Goal: Task Accomplishment & Management: Complete application form

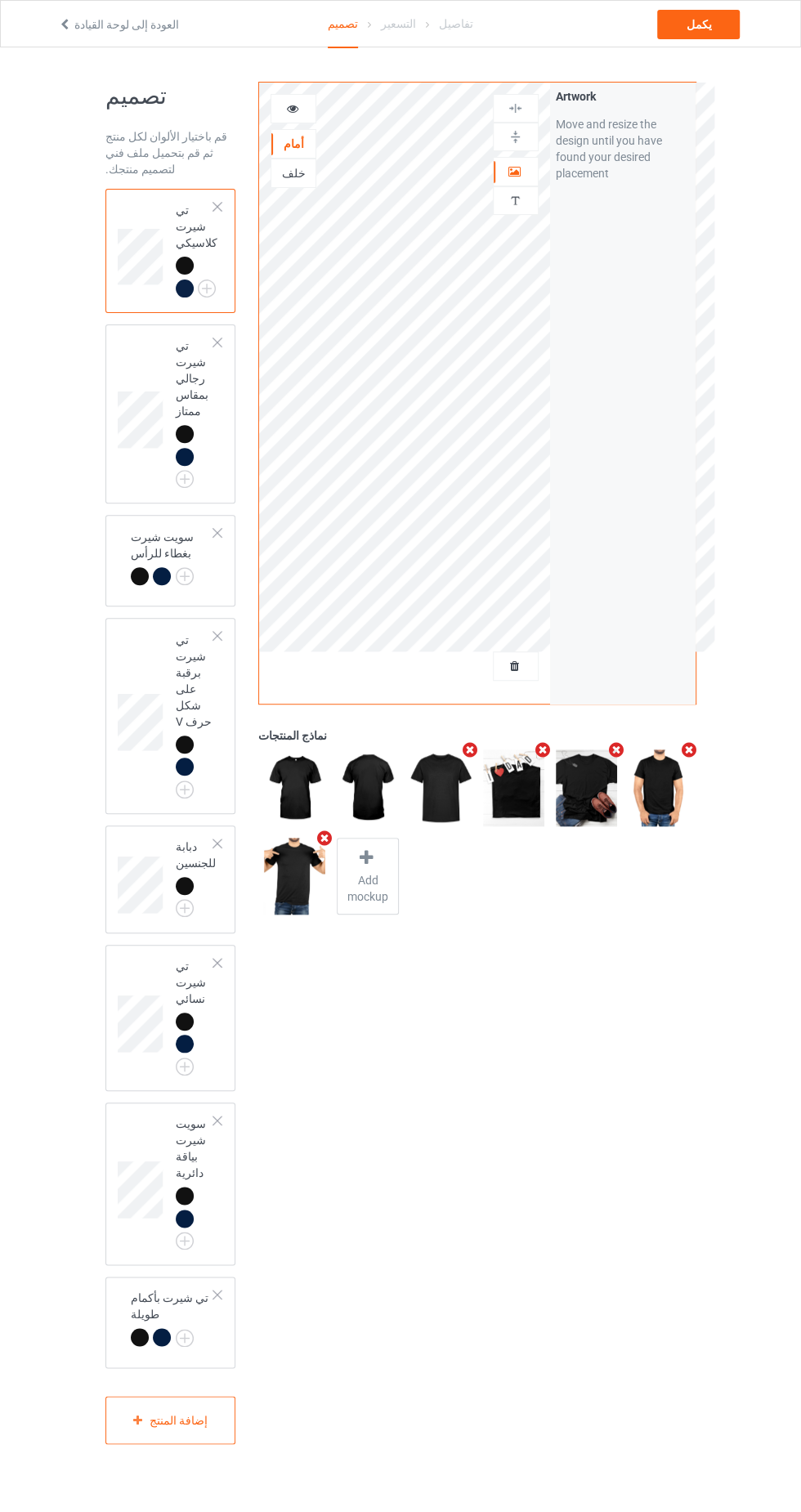
click at [0, 0] on img at bounding box center [0, 0] width 0 height 0
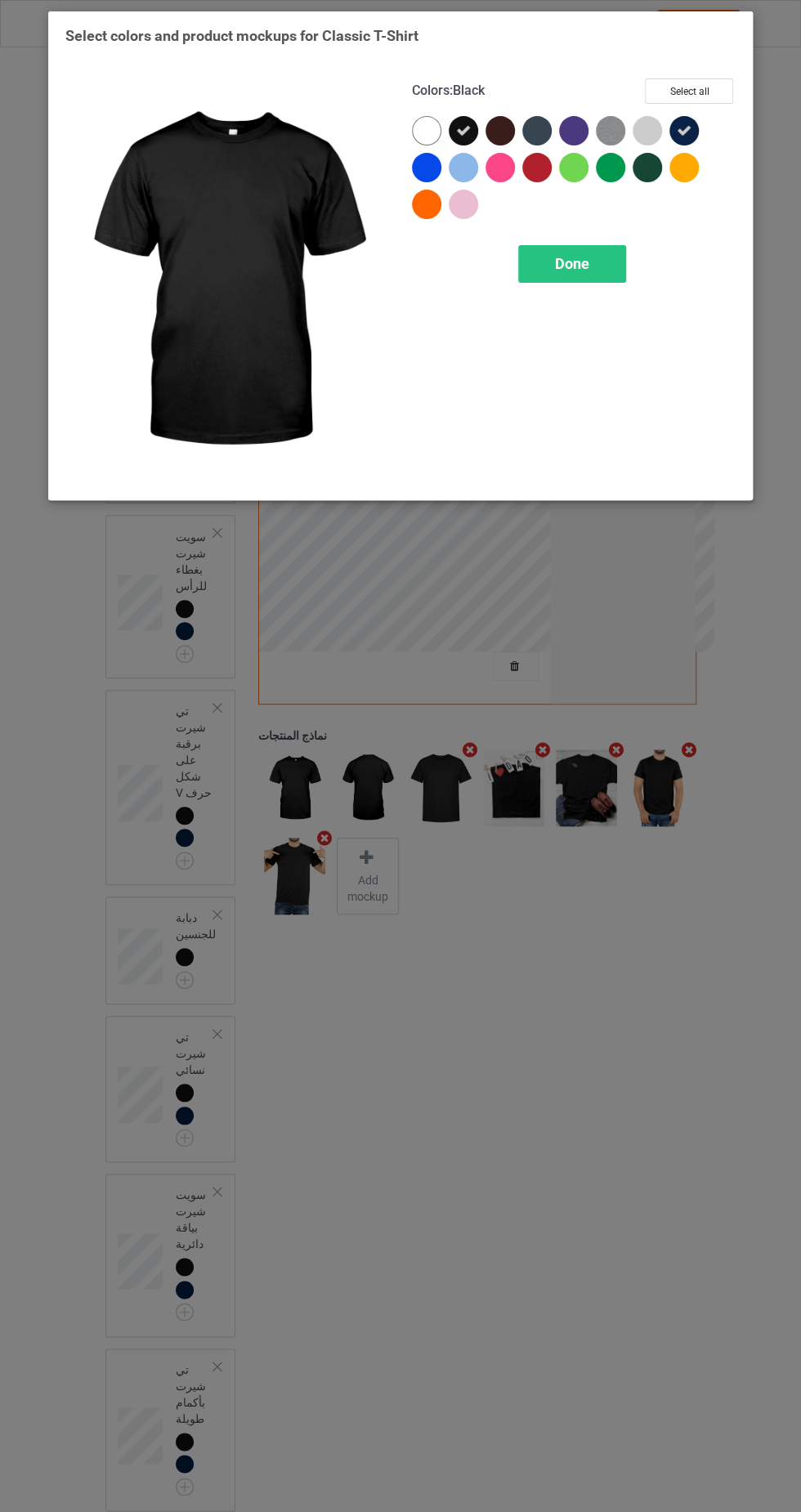
click at [499, 121] on div at bounding box center [499, 130] width 29 height 29
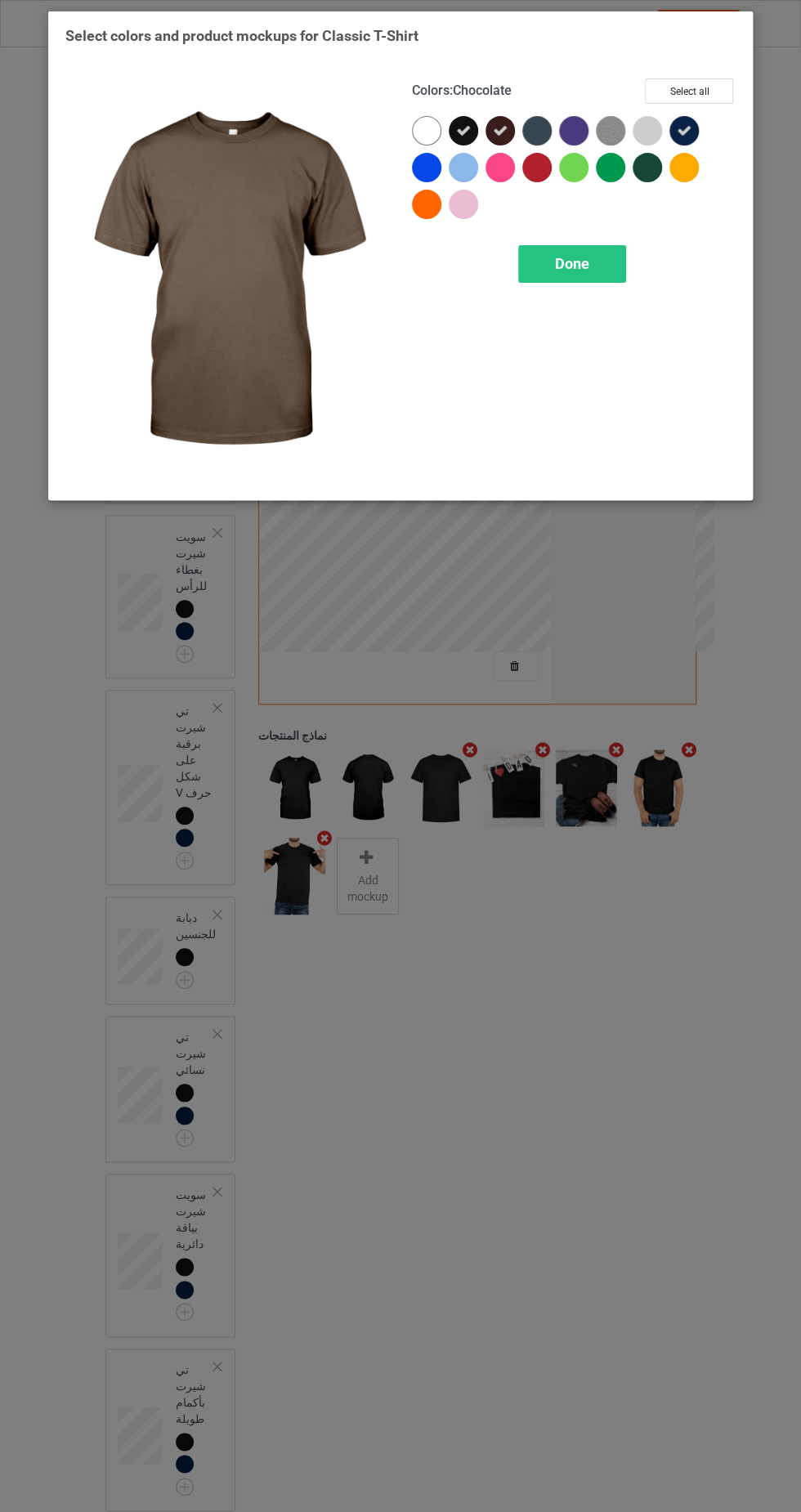
click at [531, 120] on div at bounding box center [536, 130] width 29 height 29
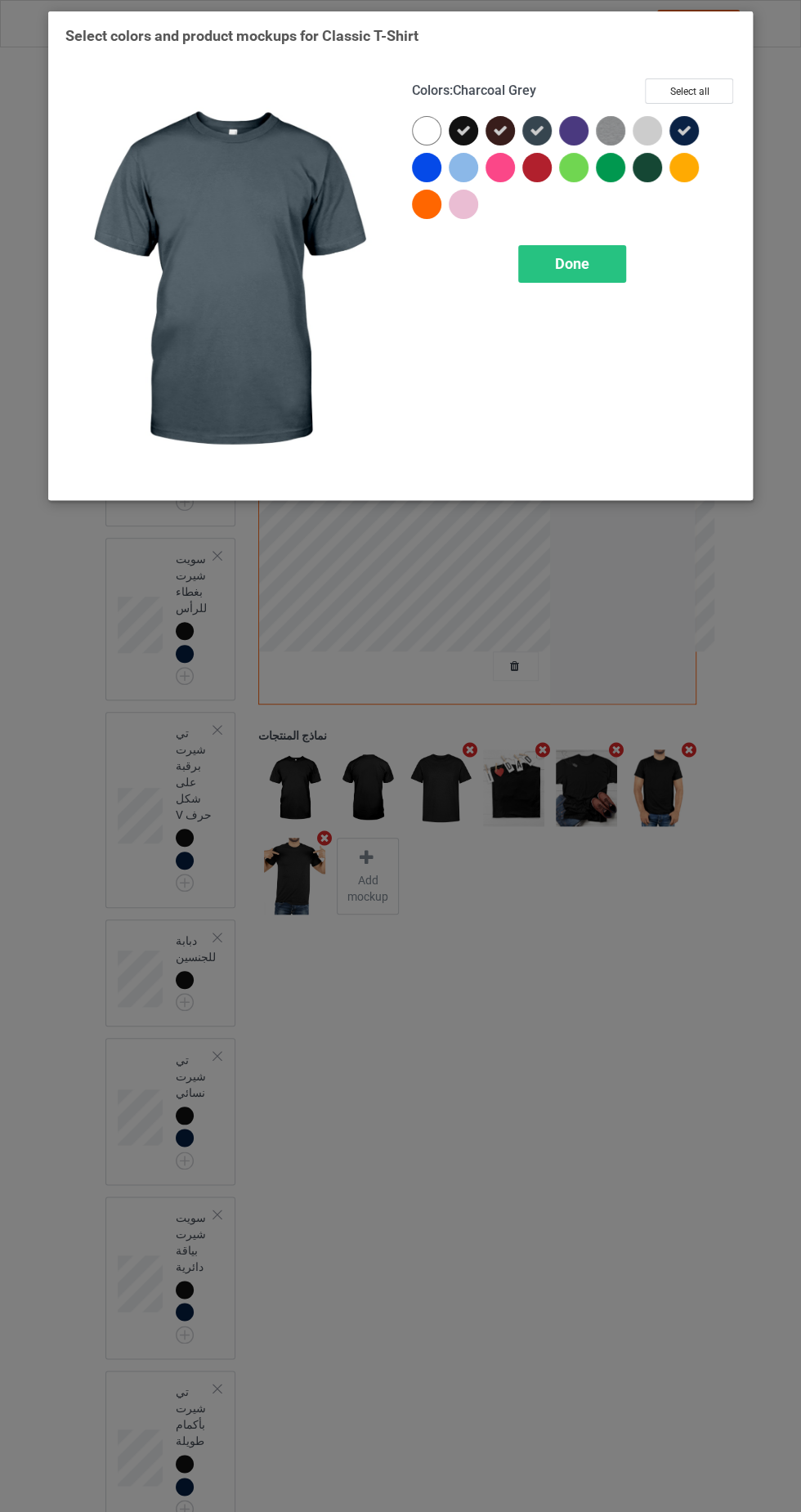
click at [643, 175] on div at bounding box center [646, 167] width 29 height 29
click at [584, 277] on div "Done" at bounding box center [572, 264] width 108 height 38
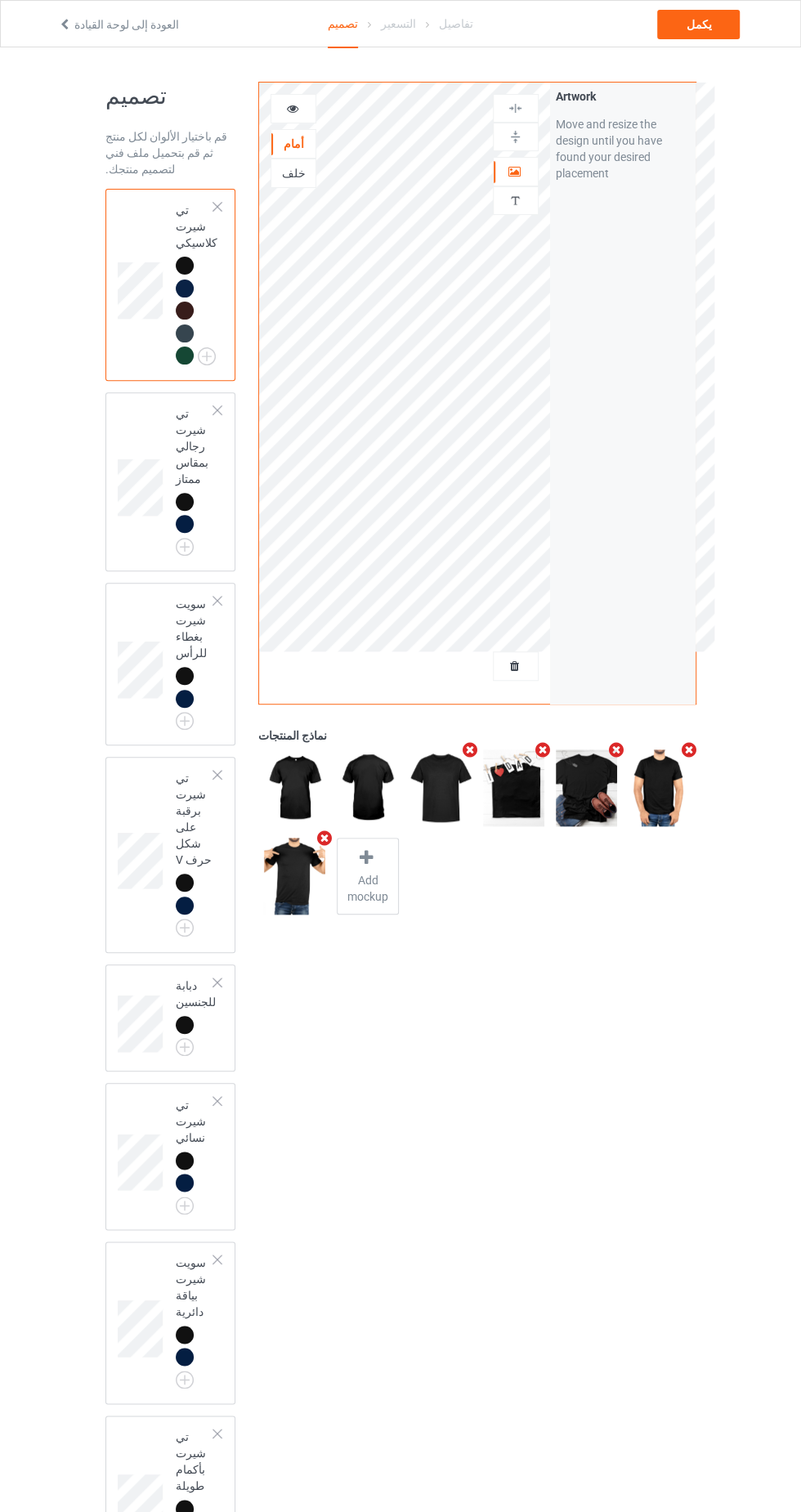
click at [511, 667] on icon at bounding box center [514, 663] width 14 height 11
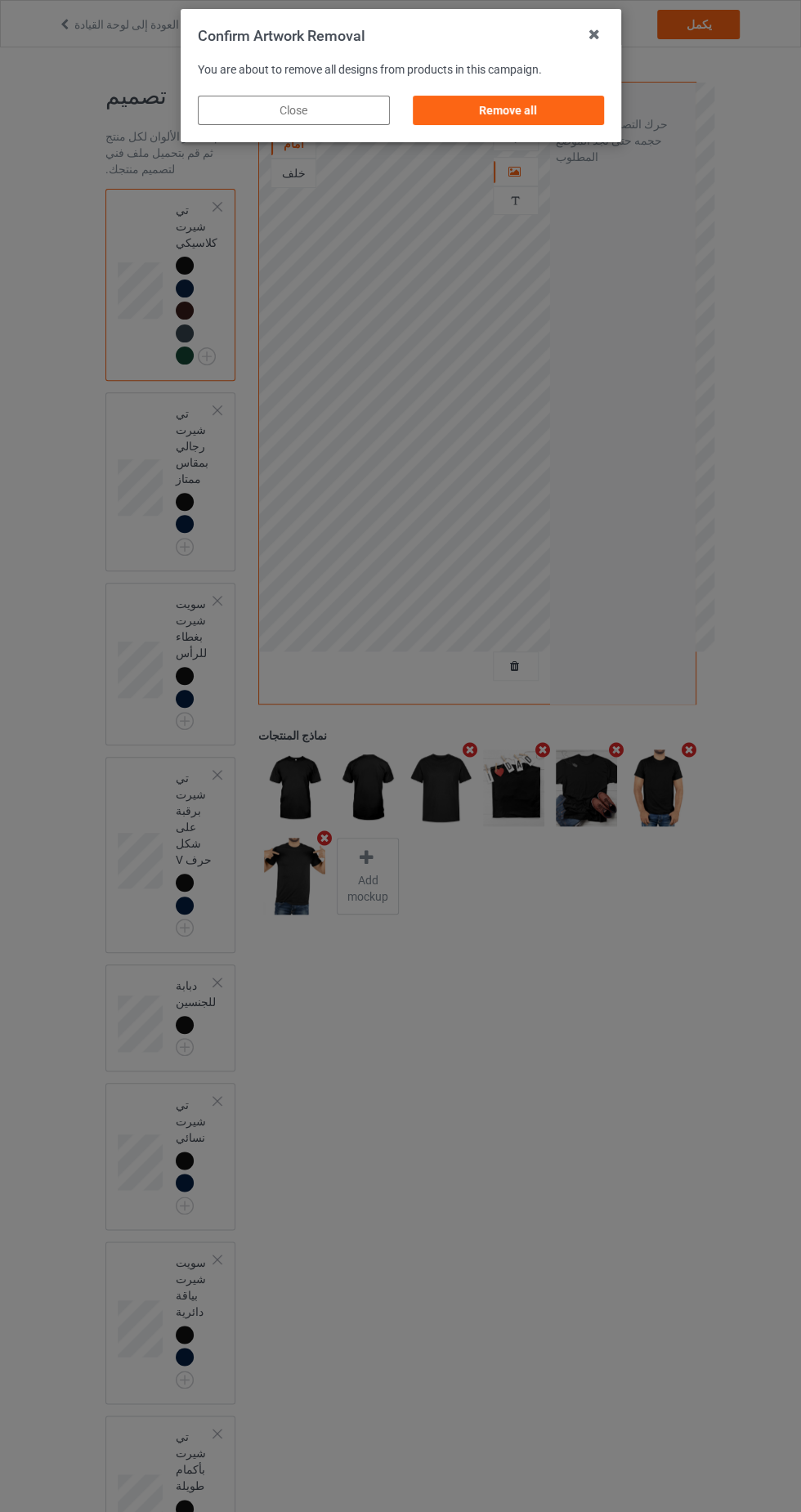
click at [535, 116] on div "Remove all" at bounding box center [507, 110] width 192 height 29
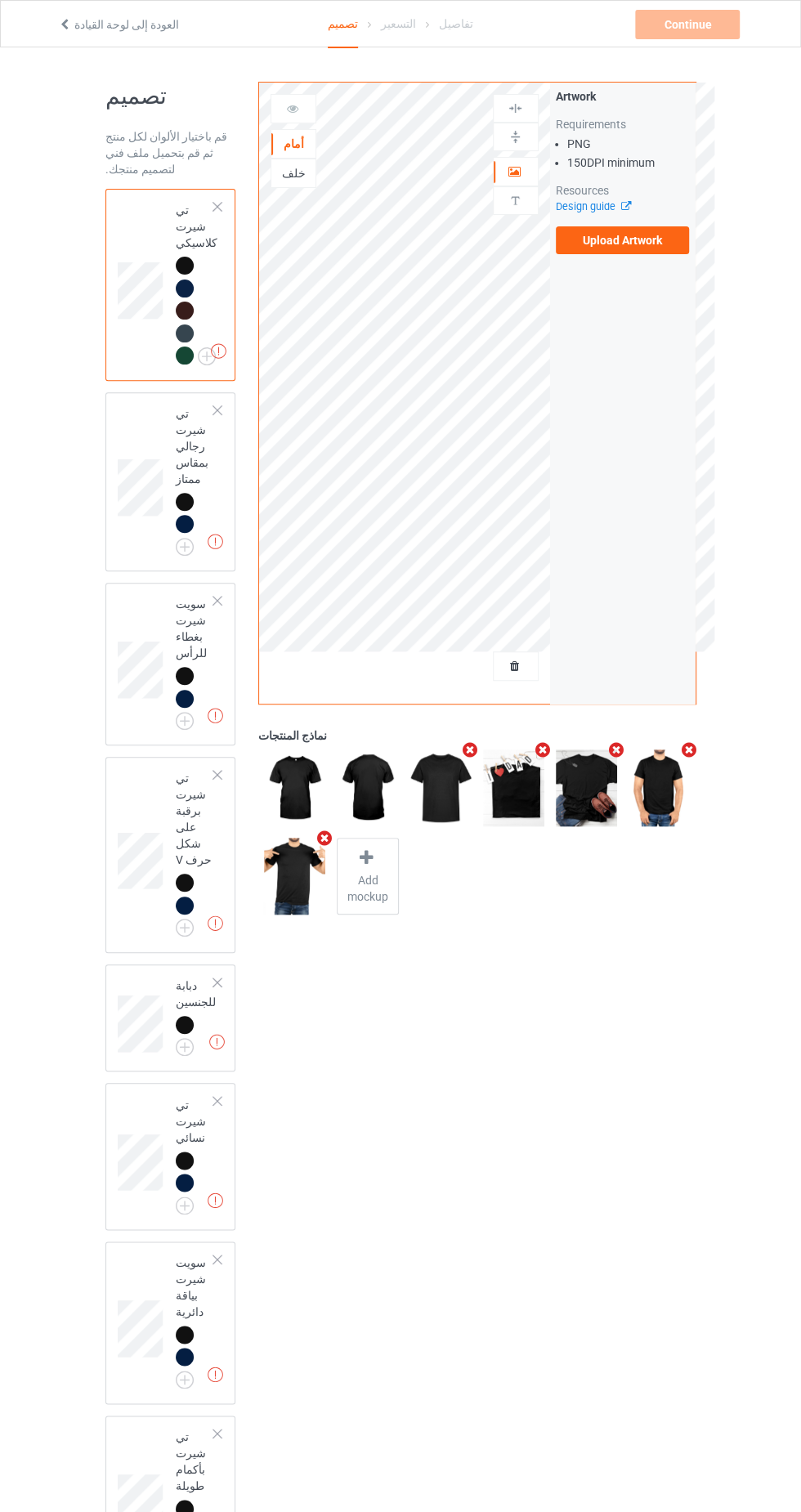
click at [634, 238] on label "Upload Artwork" at bounding box center [623, 240] width 134 height 28
click at [0, 0] on input "Upload Artwork" at bounding box center [0, 0] width 0 height 0
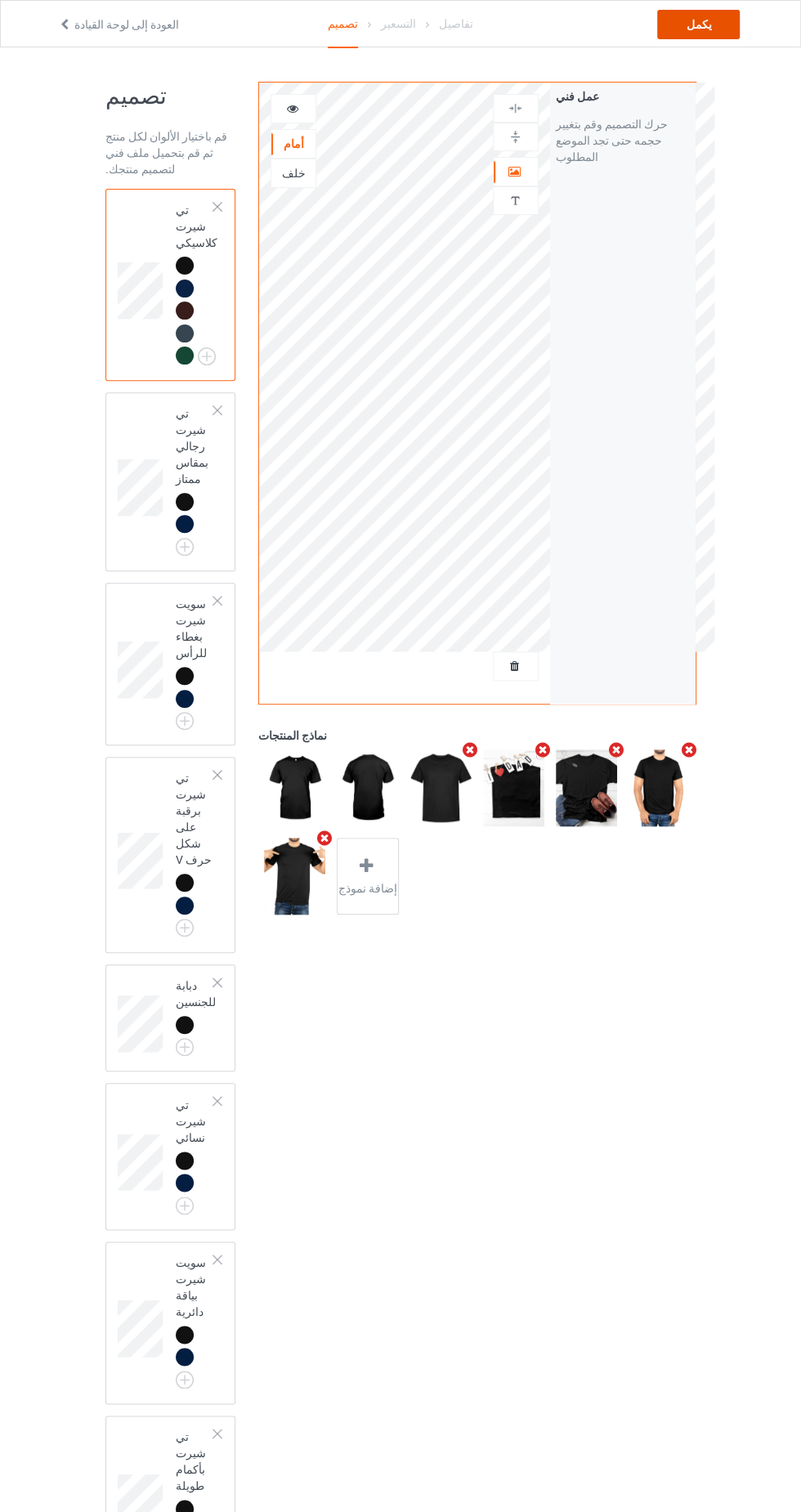
click at [712, 29] on div "يكمل" at bounding box center [698, 24] width 83 height 29
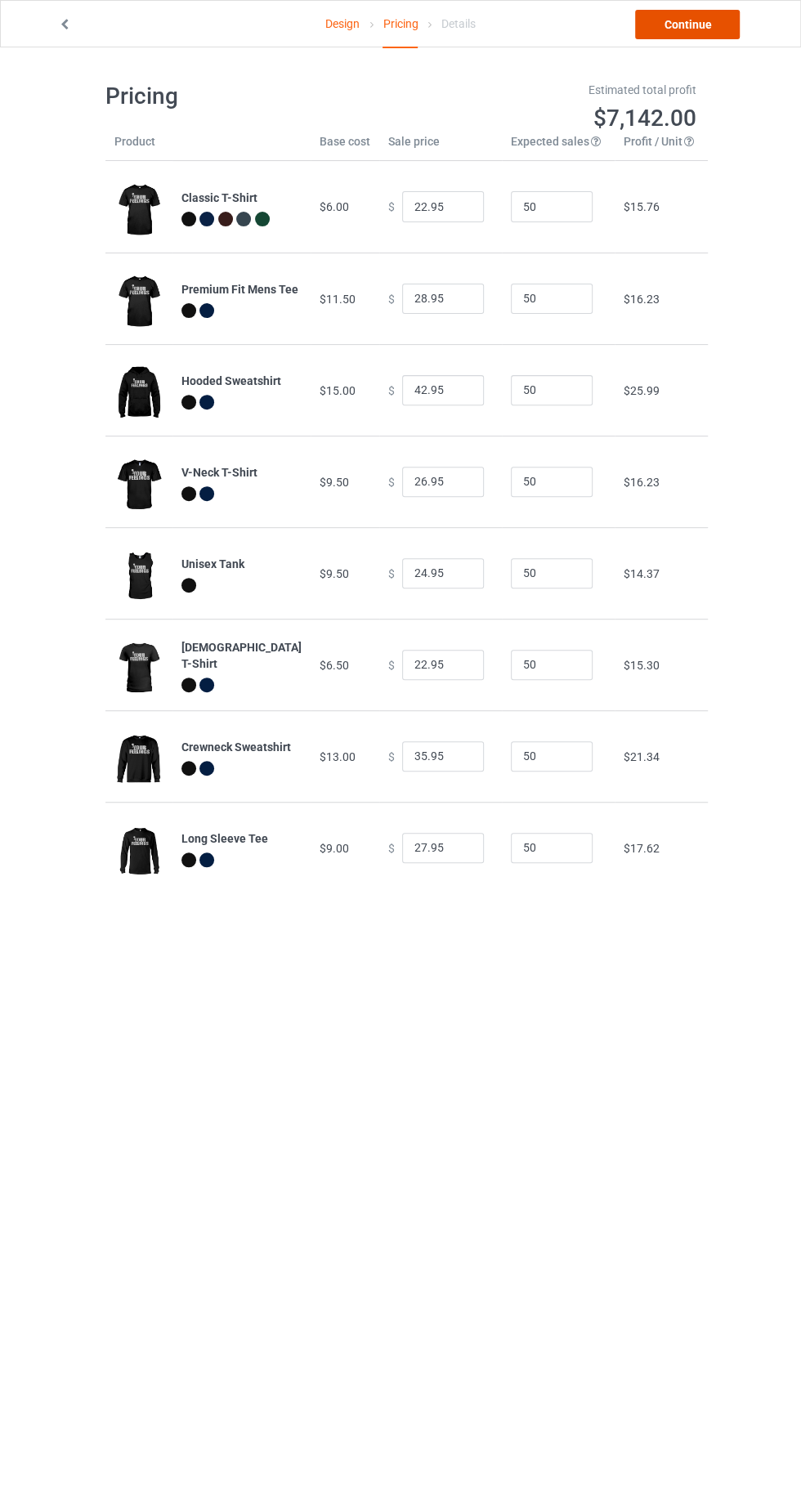
click at [698, 18] on link "Continue" at bounding box center [687, 24] width 105 height 29
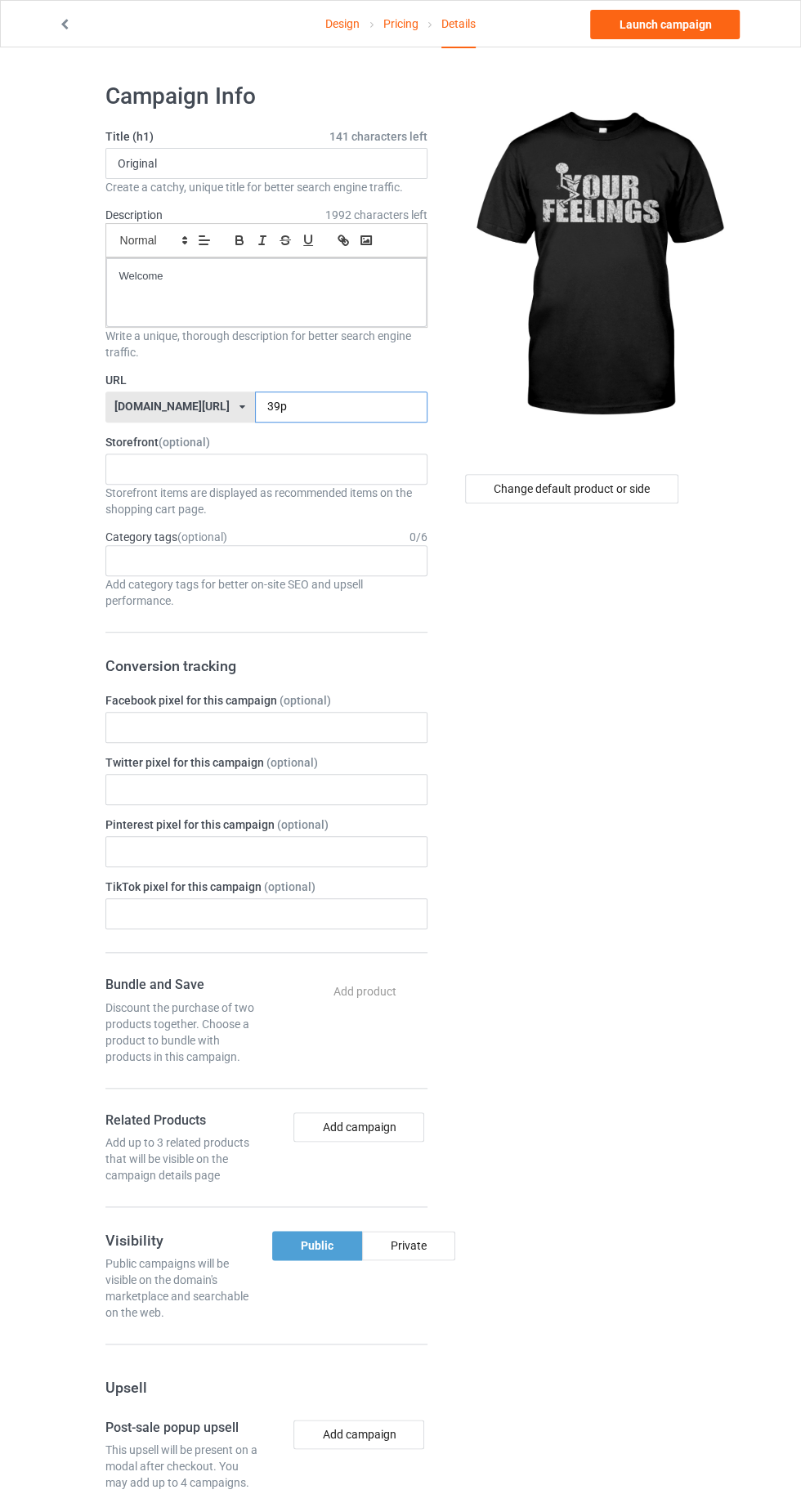
click at [329, 404] on input "39p" at bounding box center [341, 406] width 172 height 31
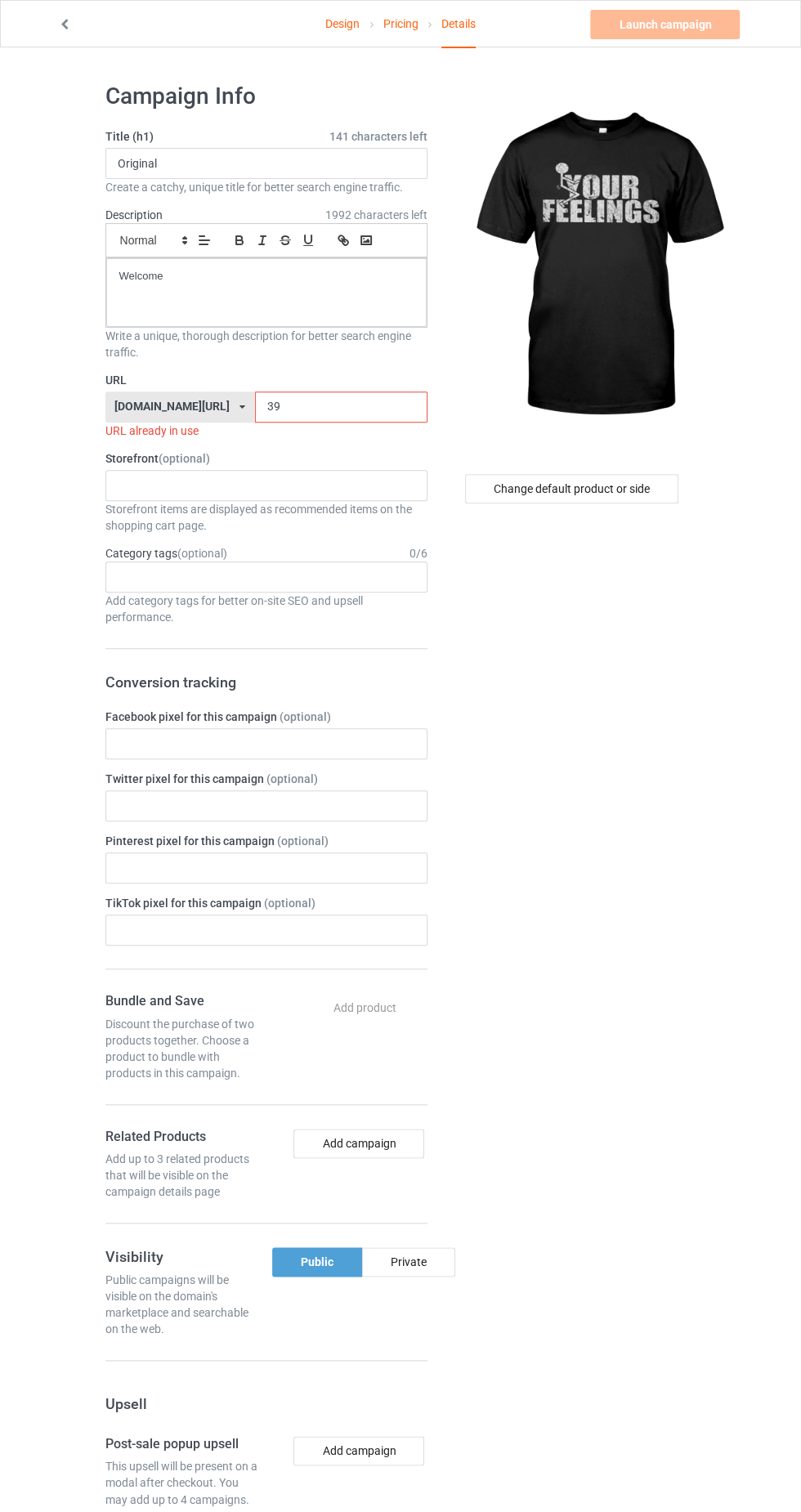
type input "39b"
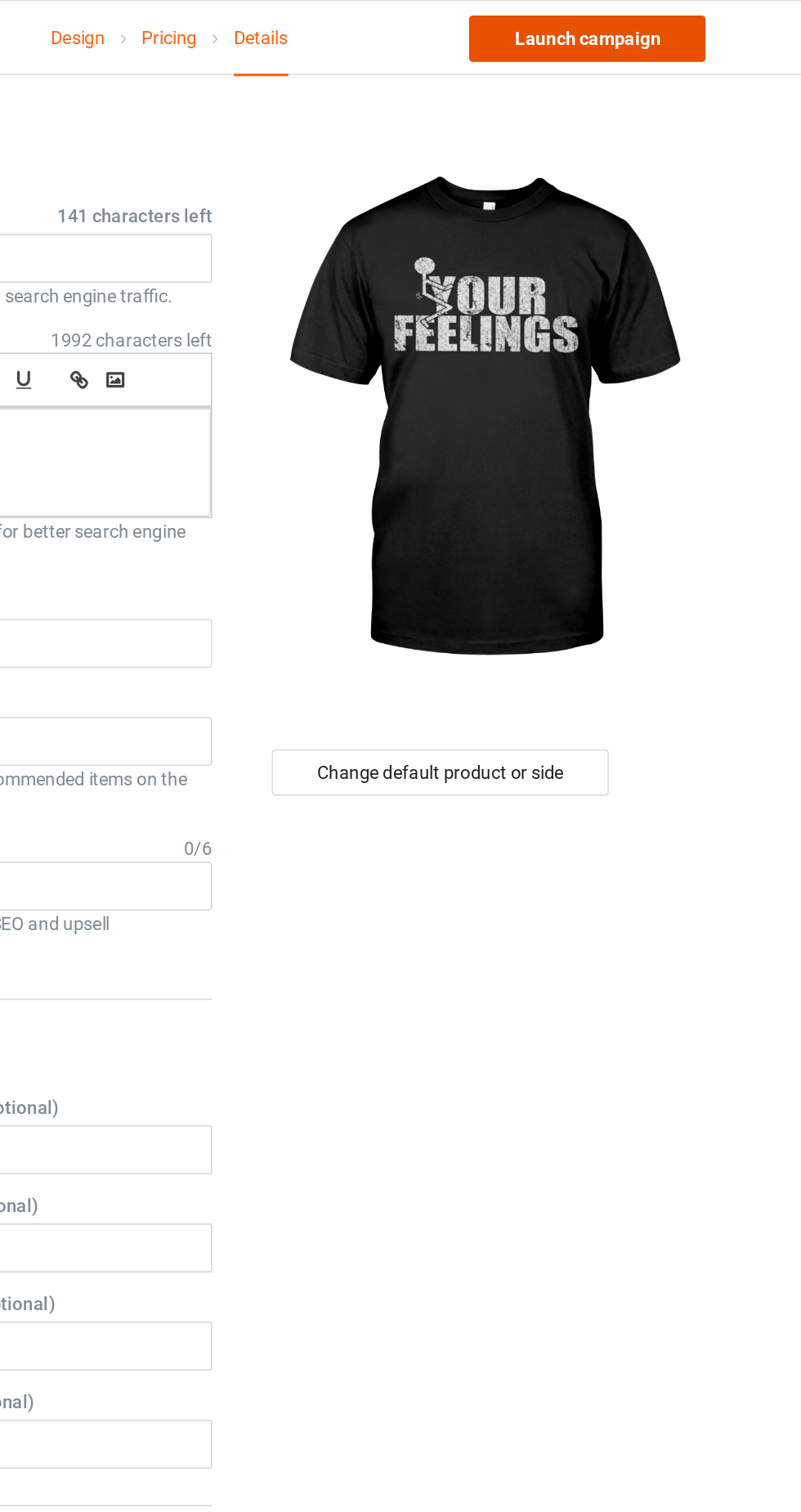
click at [671, 20] on link "Launch campaign" at bounding box center [665, 24] width 149 height 29
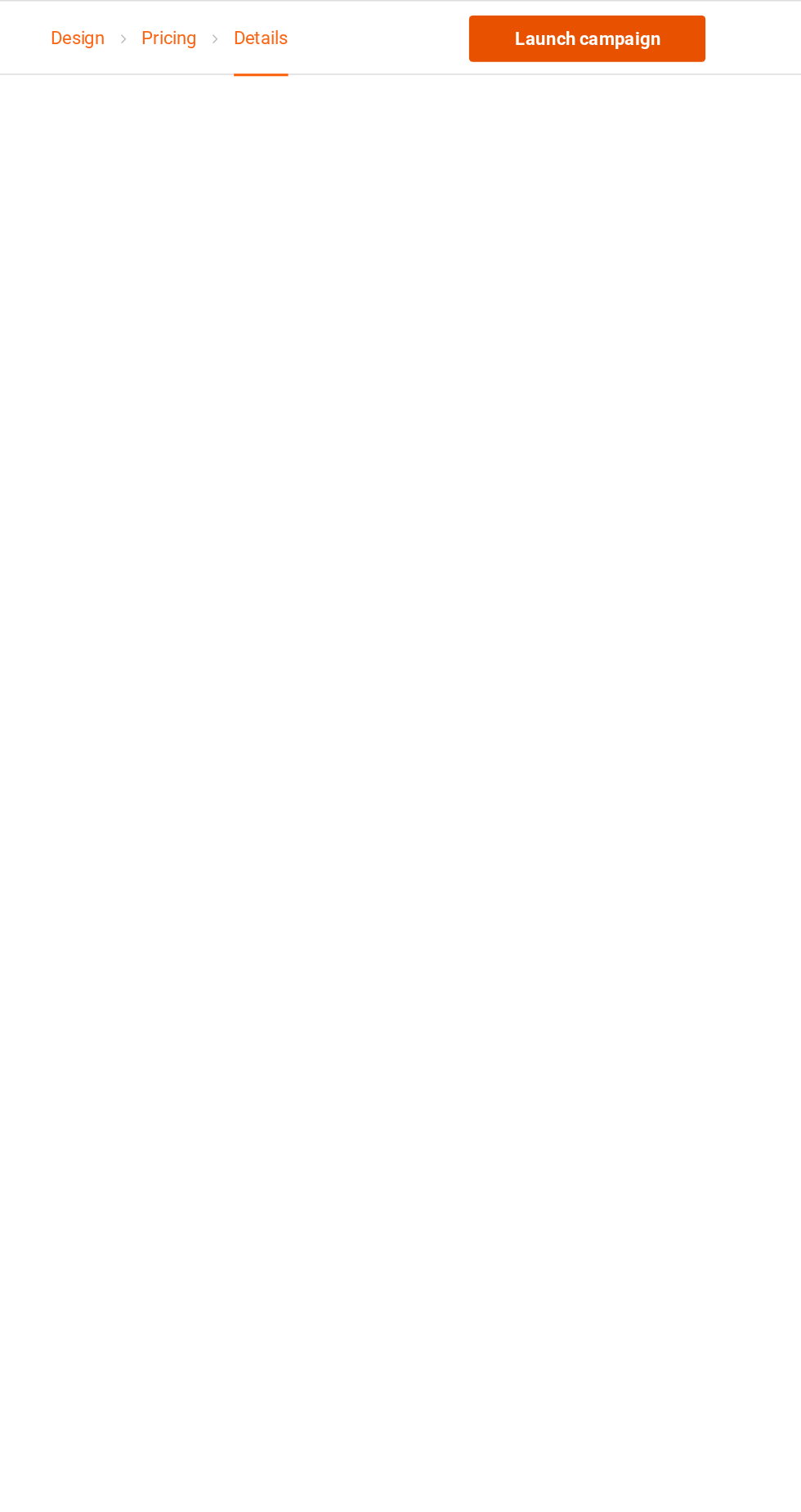
click at [677, 21] on font "Launch campaign" at bounding box center [665, 24] width 92 height 13
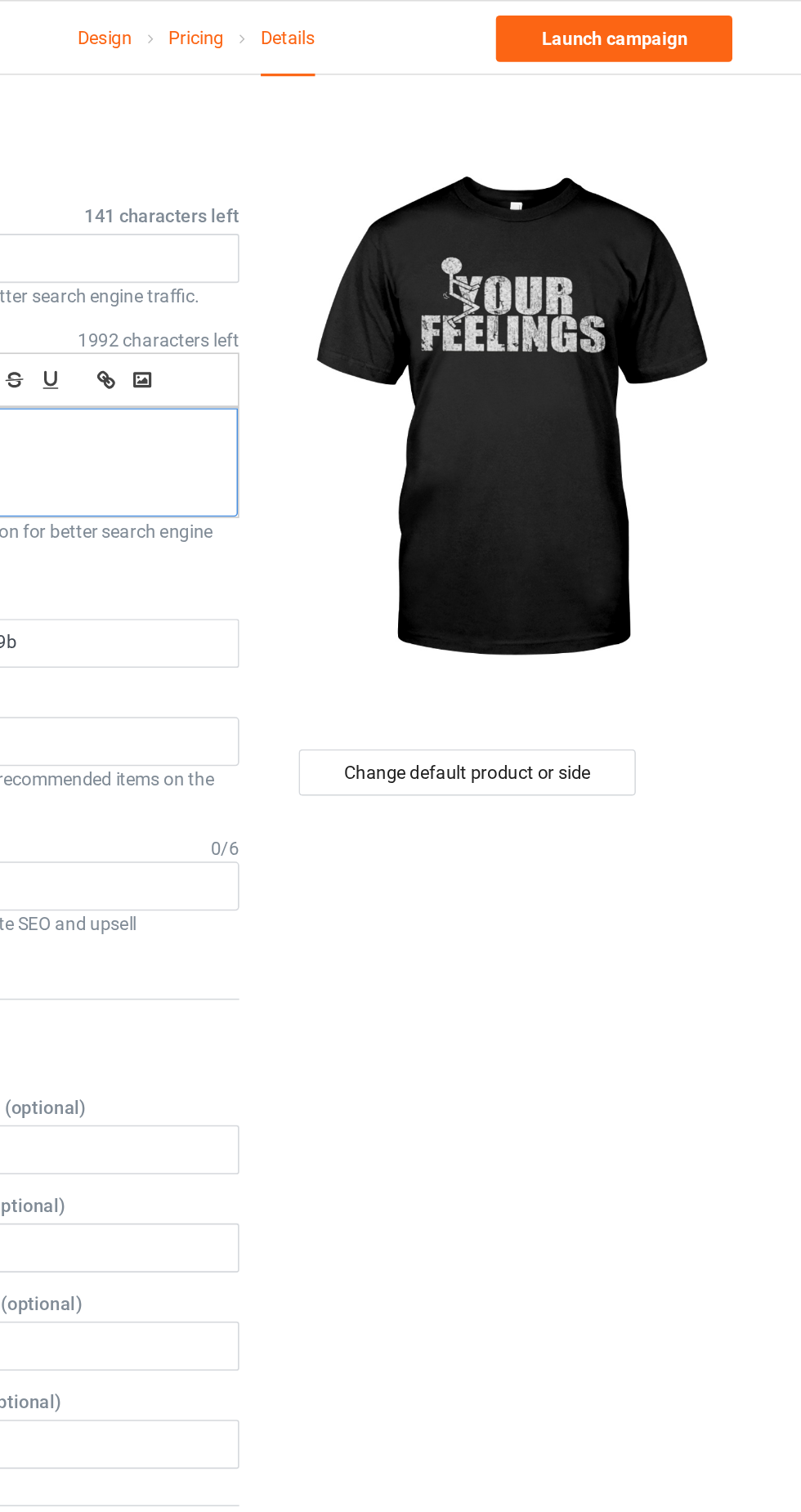
click at [237, 281] on p "Welcome" at bounding box center [266, 277] width 295 height 16
click at [230, 289] on div "Welcome" at bounding box center [266, 293] width 320 height 69
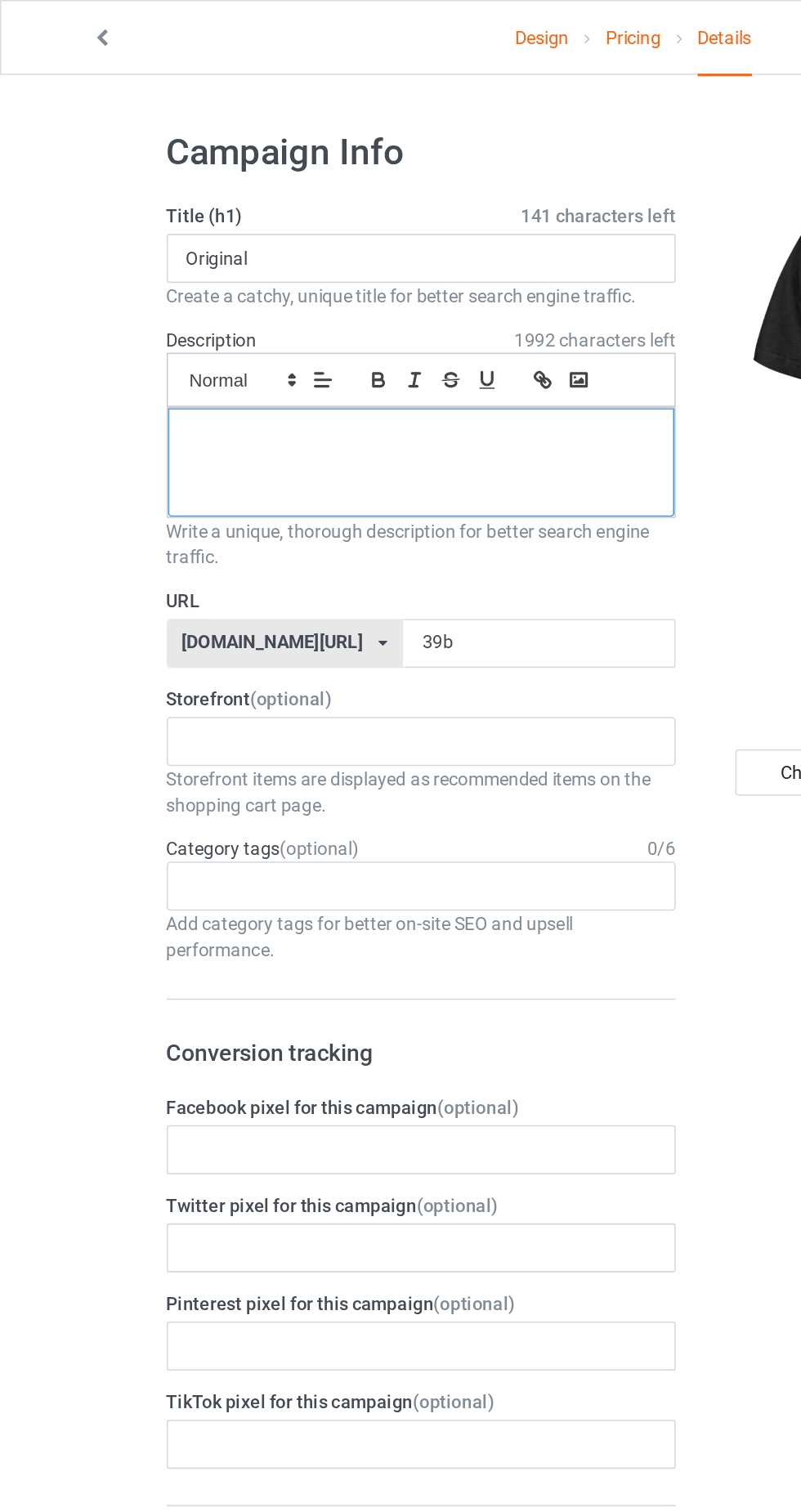
click at [244, 296] on div at bounding box center [266, 293] width 320 height 69
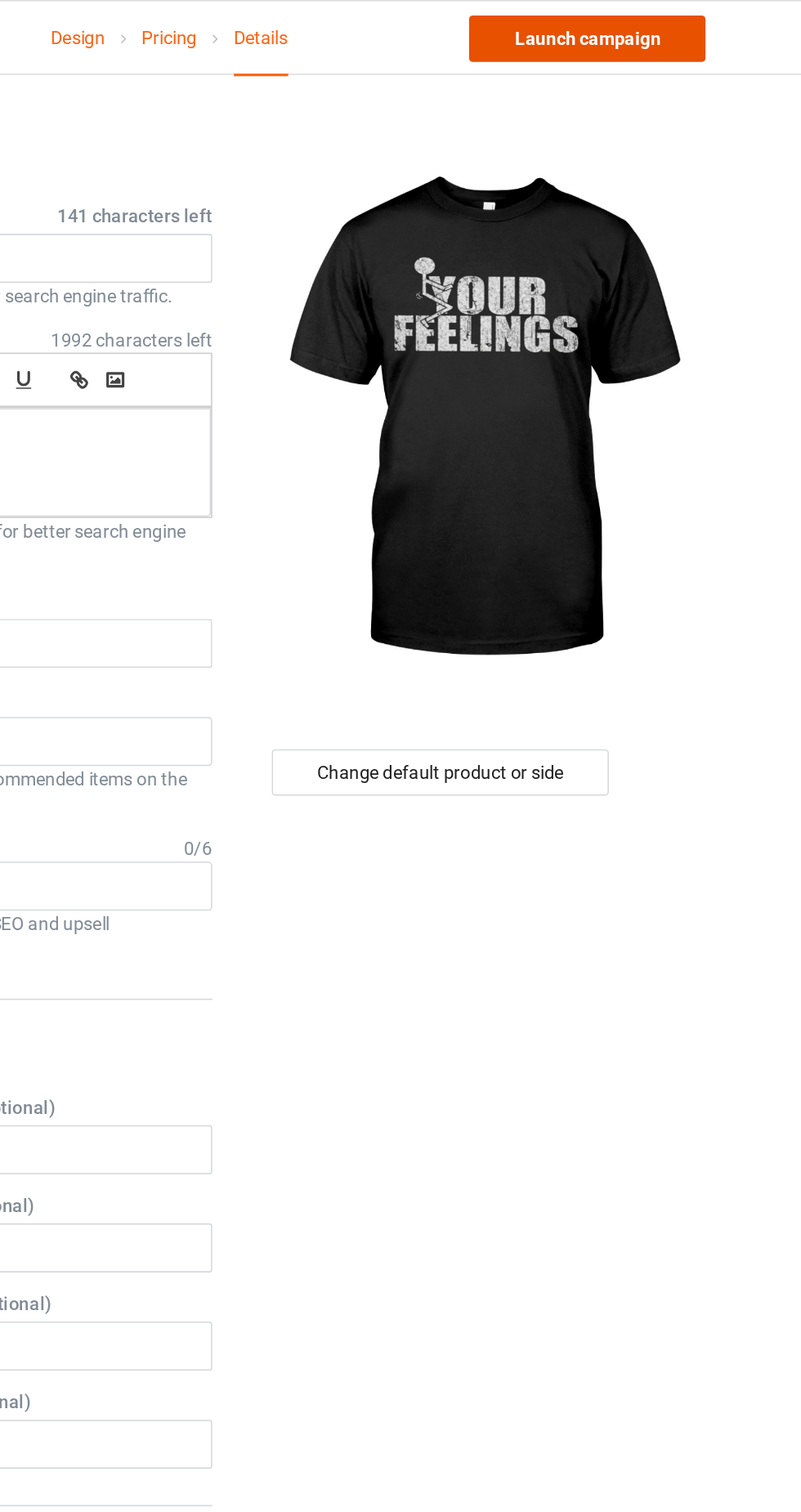
click at [672, 29] on link "Launch campaign" at bounding box center [665, 24] width 149 height 29
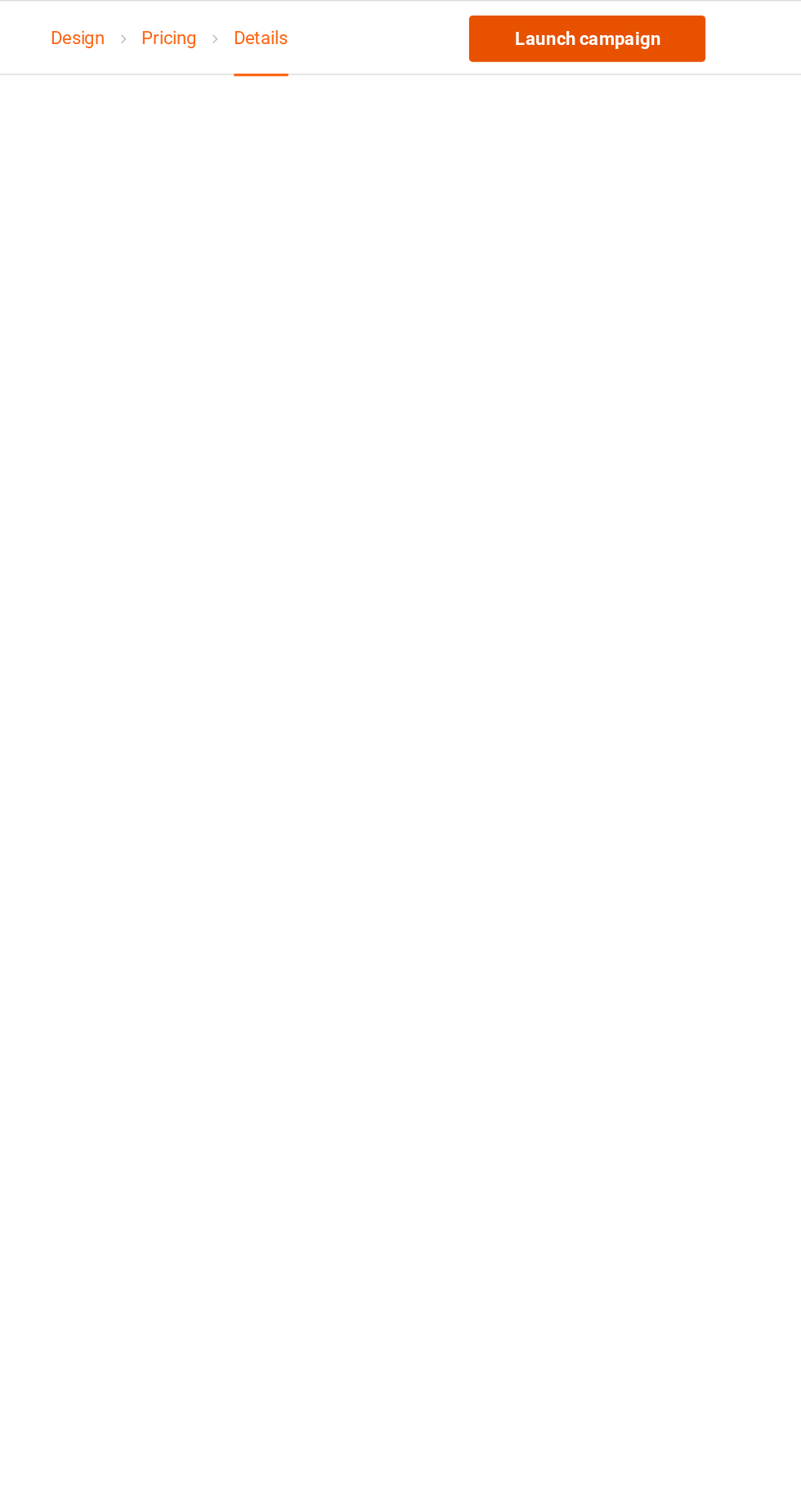
click at [654, 31] on link "Launch campaign" at bounding box center [665, 24] width 149 height 29
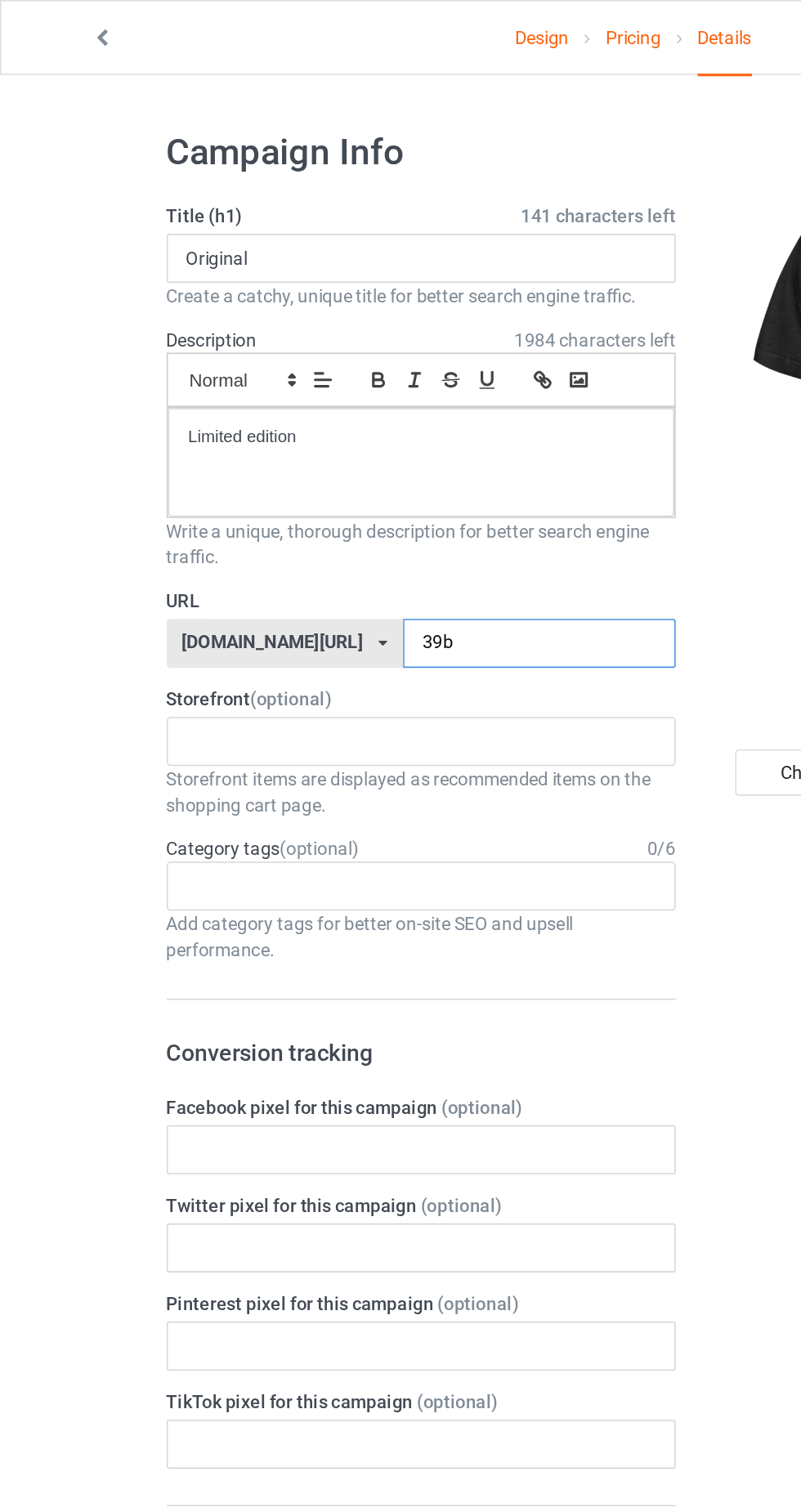
click at [319, 398] on input "39b" at bounding box center [341, 406] width 172 height 31
type input "3b"
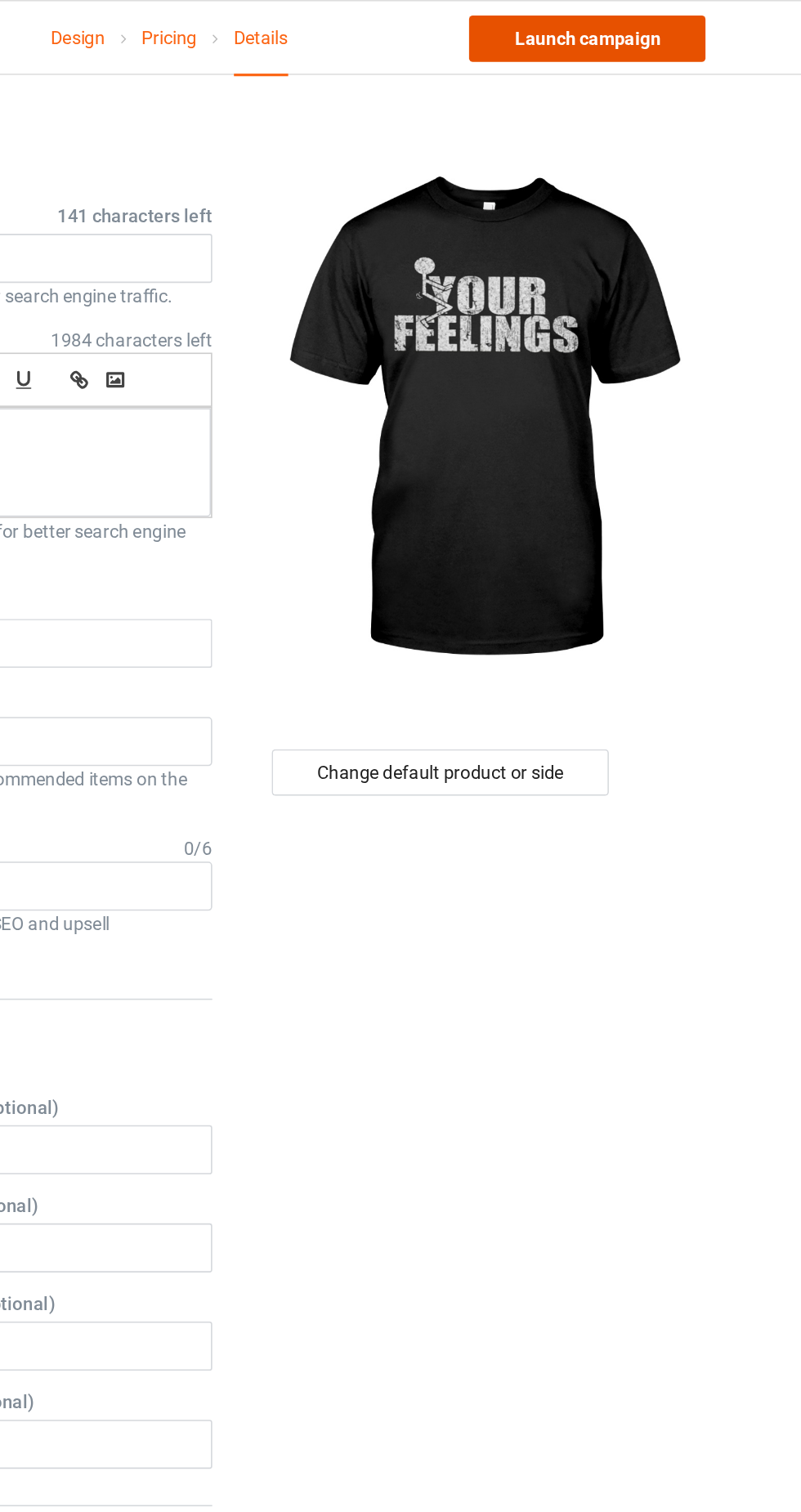
click at [689, 18] on link "Launch campaign" at bounding box center [665, 24] width 149 height 29
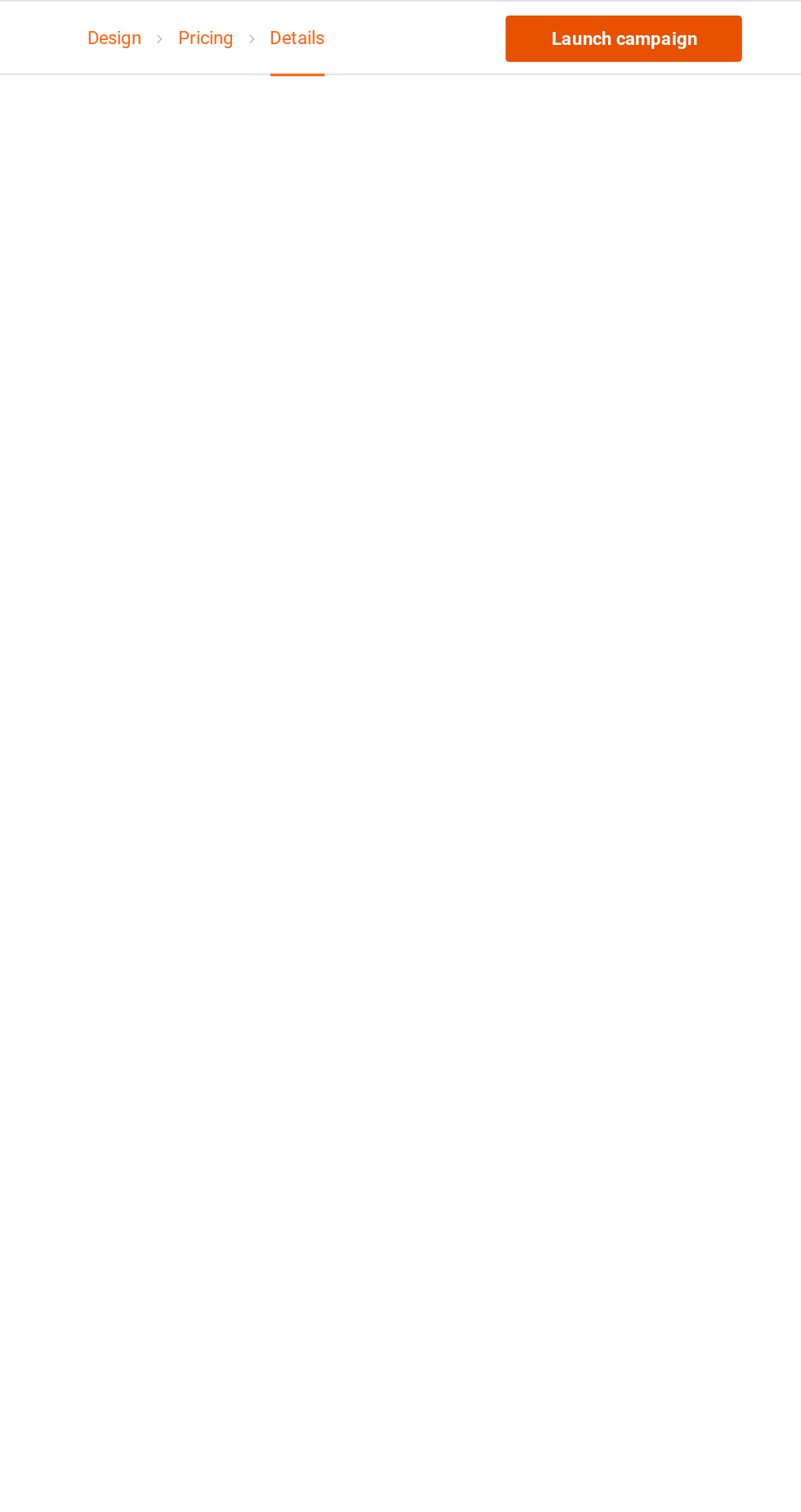
click at [681, 18] on font "Launch campaign" at bounding box center [665, 24] width 92 height 13
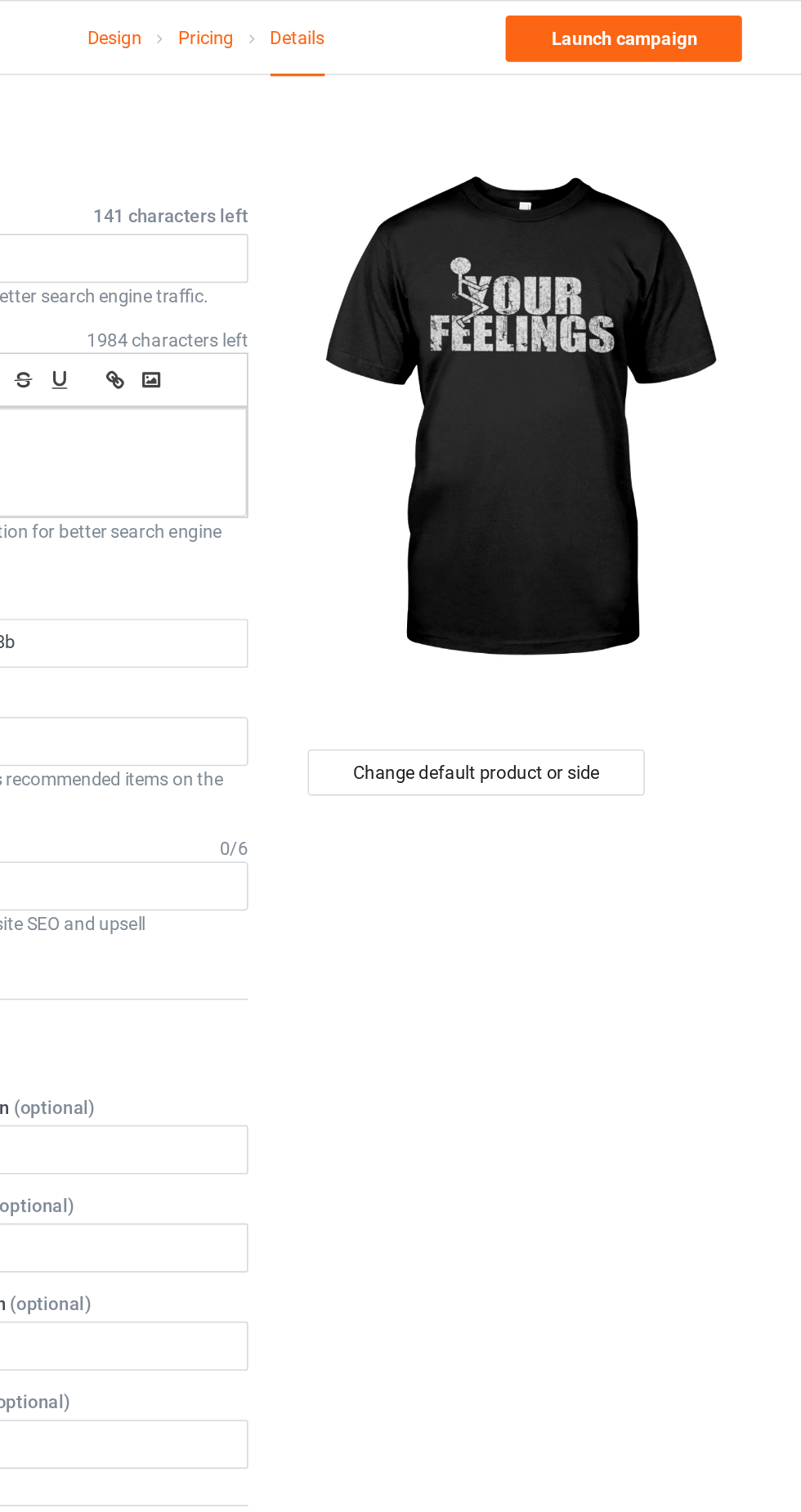
click at [411, 29] on link "Pricing" at bounding box center [400, 24] width 35 height 46
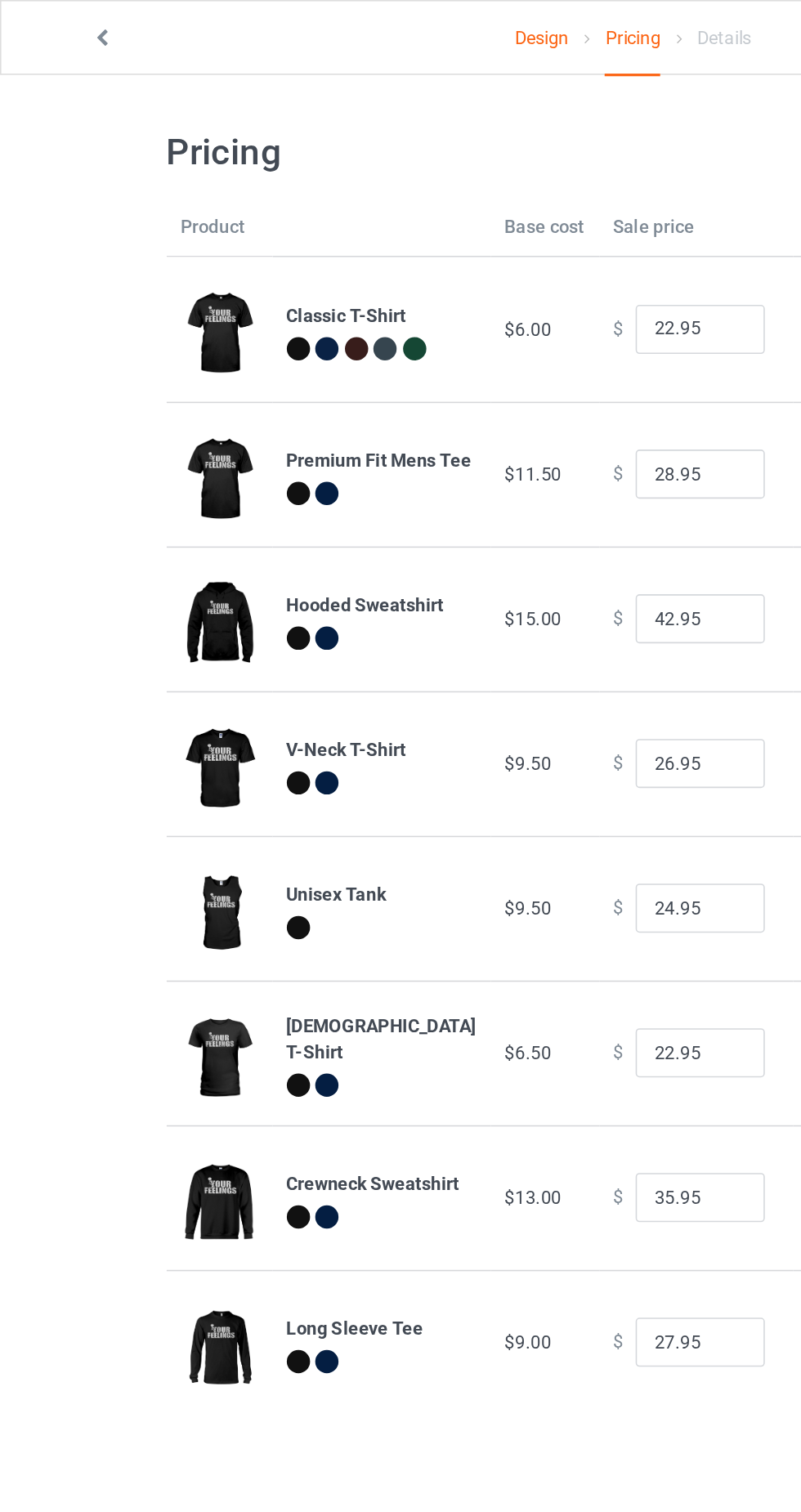
click at [330, 31] on link "Design" at bounding box center [342, 24] width 34 height 46
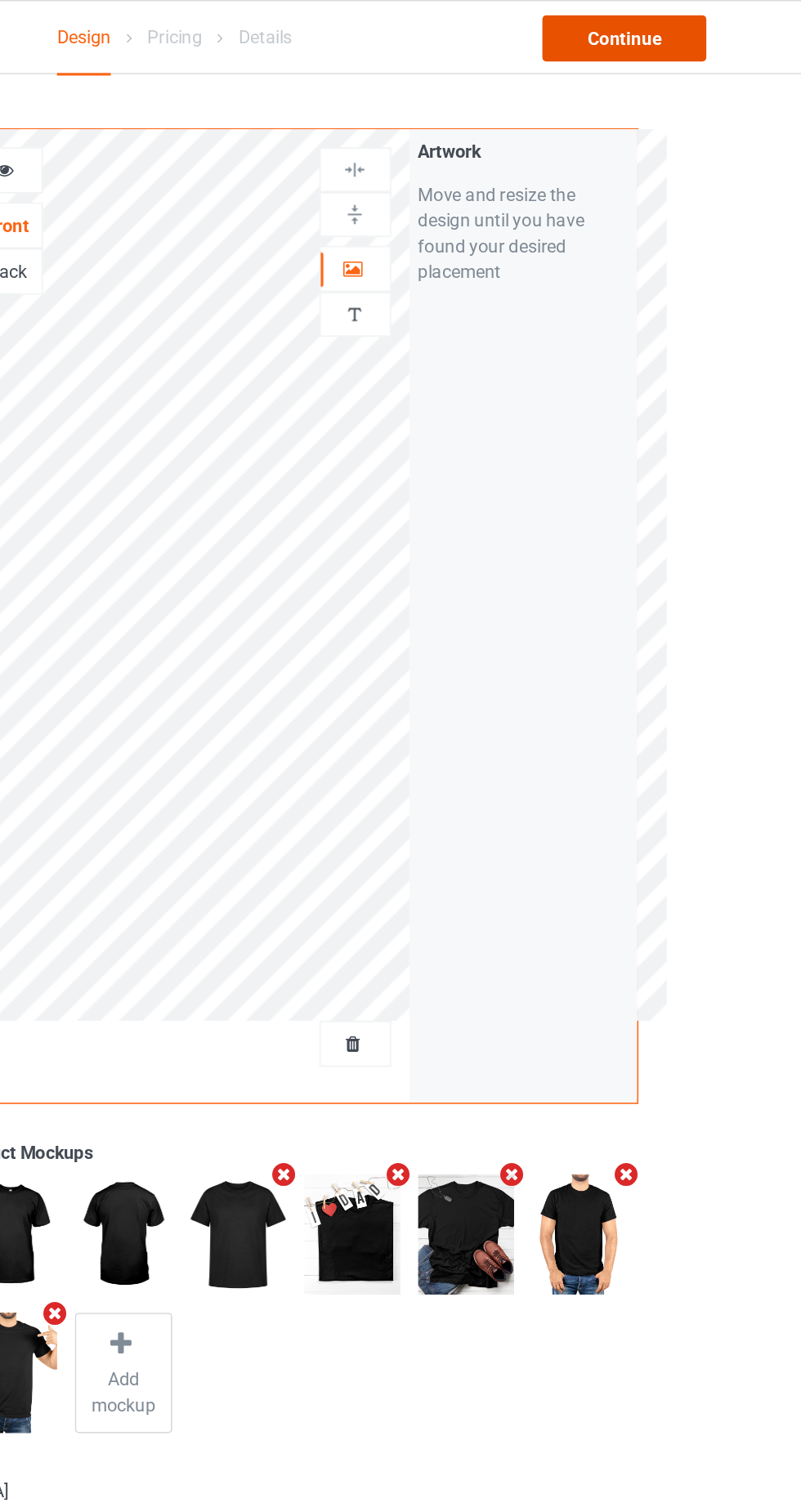
click at [690, 26] on font "Continue" at bounding box center [688, 24] width 47 height 13
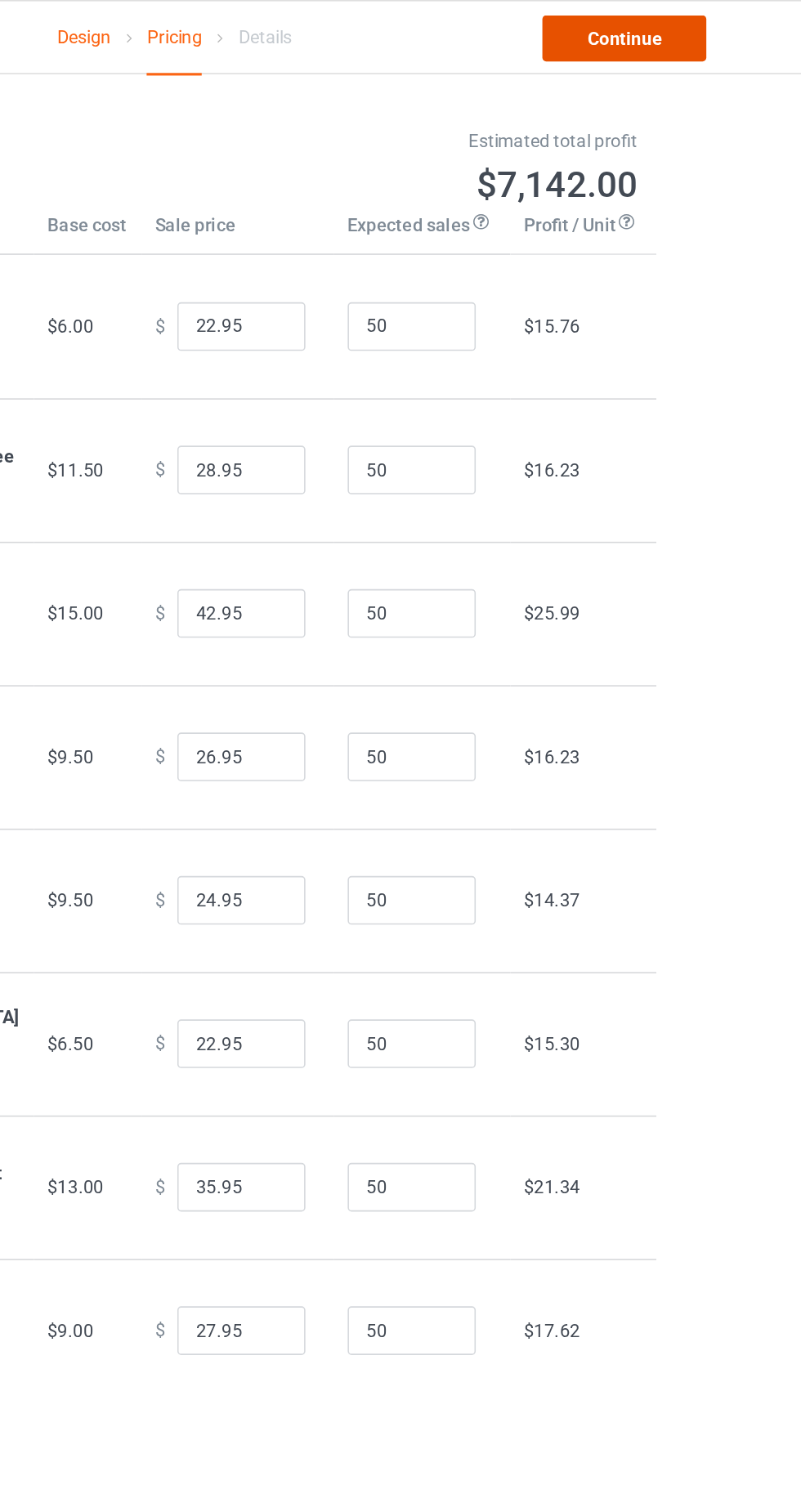
click at [700, 22] on font "Continue" at bounding box center [688, 24] width 47 height 13
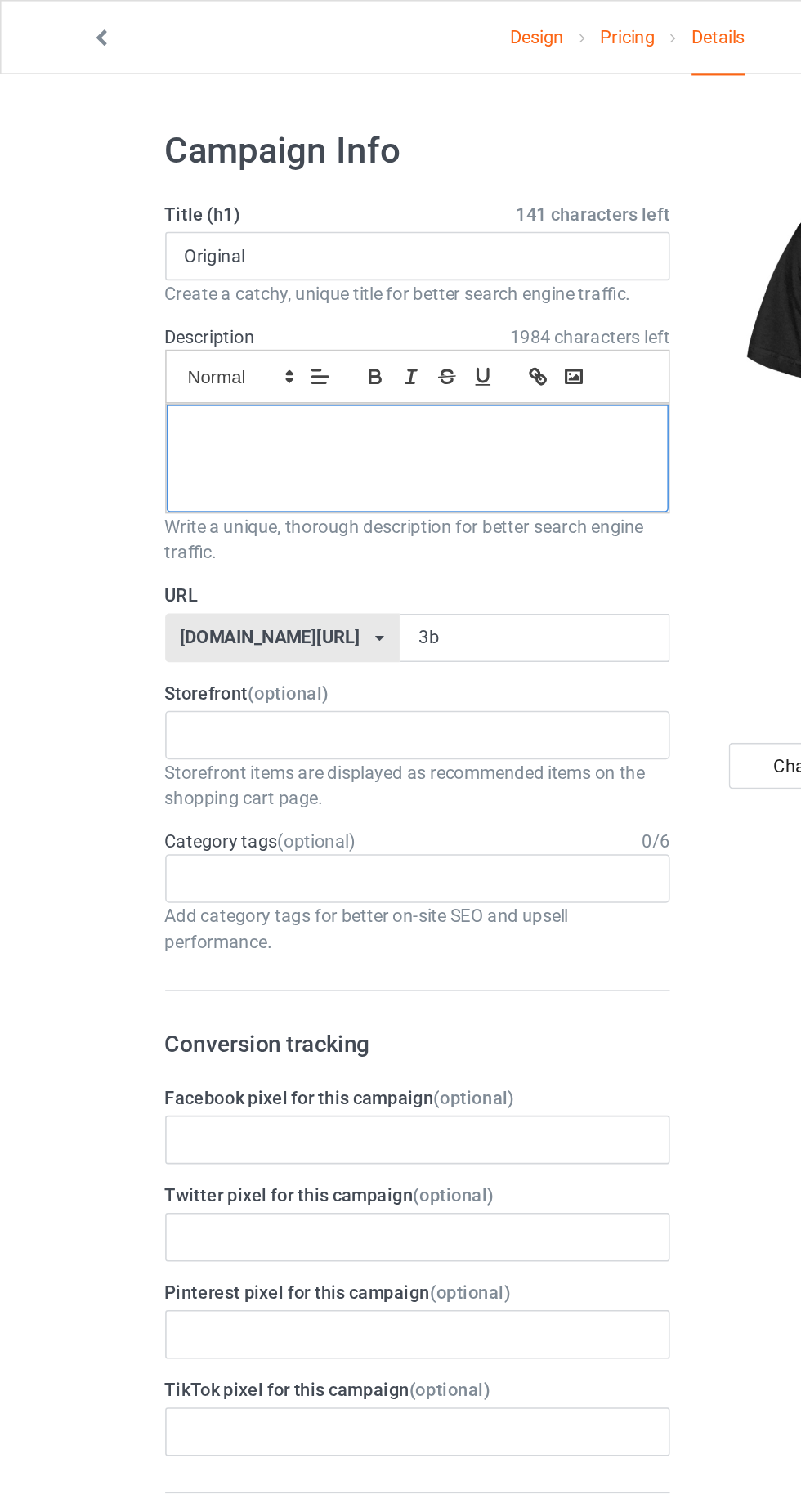
click at [310, 290] on div at bounding box center [266, 293] width 320 height 69
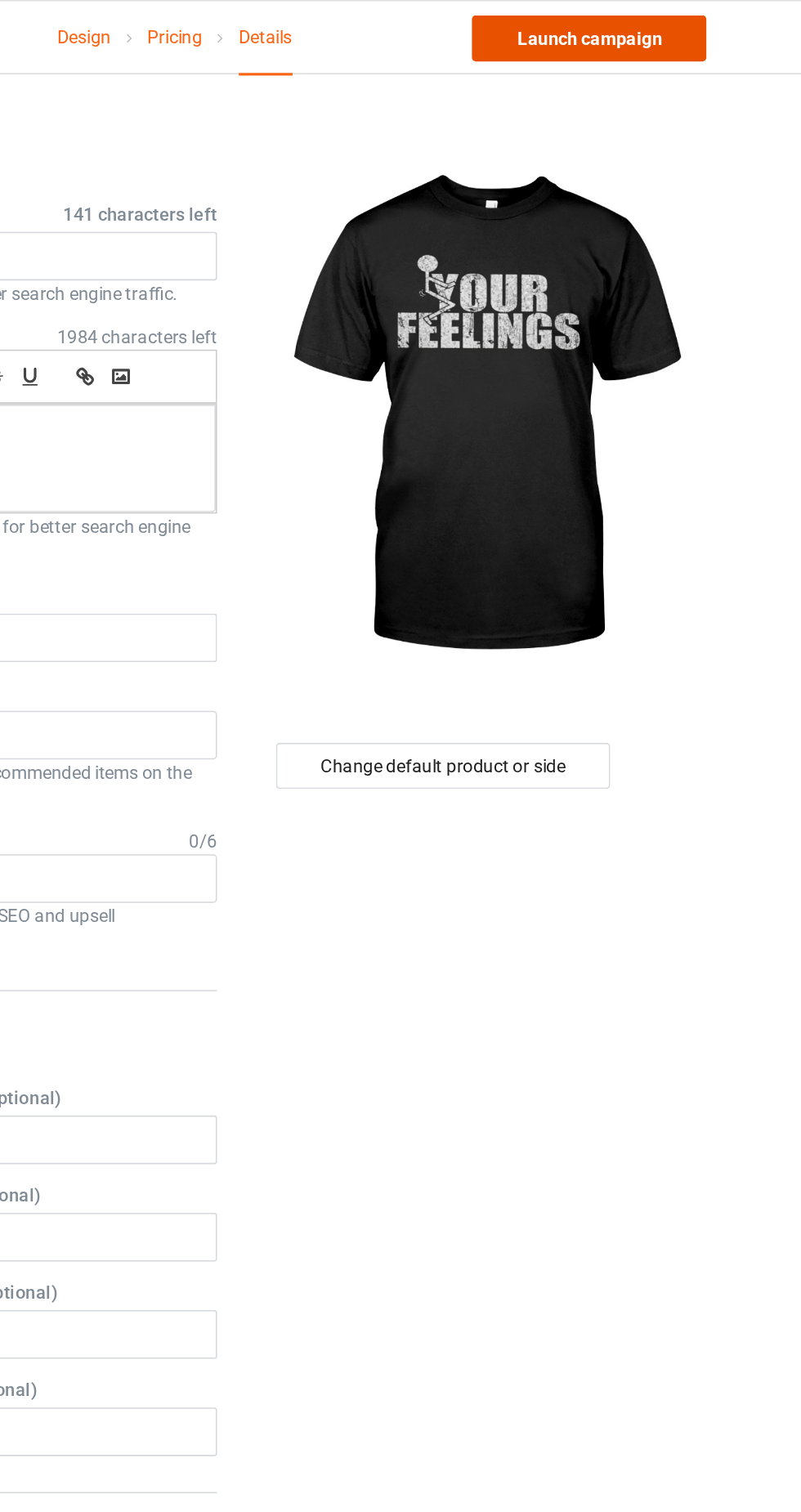
click at [657, 34] on link "Launch campaign" at bounding box center [665, 24] width 149 height 29
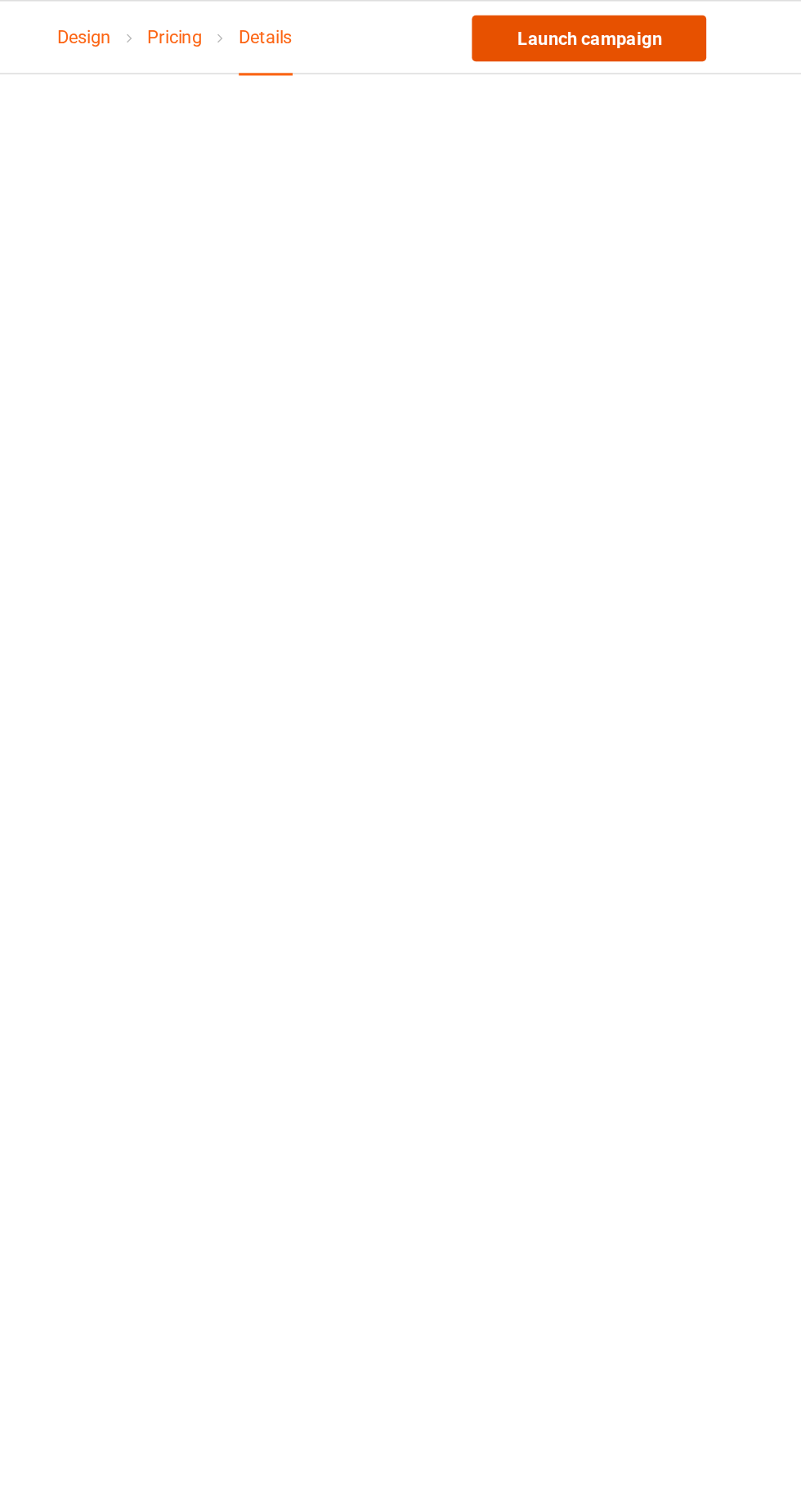
click at [640, 26] on font "Launch campaign" at bounding box center [665, 24] width 92 height 13
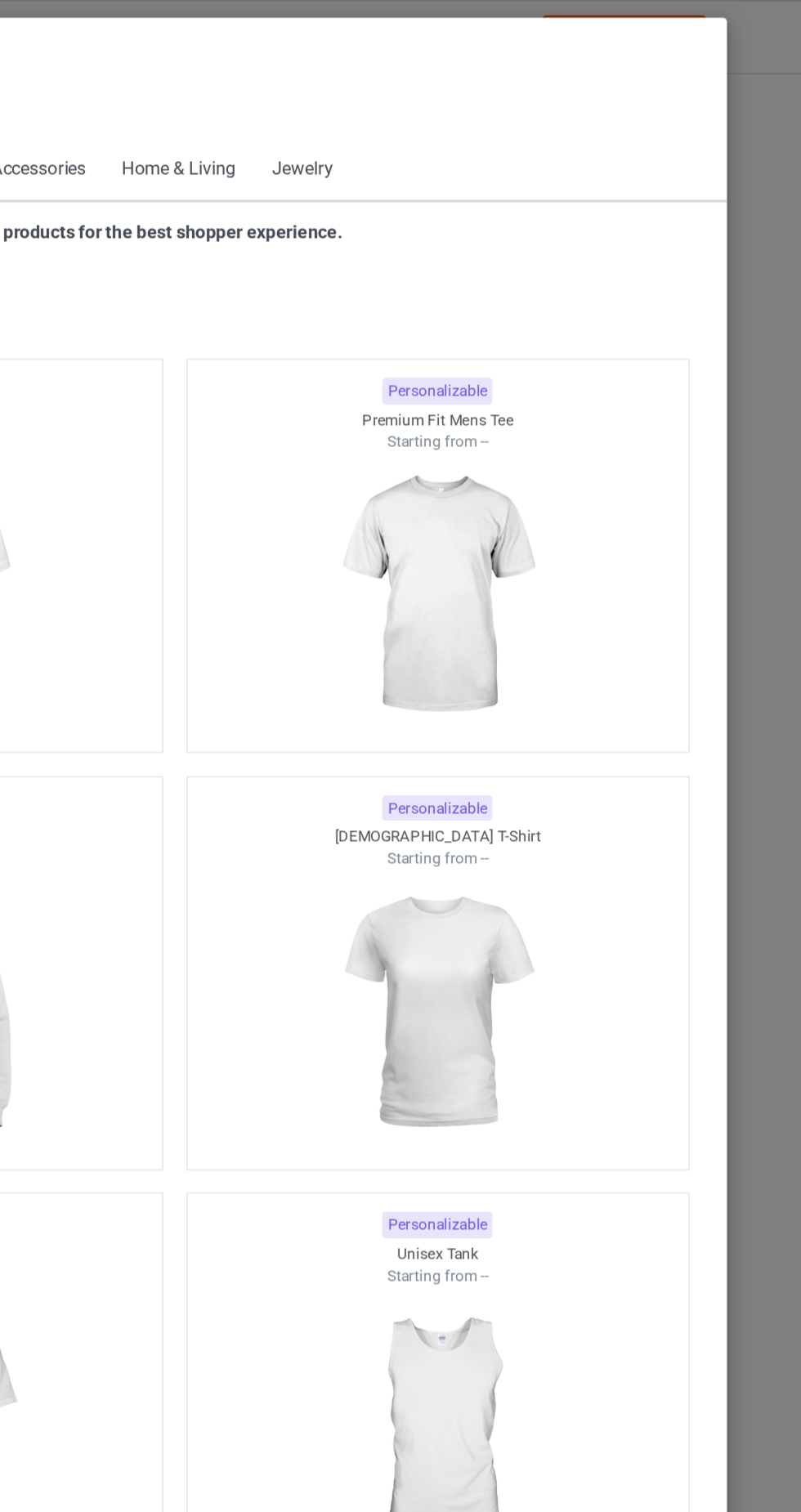
click at [94, 77] on span "Back to Dashboard" at bounding box center [141, 73] width 98 height 13
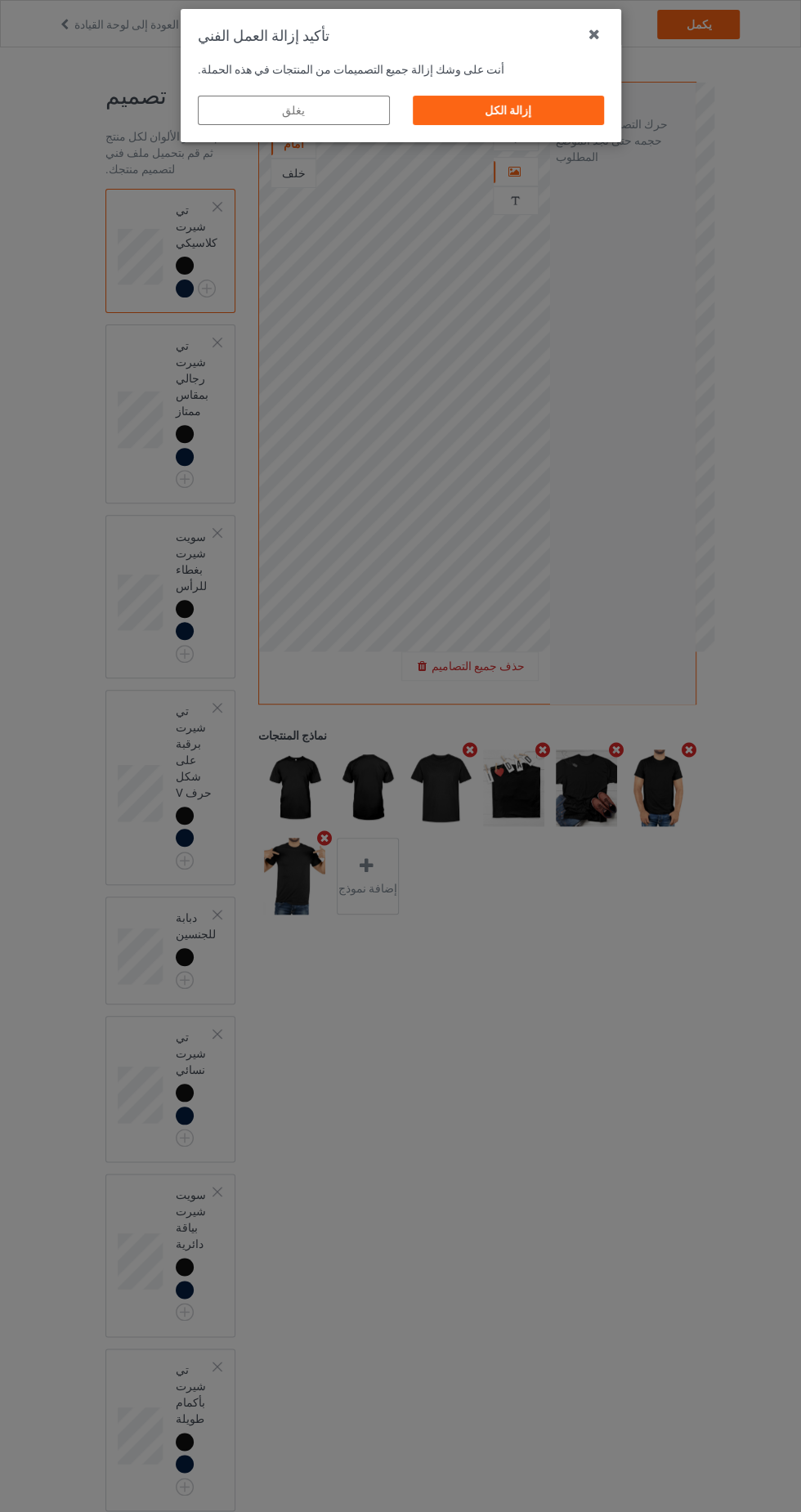
click at [551, 124] on div "إزالة الكل" at bounding box center [507, 110] width 192 height 29
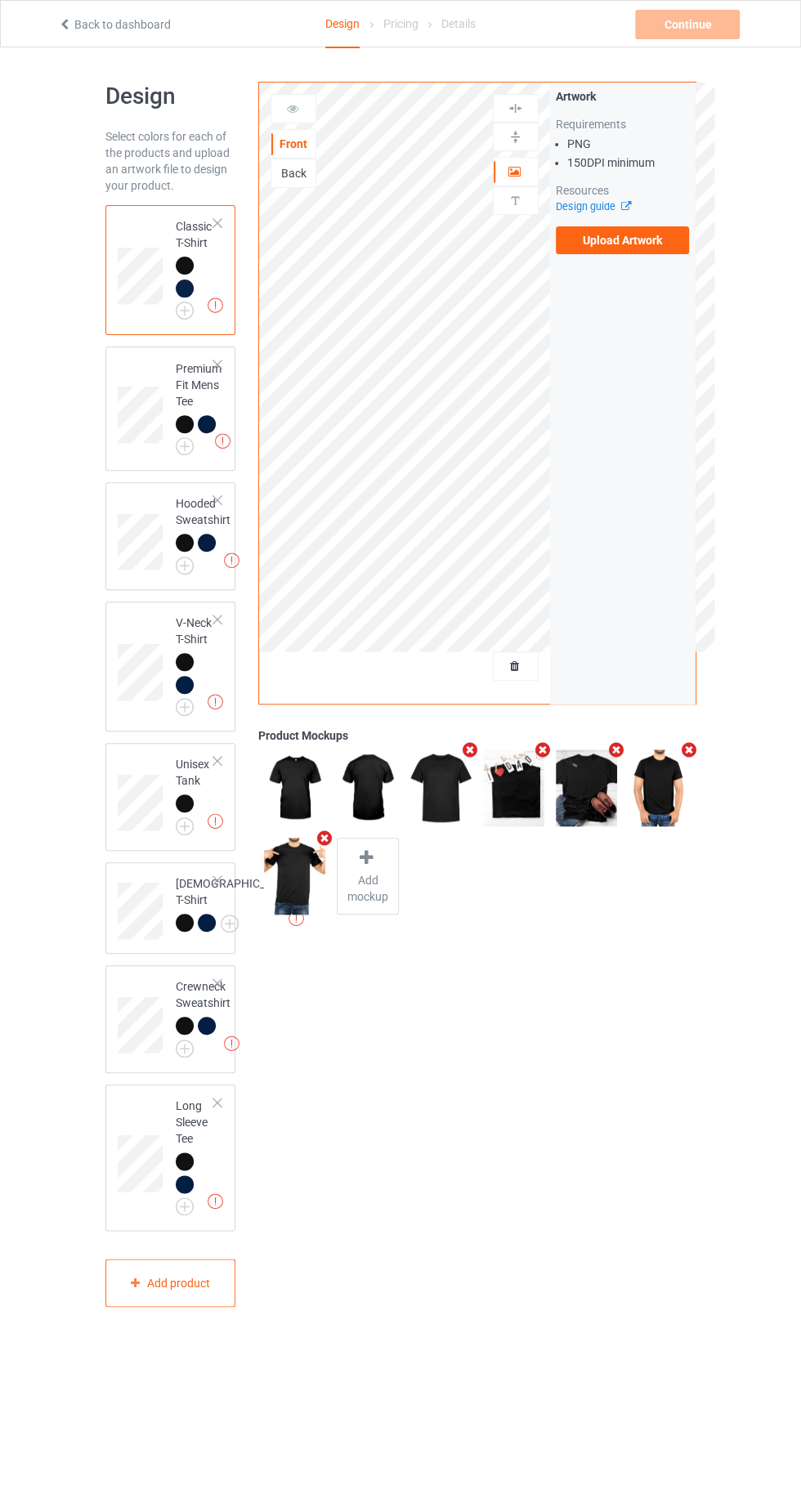
click at [631, 245] on label "Upload Artwork" at bounding box center [623, 240] width 134 height 28
click at [0, 0] on input "Upload Artwork" at bounding box center [0, 0] width 0 height 0
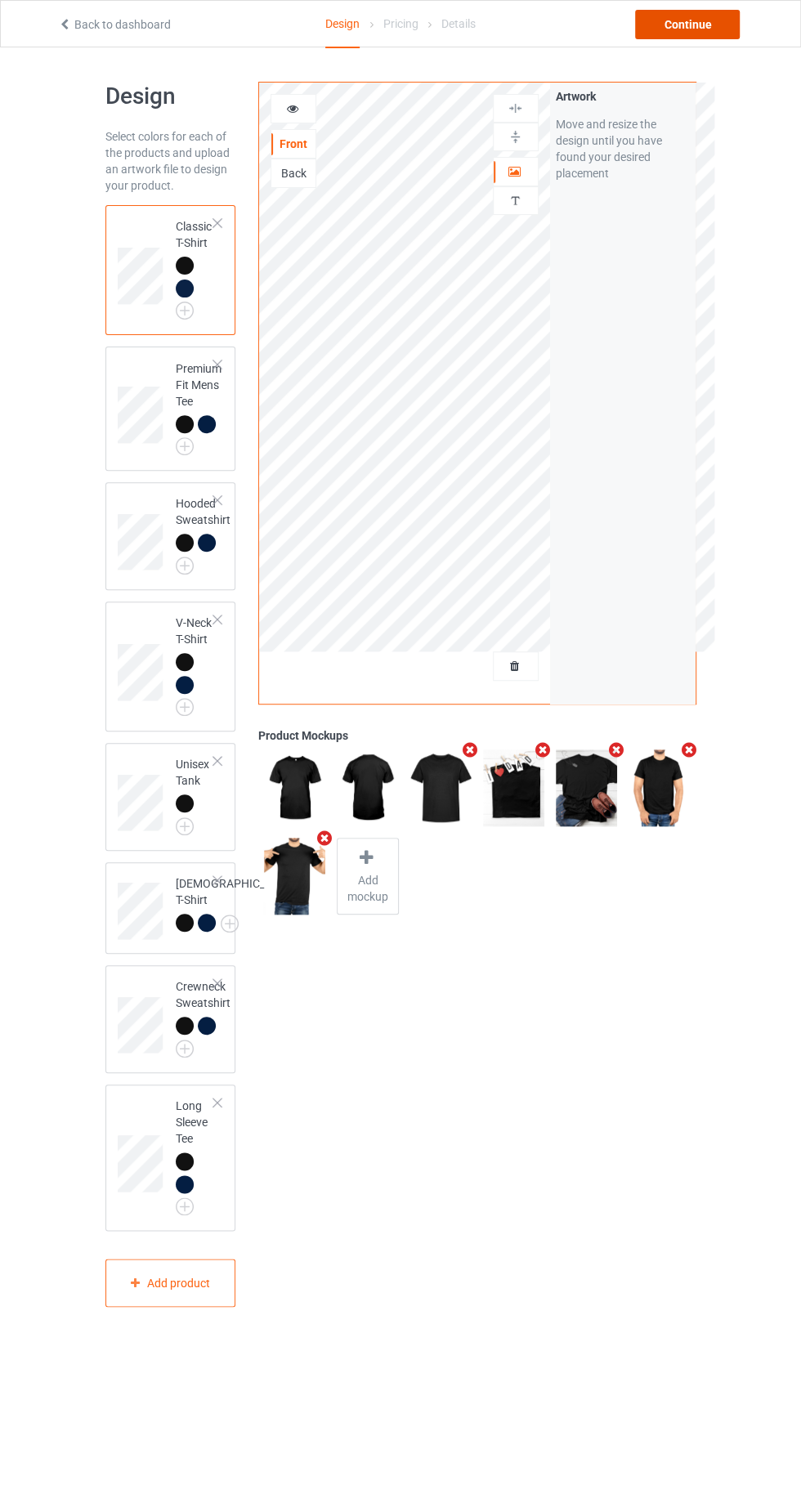
click at [689, 23] on div "Continue" at bounding box center [687, 24] width 105 height 29
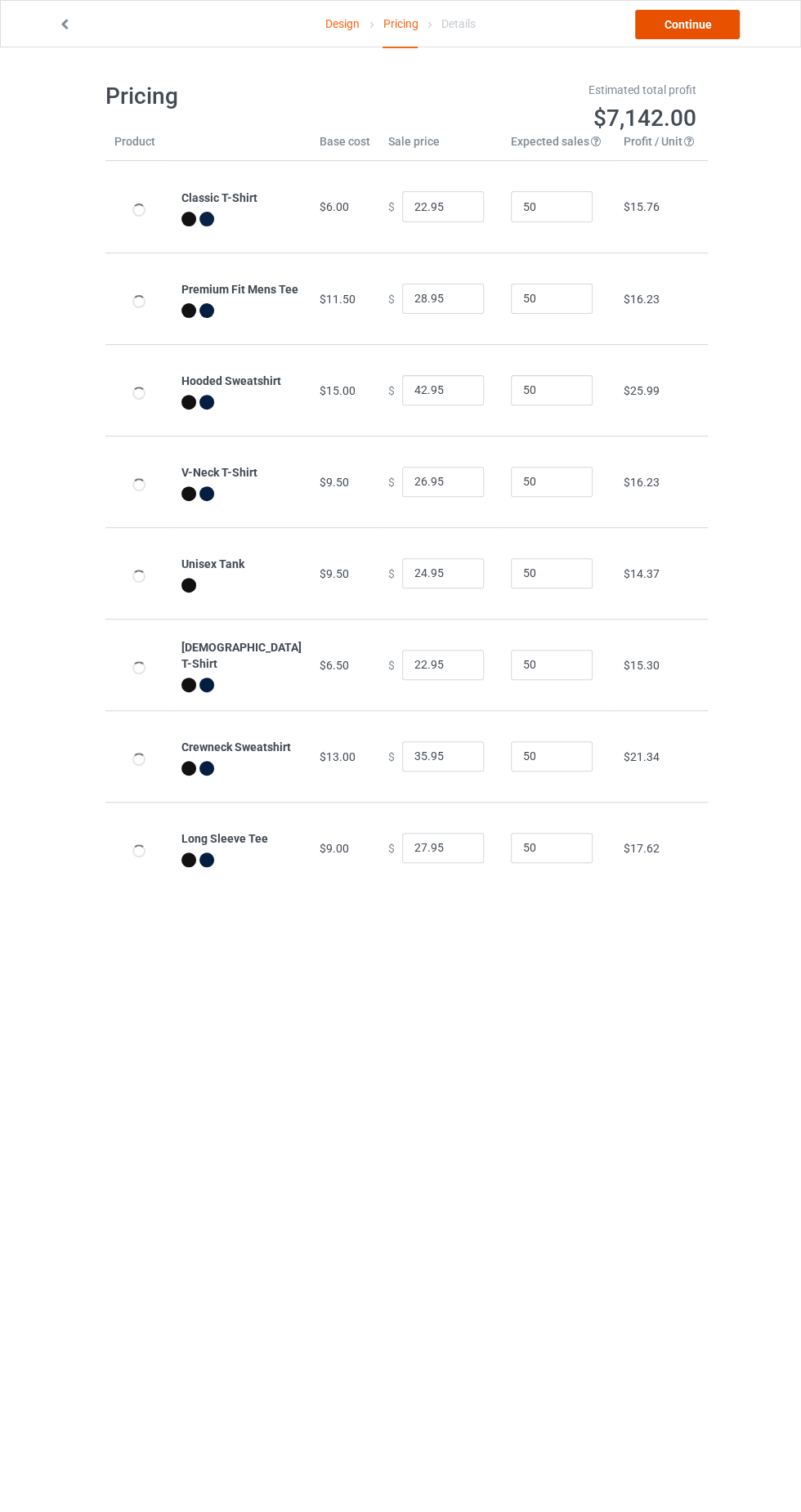
click at [675, 29] on link "Continue" at bounding box center [687, 24] width 105 height 29
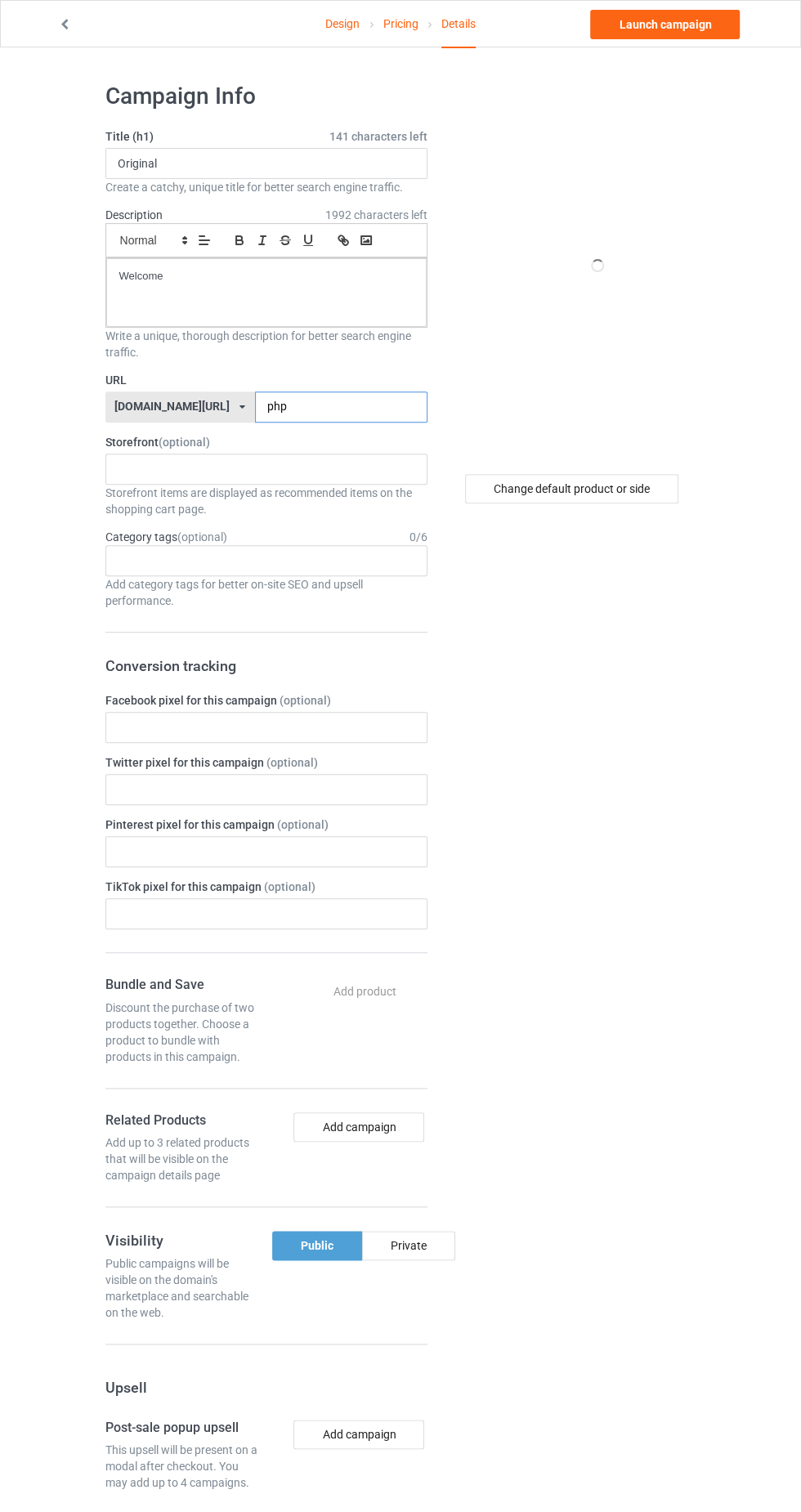
click at [344, 404] on input "php" at bounding box center [341, 406] width 172 height 31
click at [344, 398] on input "php" at bounding box center [341, 406] width 172 height 31
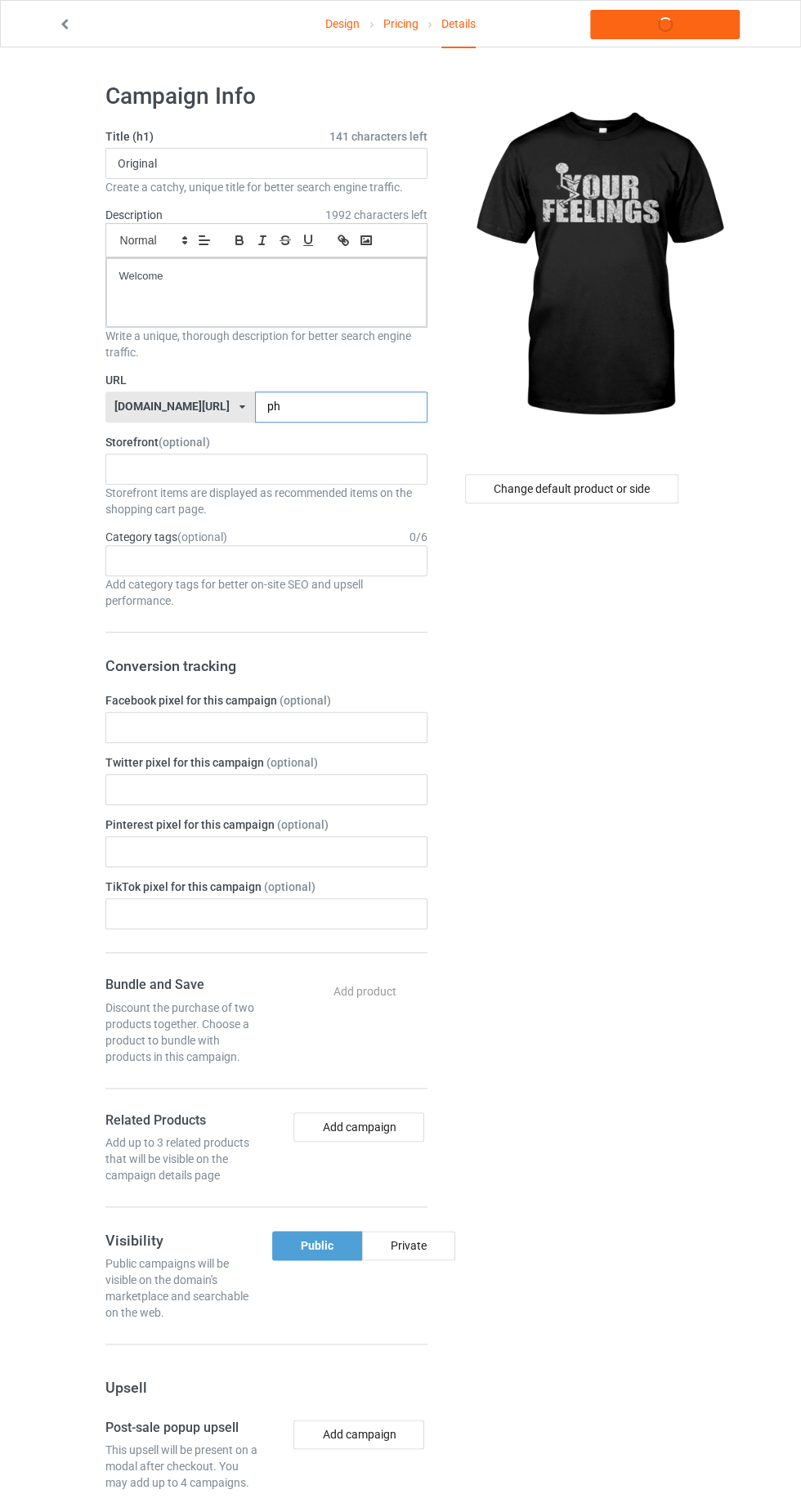
type input "phb"
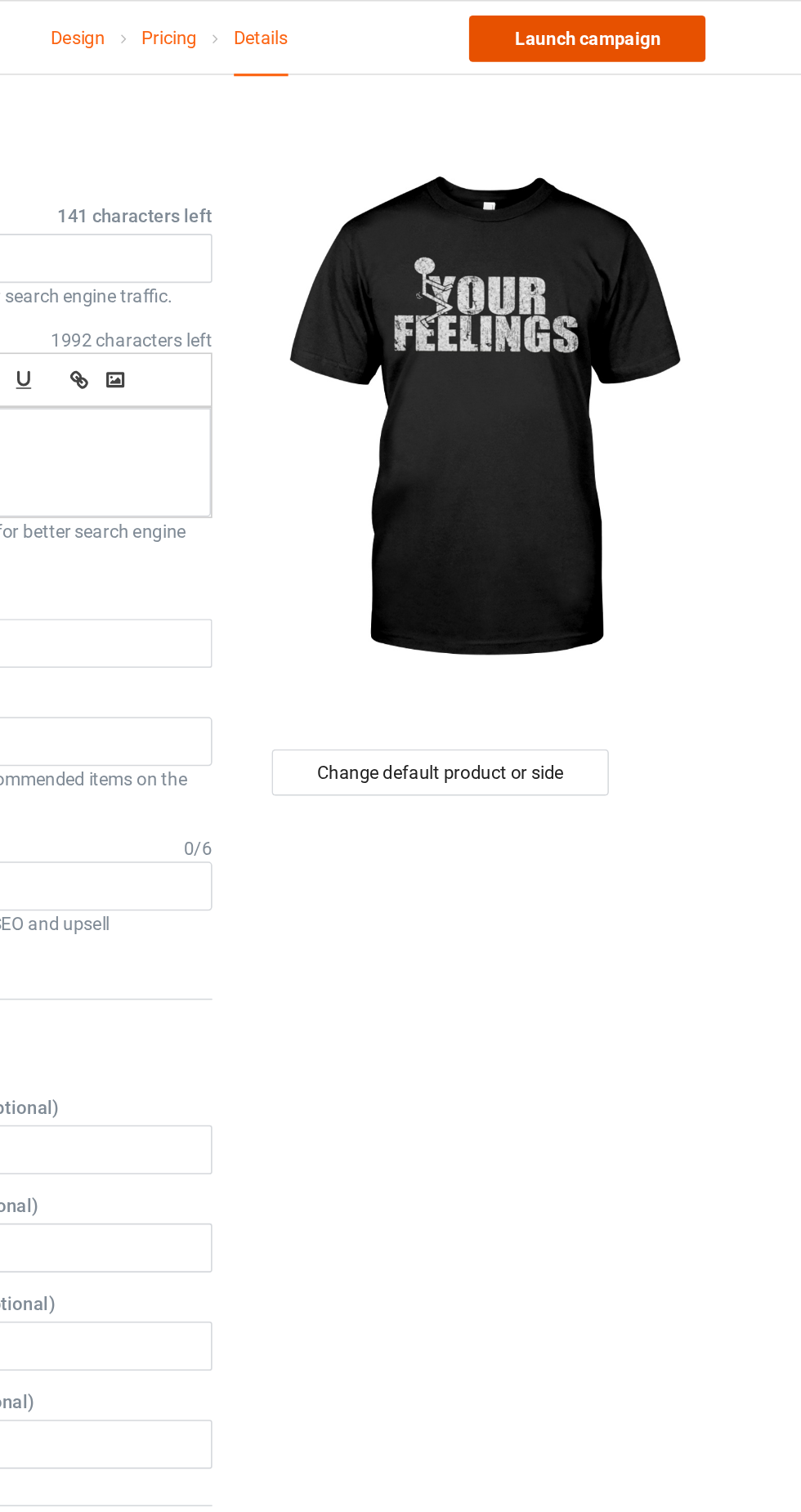
click at [684, 24] on link "Launch campaign" at bounding box center [665, 24] width 149 height 29
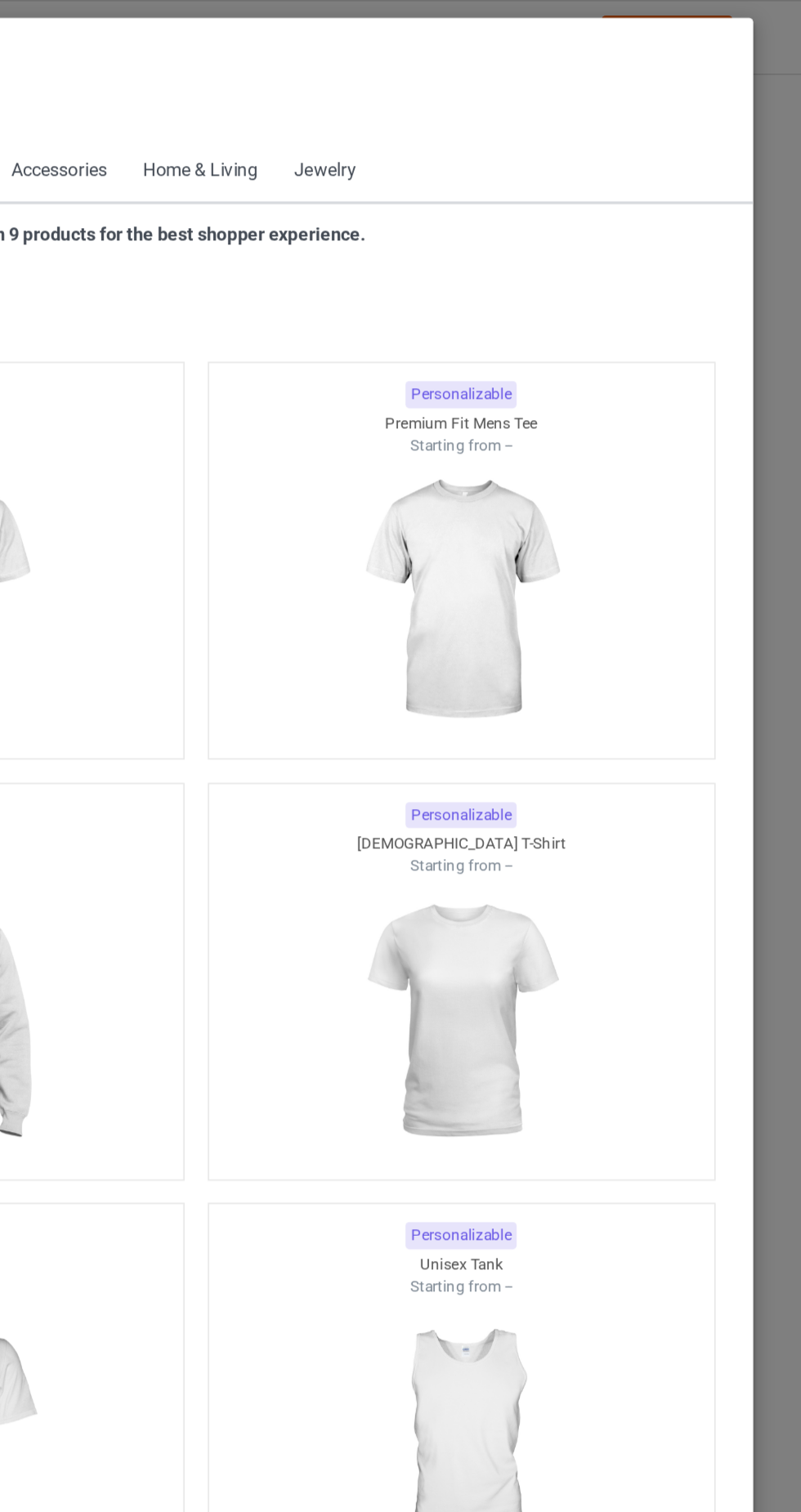
click at [91, 96] on div "Starter Pack Apparel Accessories Home & Living Jewelry" at bounding box center [400, 108] width 704 height 40
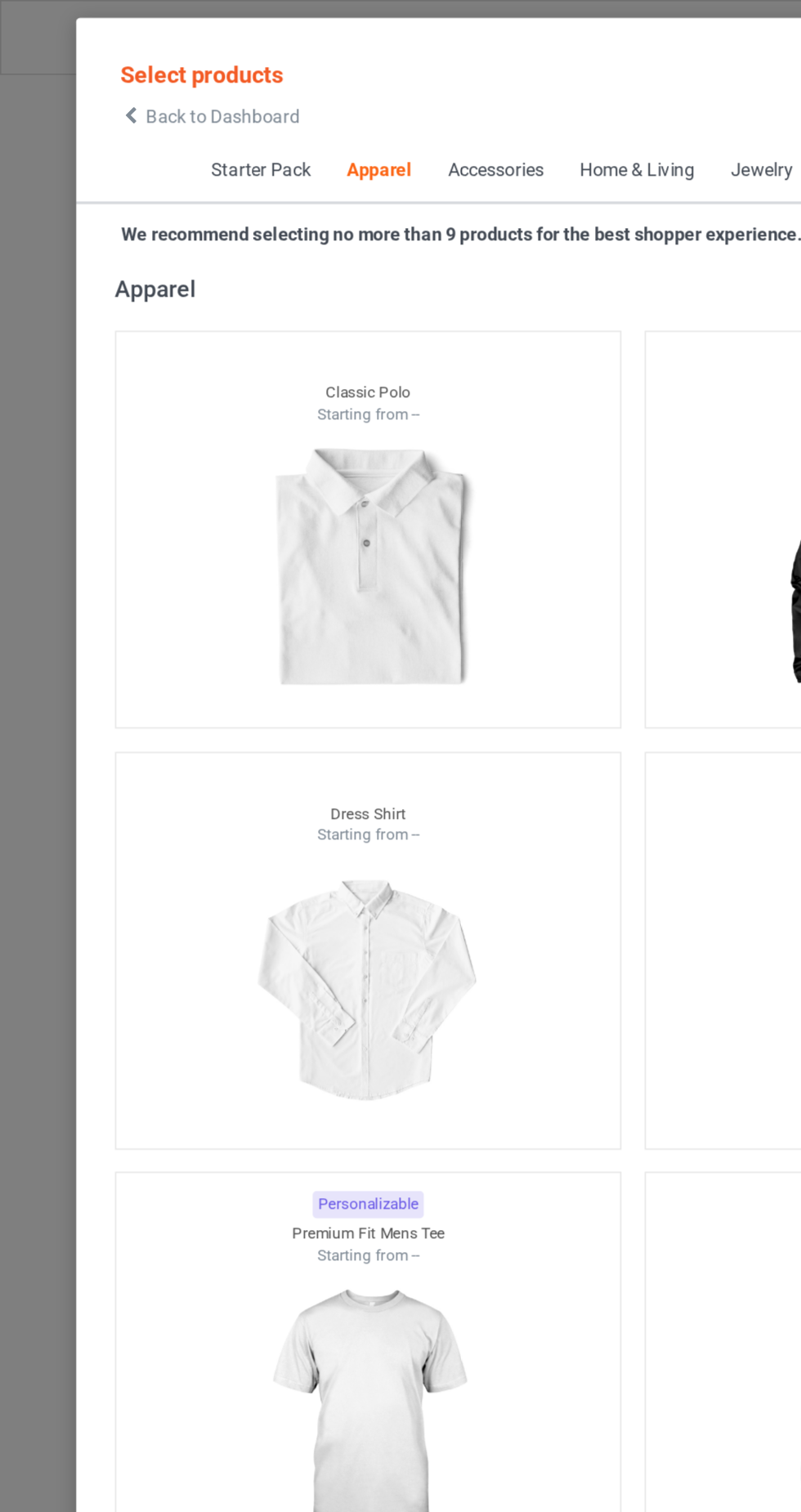
scroll to position [874, 0]
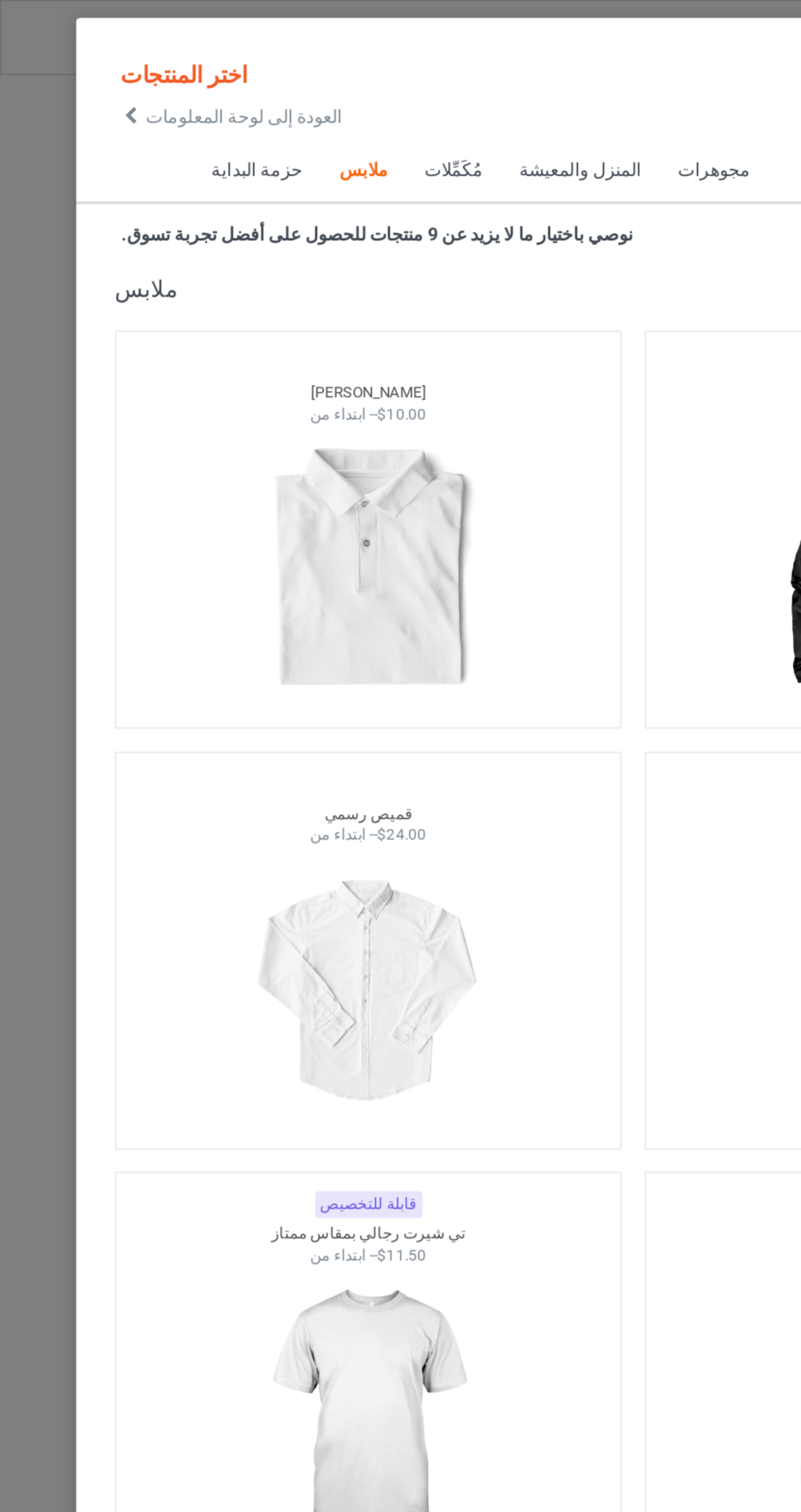
click at [76, 76] on icon at bounding box center [83, 73] width 14 height 11
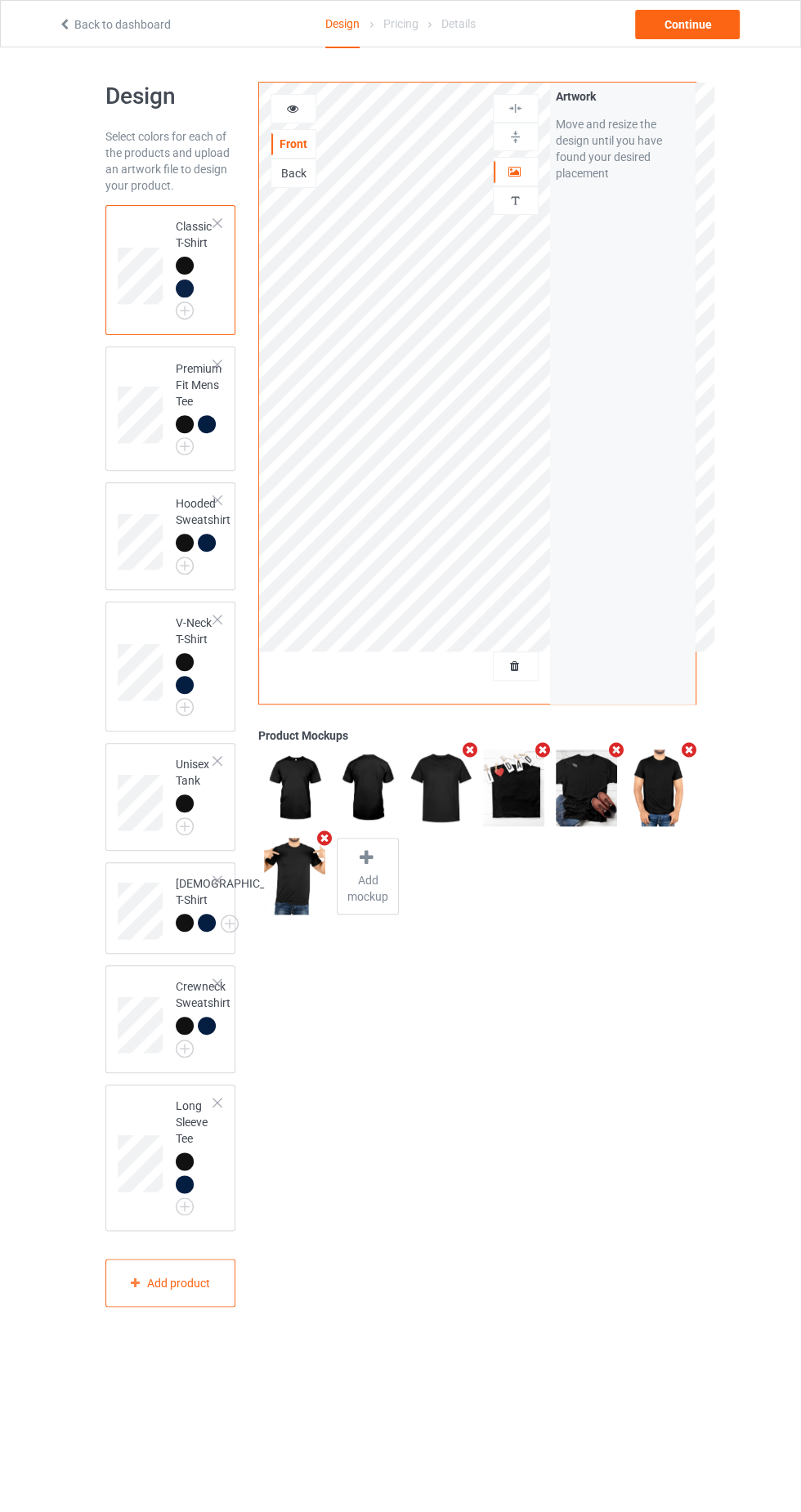
click at [531, 666] on div at bounding box center [515, 666] width 44 height 17
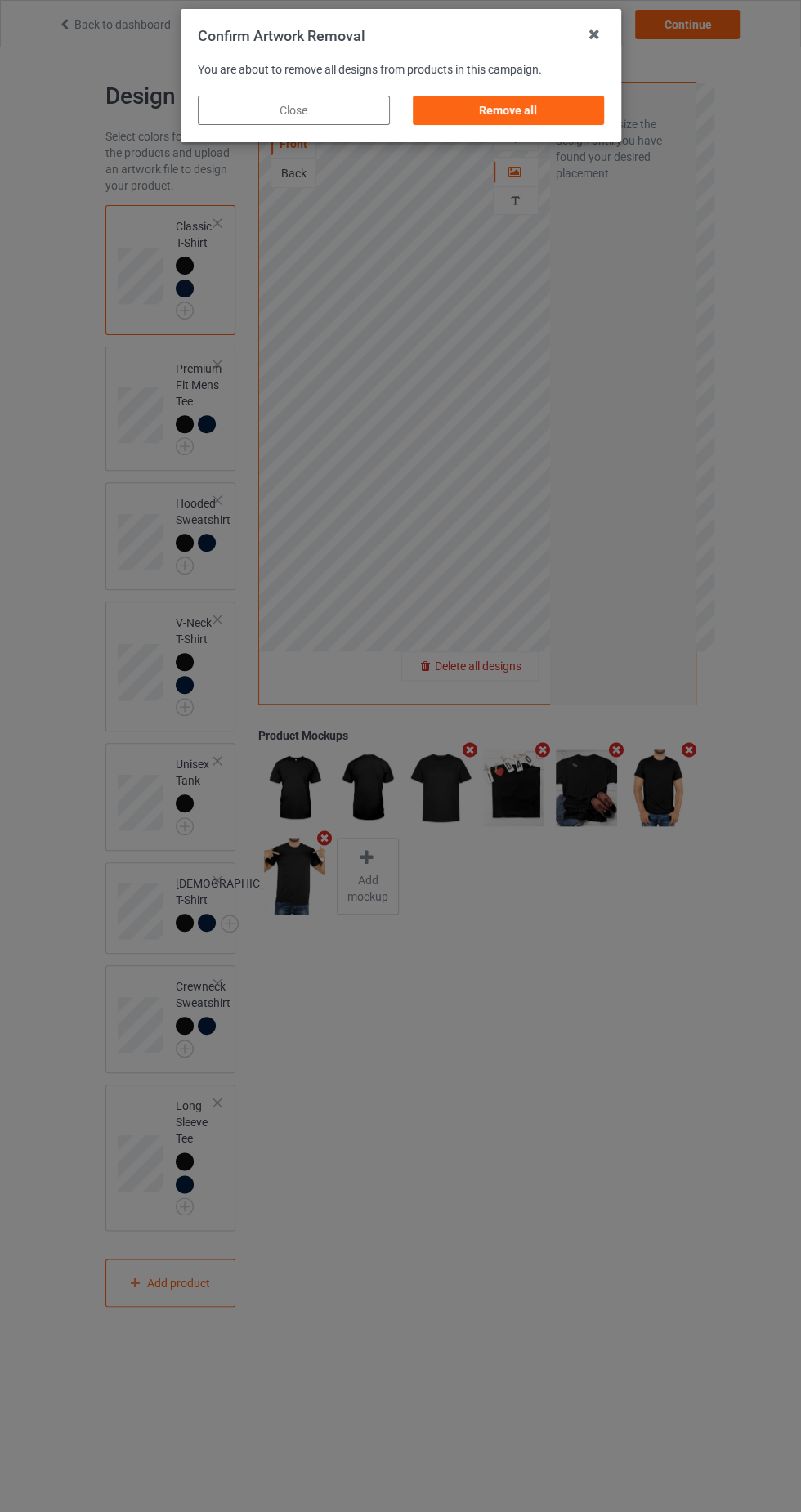
click at [558, 121] on div "Remove all" at bounding box center [507, 110] width 192 height 29
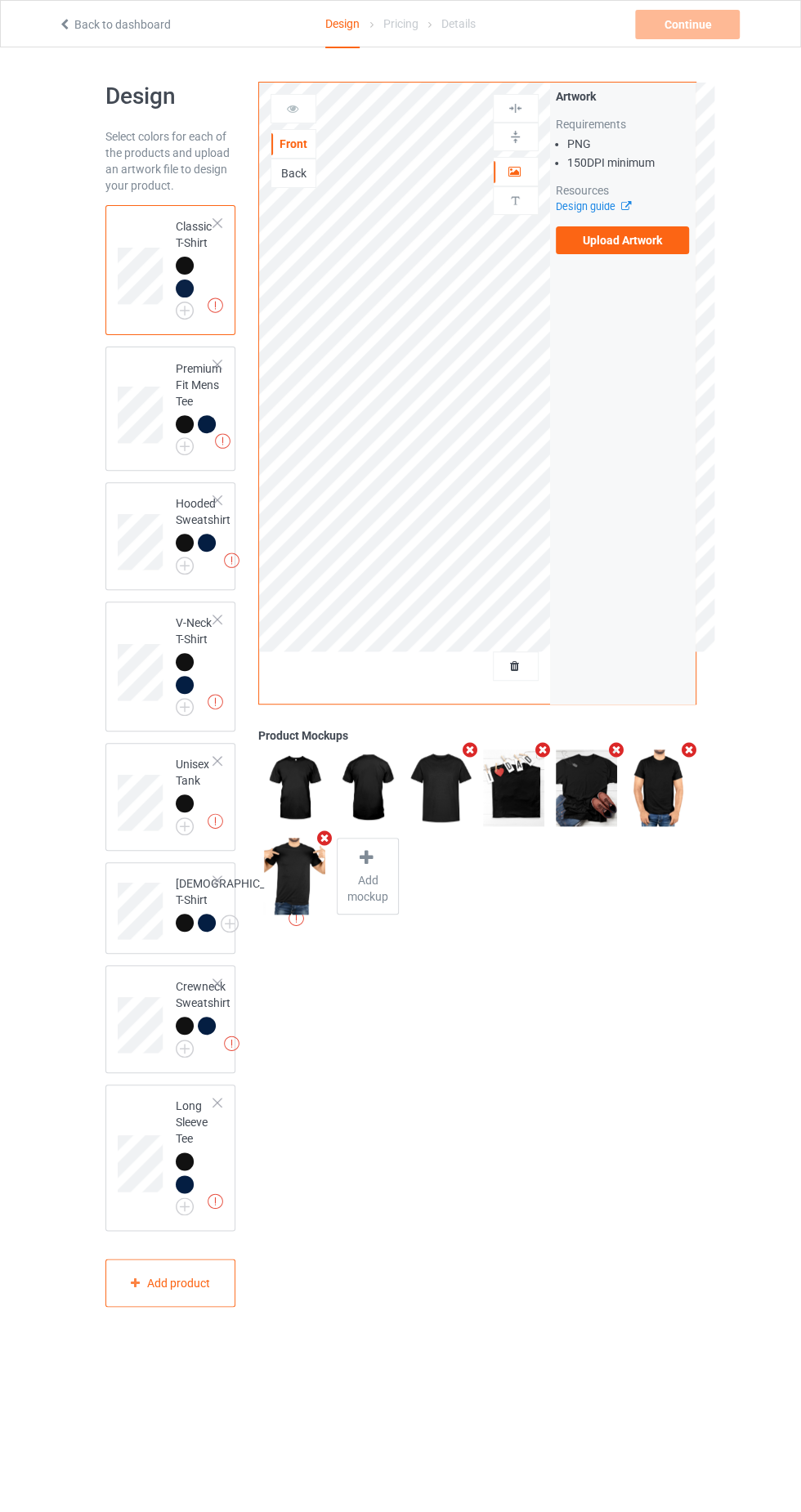
click at [652, 249] on label "Upload Artwork" at bounding box center [623, 240] width 134 height 28
click at [0, 0] on input "Upload Artwork" at bounding box center [0, 0] width 0 height 0
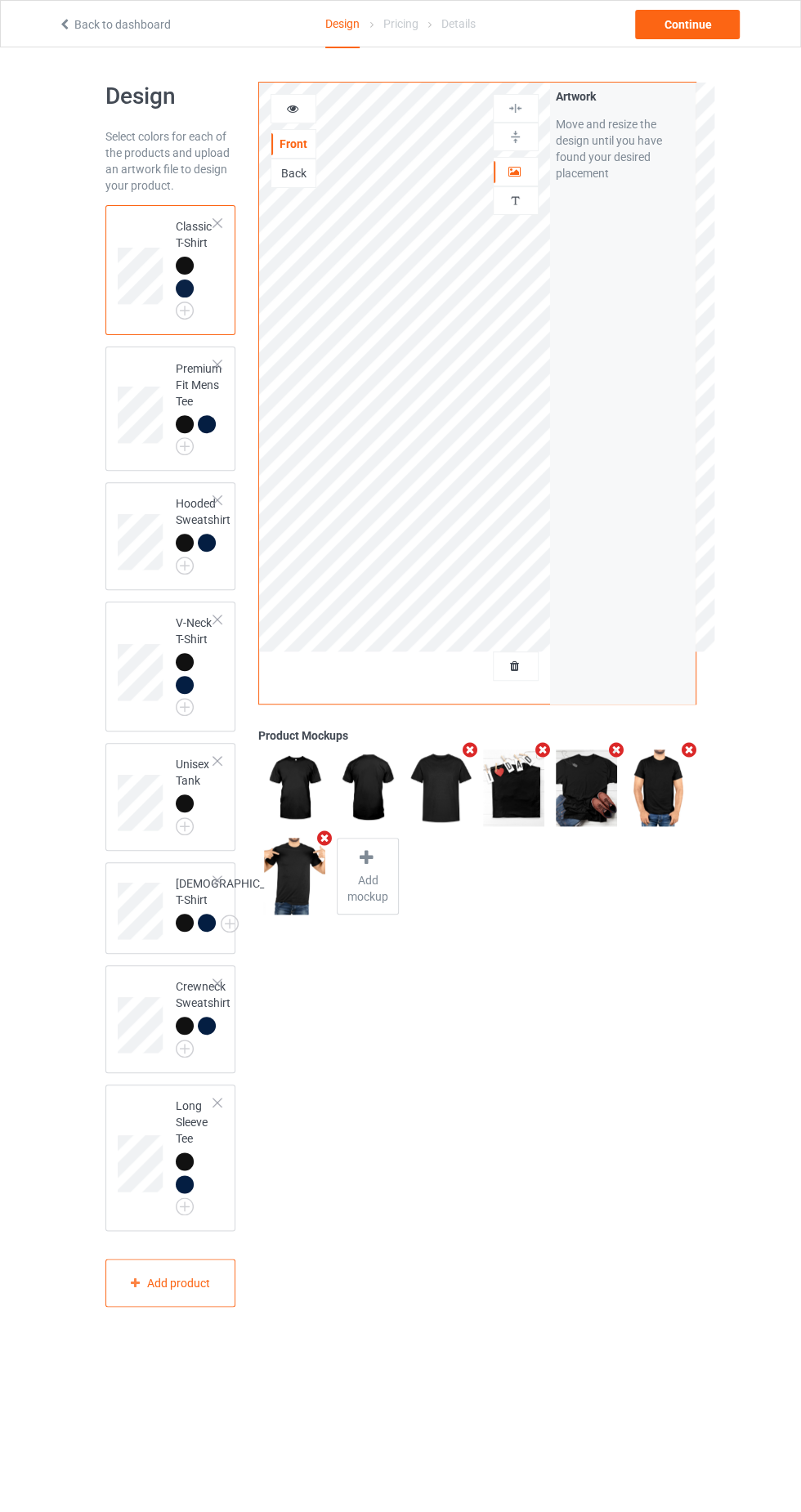
click at [0, 0] on img at bounding box center [0, 0] width 0 height 0
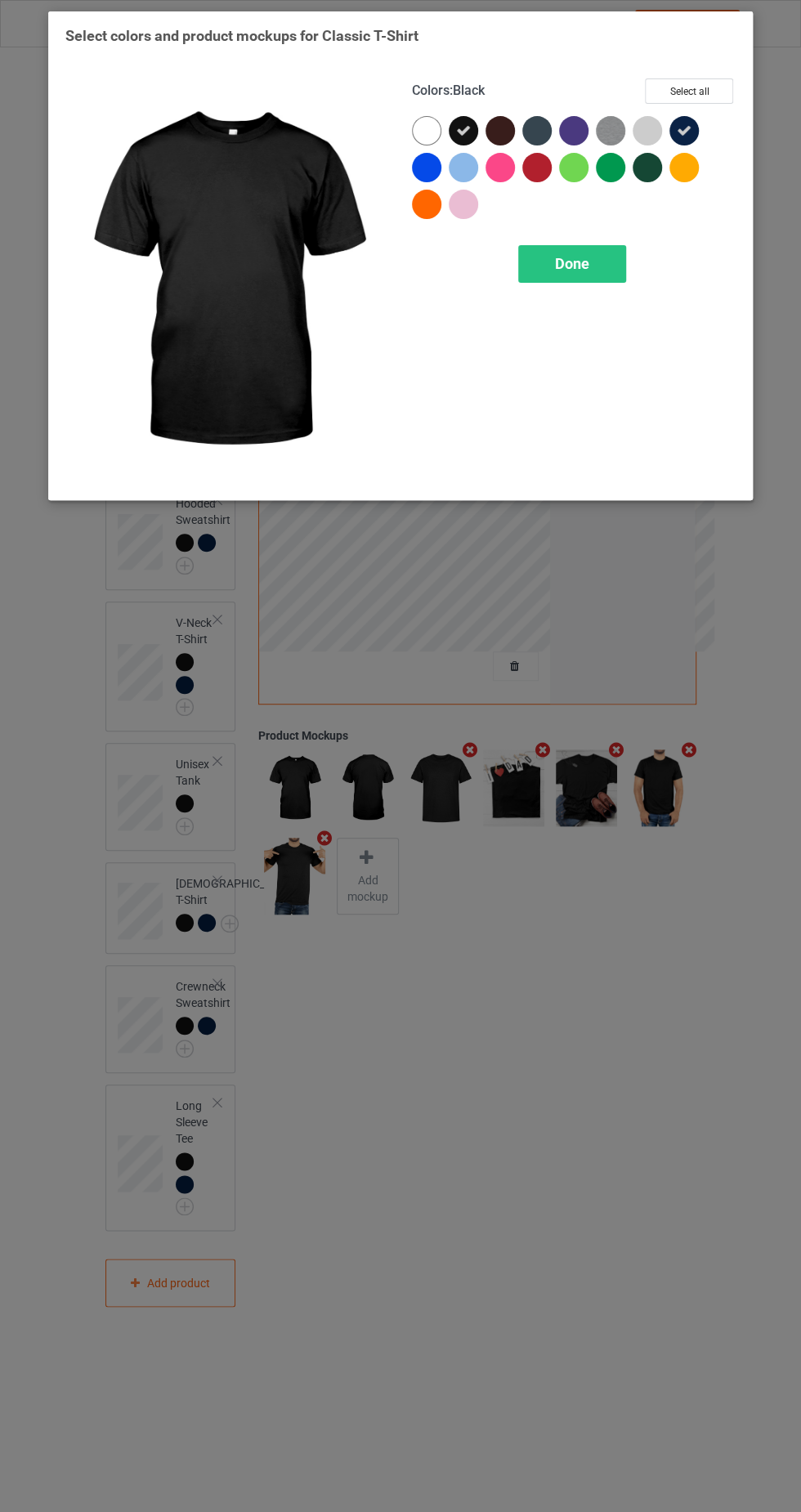
click at [540, 128] on div at bounding box center [536, 130] width 29 height 29
click at [577, 132] on div at bounding box center [573, 130] width 29 height 29
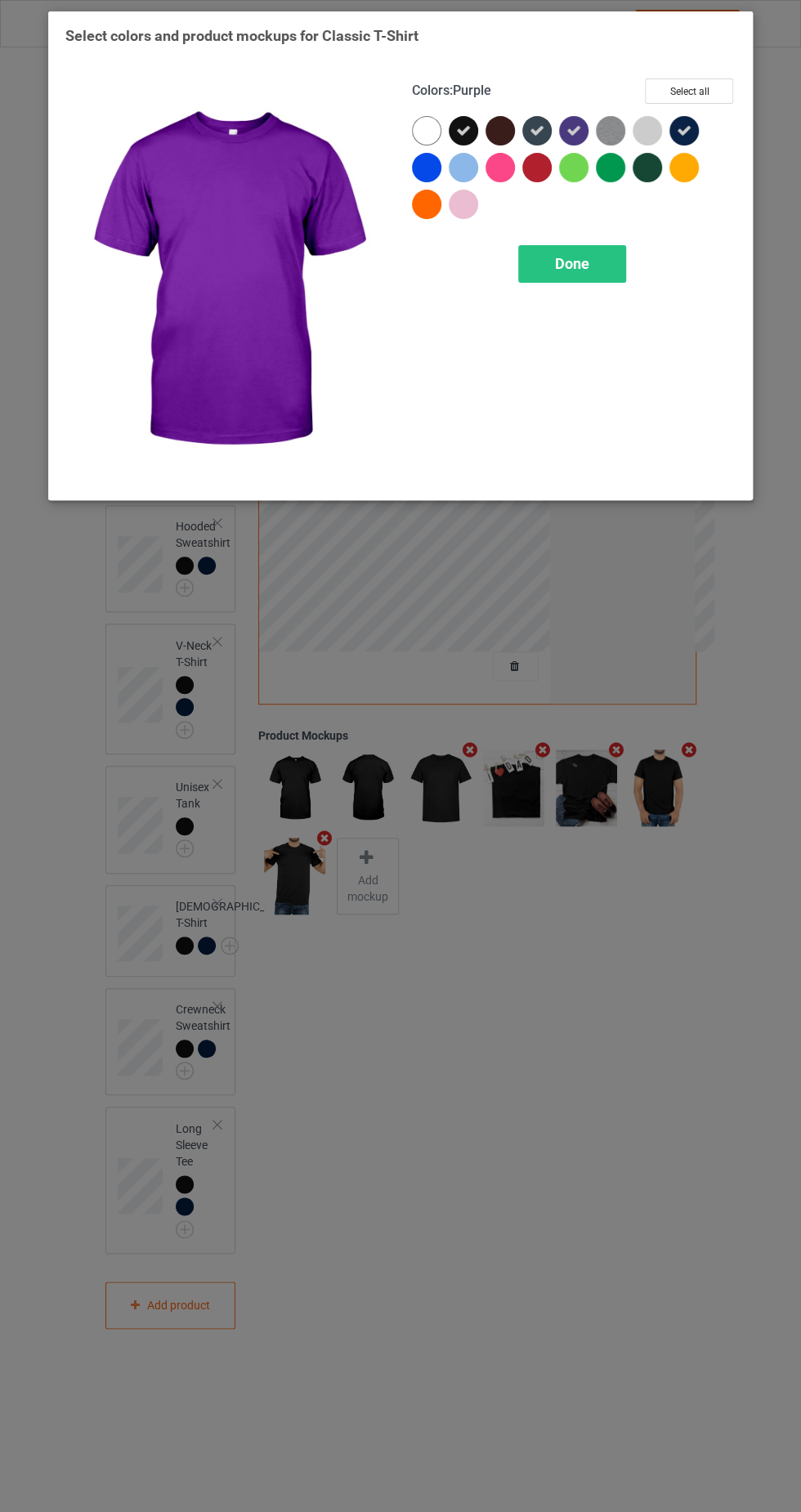
click at [650, 173] on div at bounding box center [646, 167] width 29 height 29
click at [490, 138] on div at bounding box center [499, 130] width 29 height 29
click at [572, 262] on span "Done" at bounding box center [572, 264] width 34 height 18
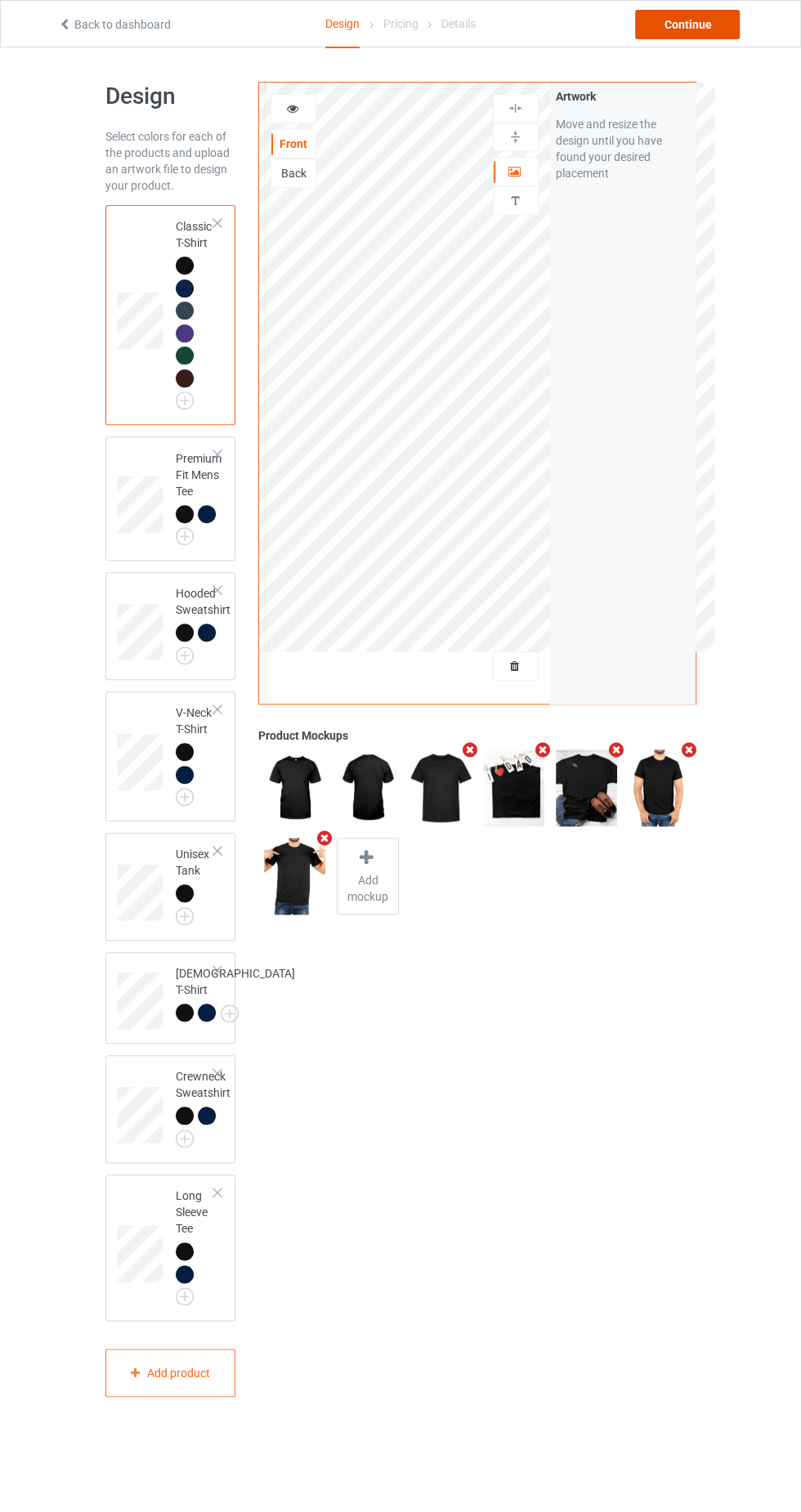
click at [689, 23] on font "Continue" at bounding box center [688, 24] width 47 height 13
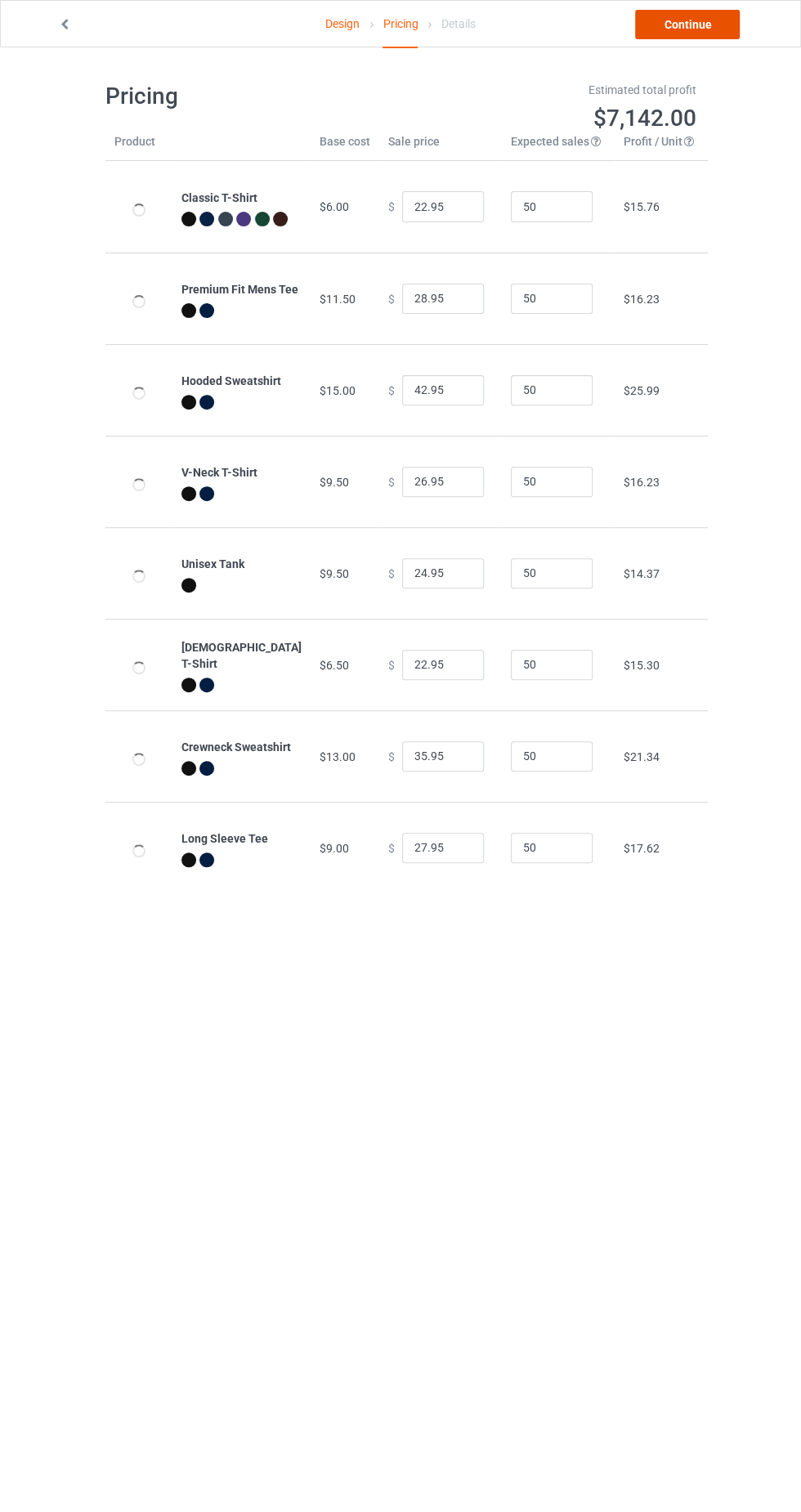
click at [695, 31] on link "Continue" at bounding box center [687, 24] width 105 height 29
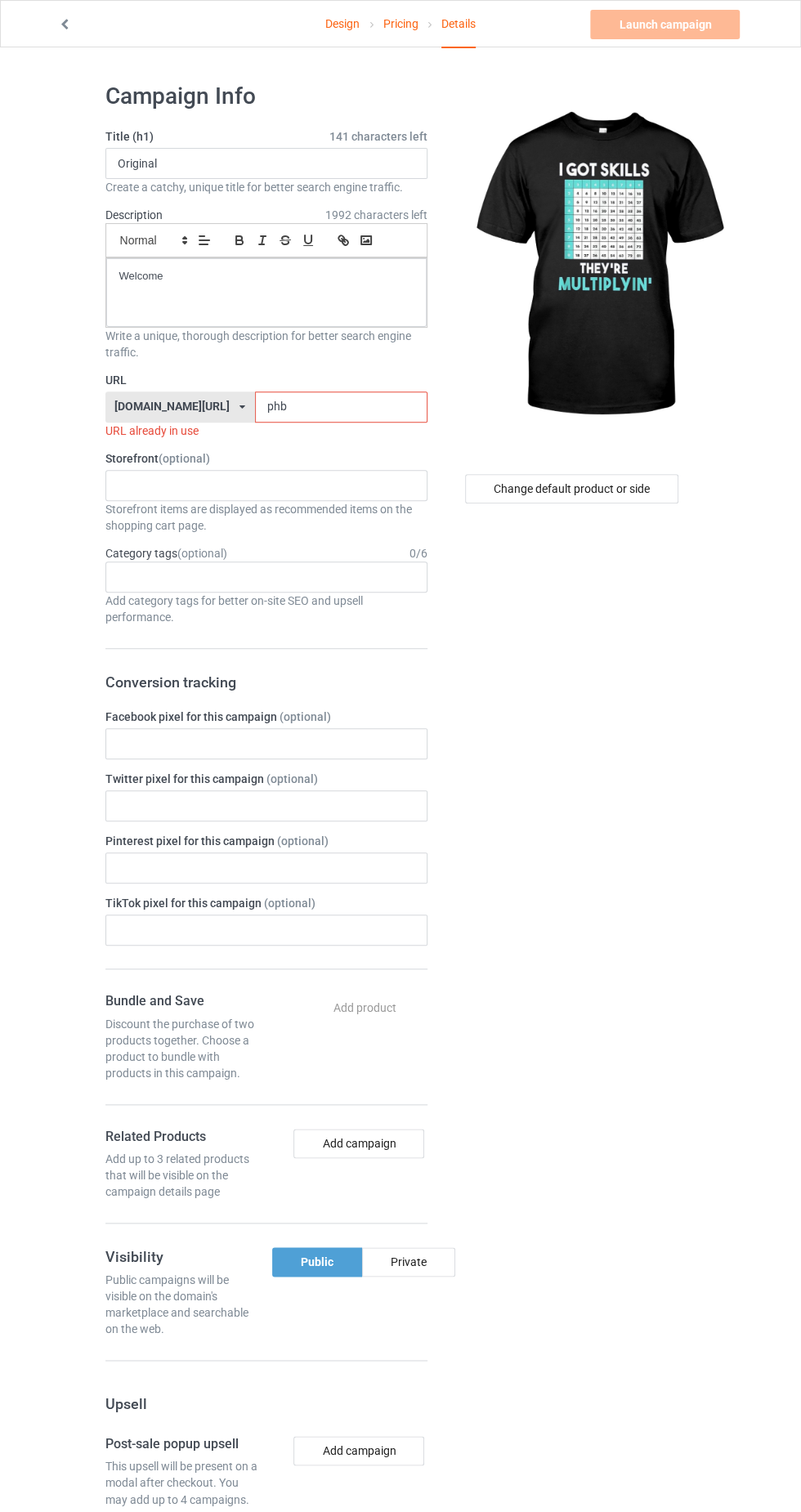
click at [340, 406] on input "phb" at bounding box center [341, 406] width 172 height 31
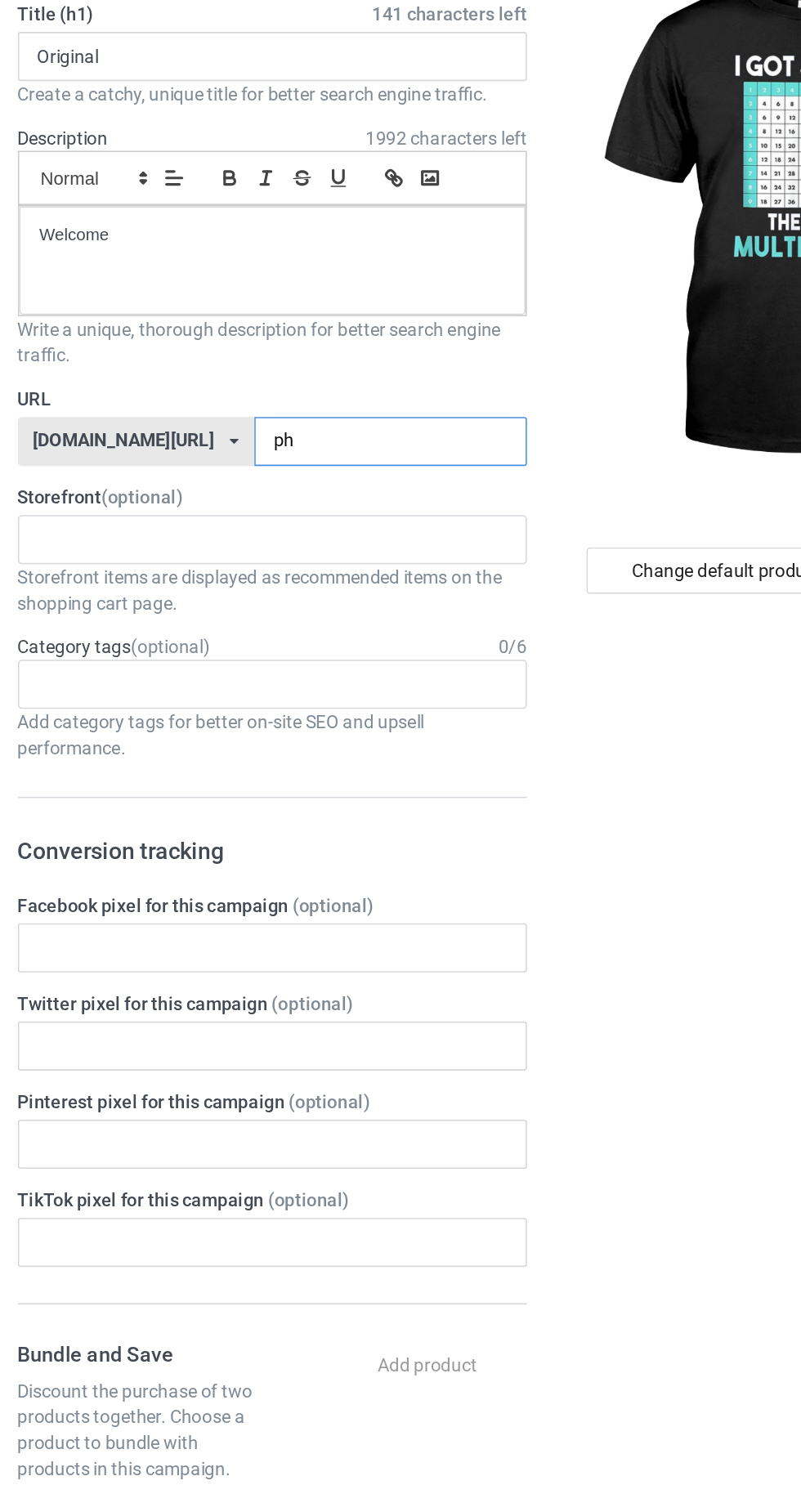
type input "p"
type input "Obb"
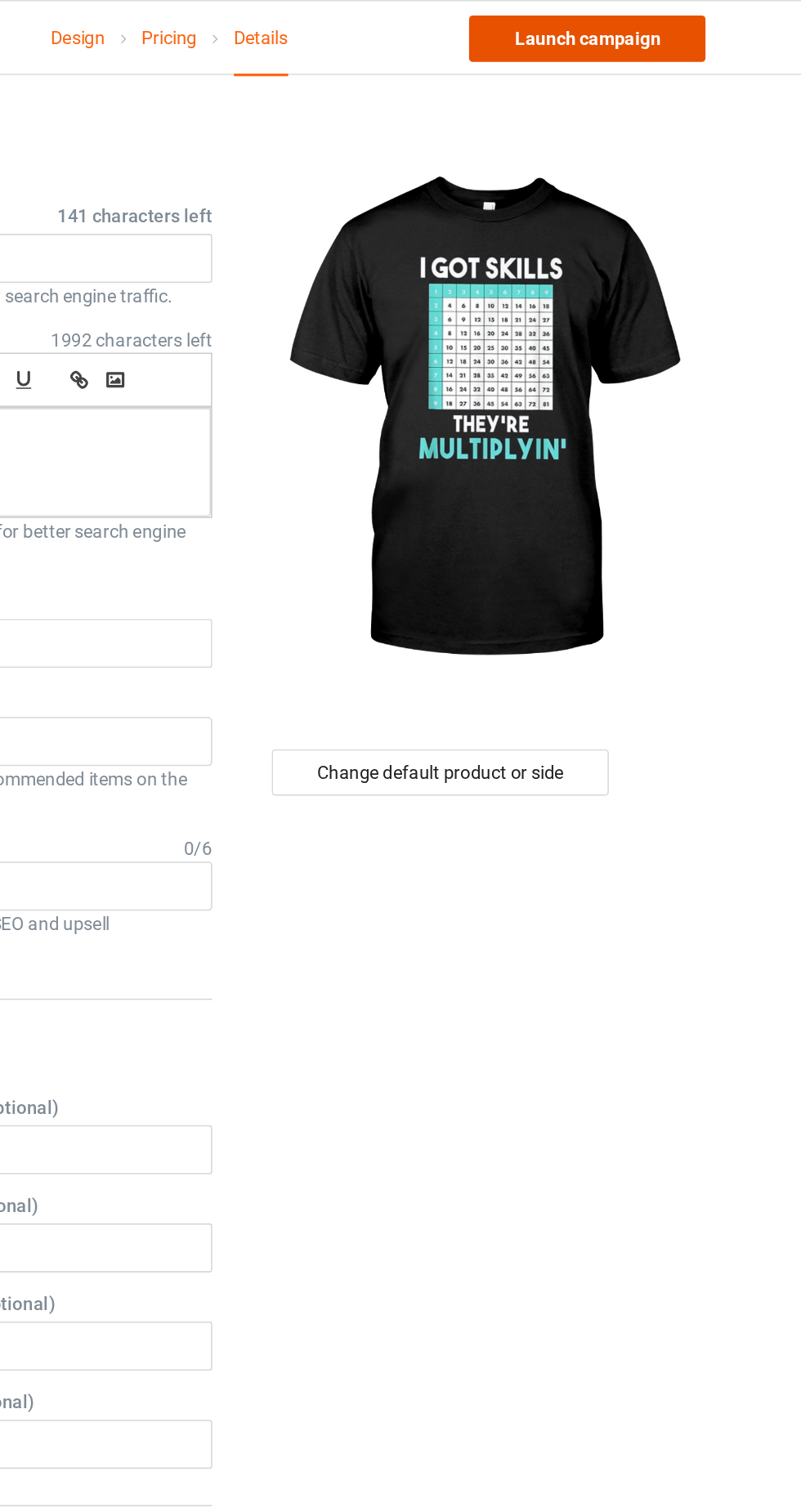
click at [683, 24] on link "Launch campaign" at bounding box center [665, 24] width 149 height 29
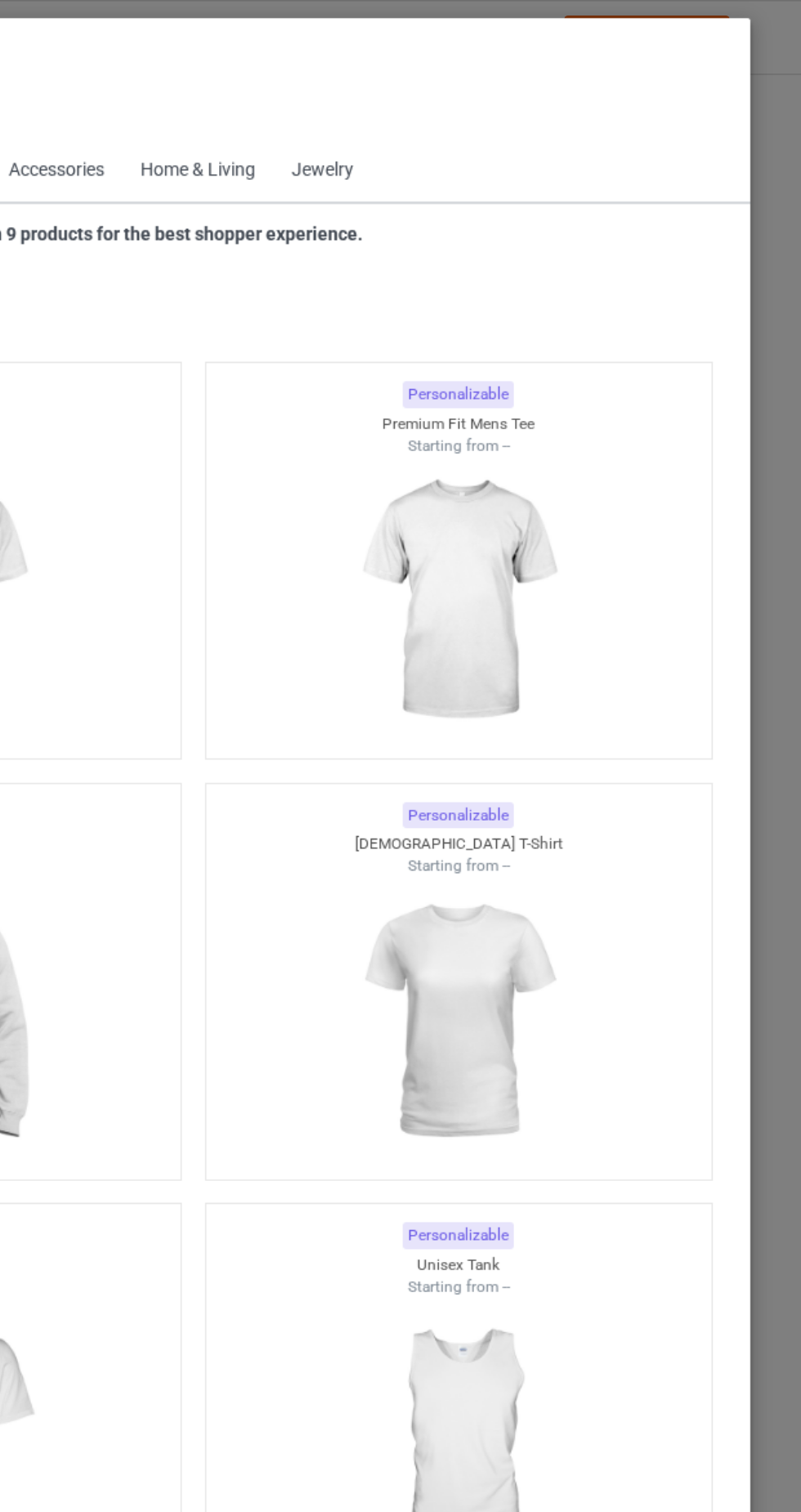
click at [90, 74] on div "Back to Dashboard" at bounding box center [132, 73] width 113 height 11
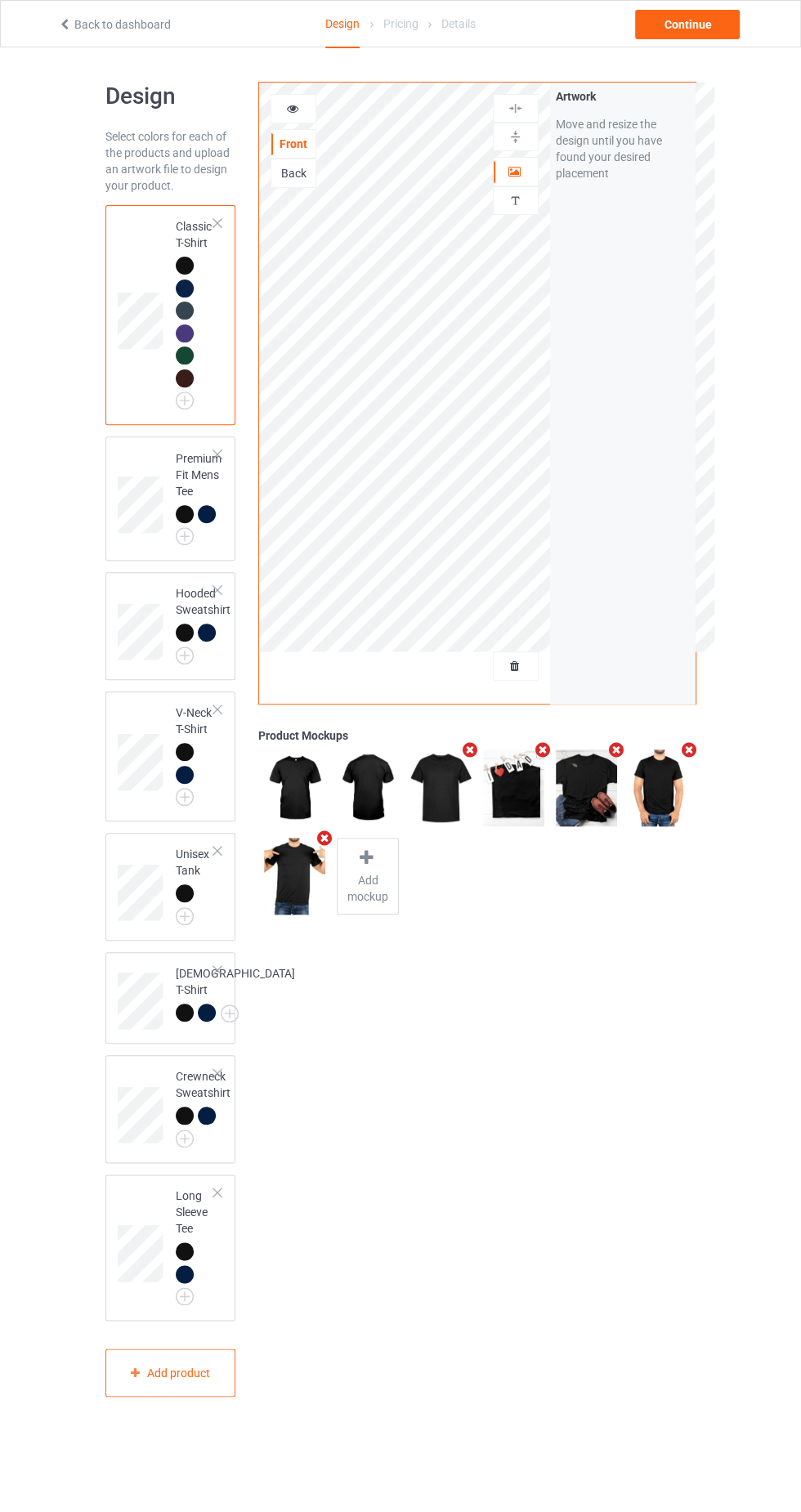
click at [515, 699] on div "Front Back Artwork Personalized text" at bounding box center [404, 393] width 291 height 621
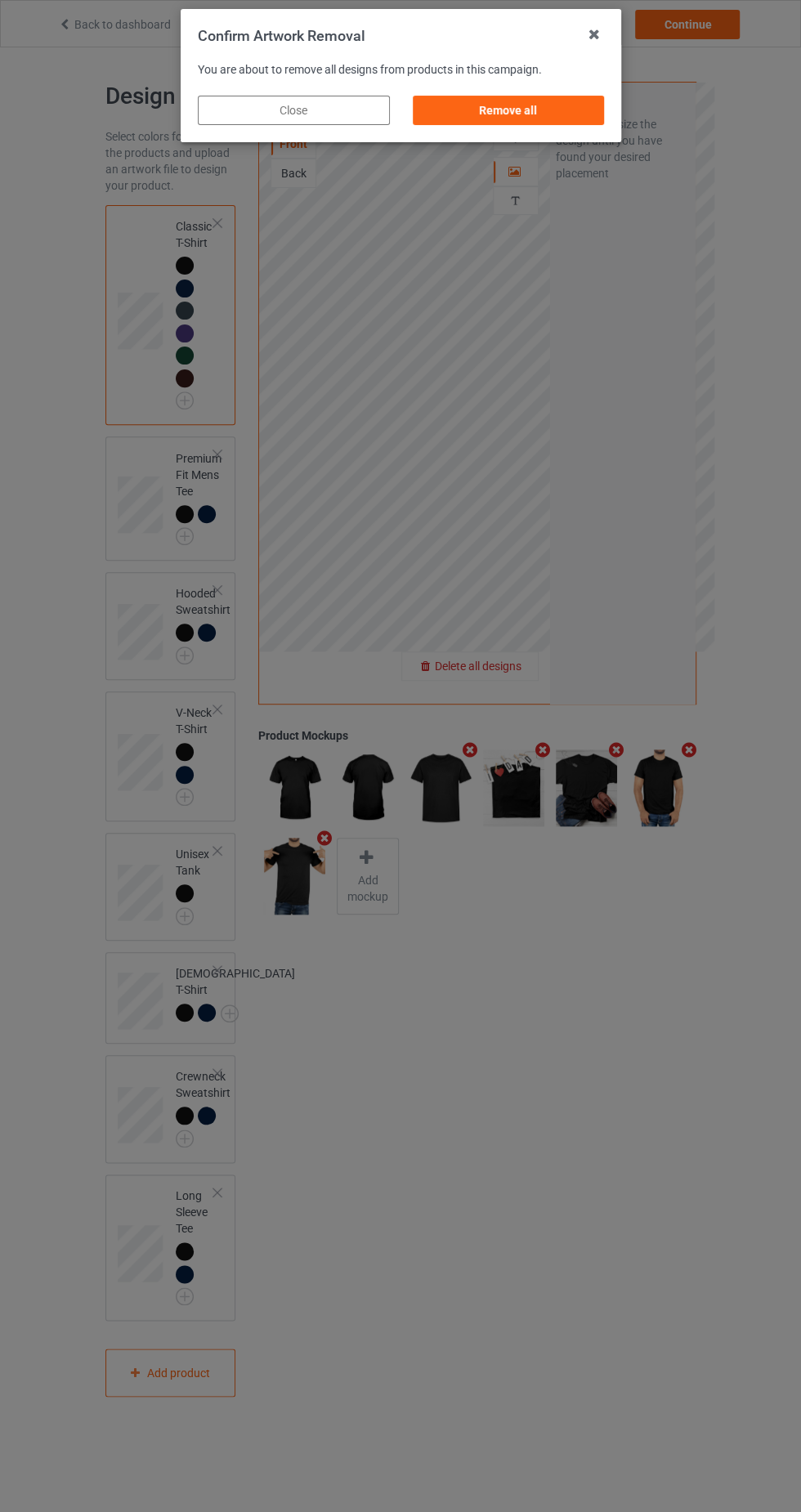
click at [529, 119] on div "Remove all" at bounding box center [507, 110] width 192 height 29
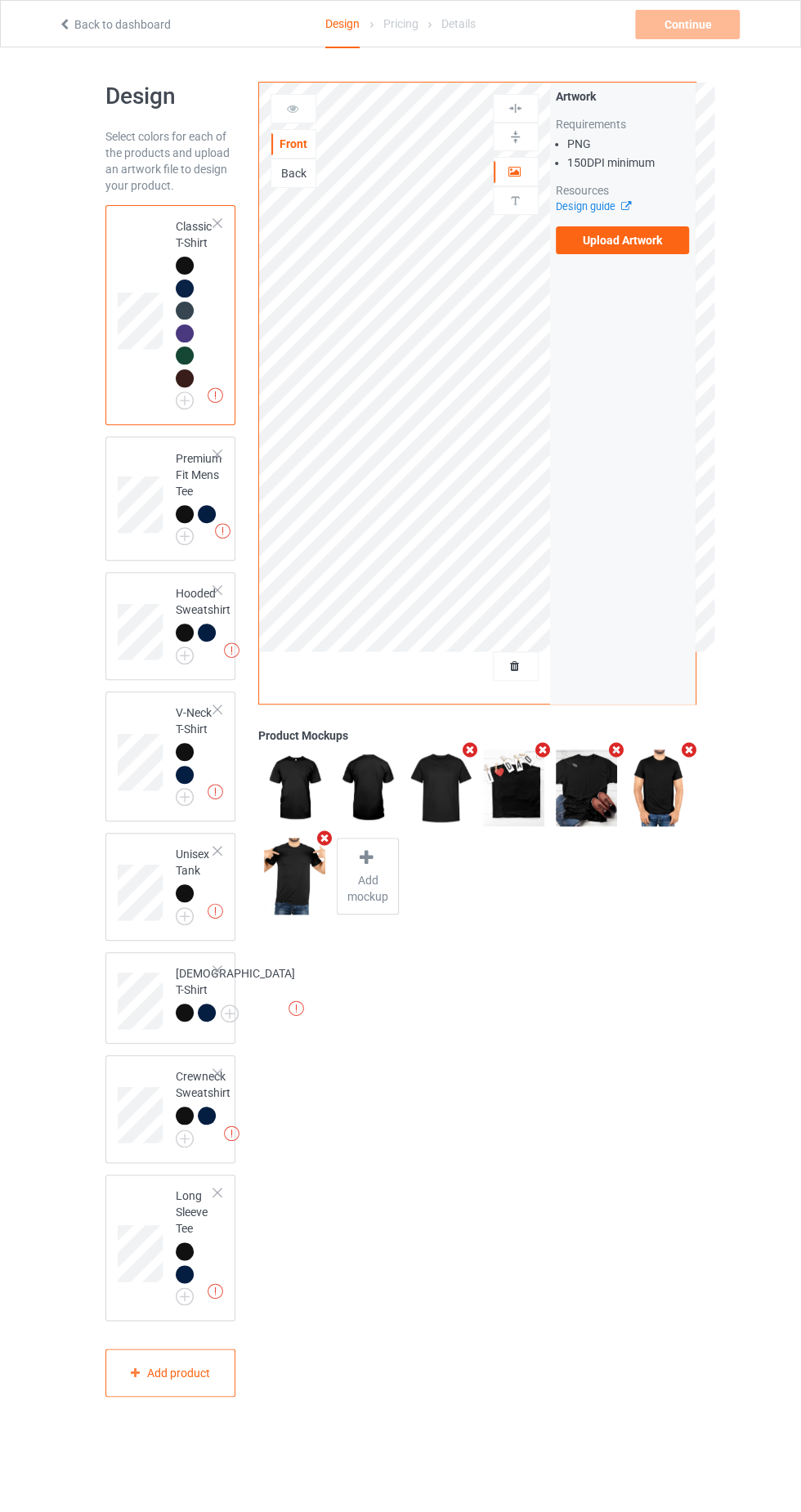
click at [641, 242] on label "Upload Artwork" at bounding box center [623, 240] width 134 height 28
click at [0, 0] on input "Upload Artwork" at bounding box center [0, 0] width 0 height 0
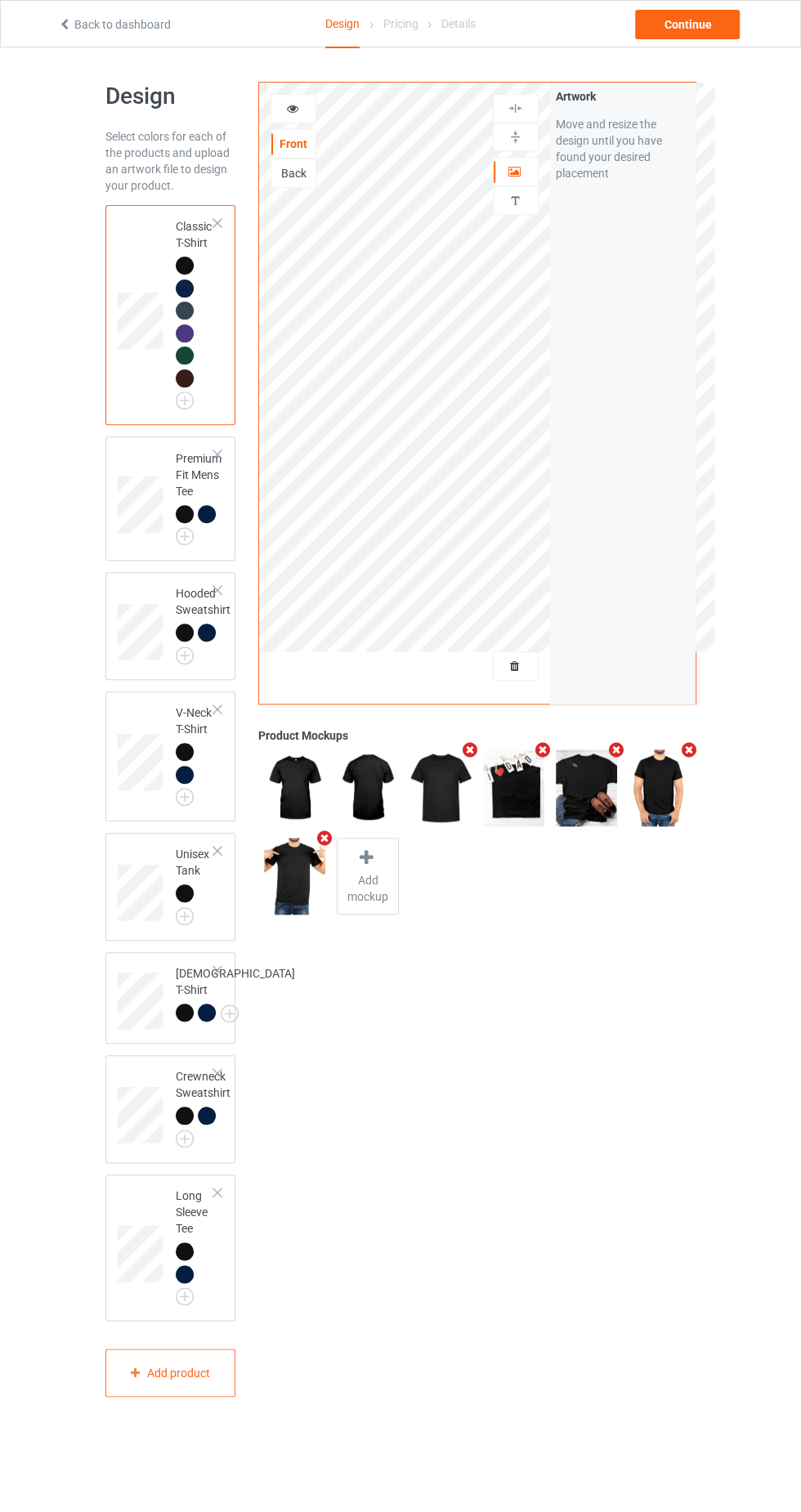
click at [0, 0] on img at bounding box center [0, 0] width 0 height 0
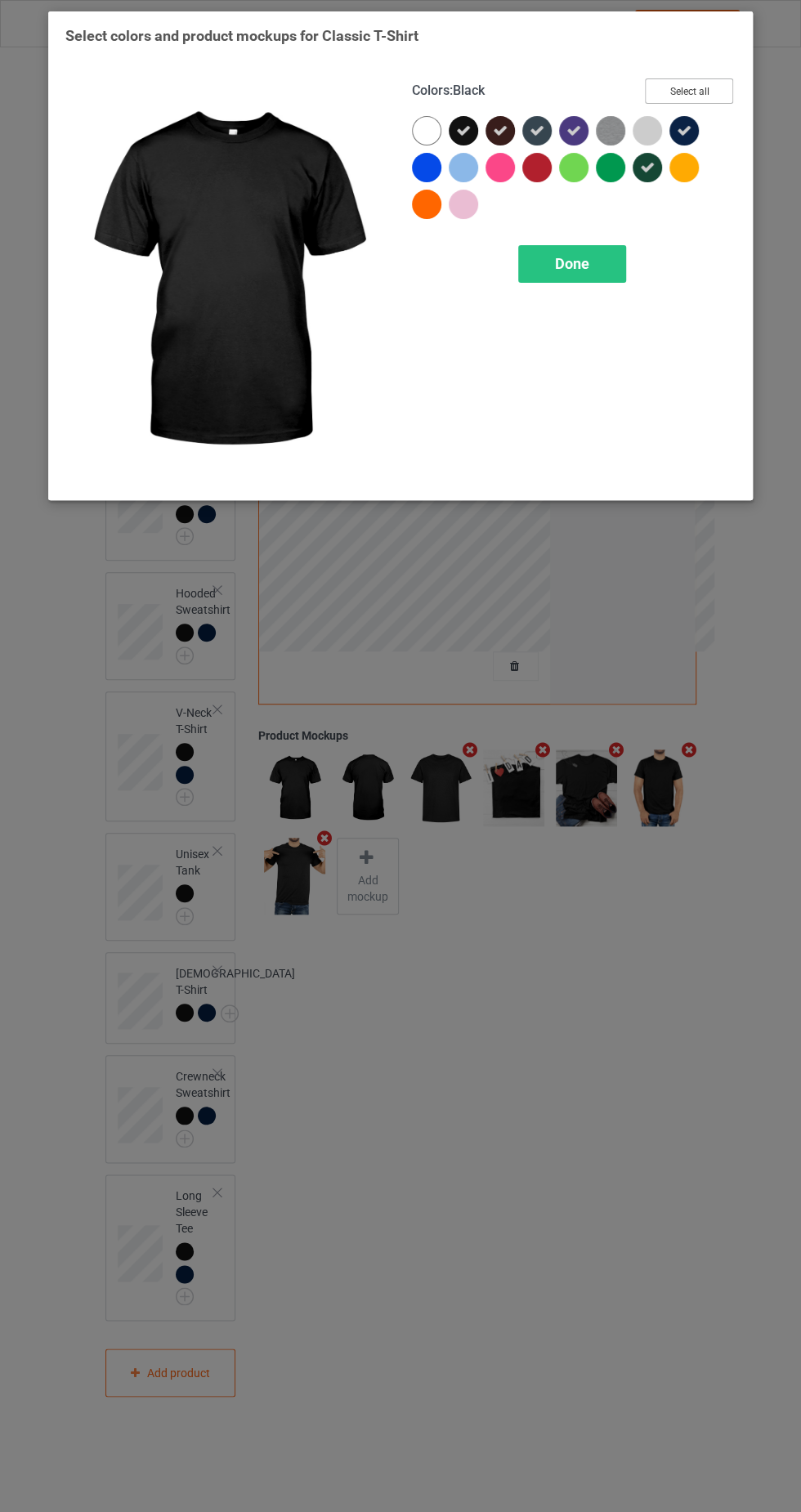
click at [688, 91] on button "Select all" at bounding box center [688, 91] width 88 height 26
click at [671, 90] on button "Reset to Default" at bounding box center [674, 91] width 119 height 26
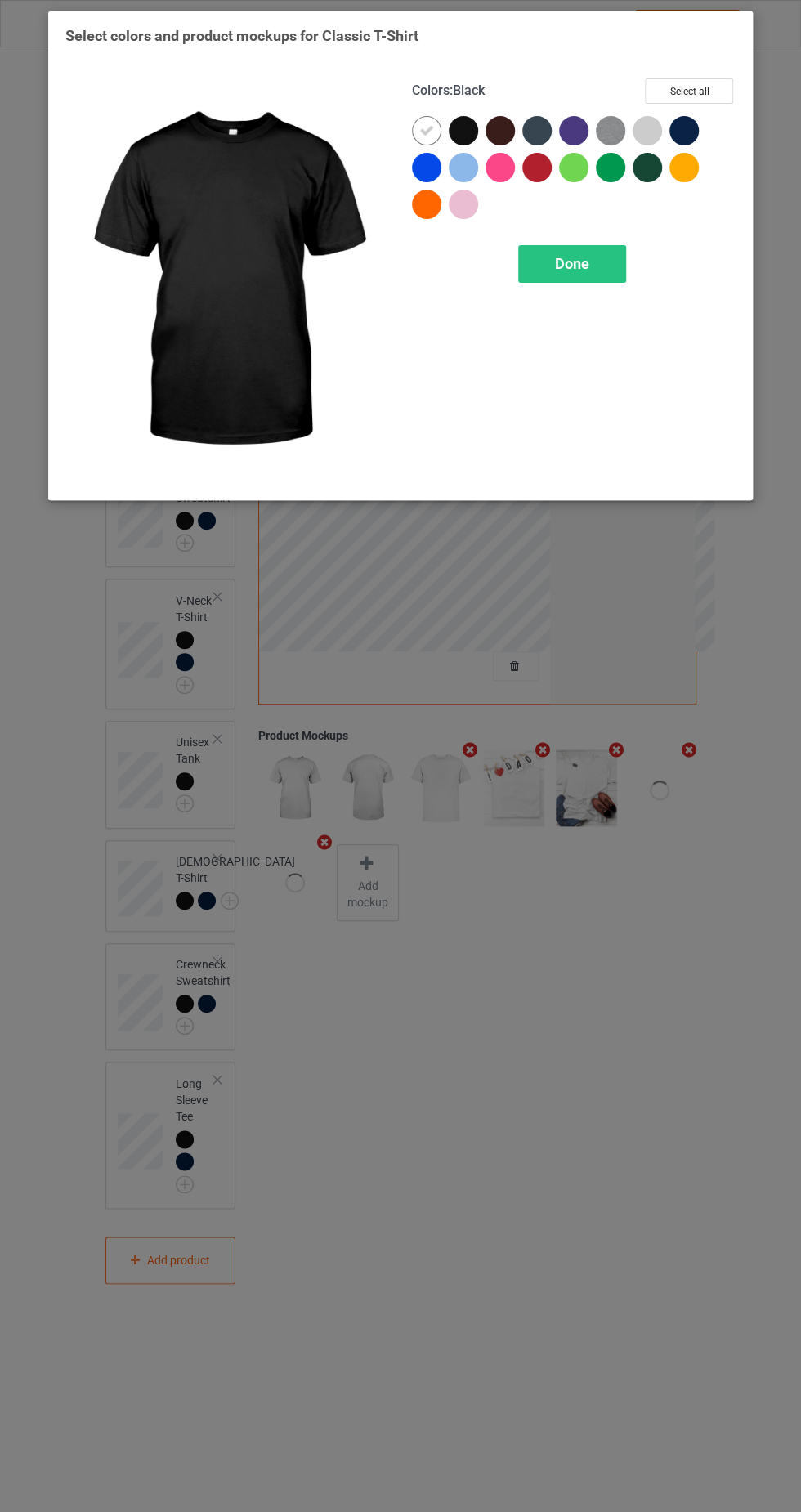
click at [689, 173] on div at bounding box center [683, 167] width 29 height 29
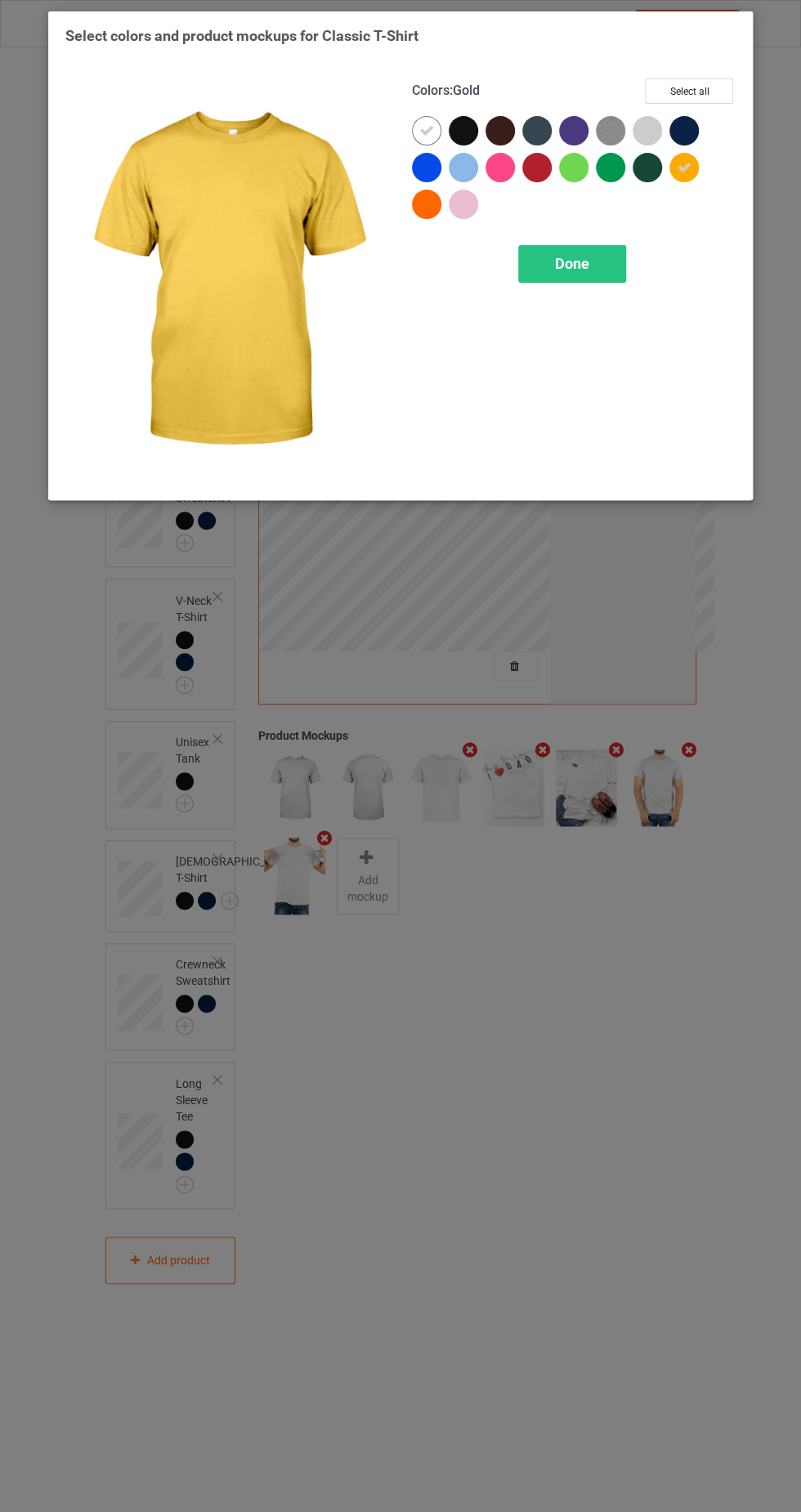
click at [416, 206] on div at bounding box center [426, 204] width 29 height 29
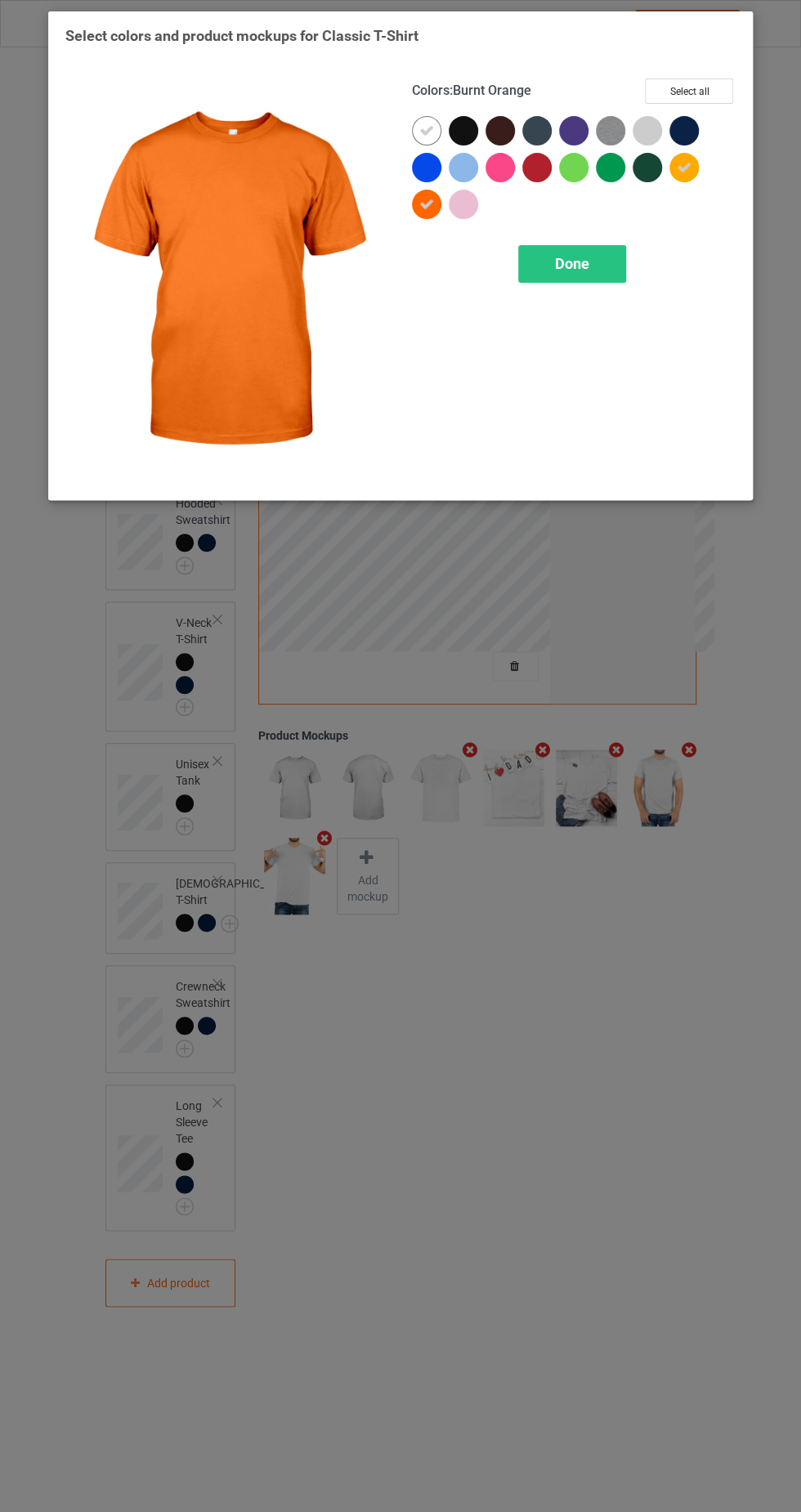
click at [426, 129] on icon at bounding box center [426, 130] width 15 height 15
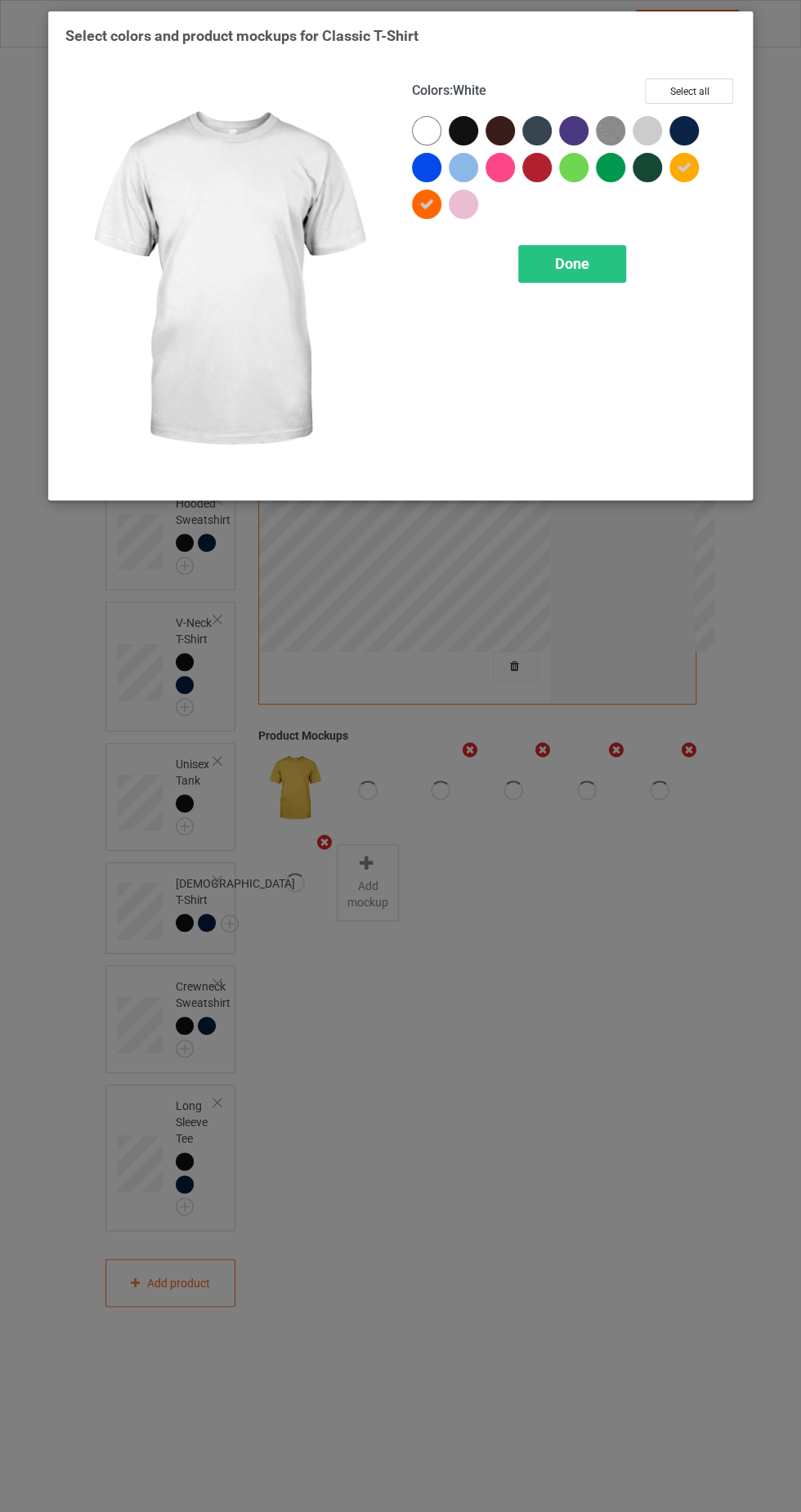
click at [421, 116] on div at bounding box center [430, 135] width 37 height 37
click at [639, 121] on div at bounding box center [646, 130] width 29 height 29
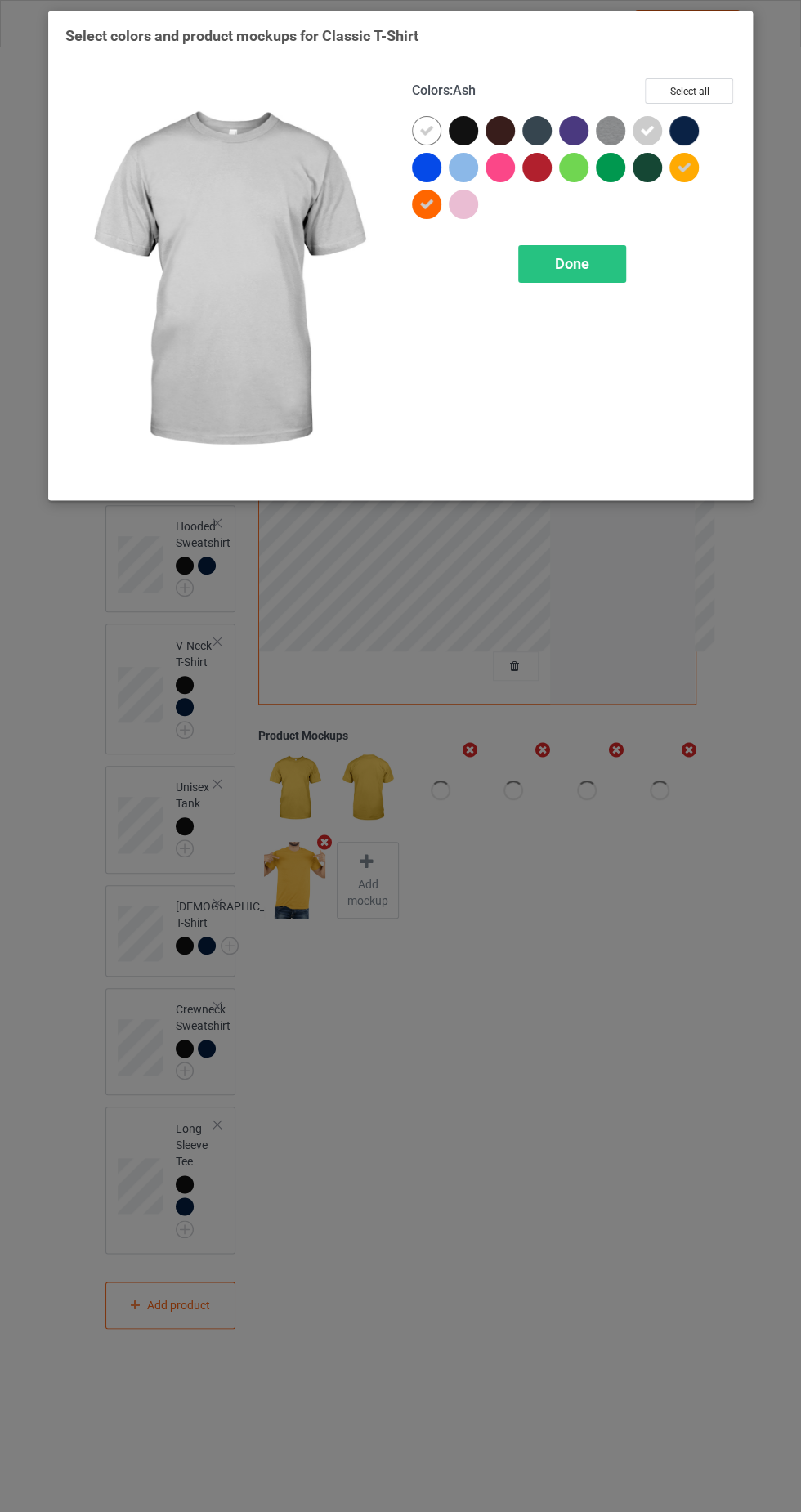
click at [597, 135] on img at bounding box center [610, 130] width 29 height 29
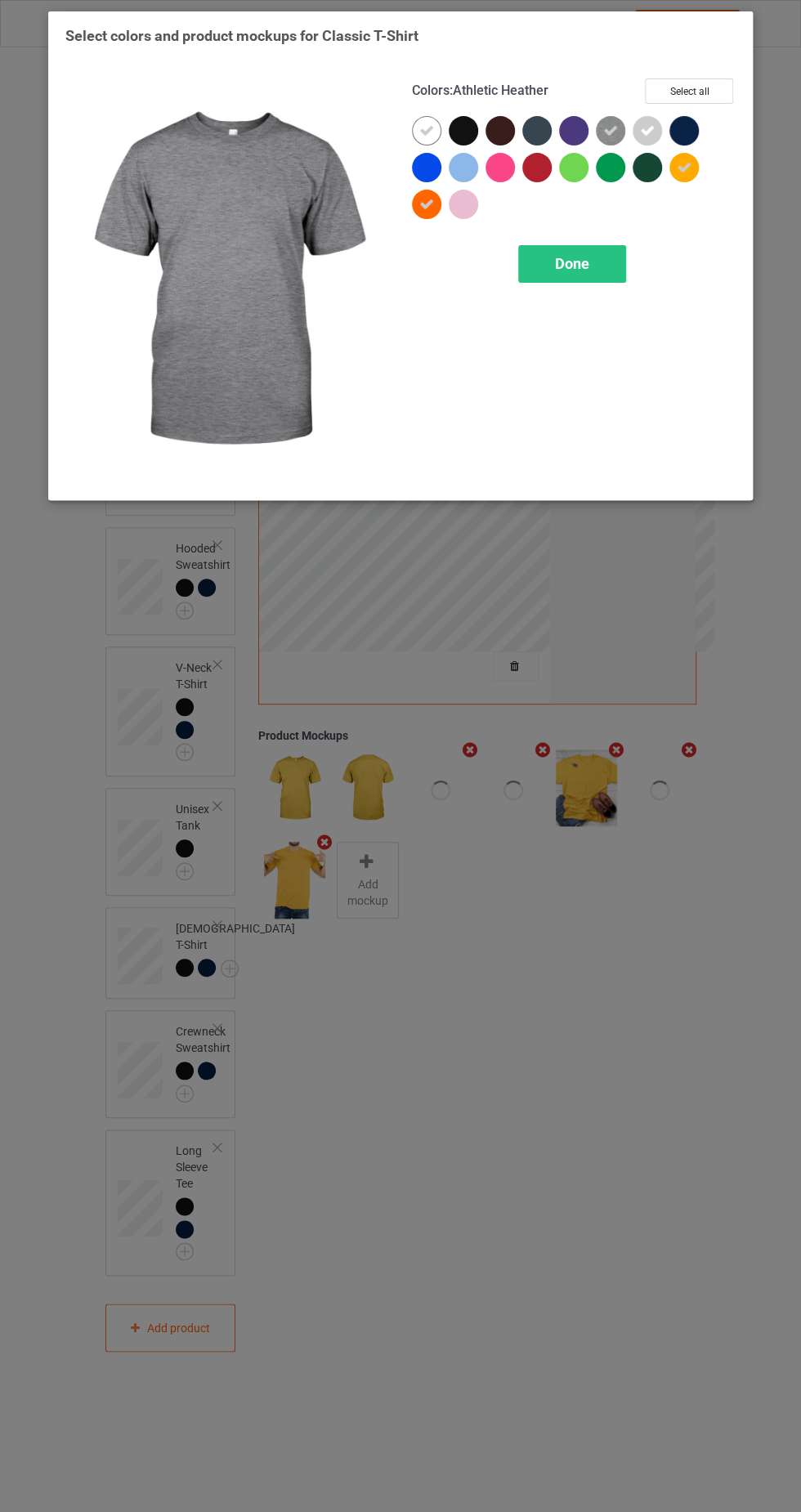
click at [462, 125] on div at bounding box center [462, 130] width 29 height 29
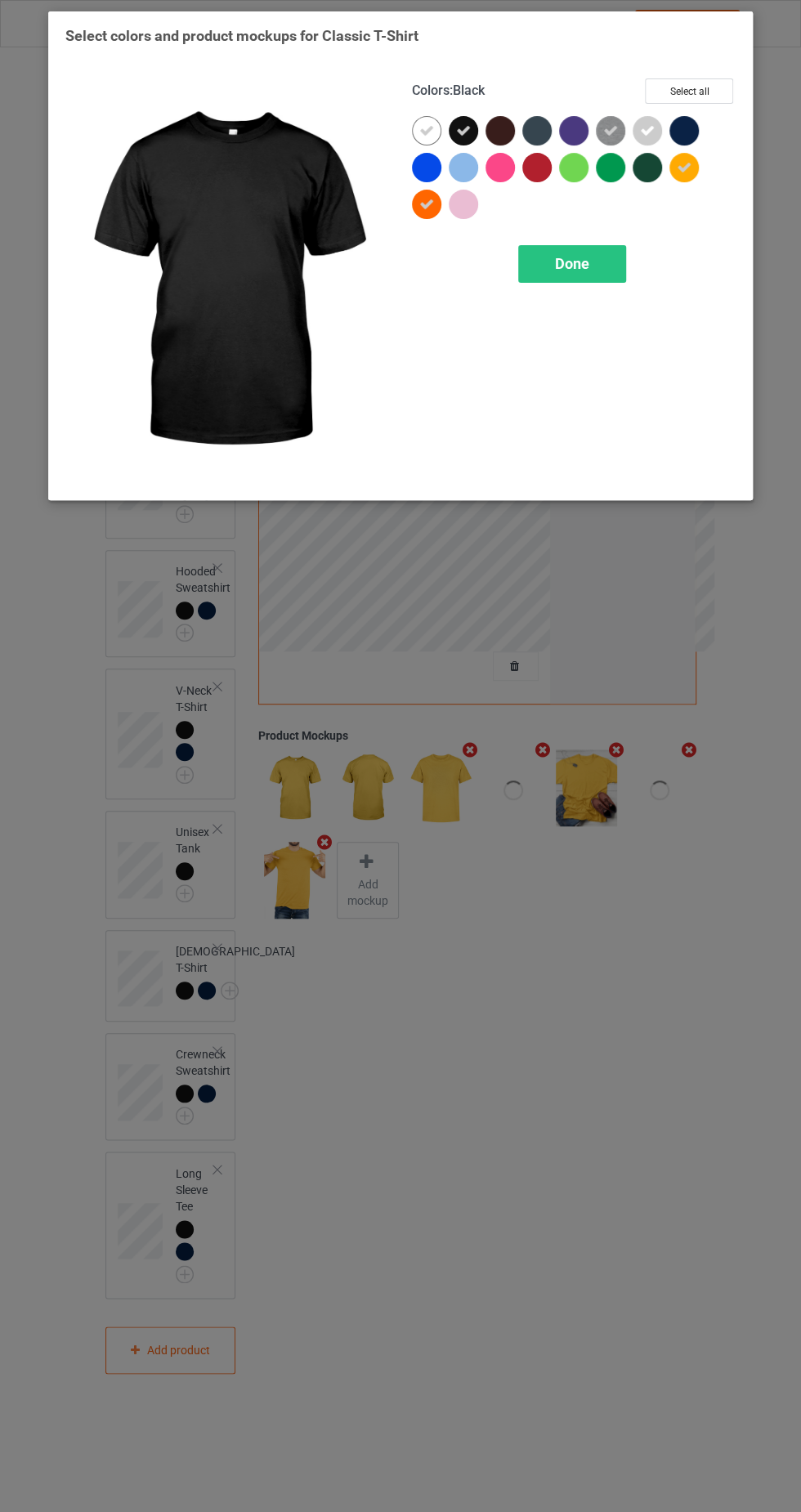
click at [499, 131] on div at bounding box center [499, 130] width 29 height 29
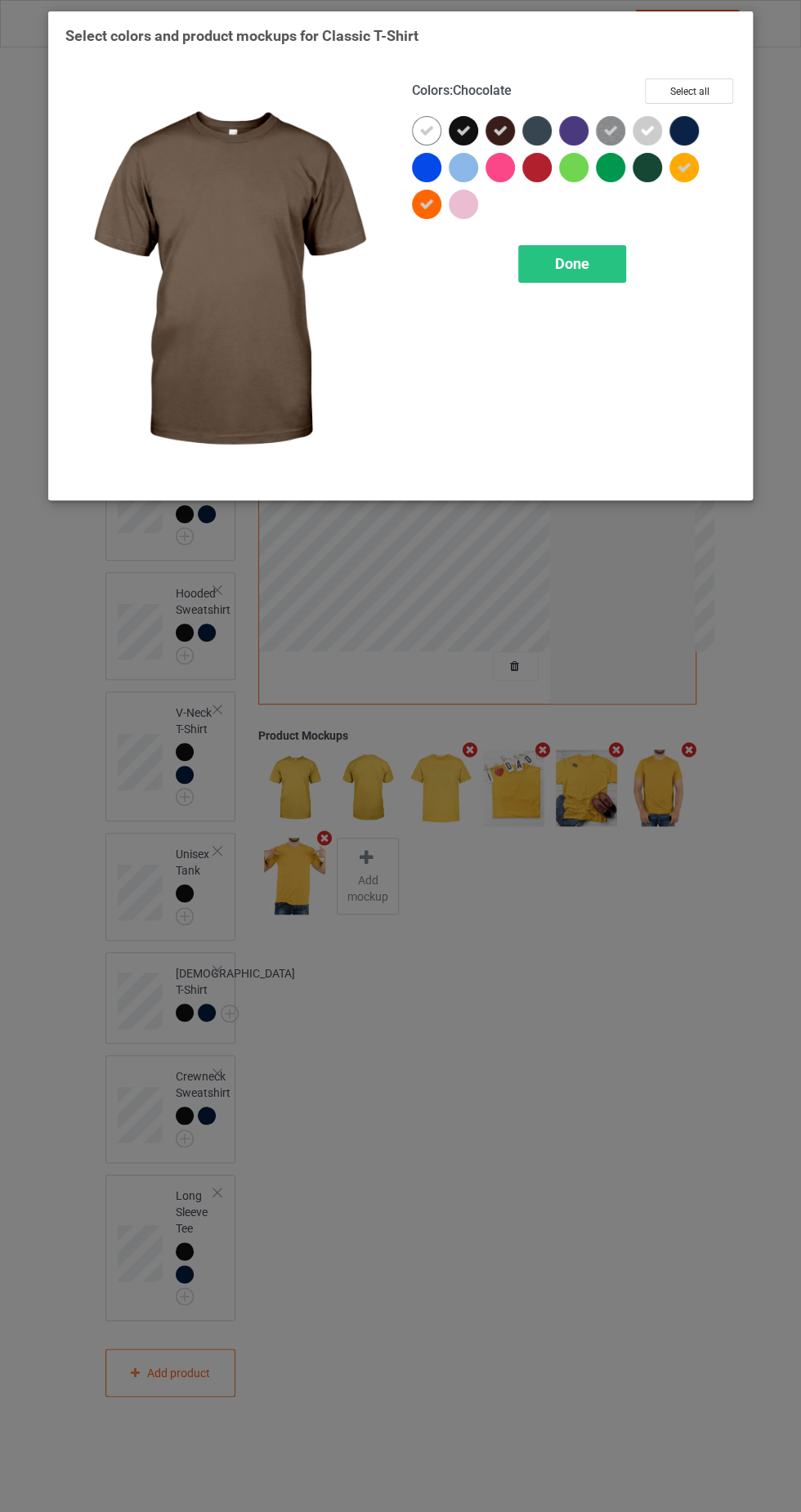
click at [472, 193] on div at bounding box center [462, 204] width 29 height 29
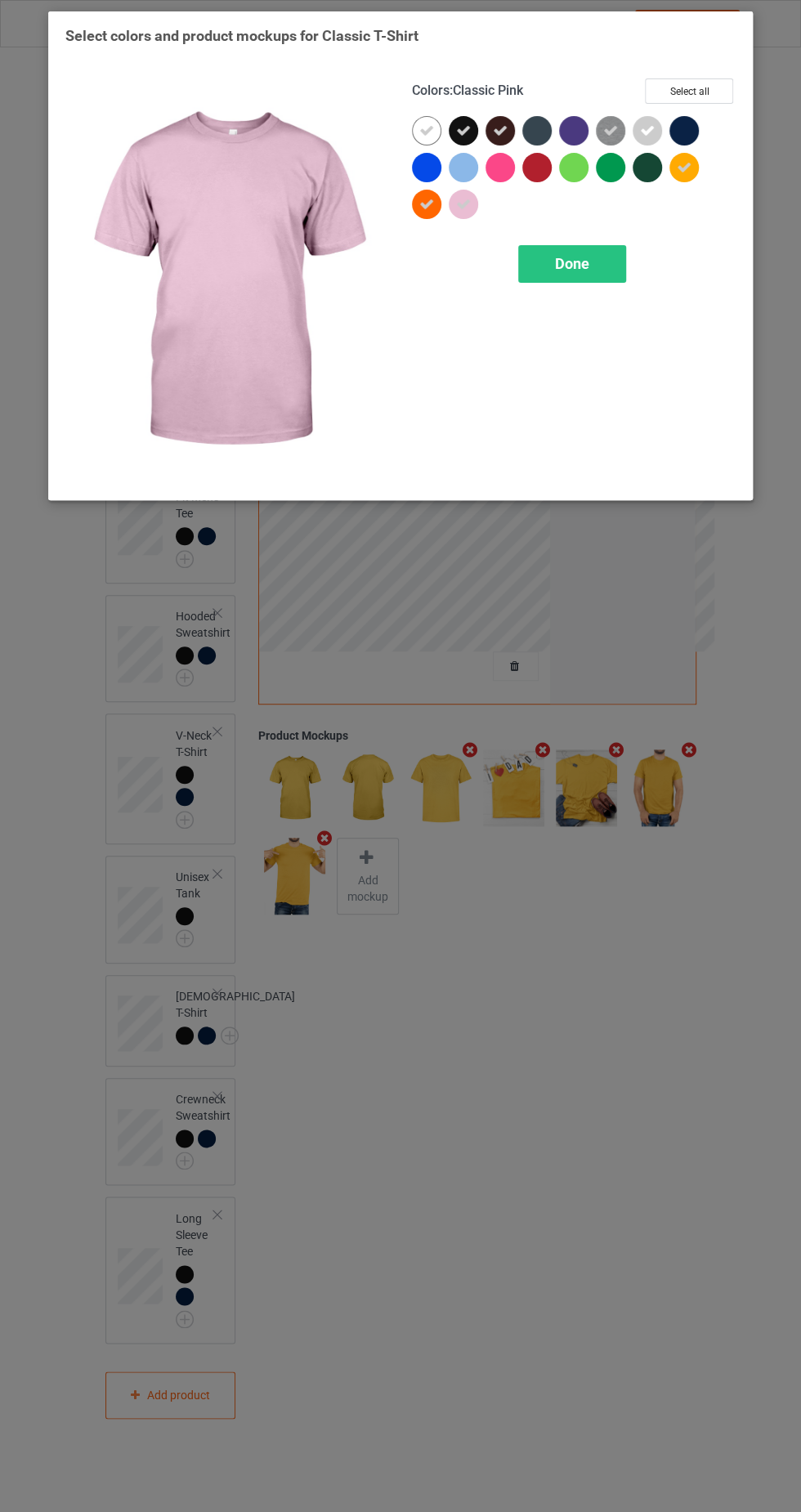
click at [468, 162] on div at bounding box center [462, 167] width 29 height 29
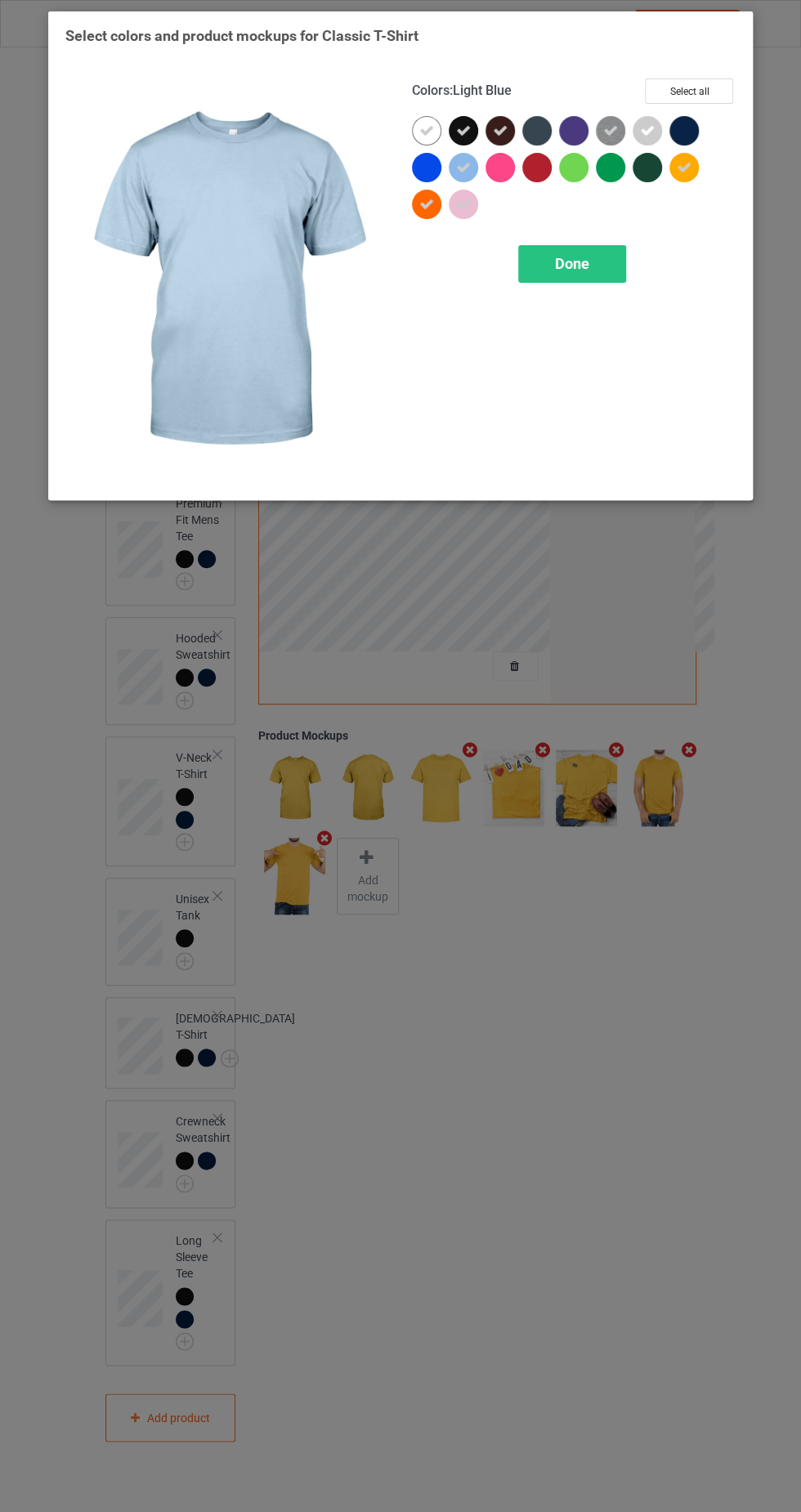
click at [583, 247] on div "Done" at bounding box center [572, 264] width 108 height 38
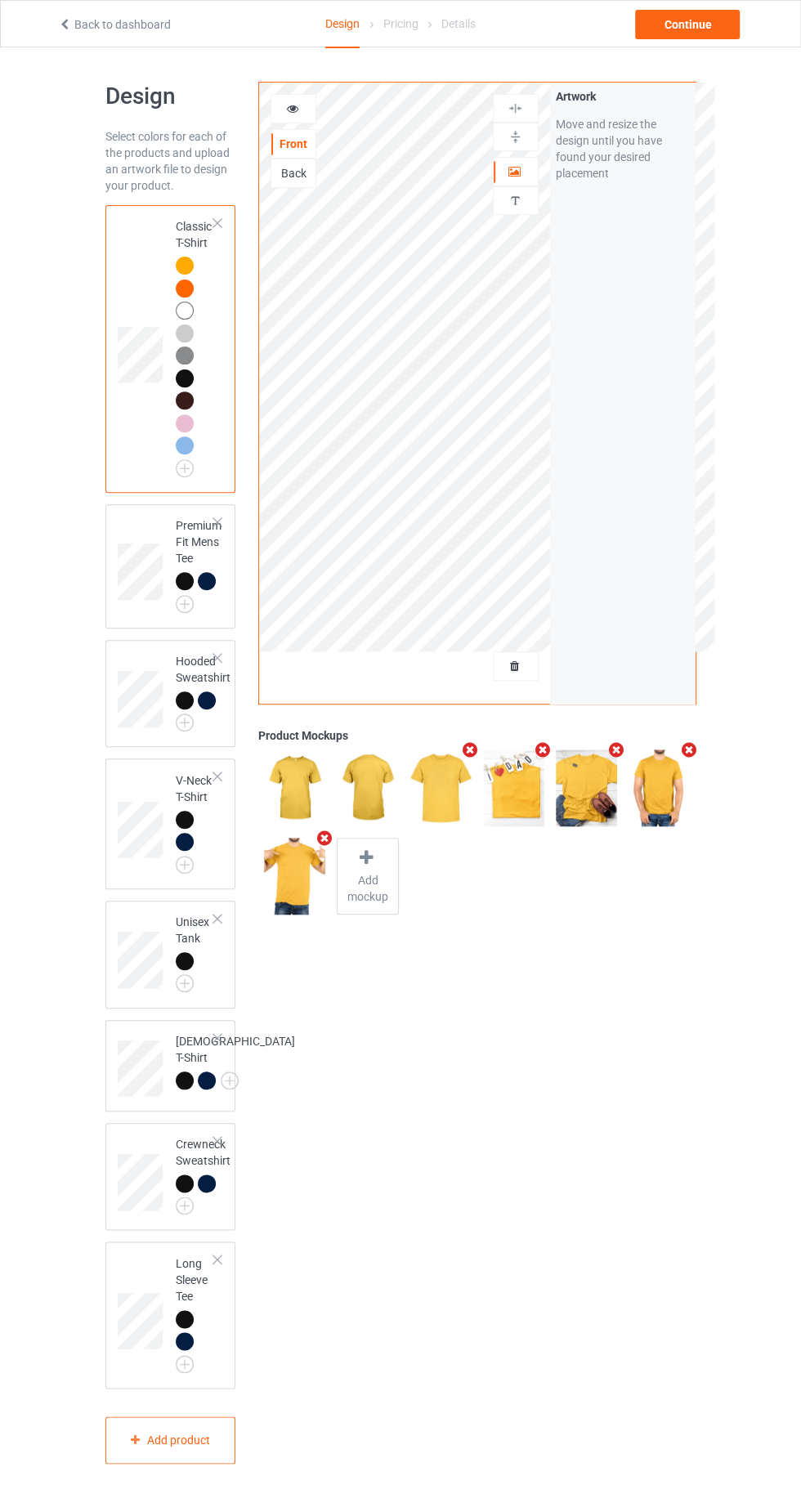
click at [0, 0] on img at bounding box center [0, 0] width 0 height 0
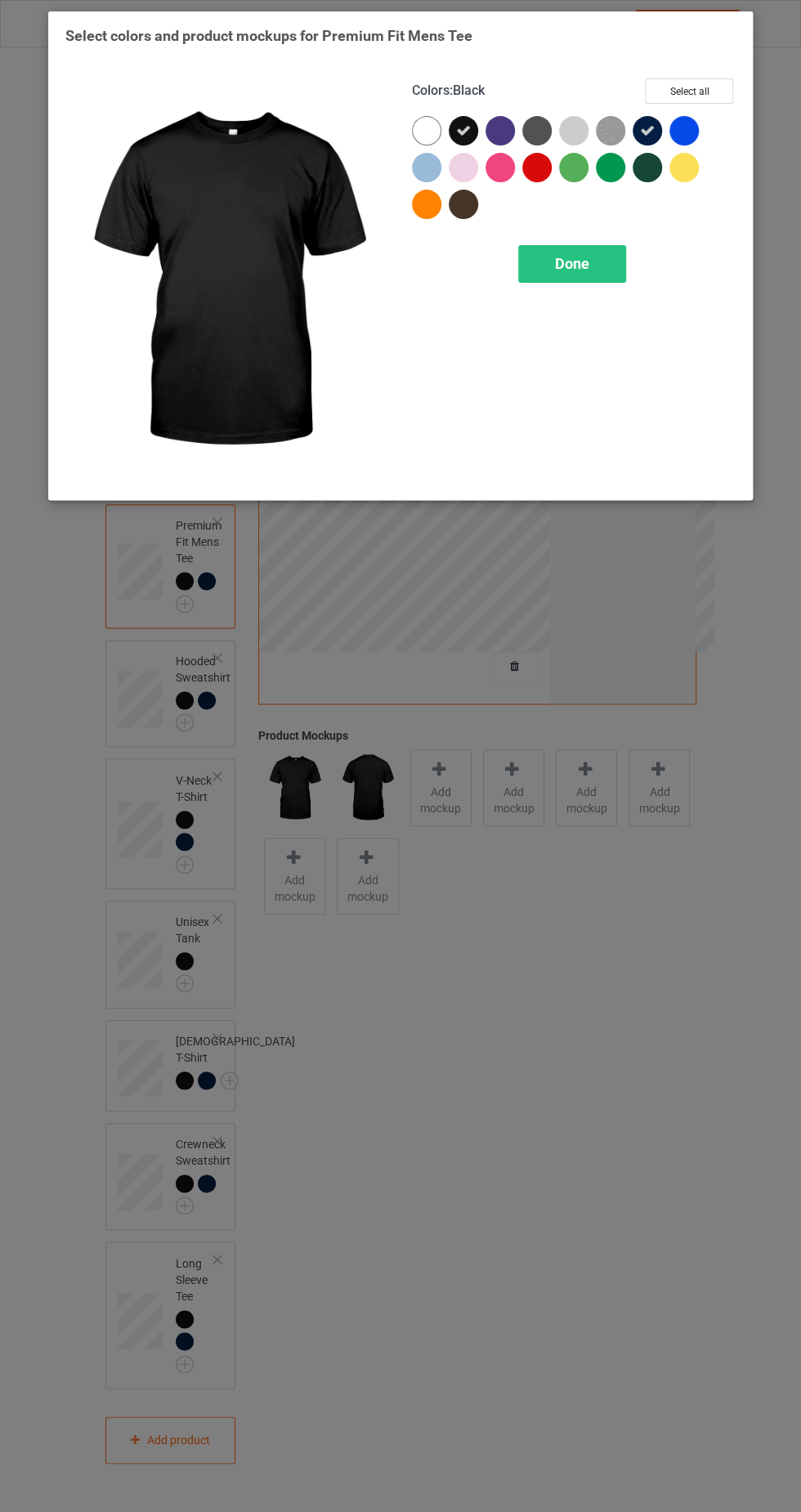
click at [425, 128] on div at bounding box center [426, 130] width 29 height 29
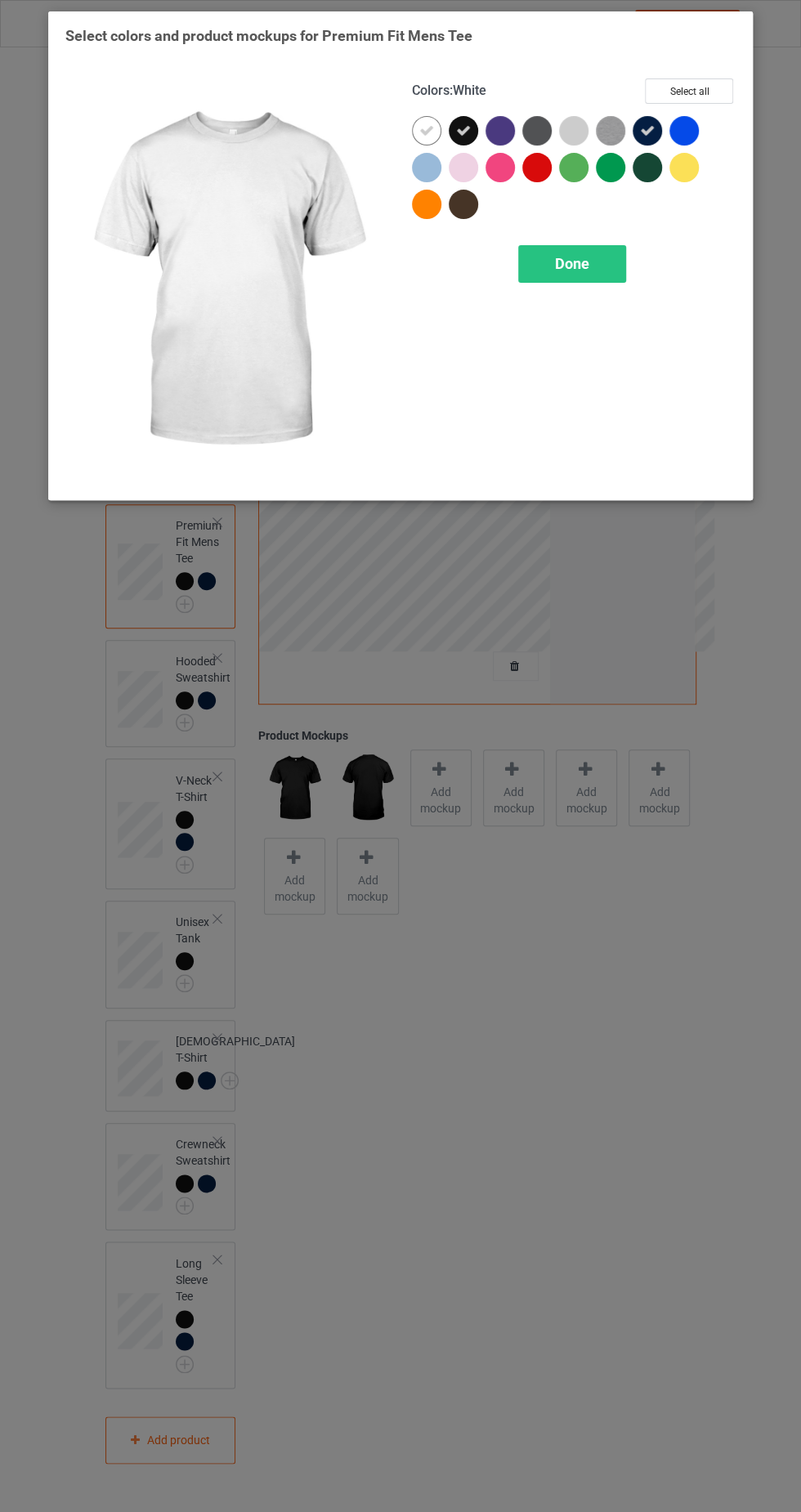
click at [687, 170] on div at bounding box center [683, 167] width 29 height 29
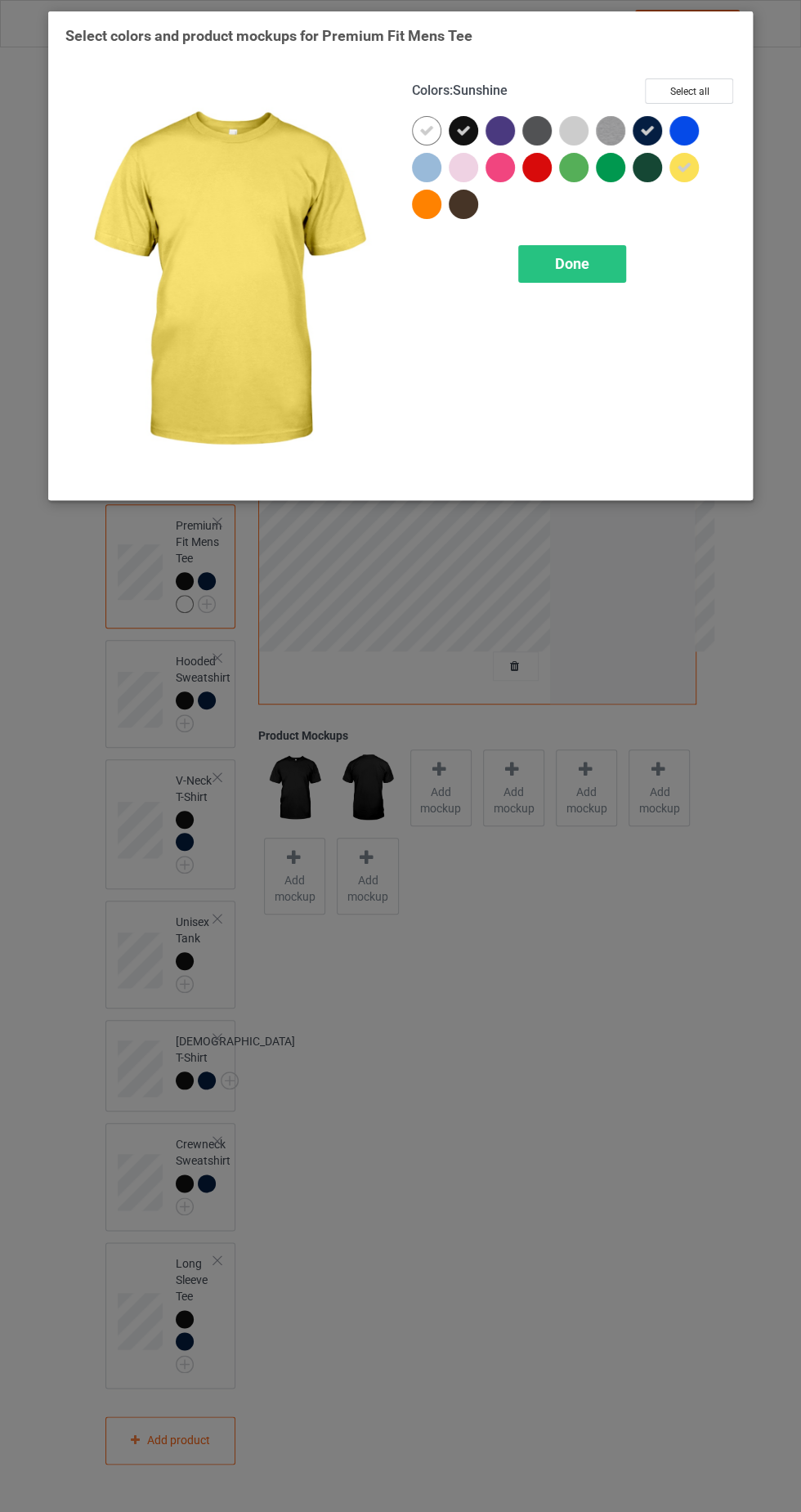
click at [421, 211] on div at bounding box center [426, 204] width 29 height 29
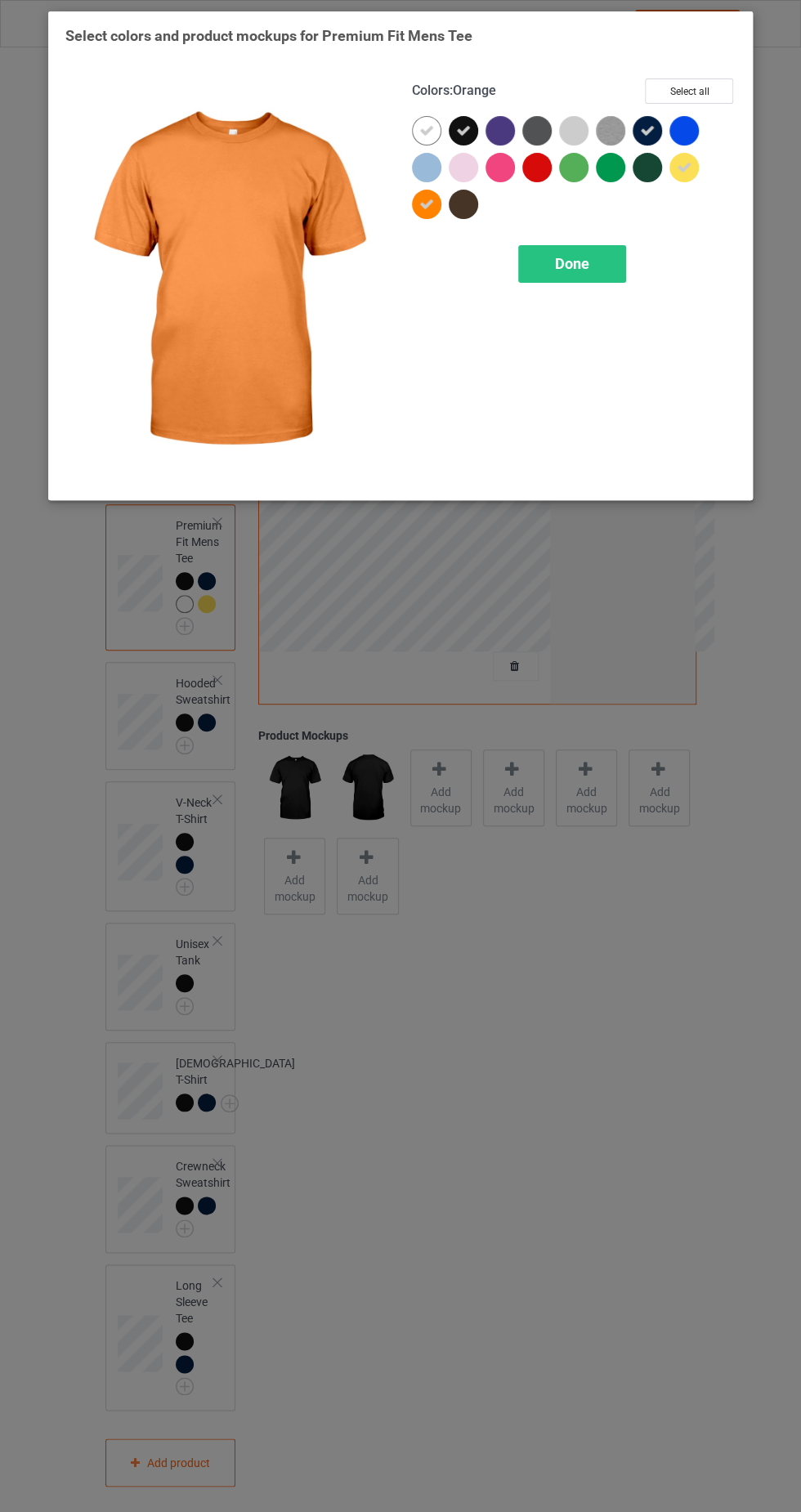
click at [580, 124] on div at bounding box center [573, 130] width 29 height 29
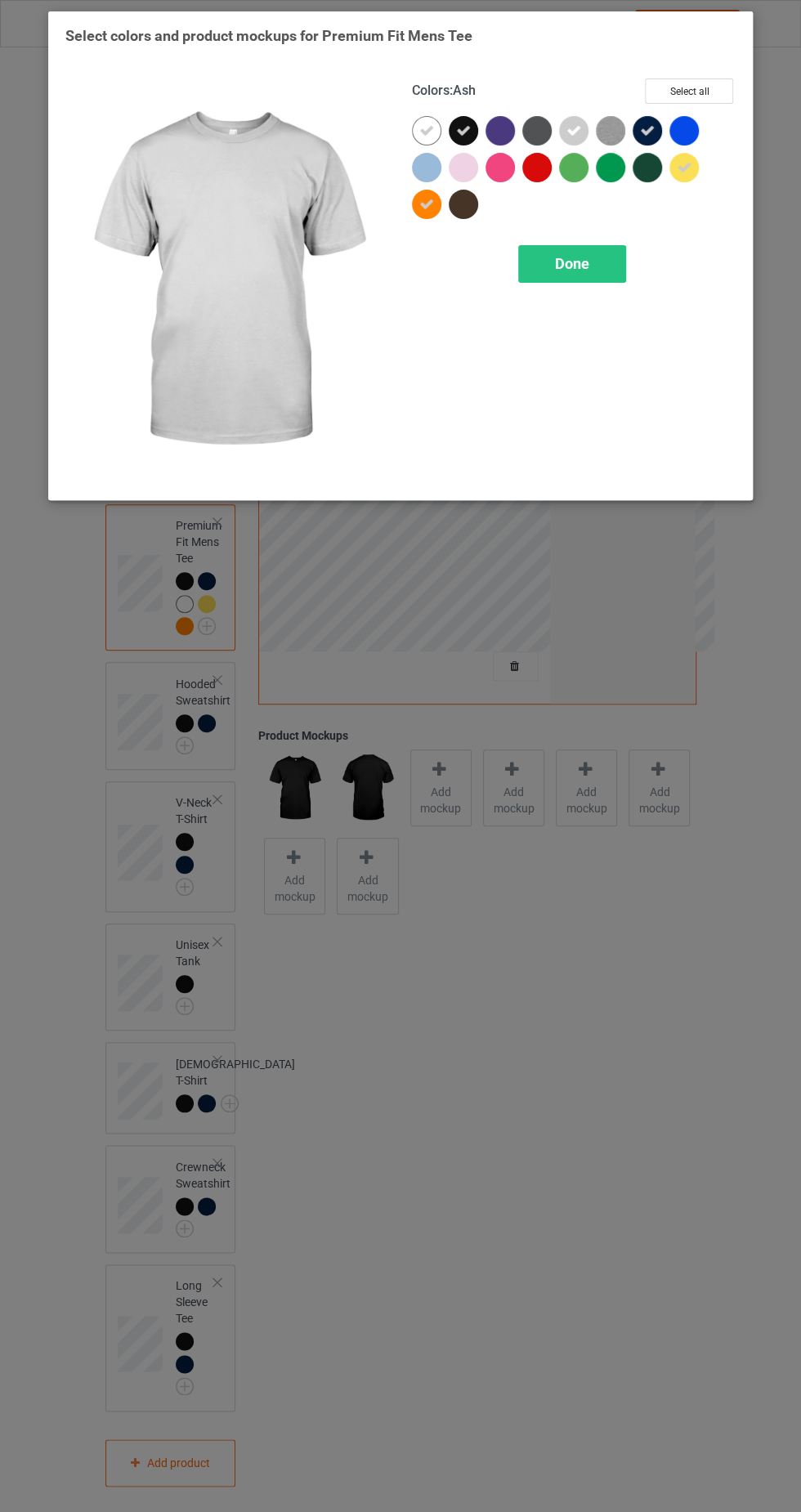
click at [620, 129] on img at bounding box center [610, 130] width 29 height 29
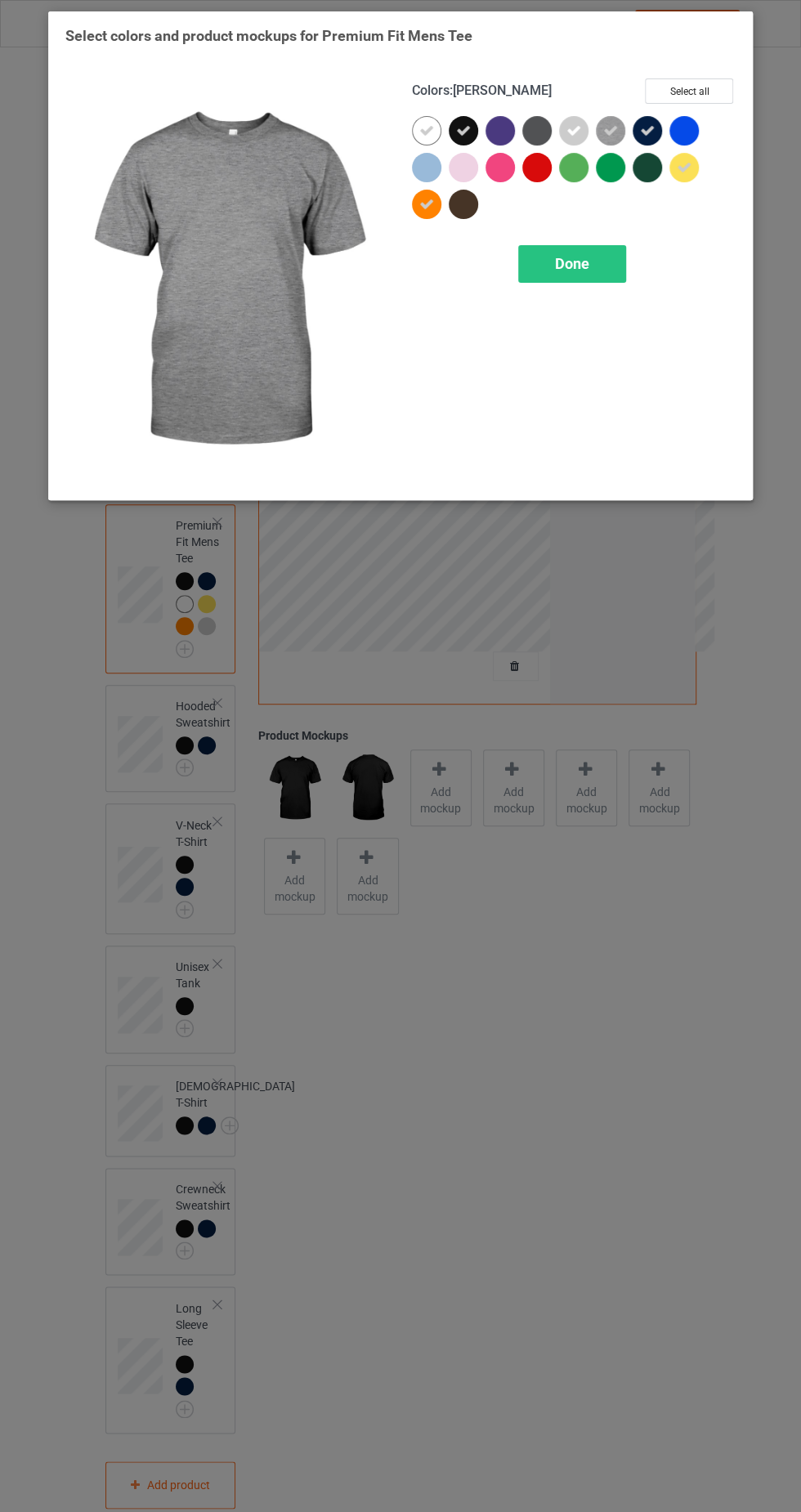
click at [466, 168] on div at bounding box center [462, 167] width 29 height 29
click at [562, 264] on span "Done" at bounding box center [572, 264] width 34 height 18
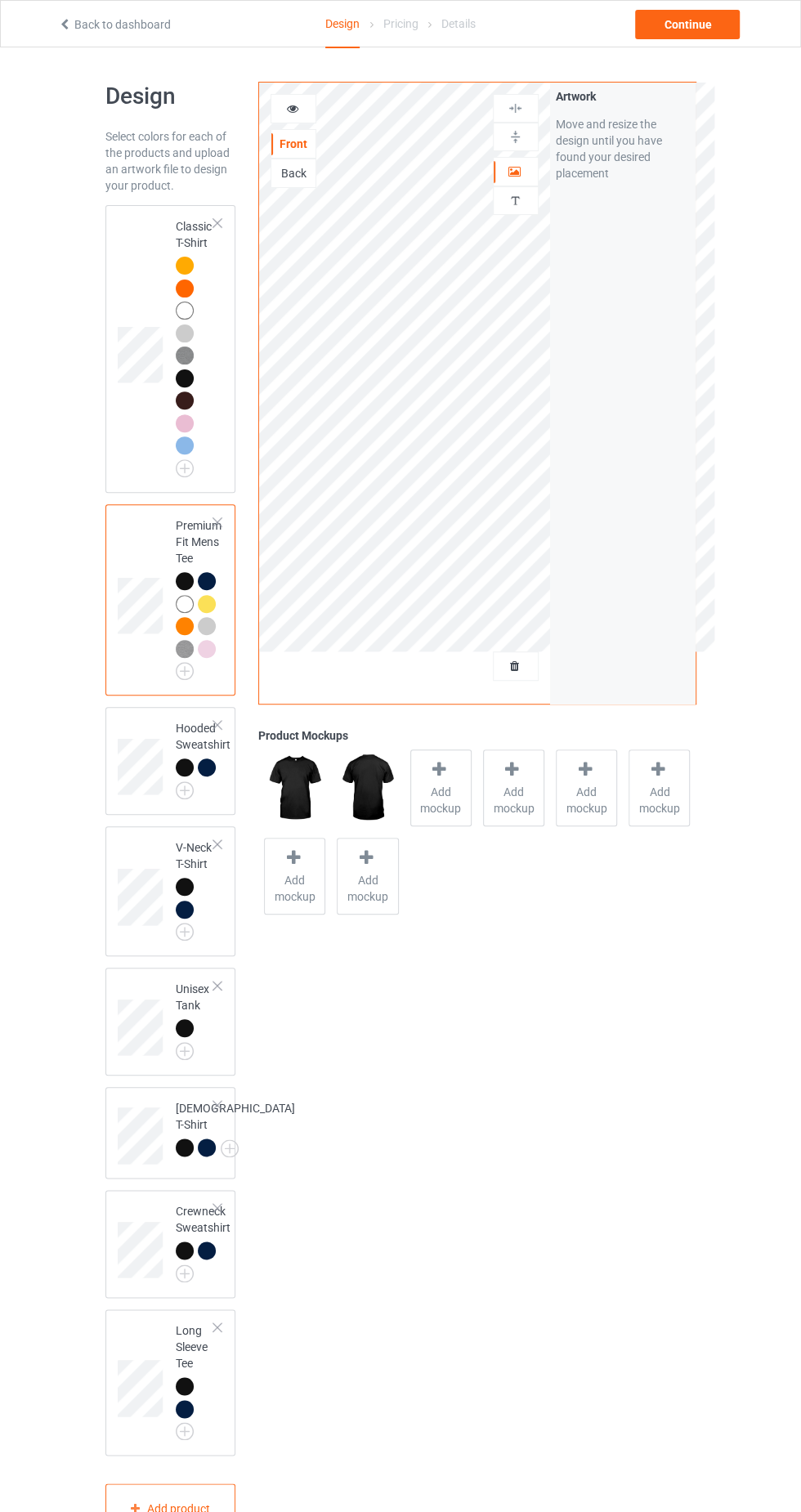
click at [0, 0] on img at bounding box center [0, 0] width 0 height 0
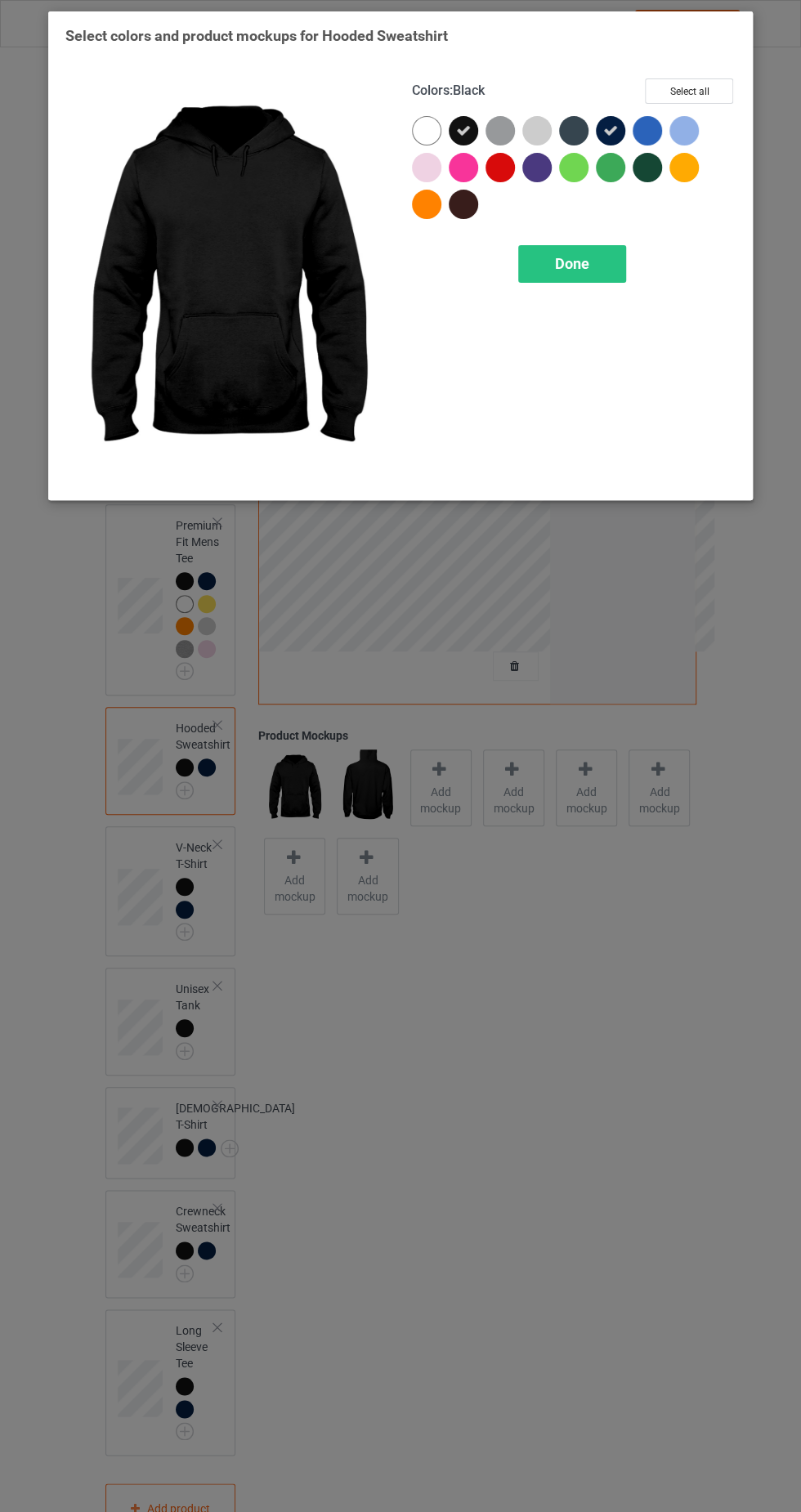
click at [701, 165] on div at bounding box center [688, 172] width 37 height 37
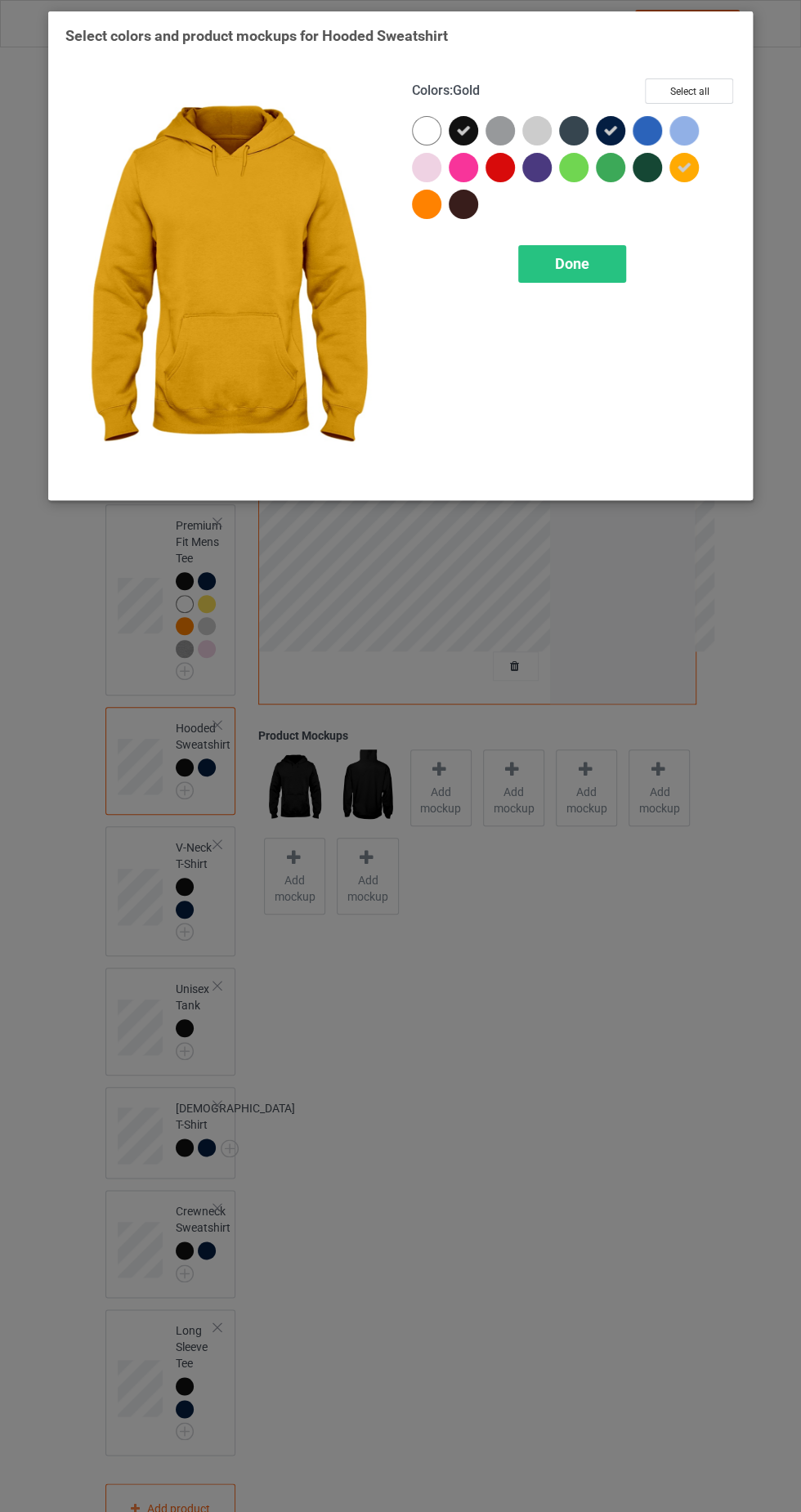
click at [416, 206] on div at bounding box center [426, 204] width 29 height 29
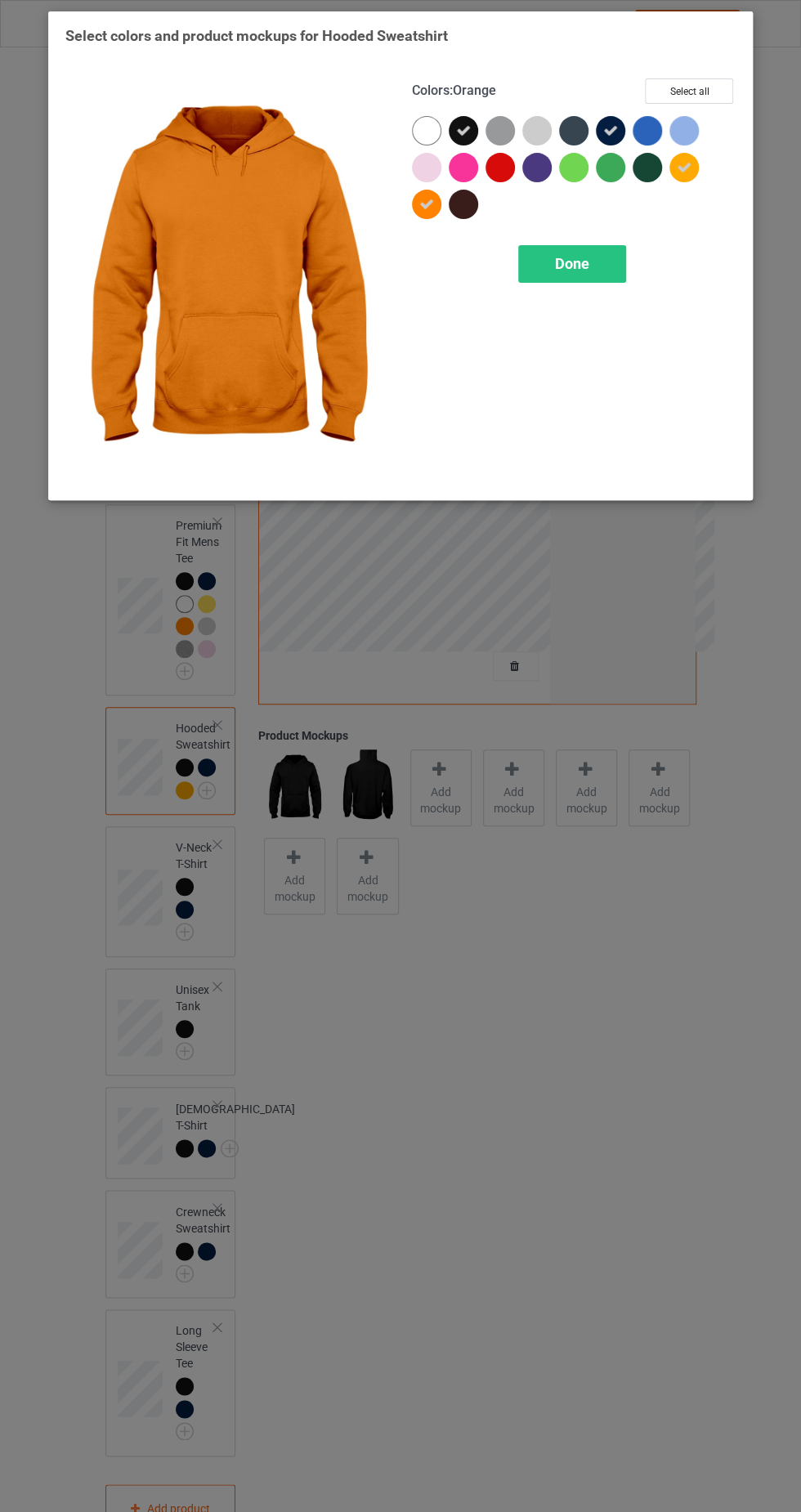
click at [462, 128] on icon at bounding box center [463, 130] width 15 height 15
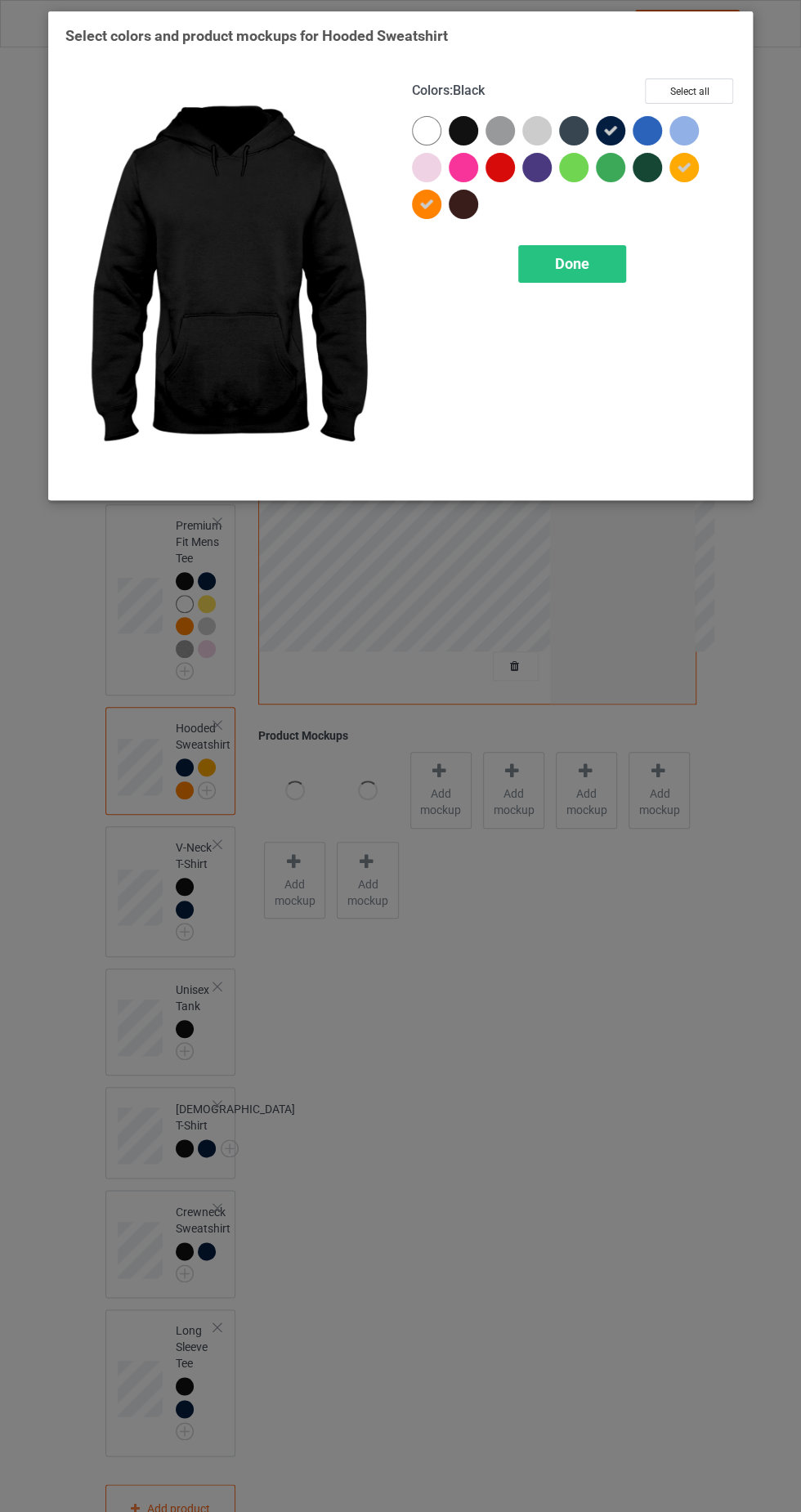
click at [417, 129] on div at bounding box center [426, 130] width 29 height 29
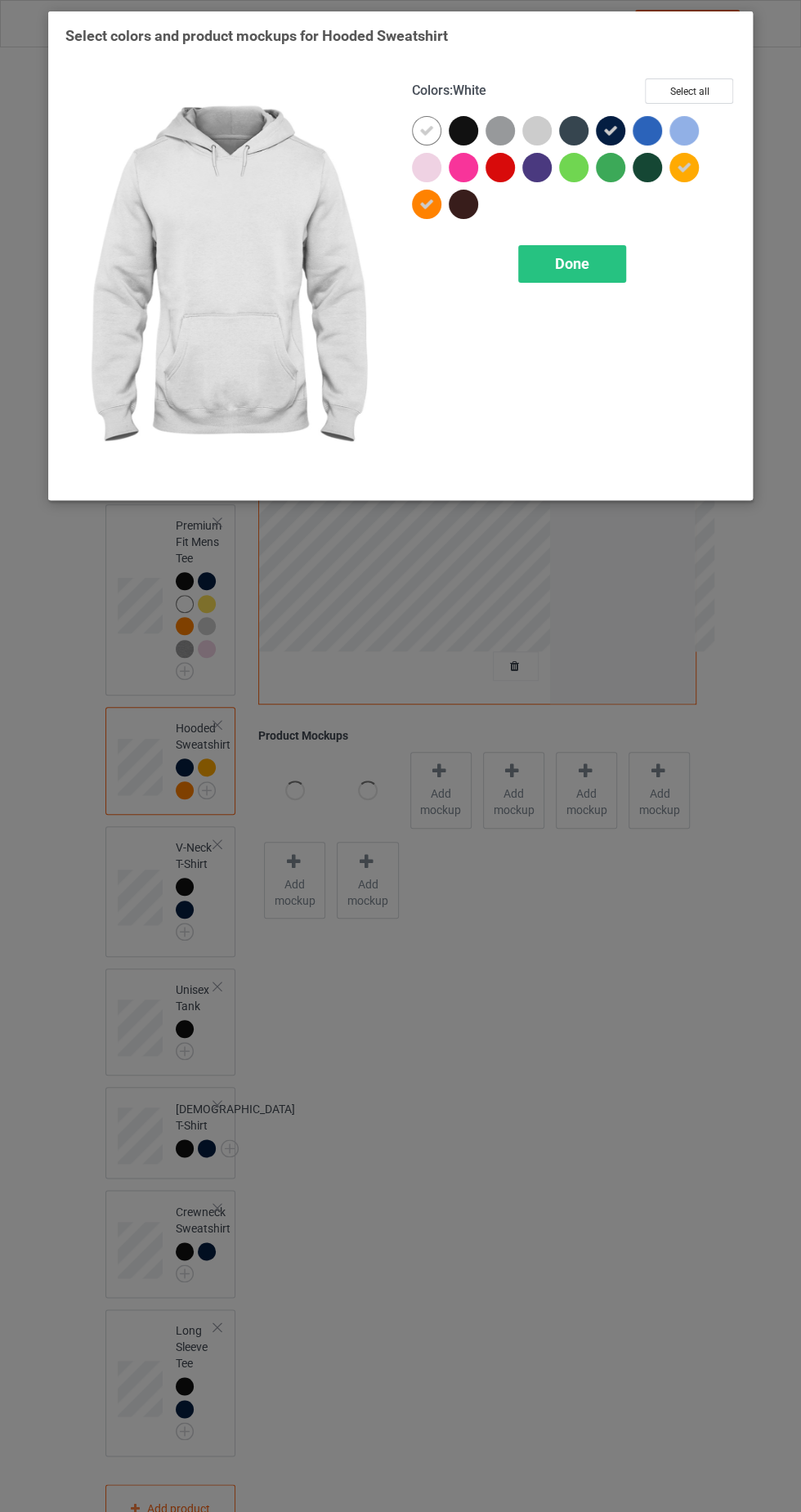
click at [529, 120] on div at bounding box center [536, 130] width 29 height 29
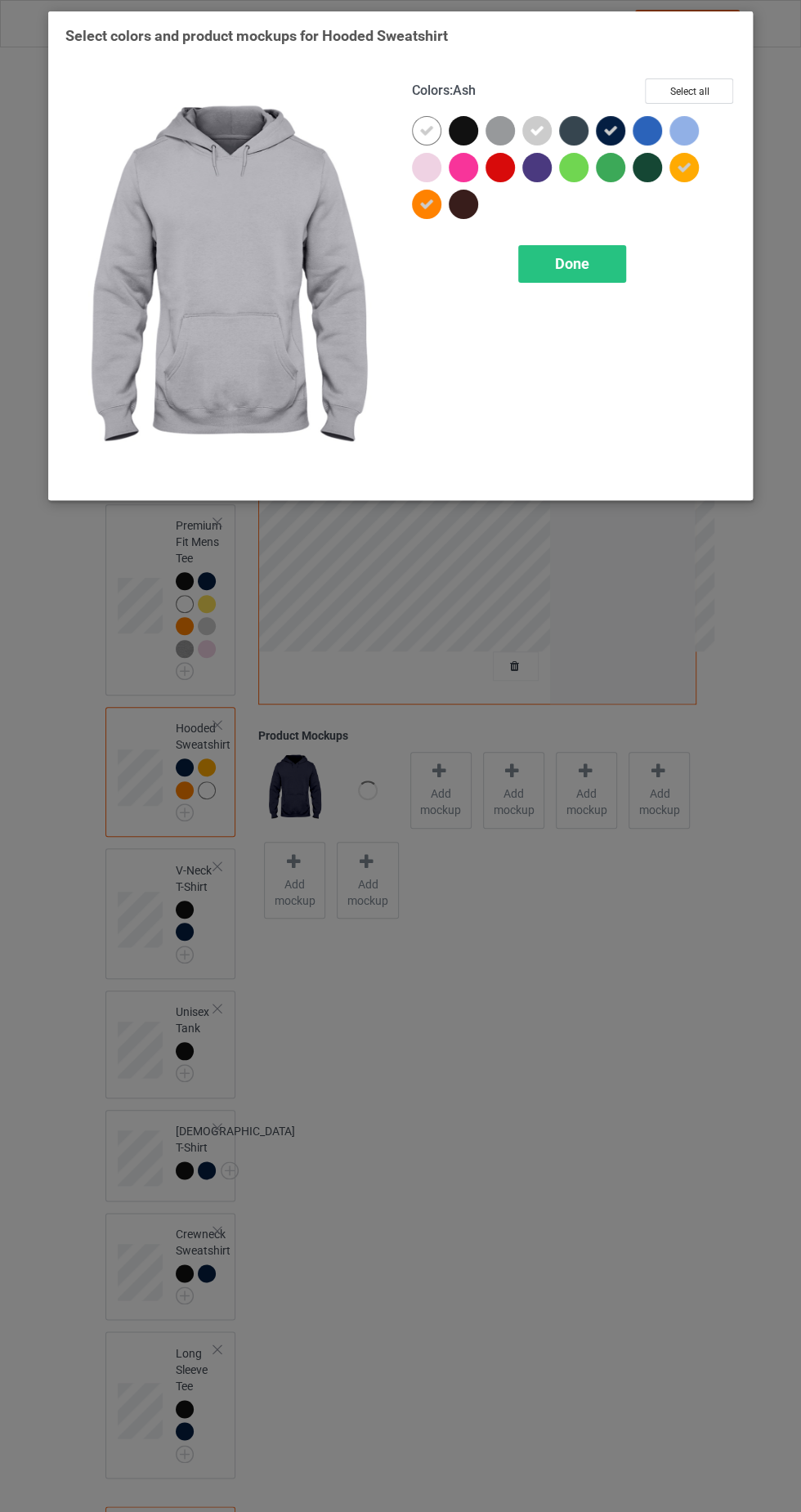
click at [609, 129] on icon at bounding box center [610, 130] width 15 height 15
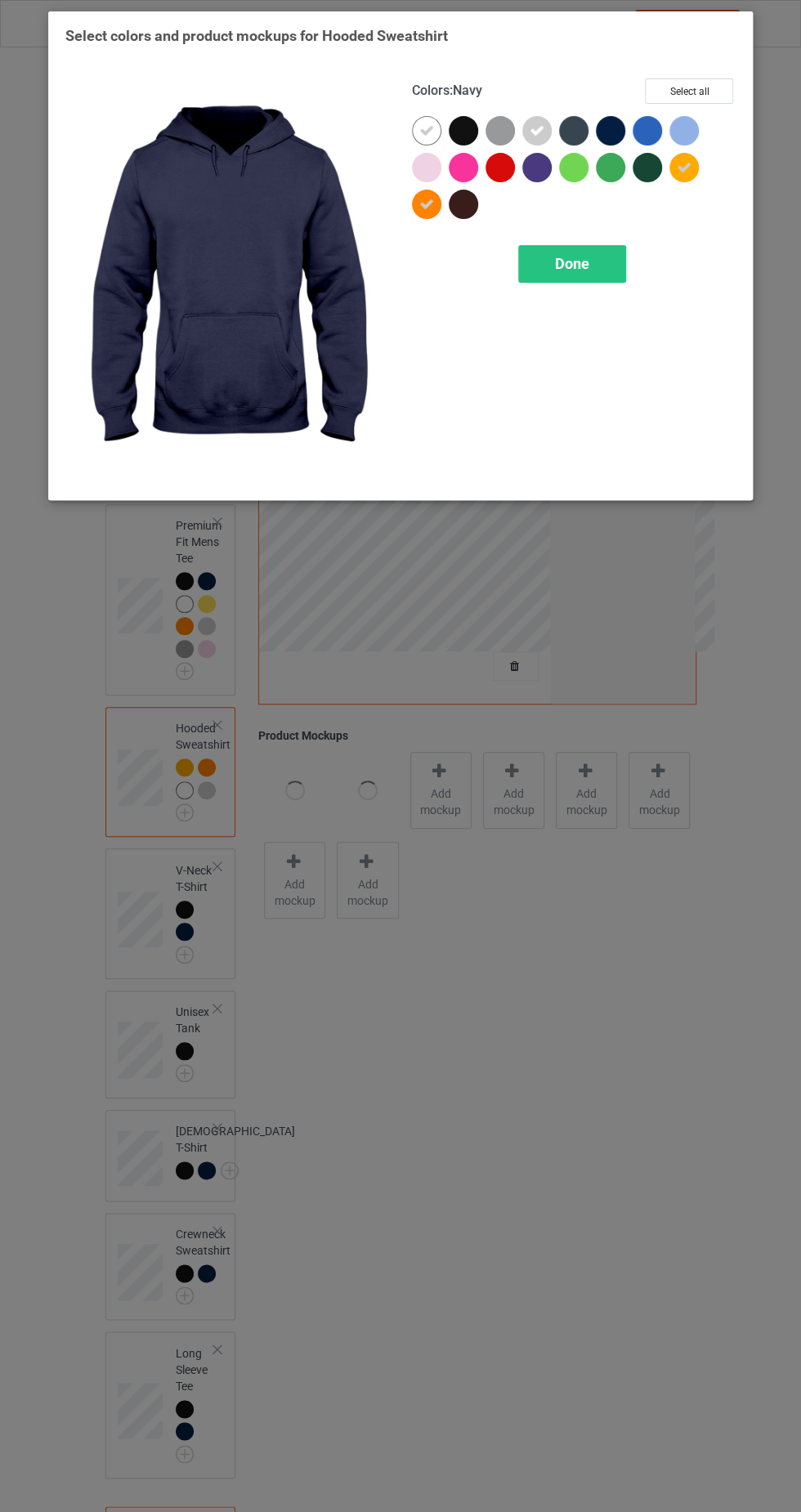
click at [586, 245] on div "Done" at bounding box center [572, 264] width 108 height 38
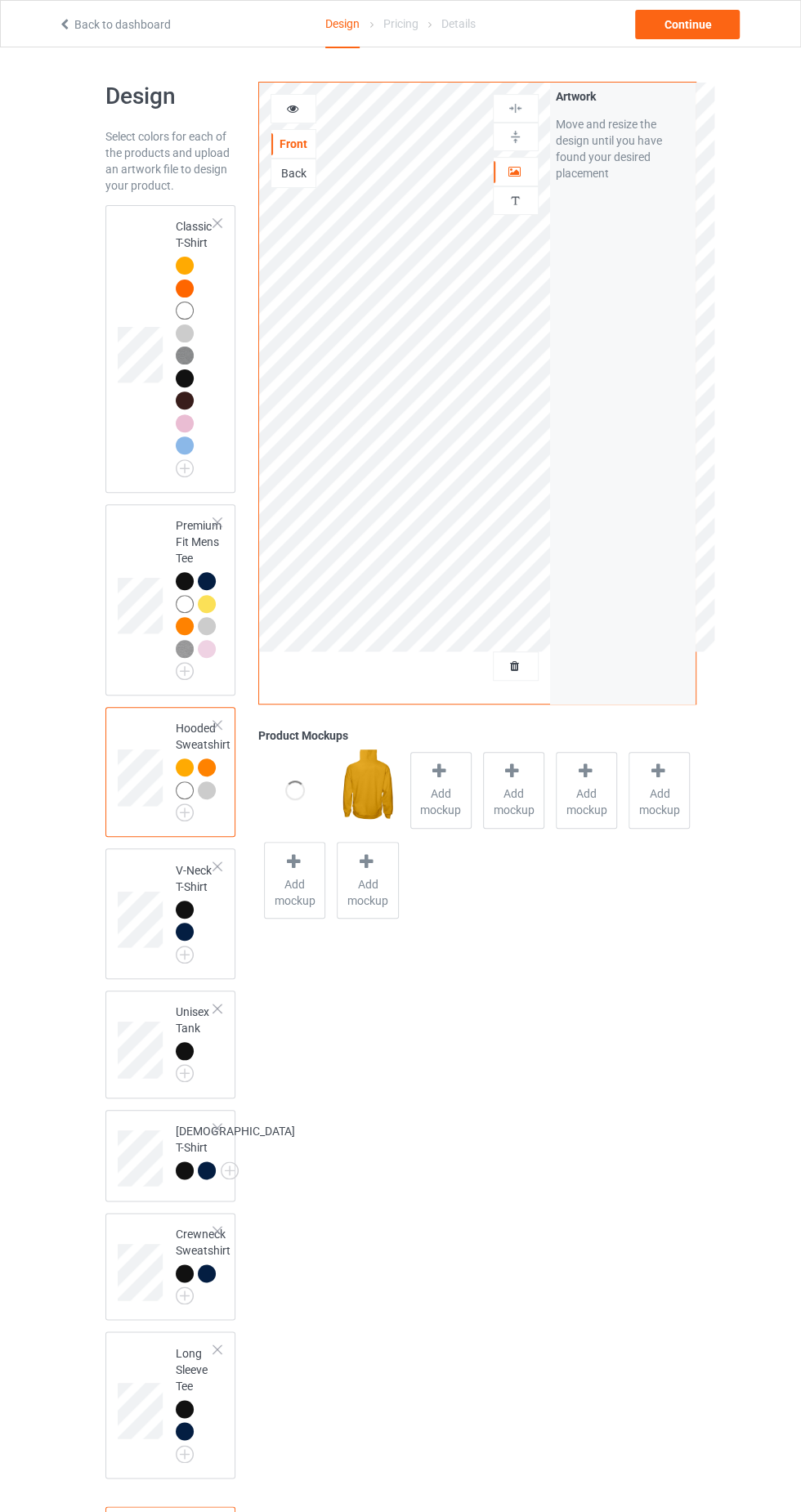
click at [179, 932] on div at bounding box center [185, 931] width 18 height 18
click at [0, 0] on img at bounding box center [0, 0] width 0 height 0
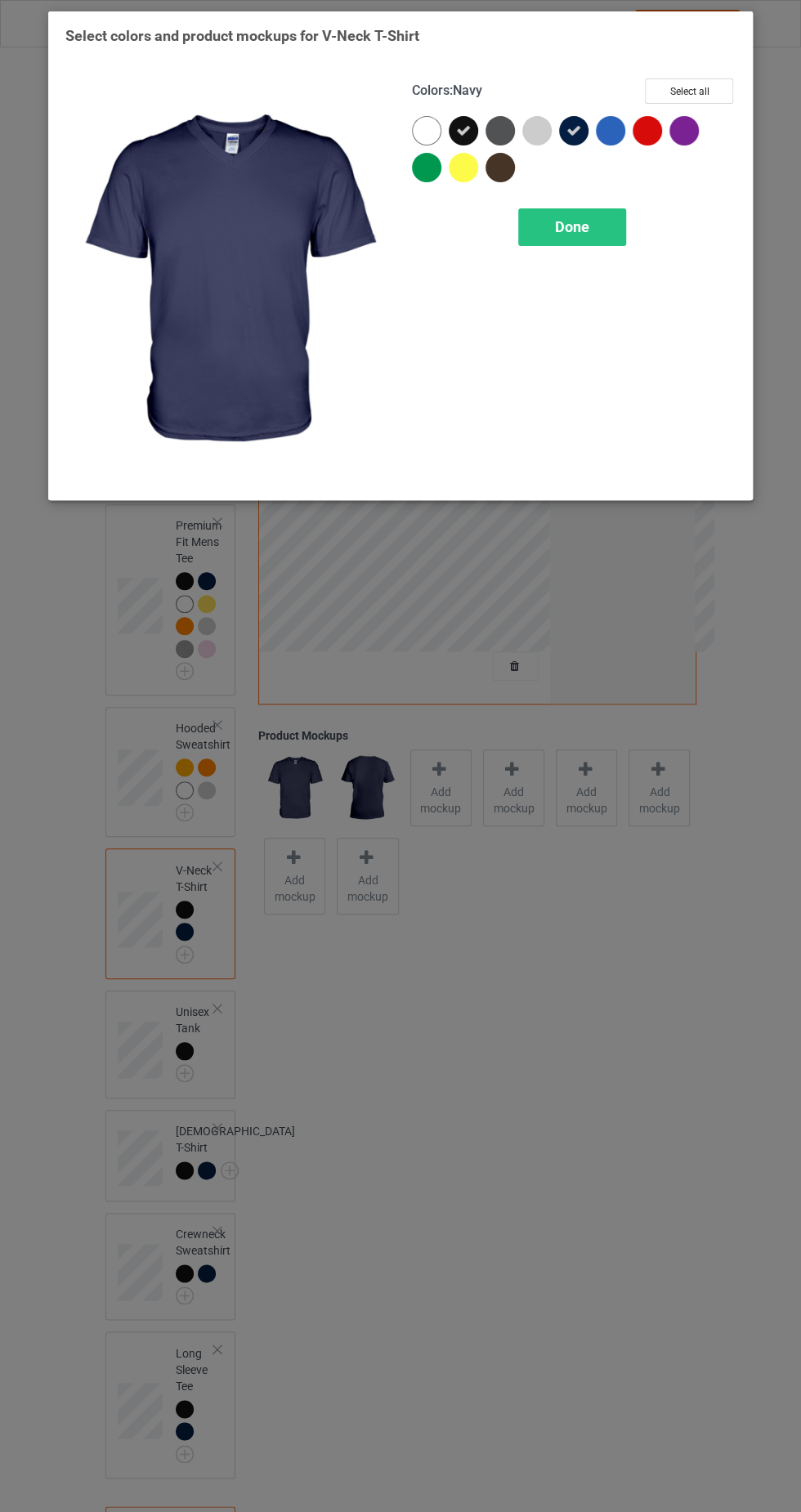
click at [459, 158] on div at bounding box center [462, 167] width 29 height 29
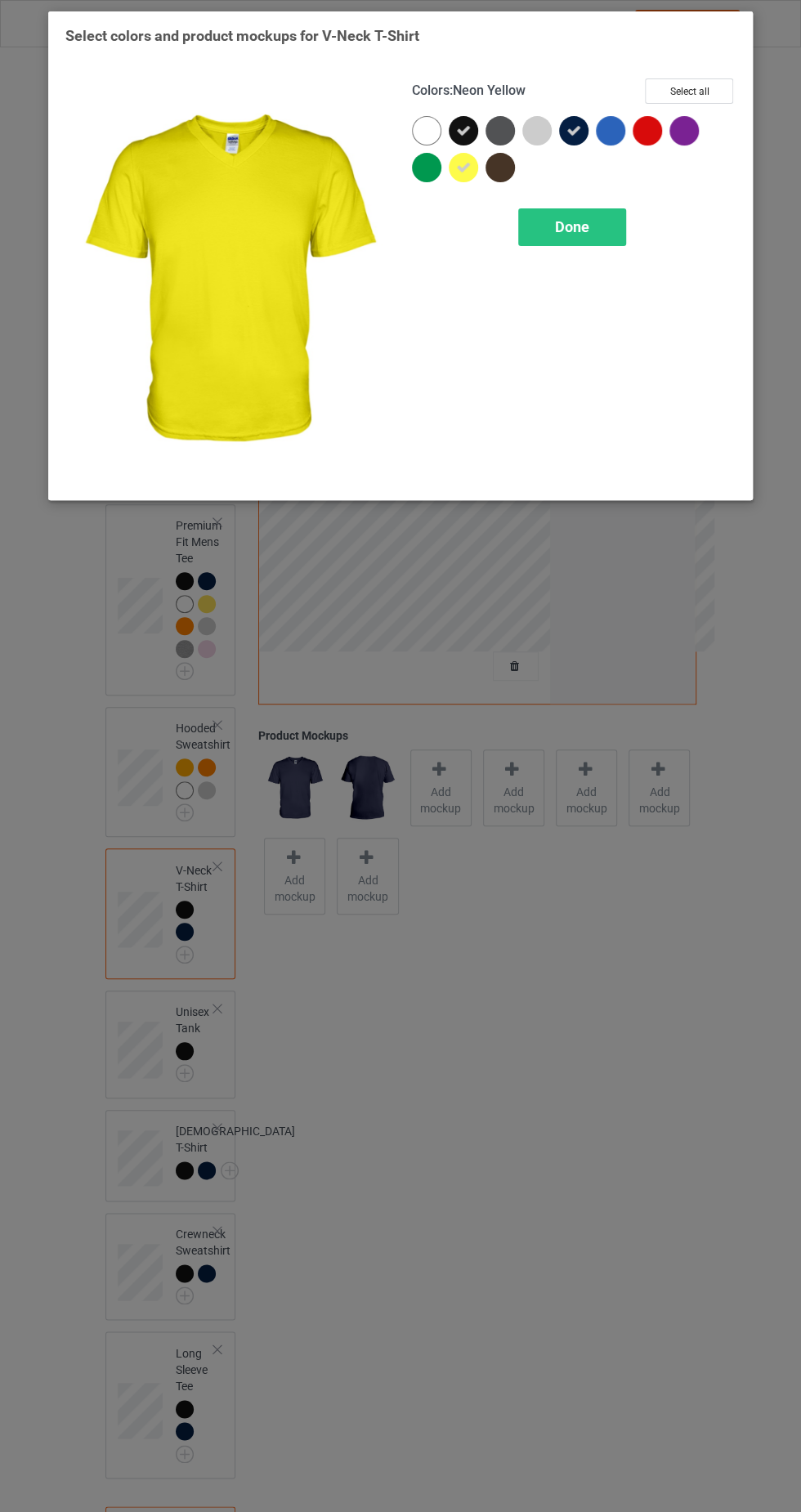
click at [462, 124] on icon at bounding box center [463, 130] width 15 height 15
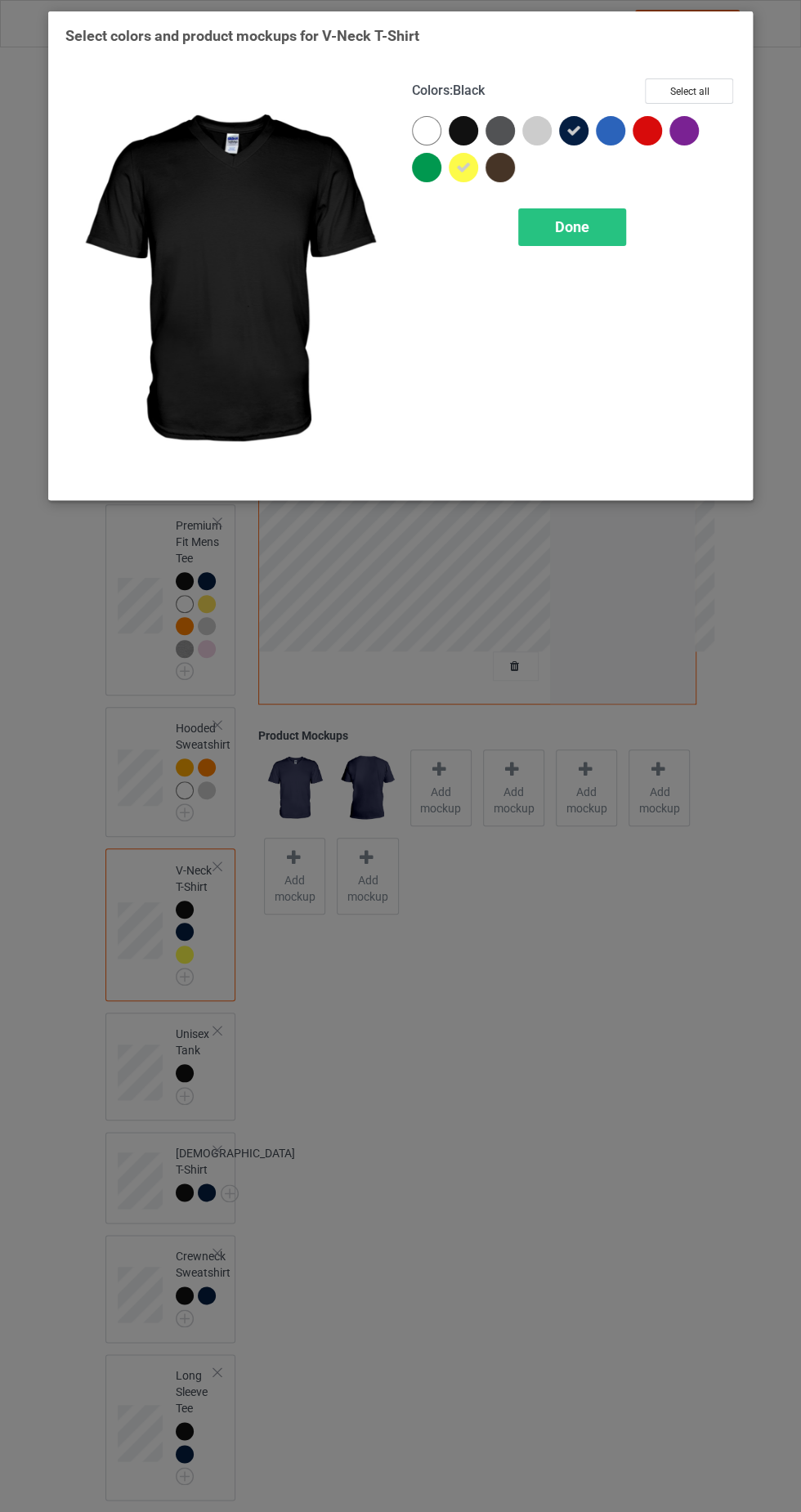
click at [419, 128] on div at bounding box center [426, 130] width 29 height 29
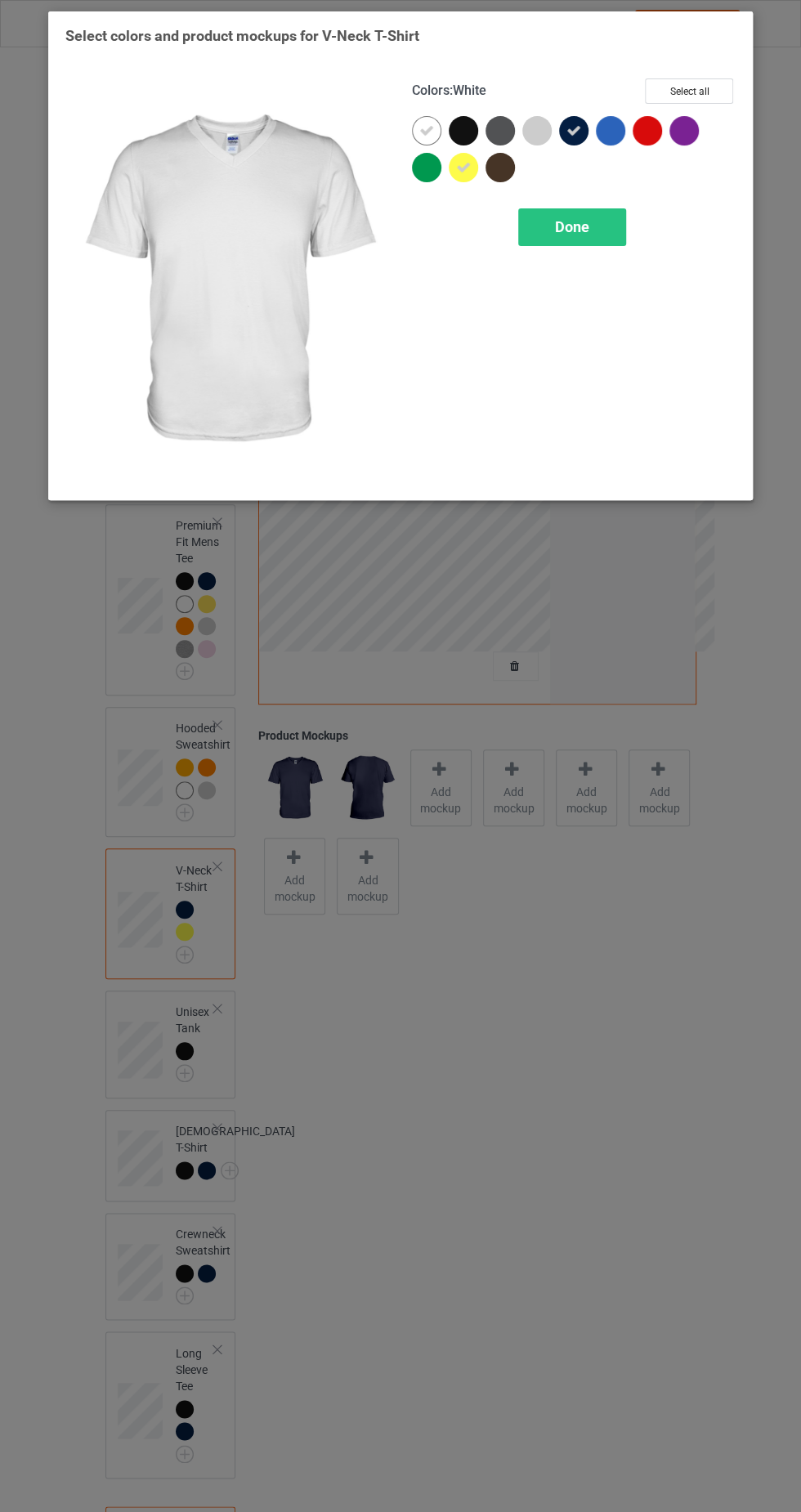
click at [546, 122] on div at bounding box center [536, 130] width 29 height 29
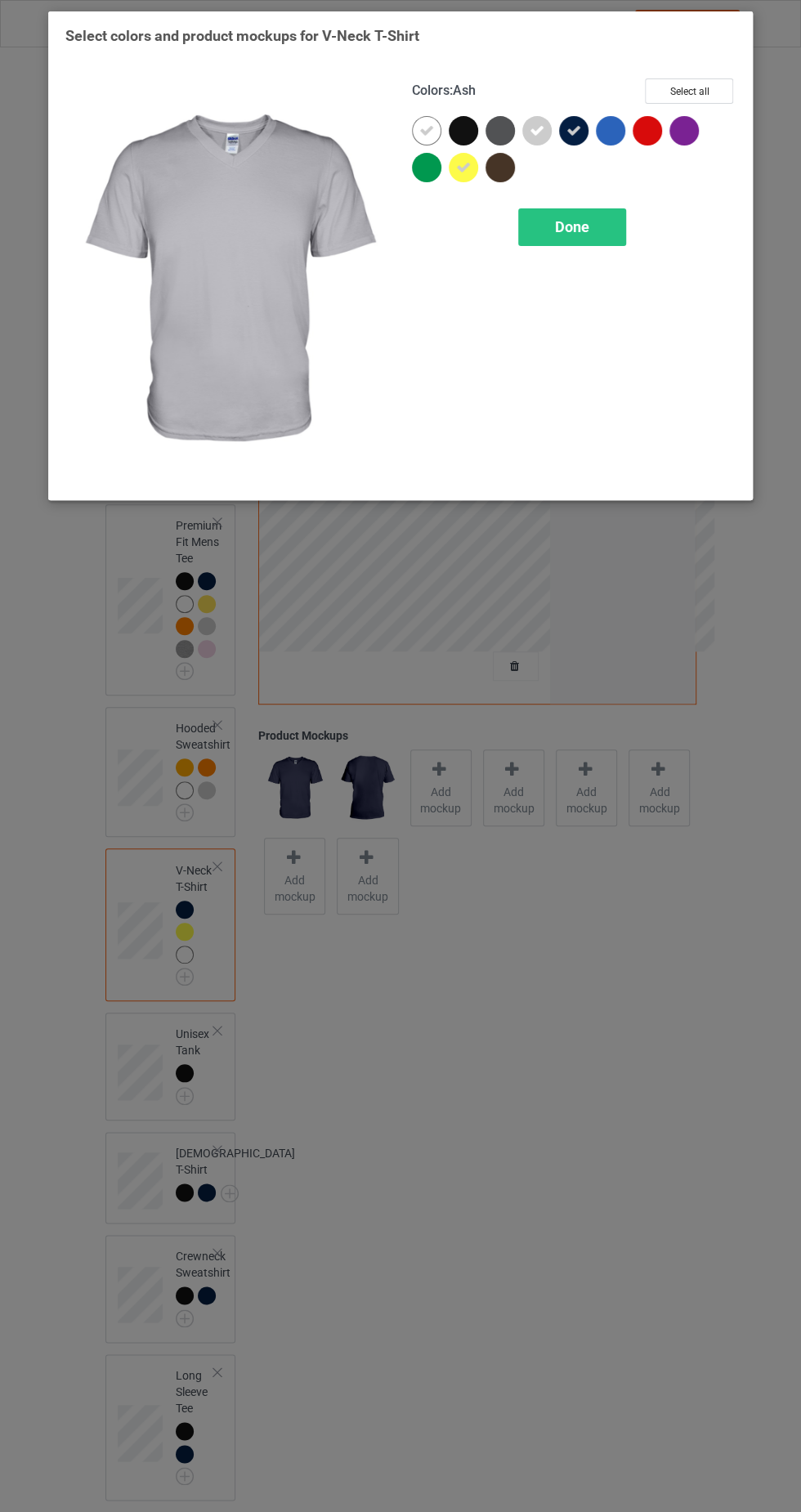
click at [618, 145] on div at bounding box center [615, 135] width 37 height 37
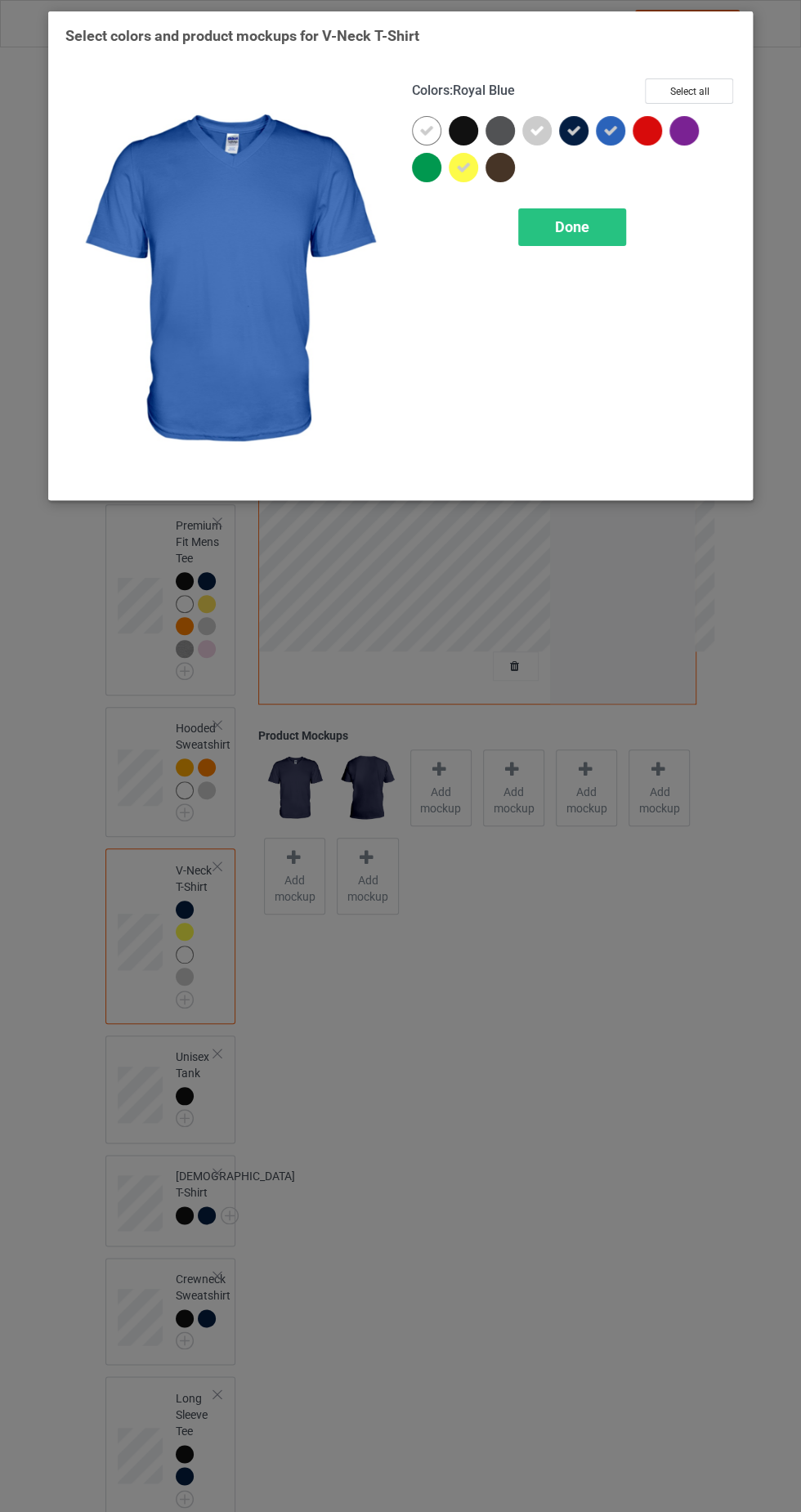
click at [644, 131] on div at bounding box center [646, 130] width 29 height 29
click at [601, 223] on div "Done" at bounding box center [572, 227] width 108 height 38
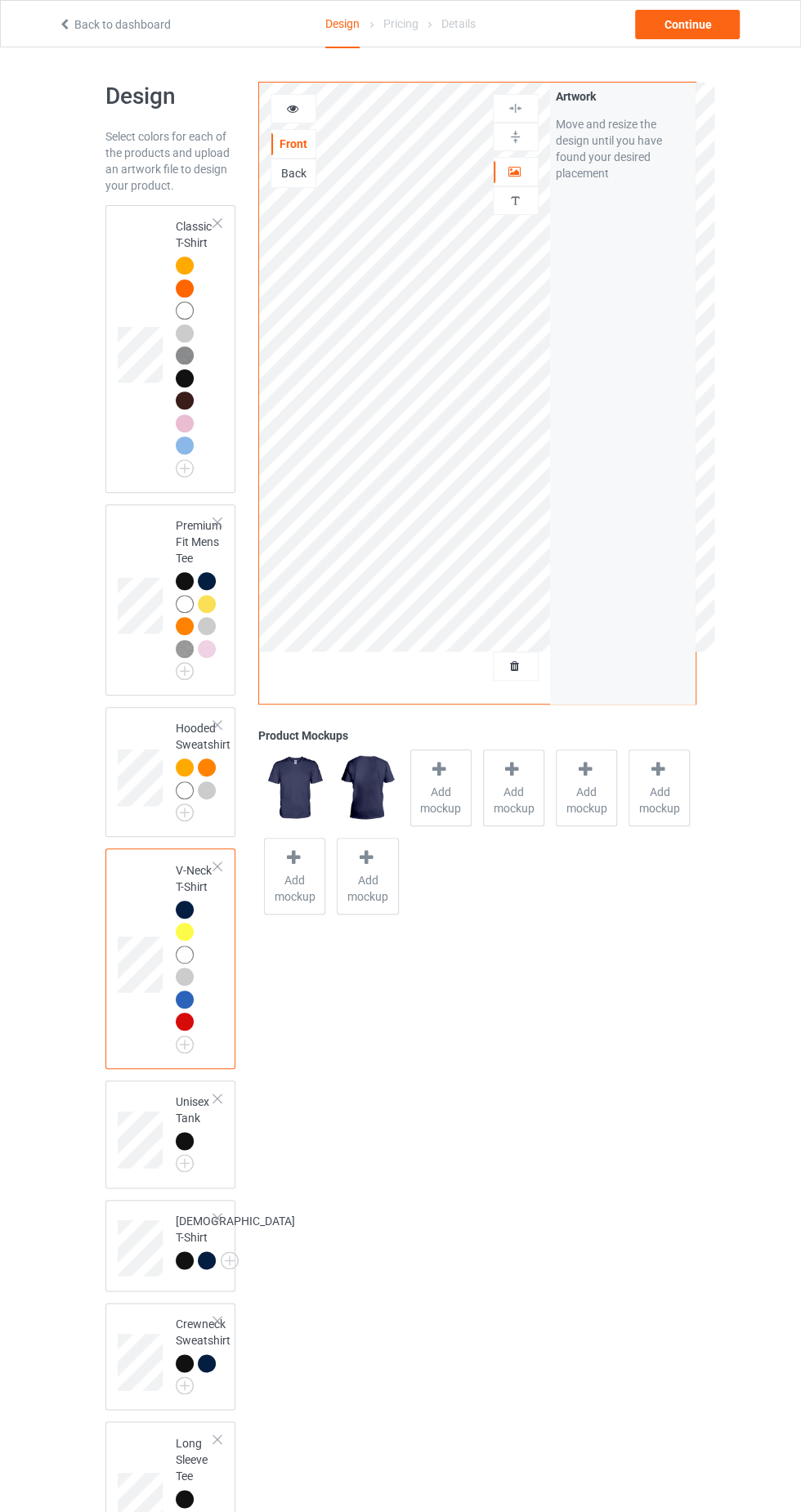
click at [0, 0] on img at bounding box center [0, 0] width 0 height 0
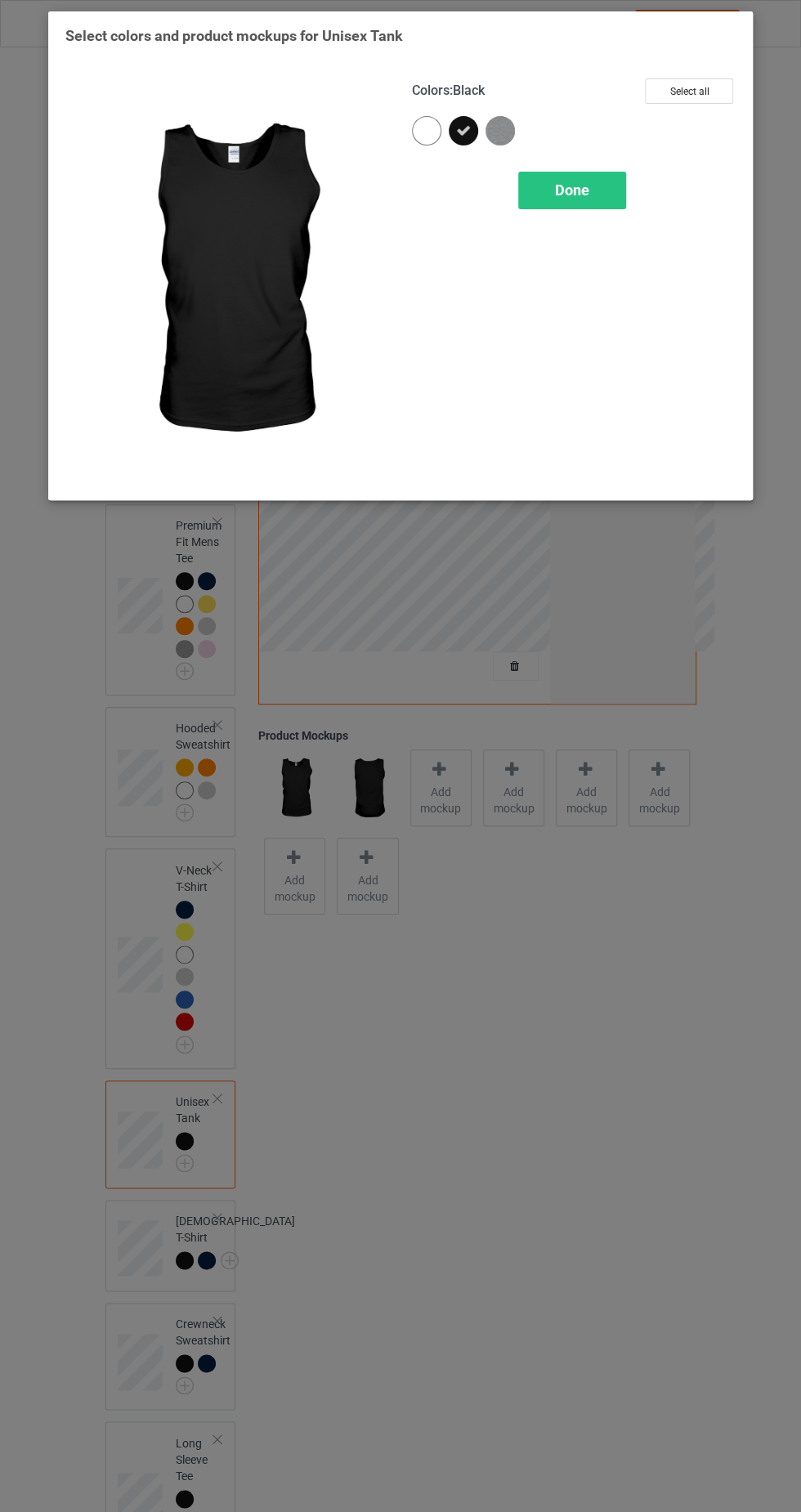
click at [494, 120] on img at bounding box center [499, 130] width 29 height 29
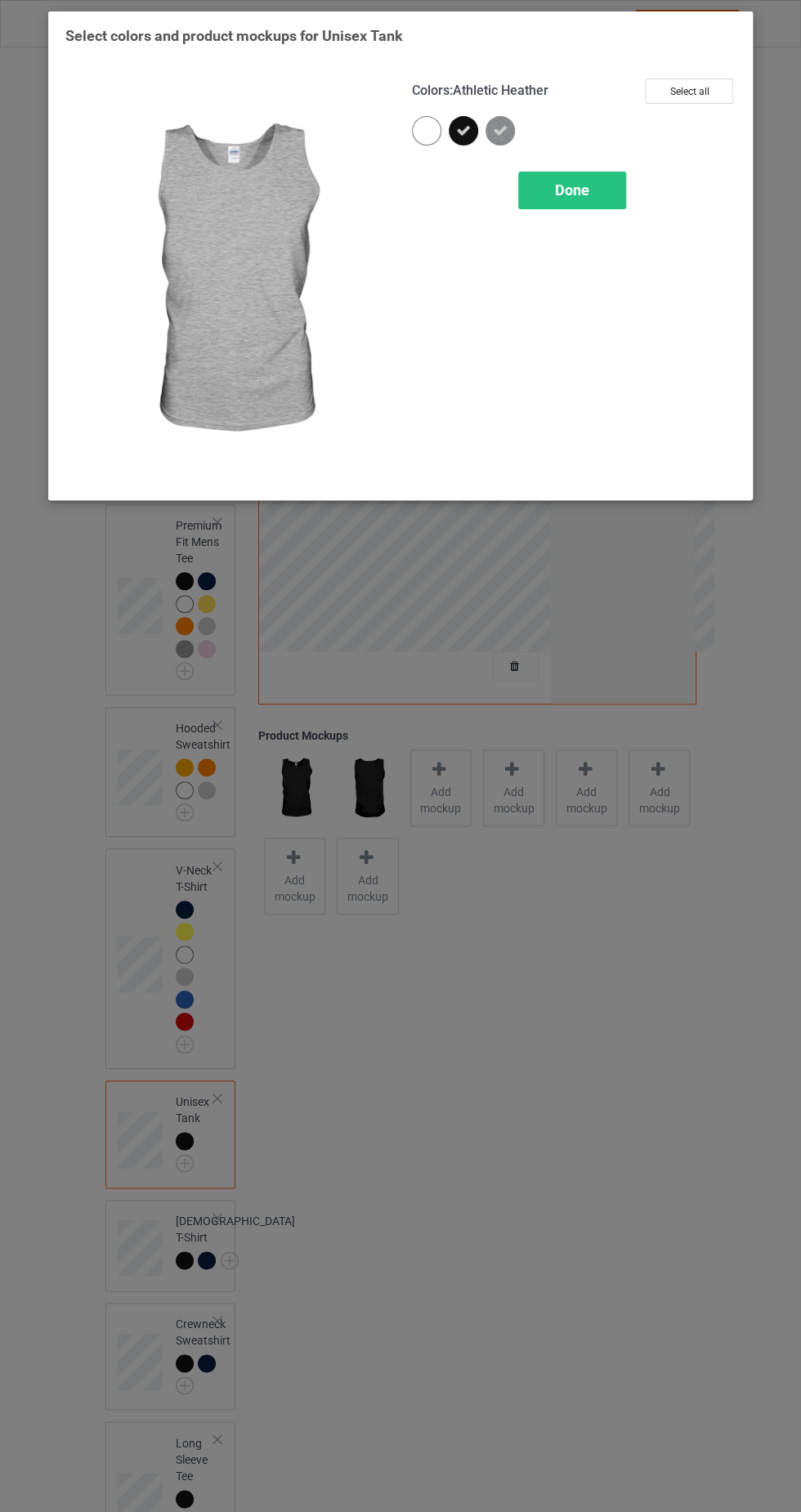
click at [460, 131] on icon at bounding box center [463, 130] width 15 height 15
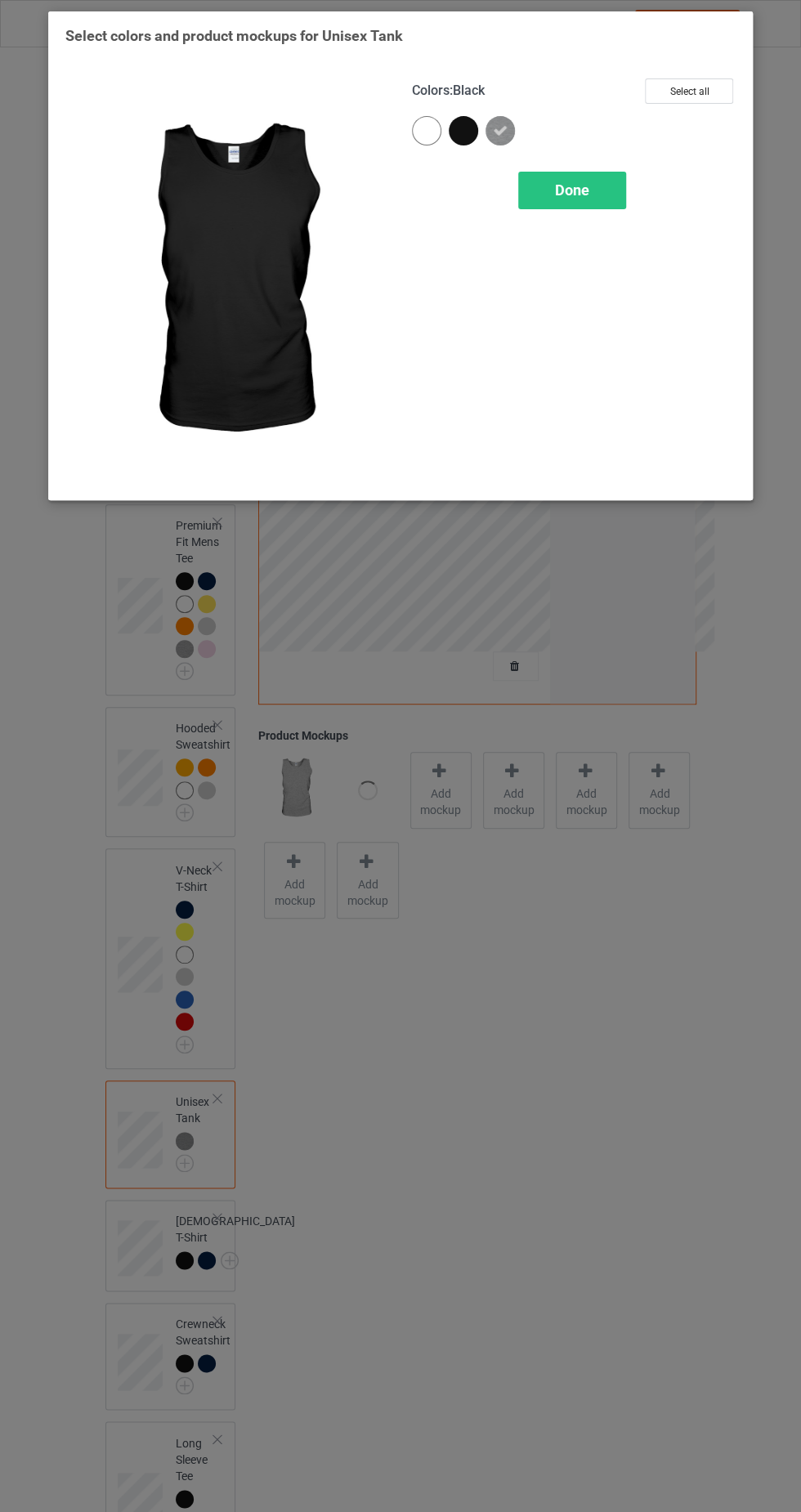
click at [422, 119] on div at bounding box center [426, 130] width 29 height 29
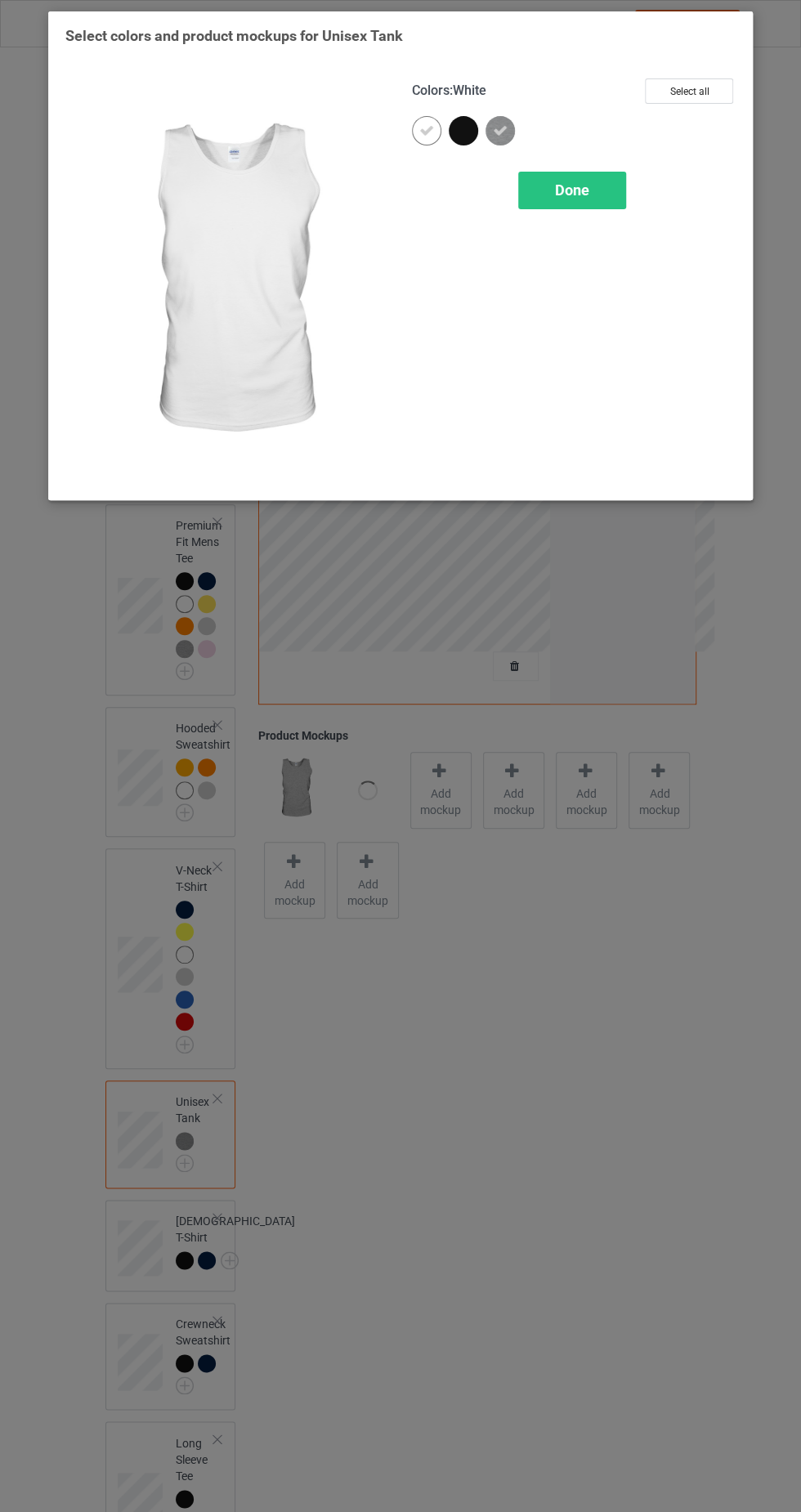
click at [572, 189] on span "Done" at bounding box center [572, 190] width 34 height 18
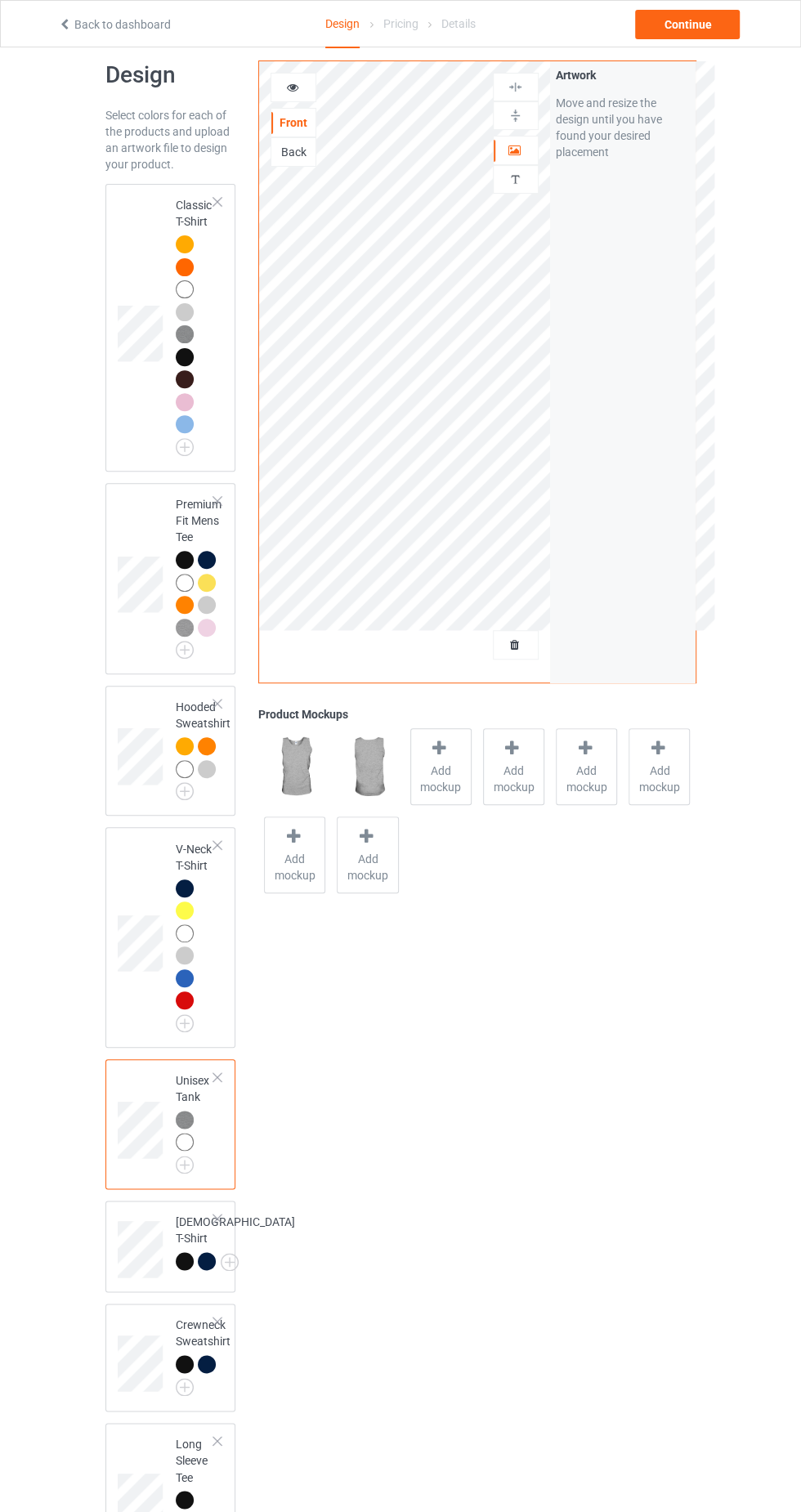
scroll to position [81, 0]
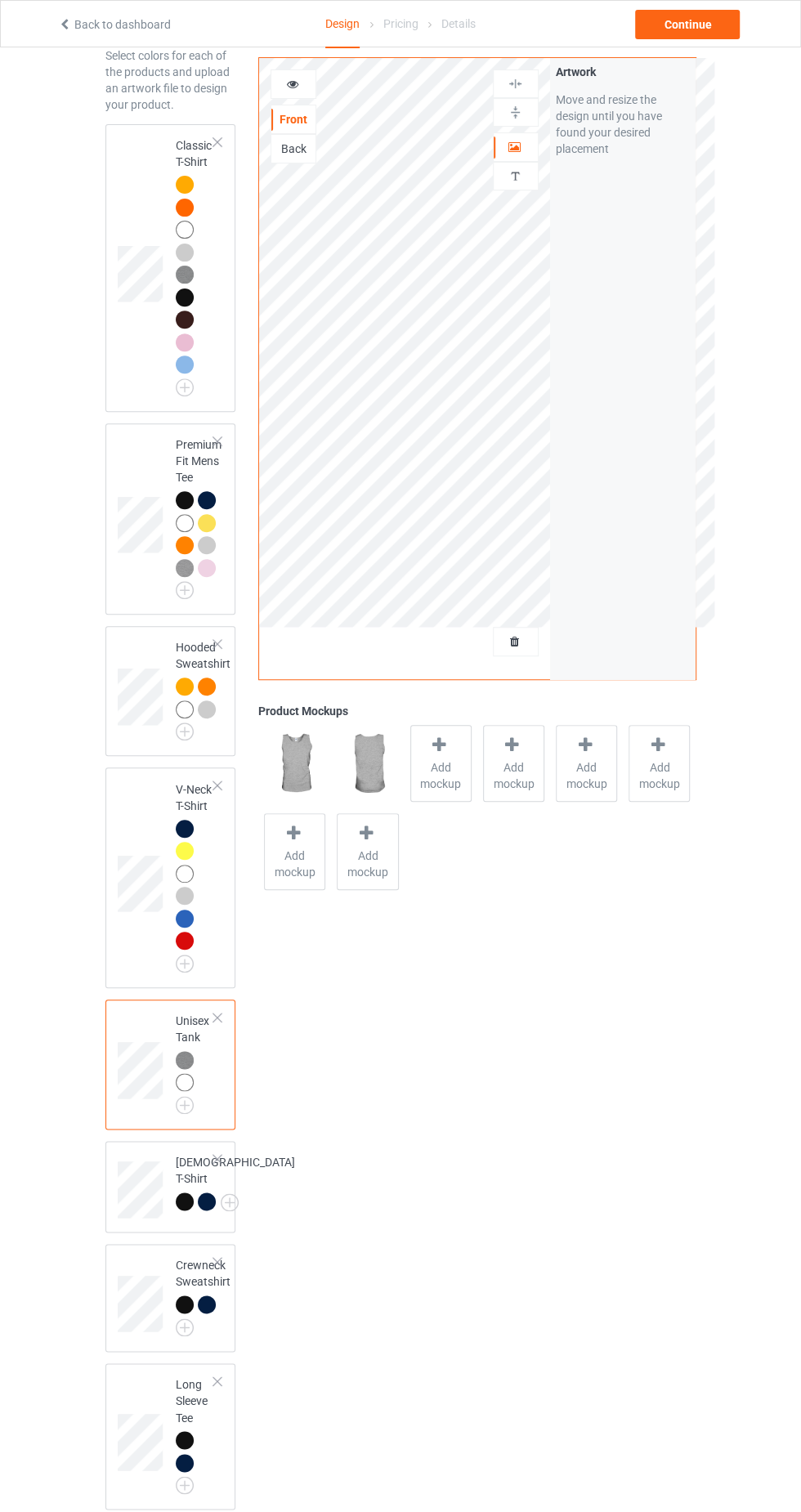
click at [198, 1216] on div at bounding box center [209, 1204] width 23 height 23
click at [0, 0] on img at bounding box center [0, 0] width 0 height 0
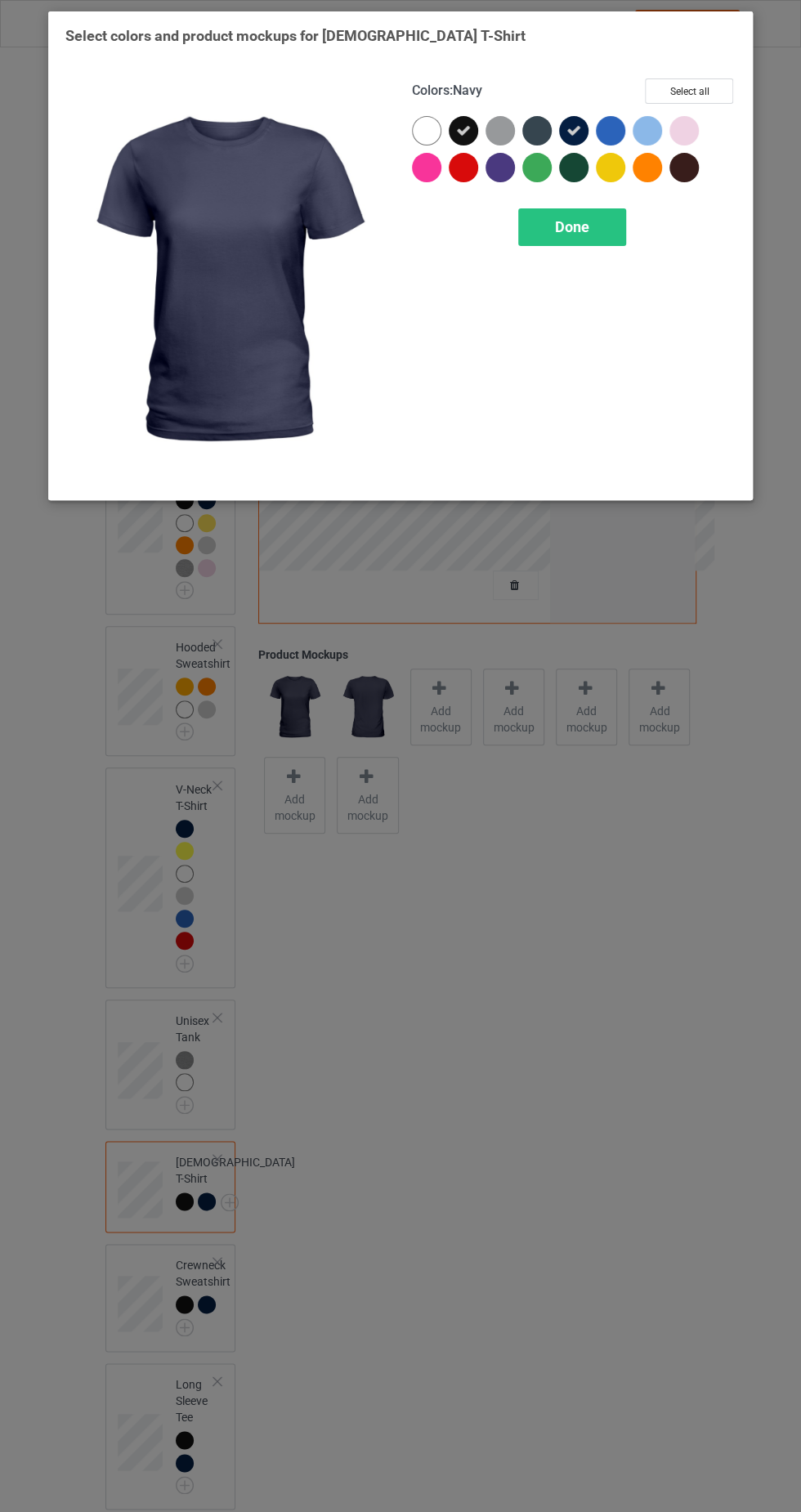
click at [585, 179] on div at bounding box center [578, 172] width 37 height 37
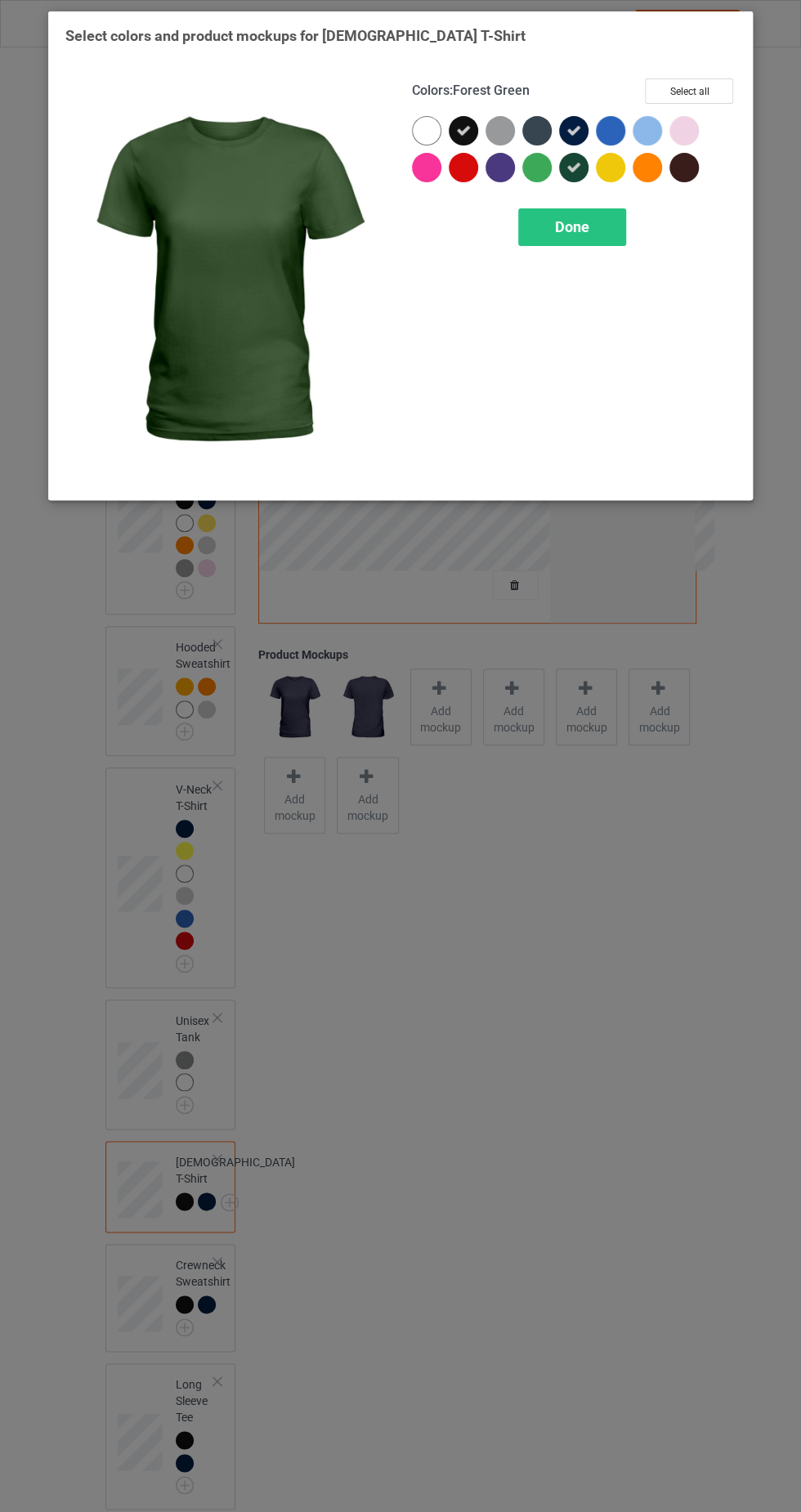
click at [642, 180] on div at bounding box center [646, 167] width 29 height 29
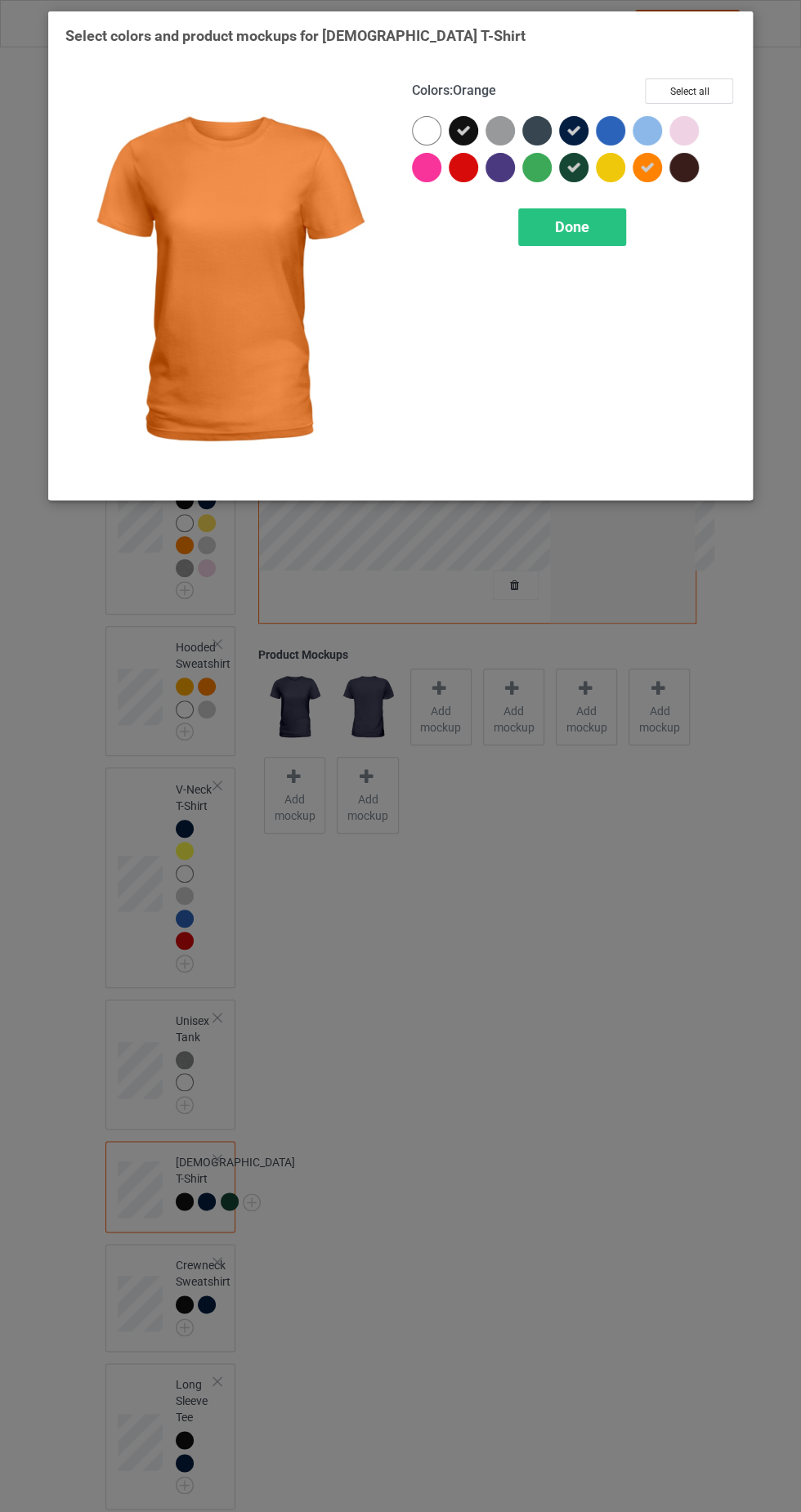
click at [608, 172] on div at bounding box center [610, 167] width 29 height 29
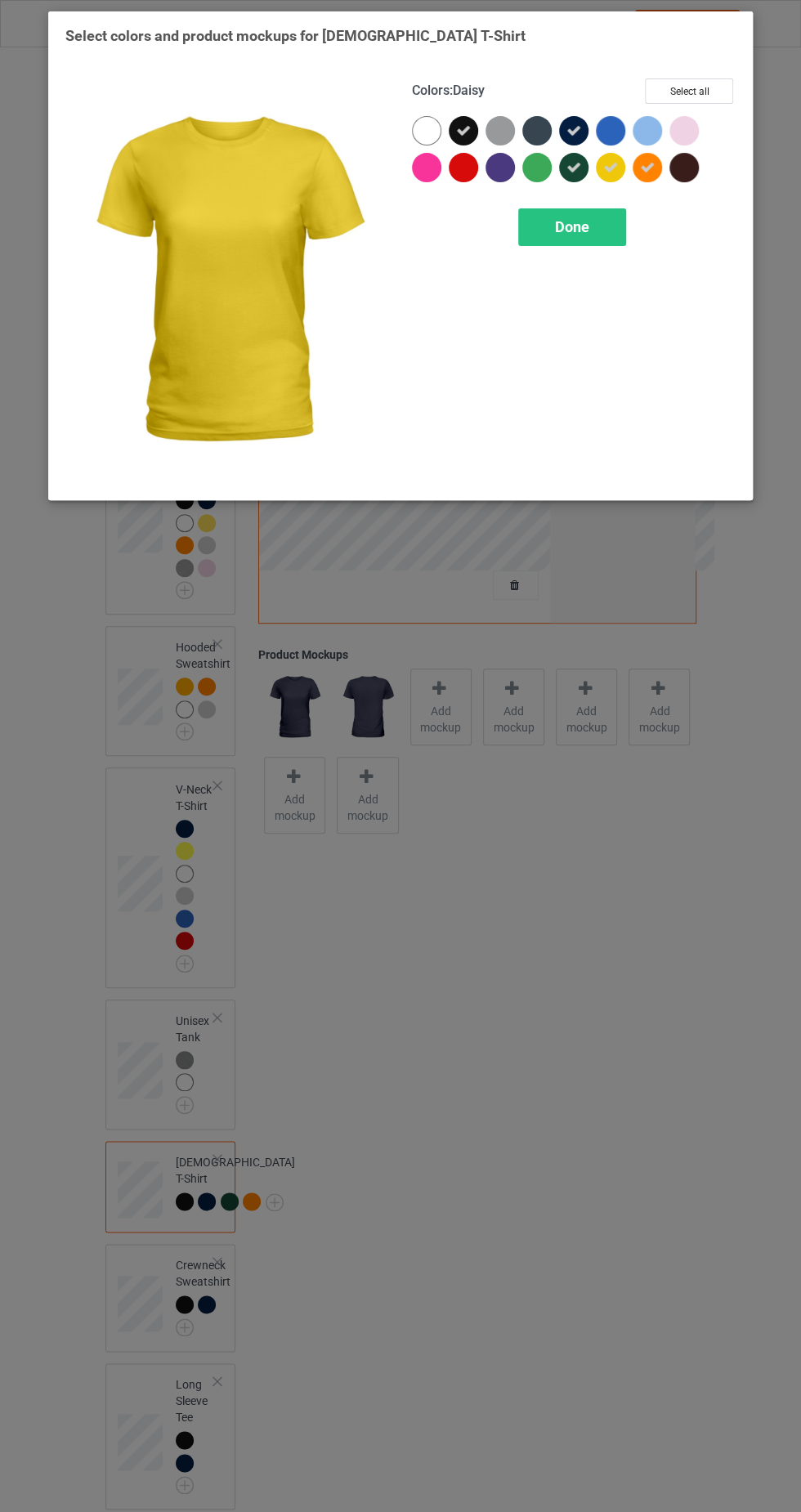
click at [573, 226] on span "Done" at bounding box center [572, 227] width 34 height 18
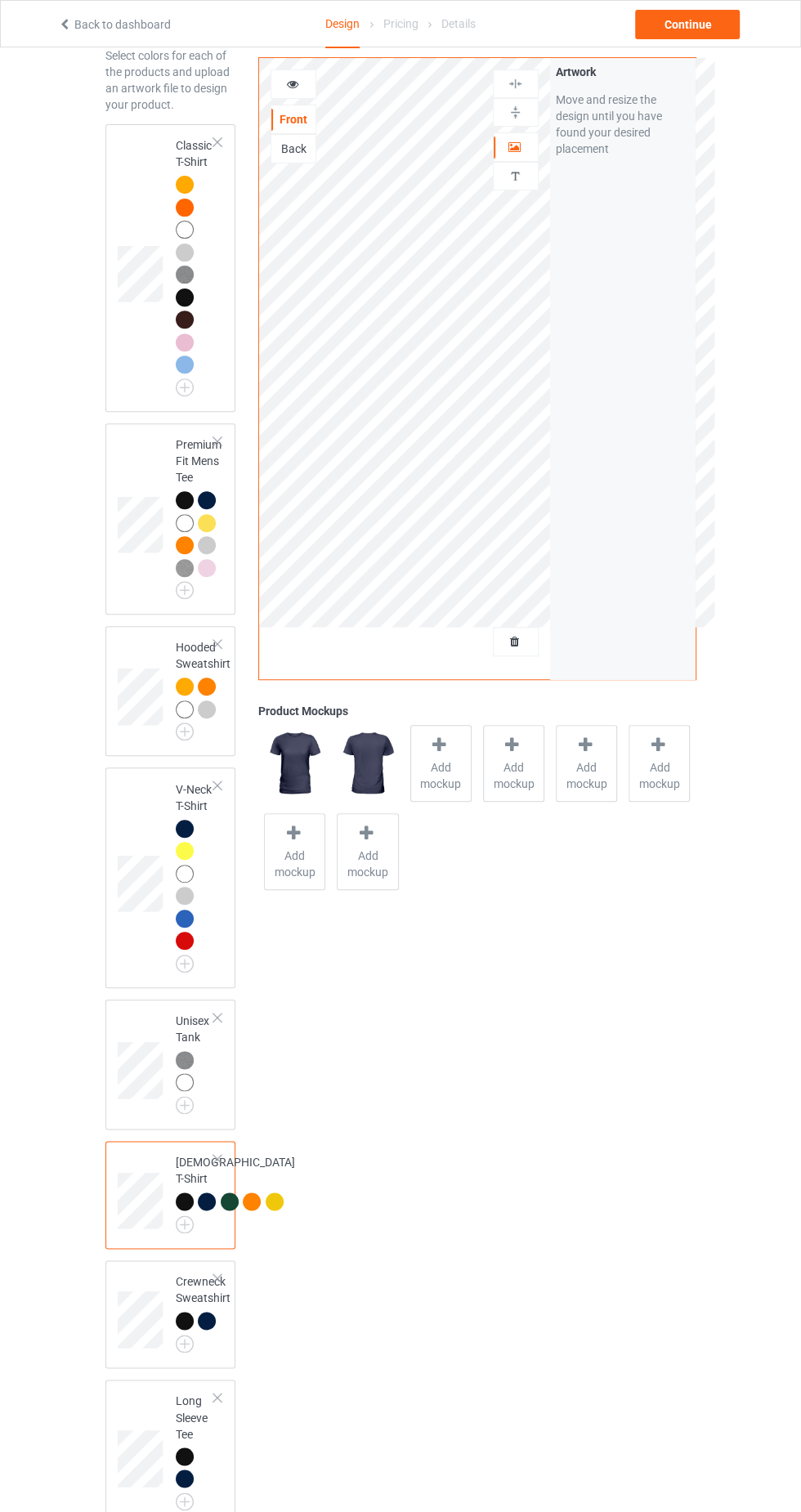
click at [0, 0] on img at bounding box center [0, 0] width 0 height 0
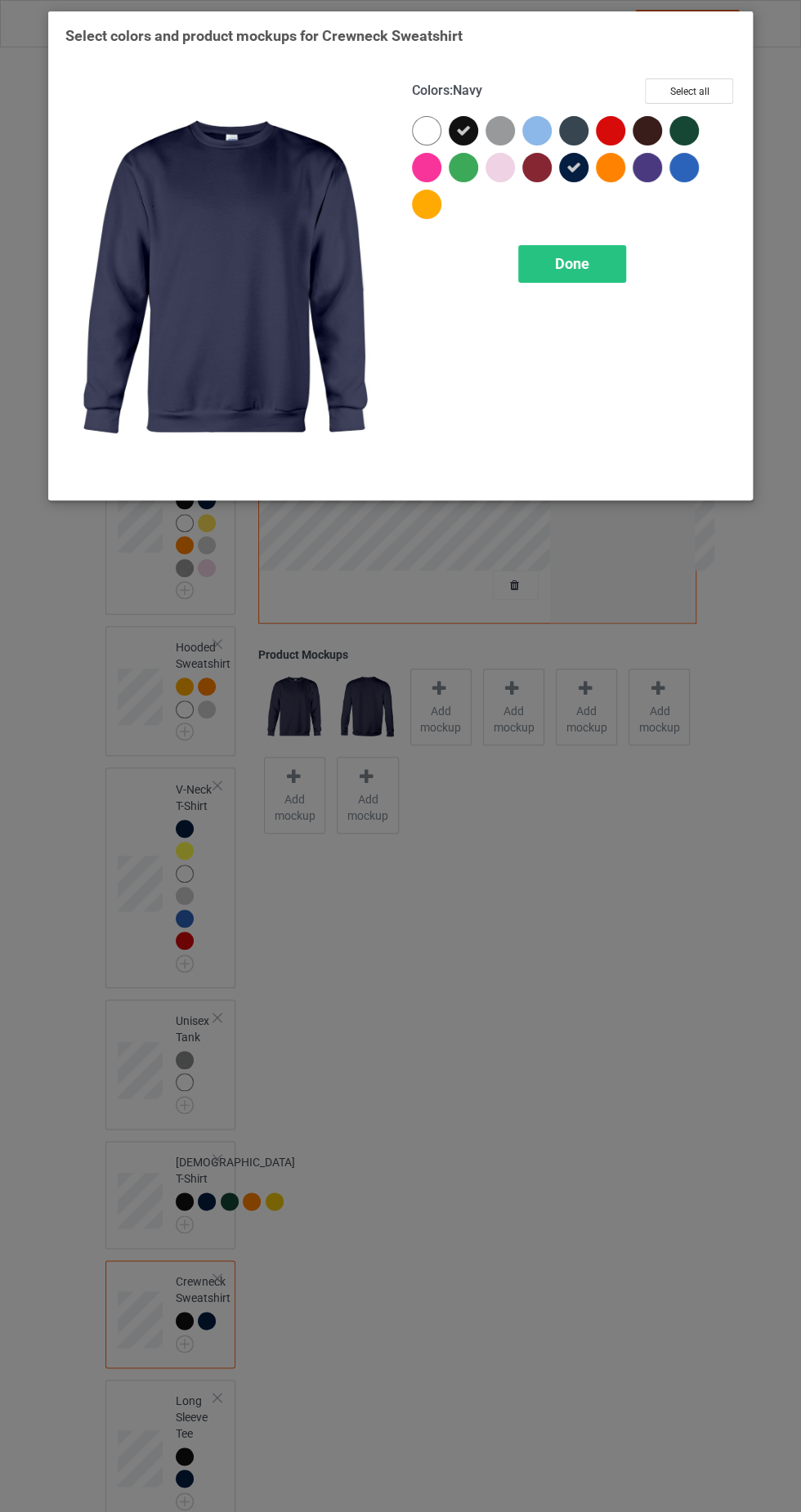
click at [438, 215] on div at bounding box center [430, 208] width 37 height 37
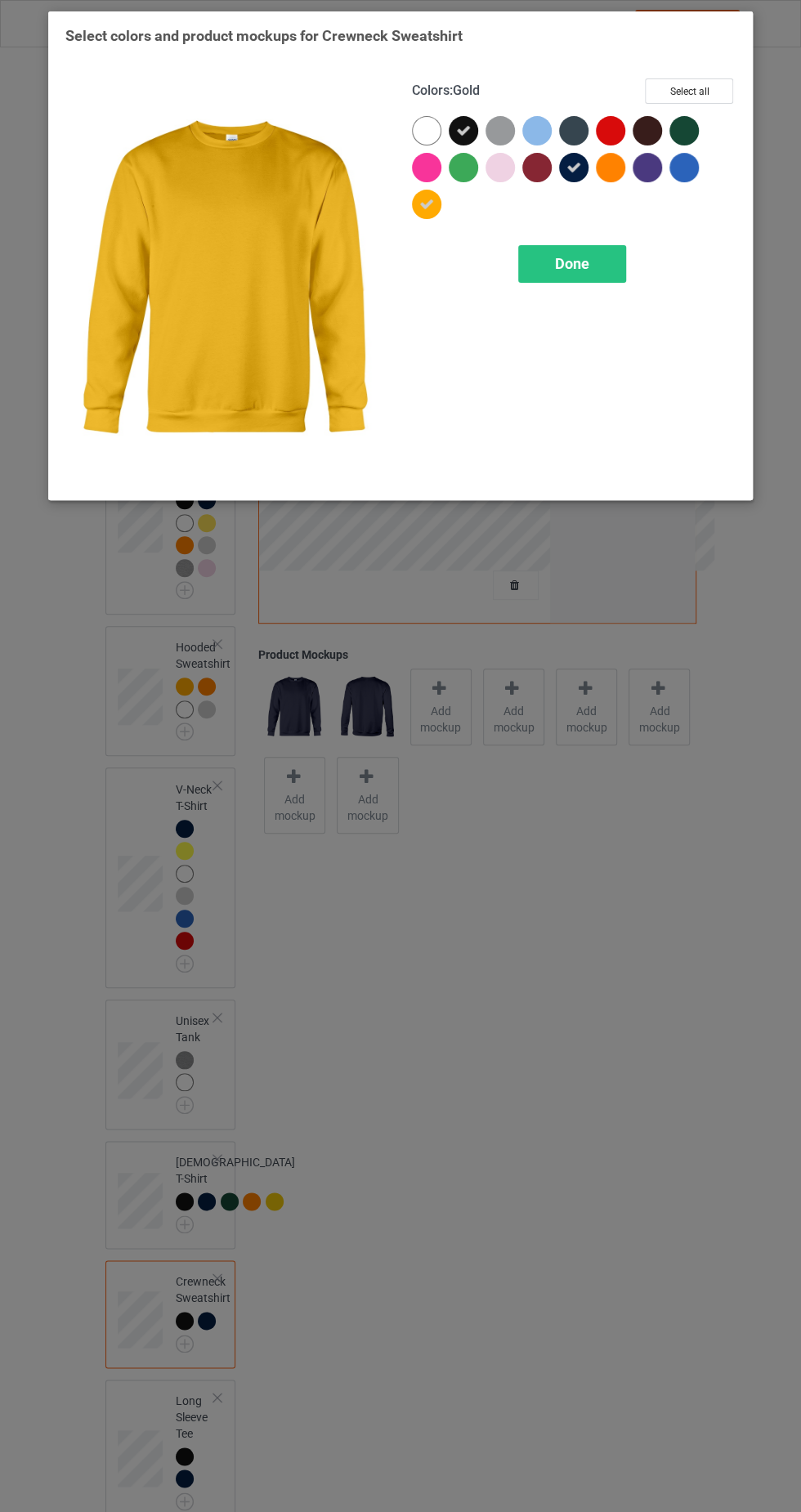
click at [615, 173] on div at bounding box center [610, 167] width 29 height 29
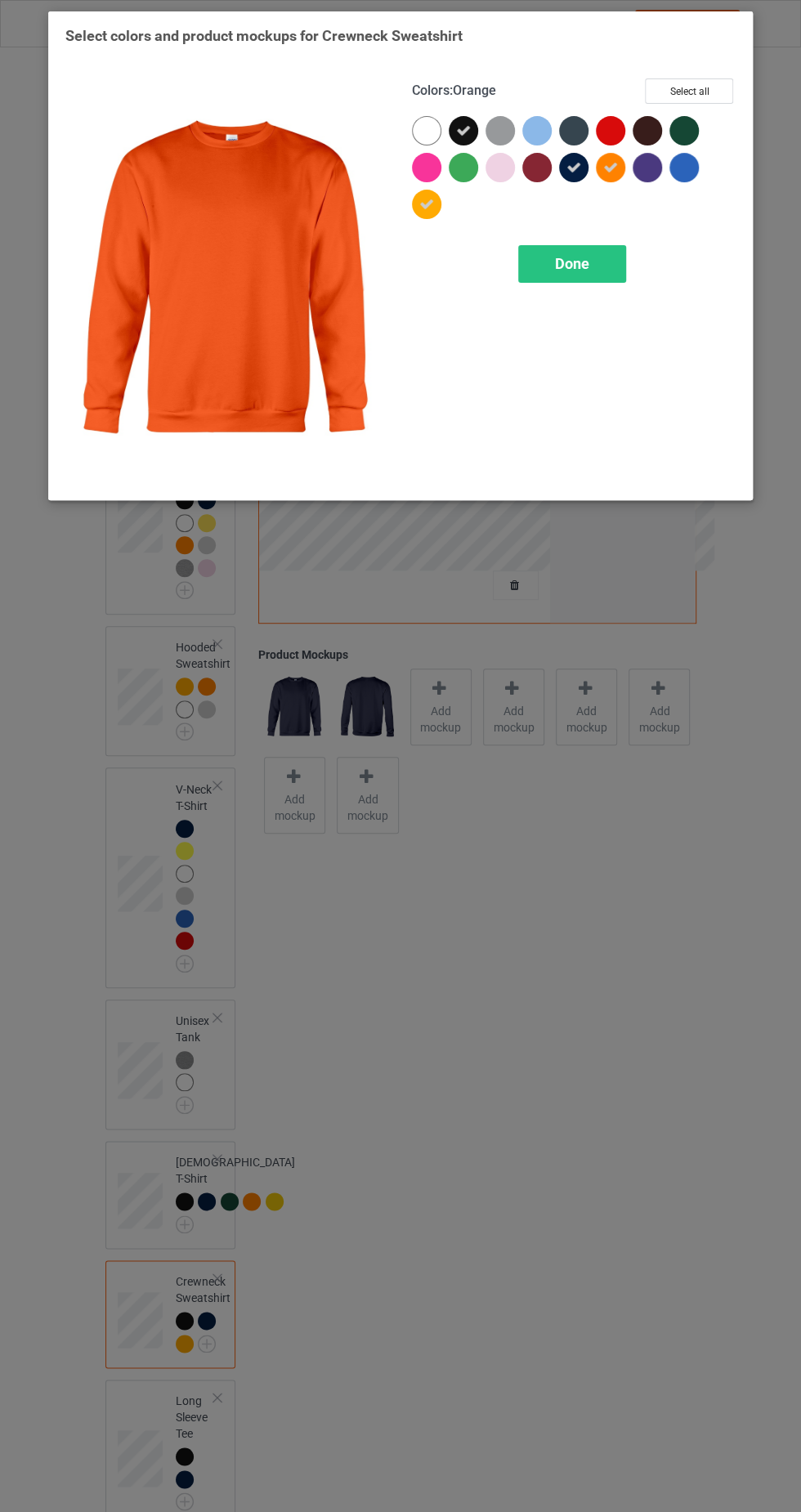
click at [419, 136] on div at bounding box center [426, 130] width 29 height 29
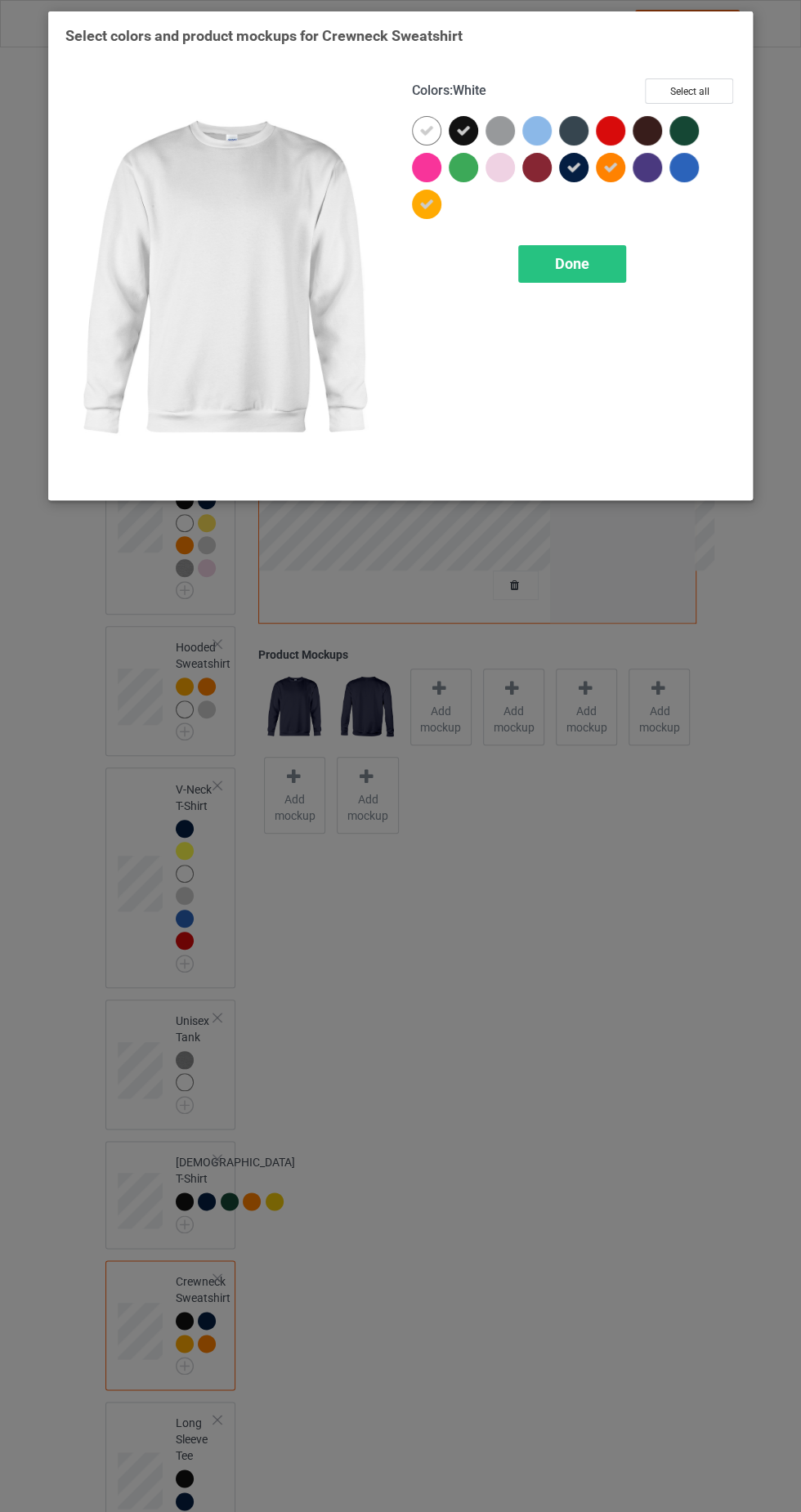
click at [499, 131] on div at bounding box center [499, 130] width 29 height 29
click at [555, 247] on div "Done" at bounding box center [572, 264] width 108 height 38
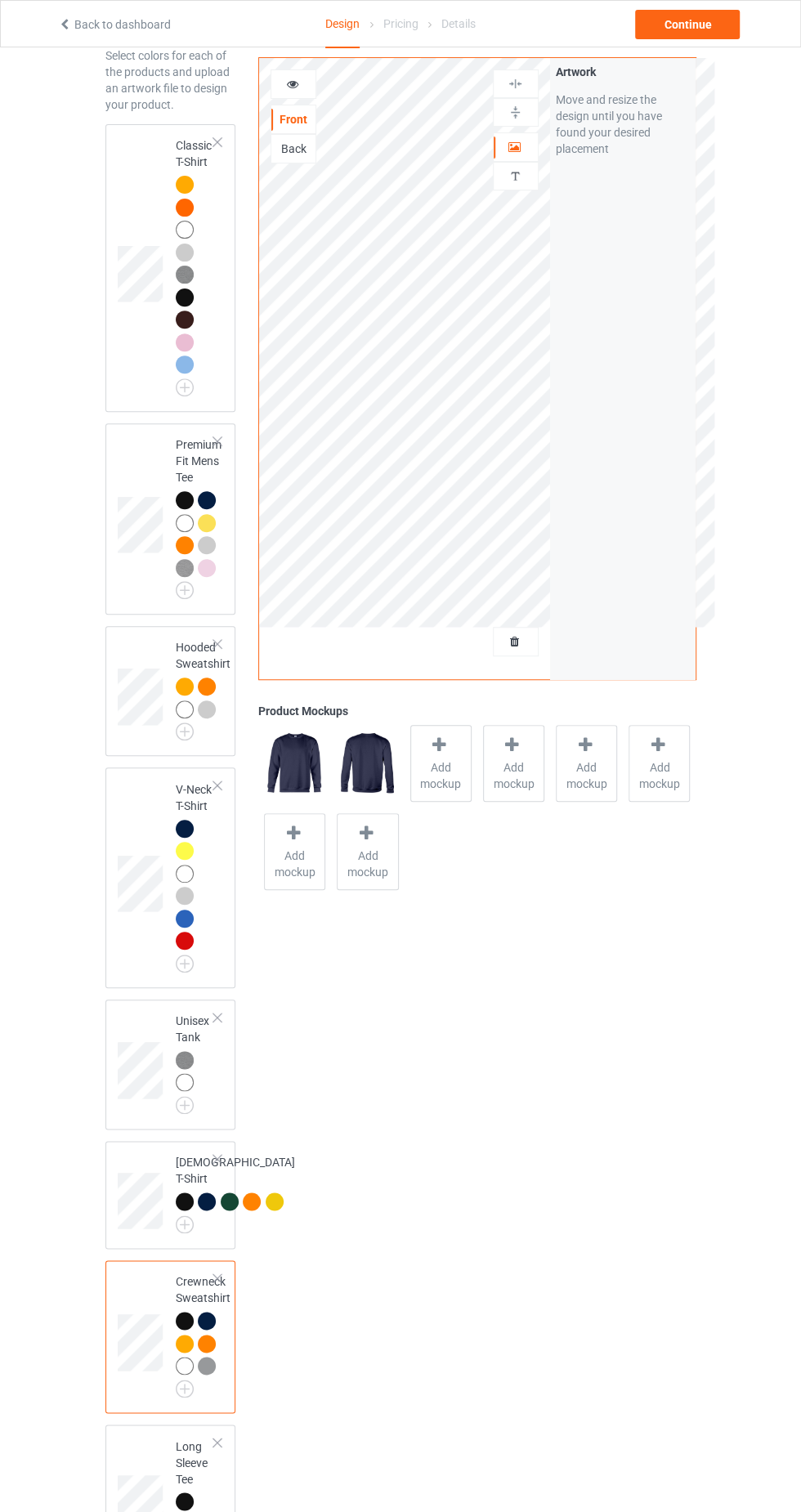
scroll to position [174, 0]
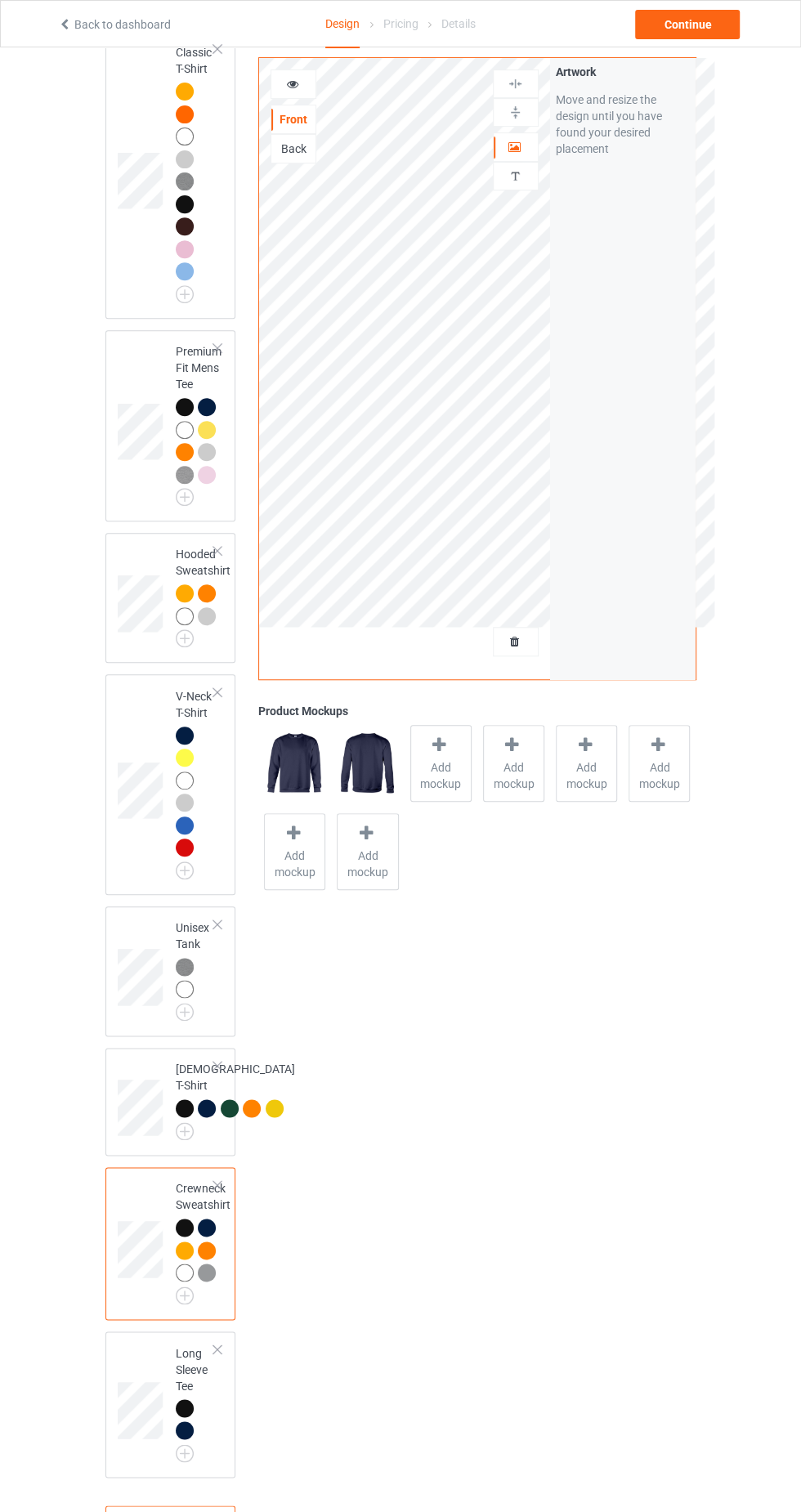
click at [0, 0] on img at bounding box center [0, 0] width 0 height 0
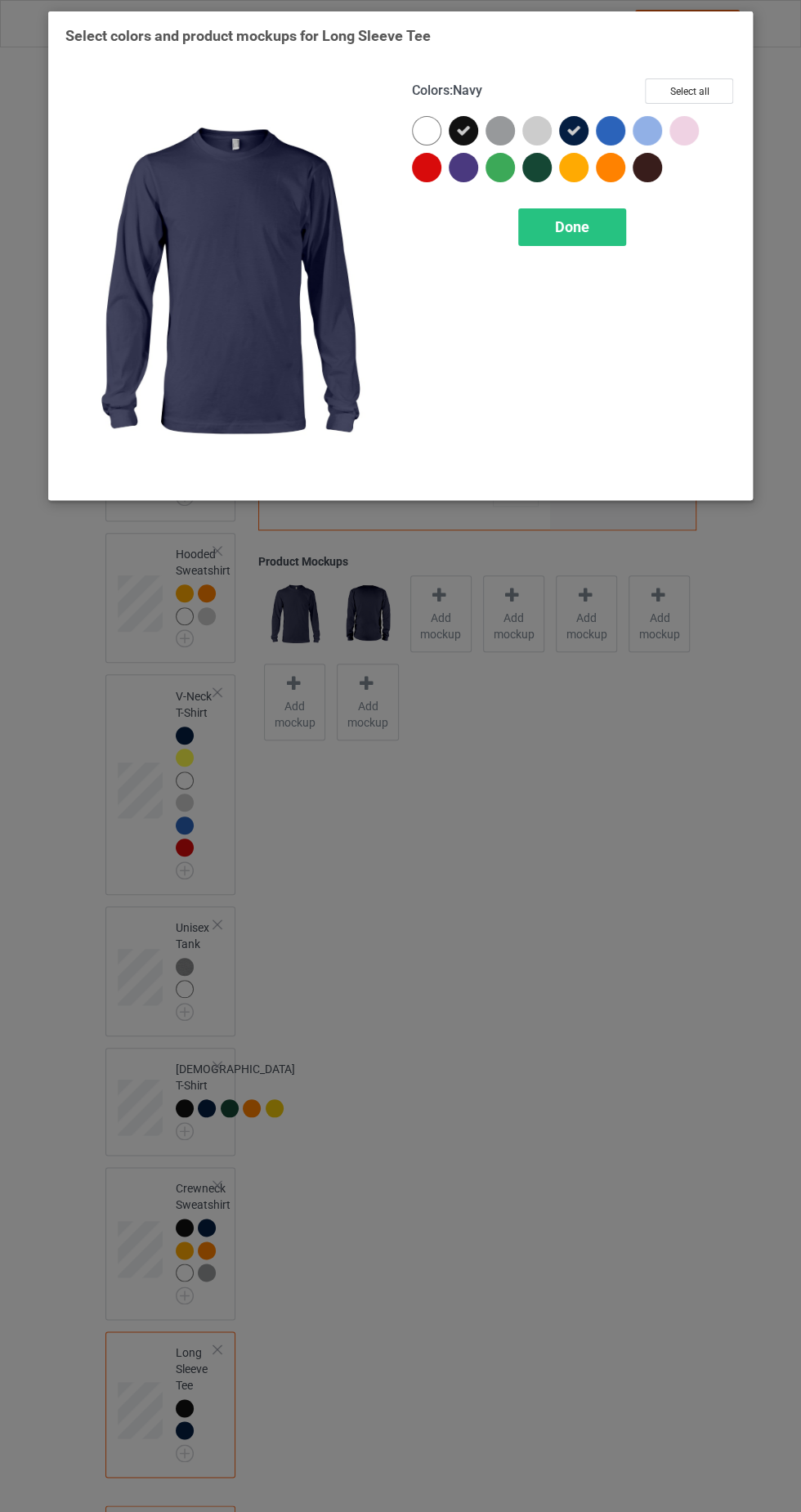
click at [559, 170] on div at bounding box center [573, 167] width 29 height 29
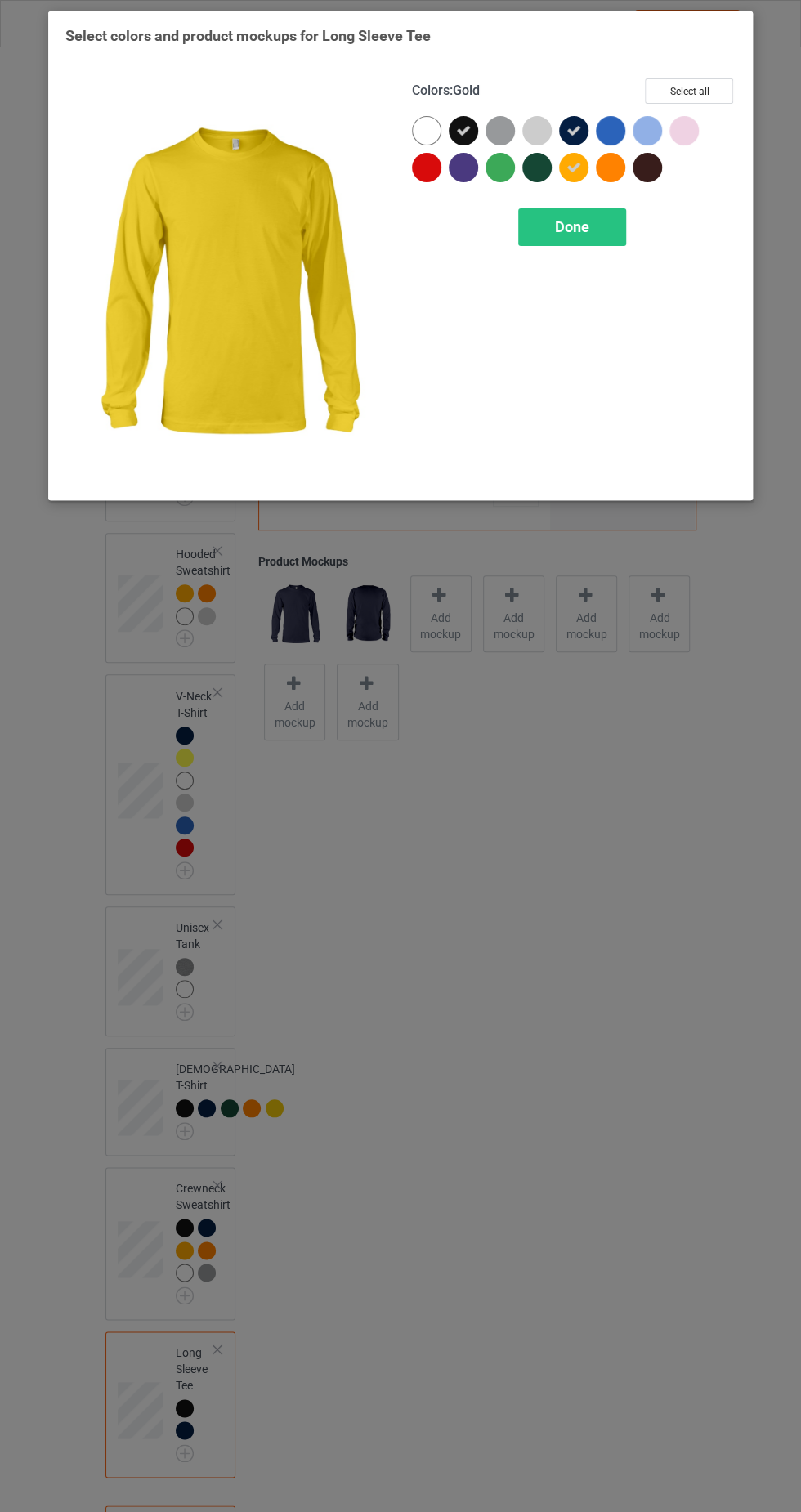
click at [601, 172] on div at bounding box center [610, 167] width 29 height 29
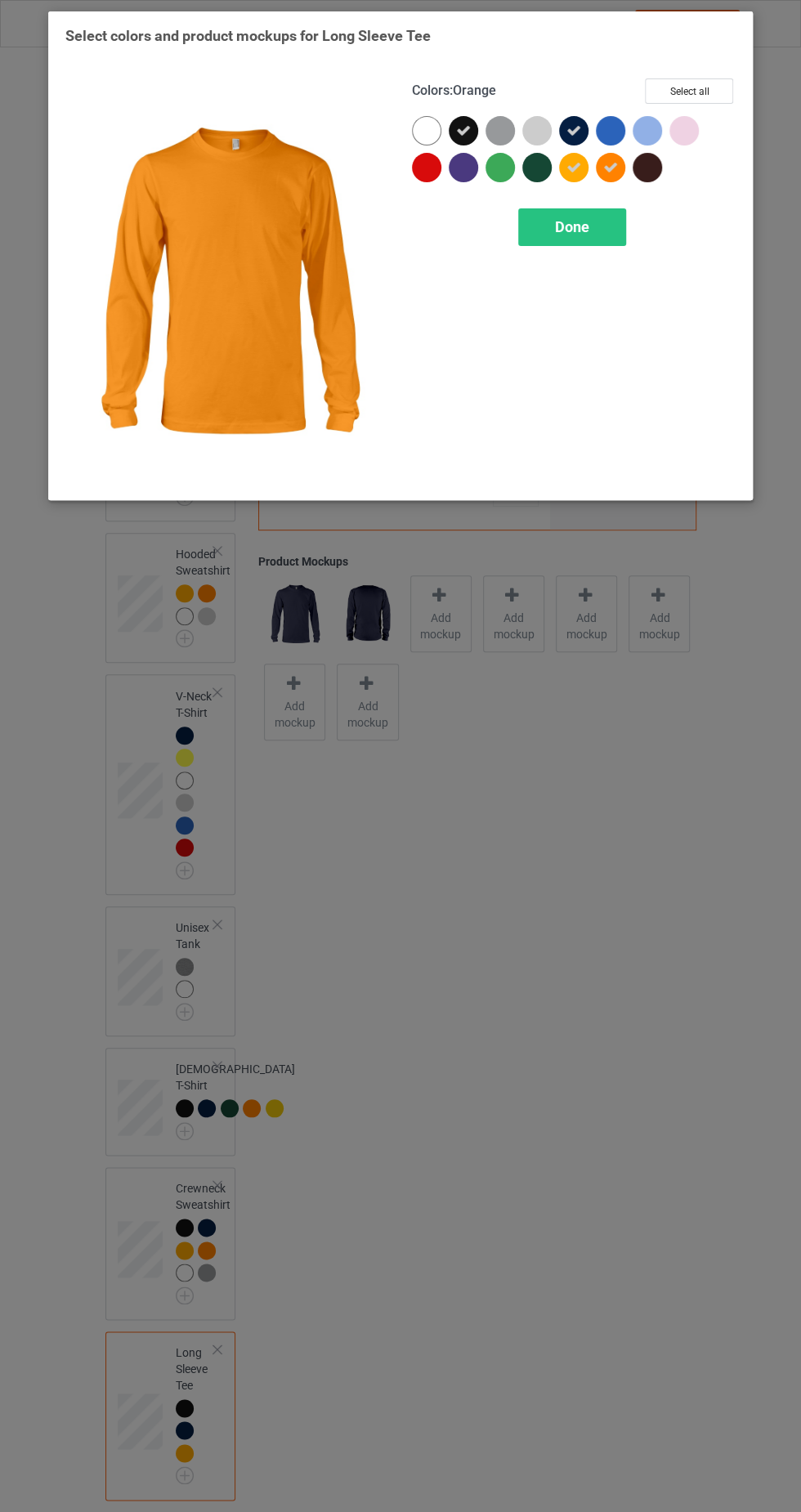
click at [528, 128] on div at bounding box center [536, 130] width 29 height 29
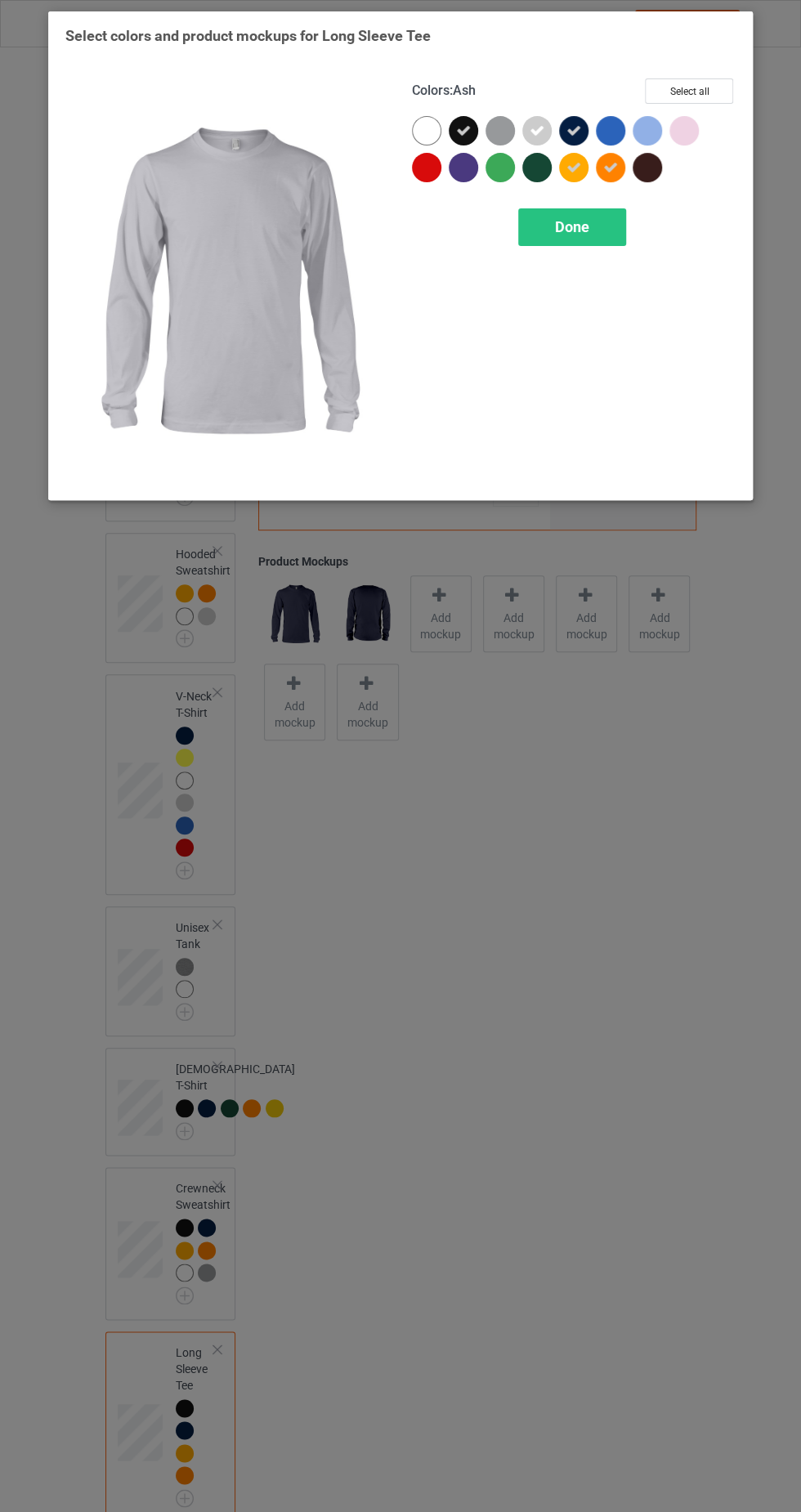
click at [419, 164] on div at bounding box center [426, 167] width 29 height 29
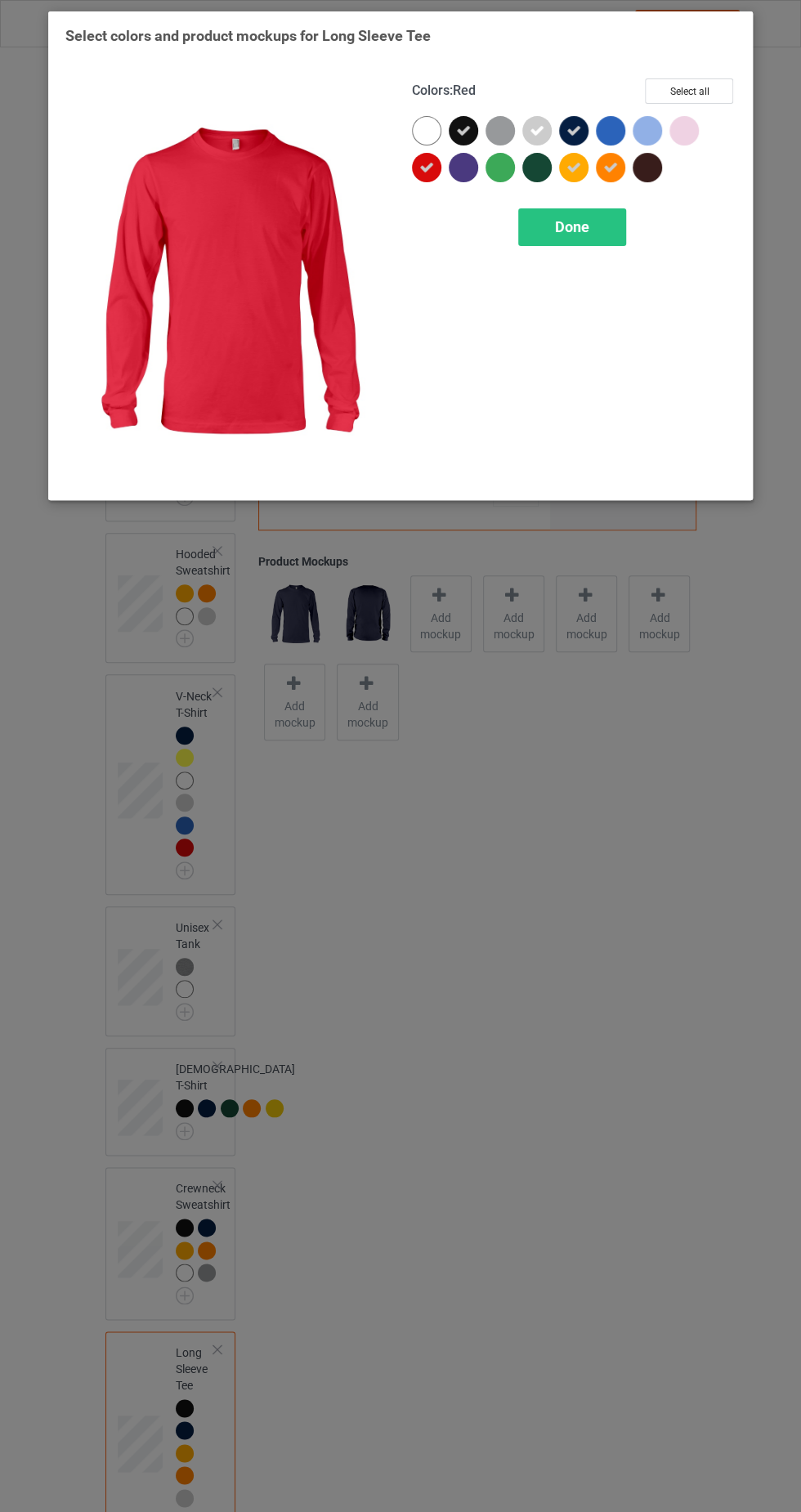
click at [456, 131] on icon at bounding box center [463, 130] width 15 height 15
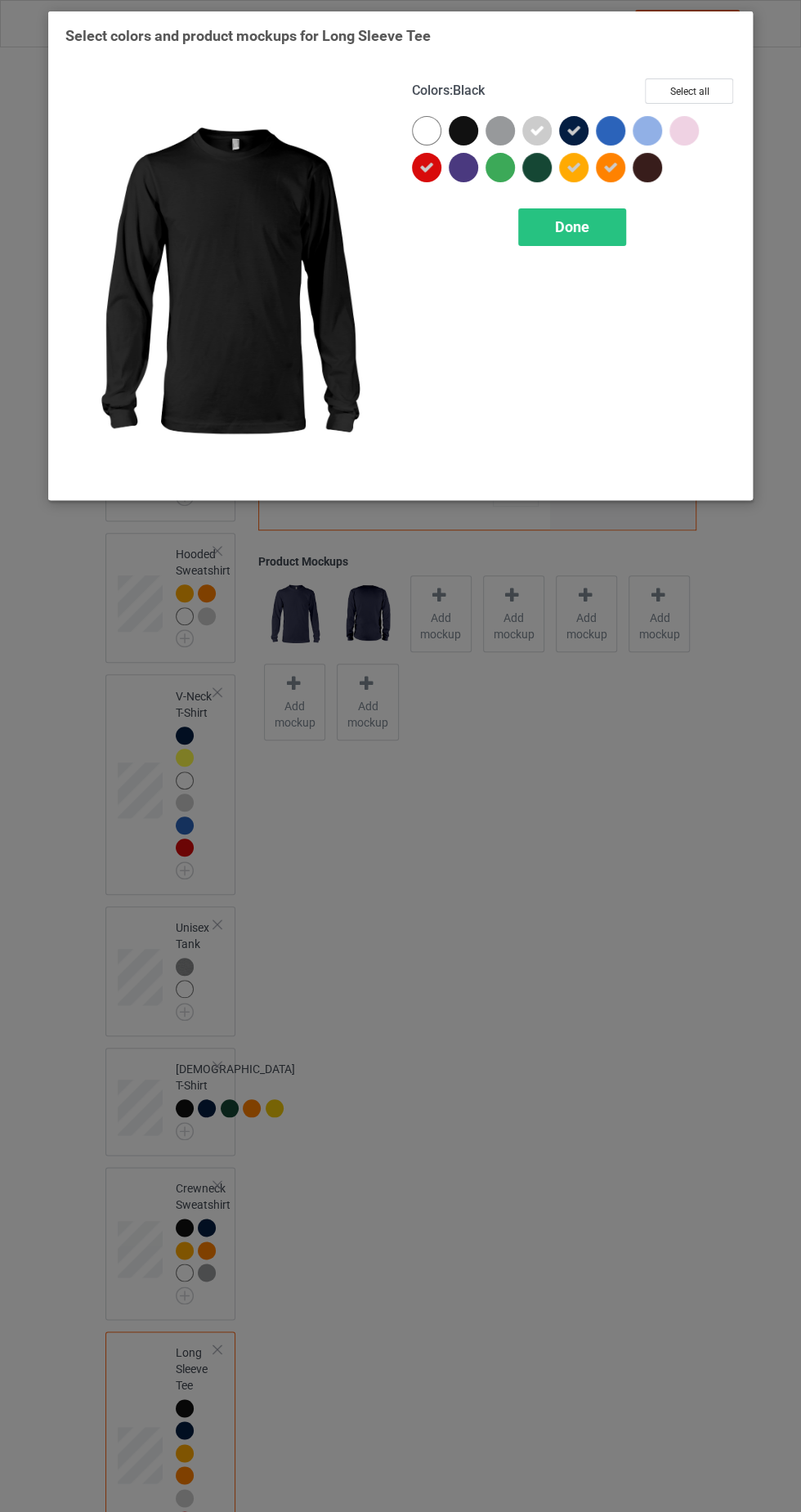
click at [422, 136] on div at bounding box center [426, 130] width 29 height 29
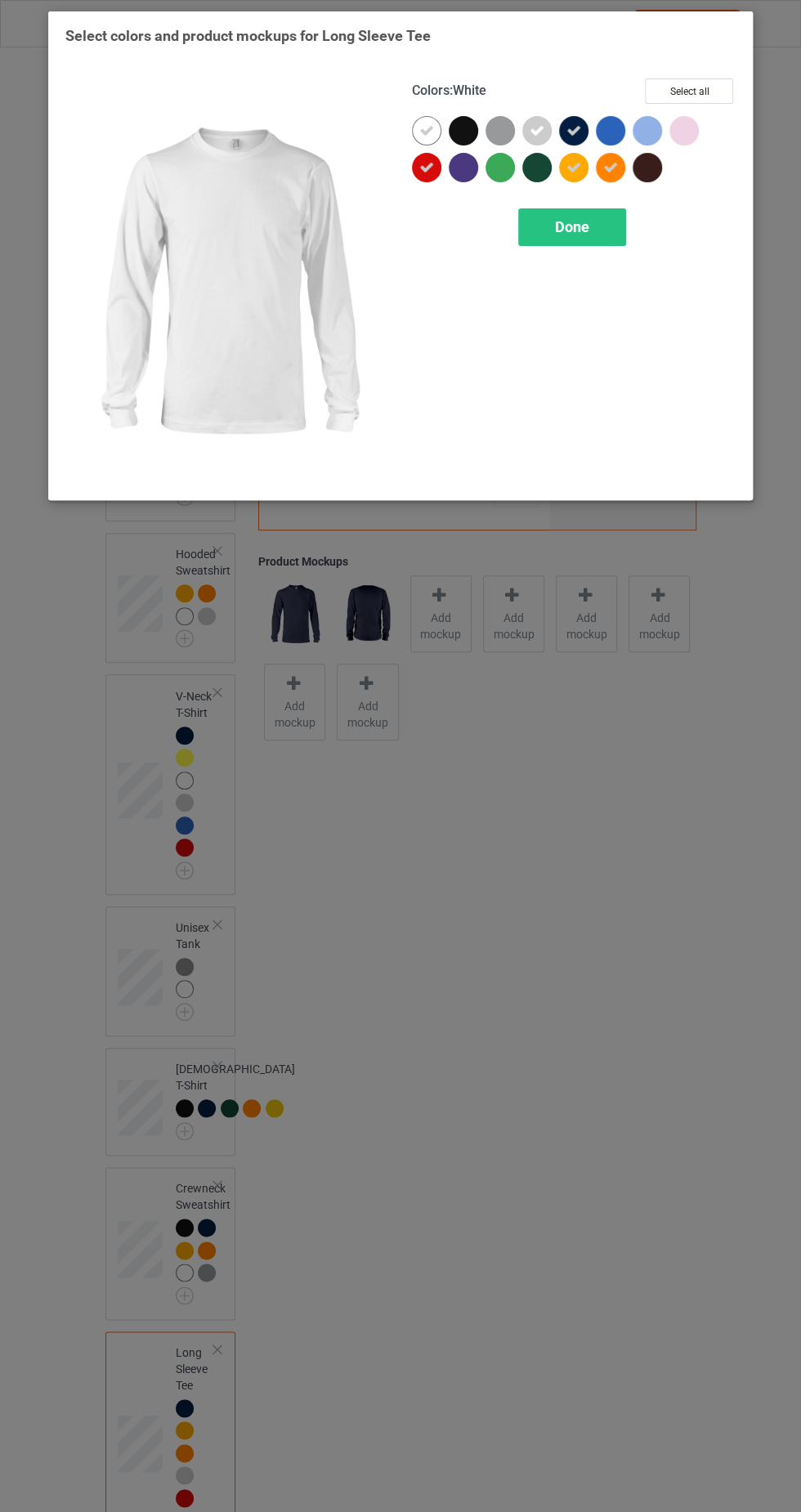
click at [561, 221] on span "Done" at bounding box center [572, 227] width 34 height 18
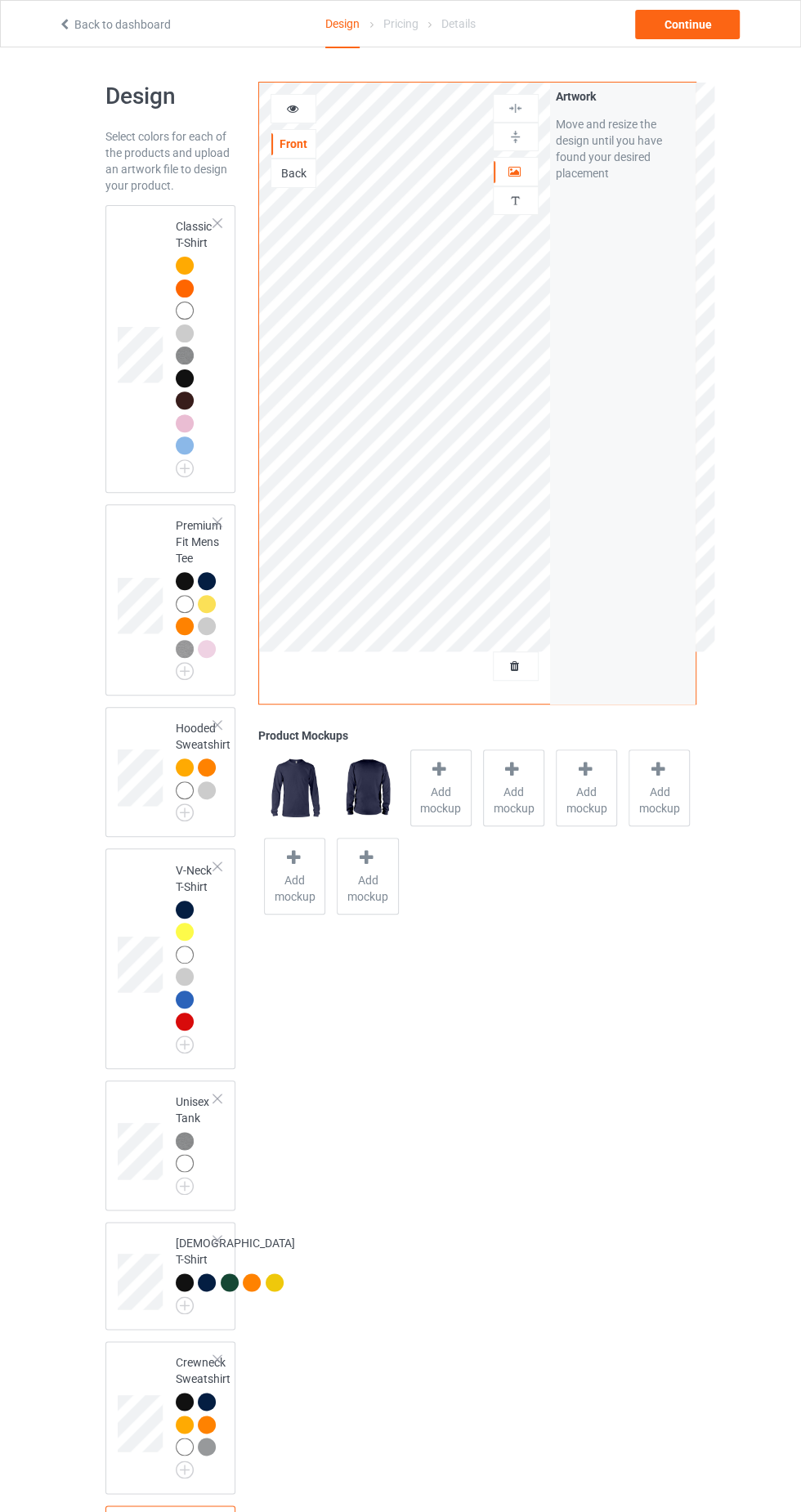
click at [184, 260] on div at bounding box center [185, 266] width 18 height 18
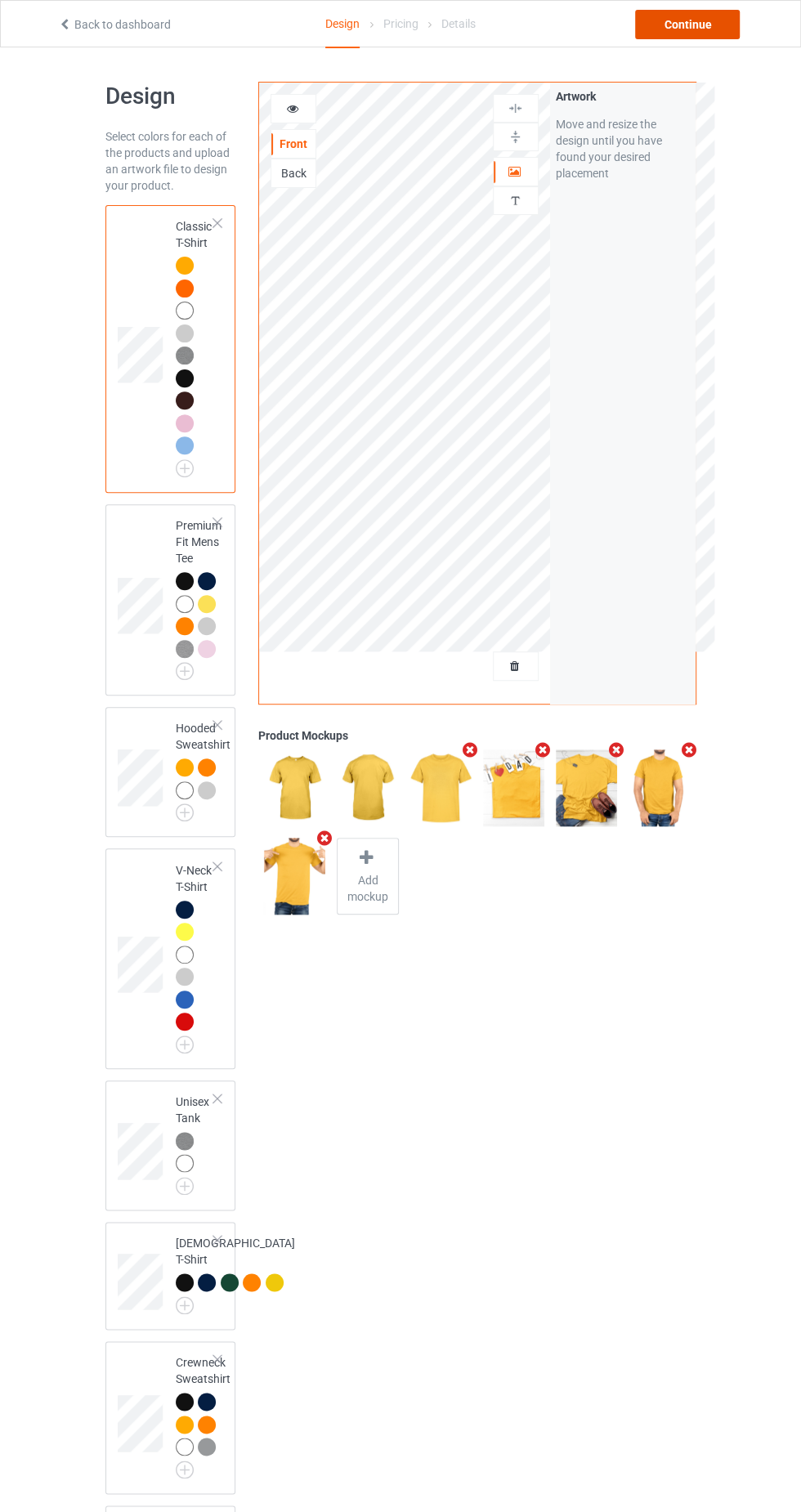
click at [694, 24] on div "Continue" at bounding box center [687, 24] width 105 height 29
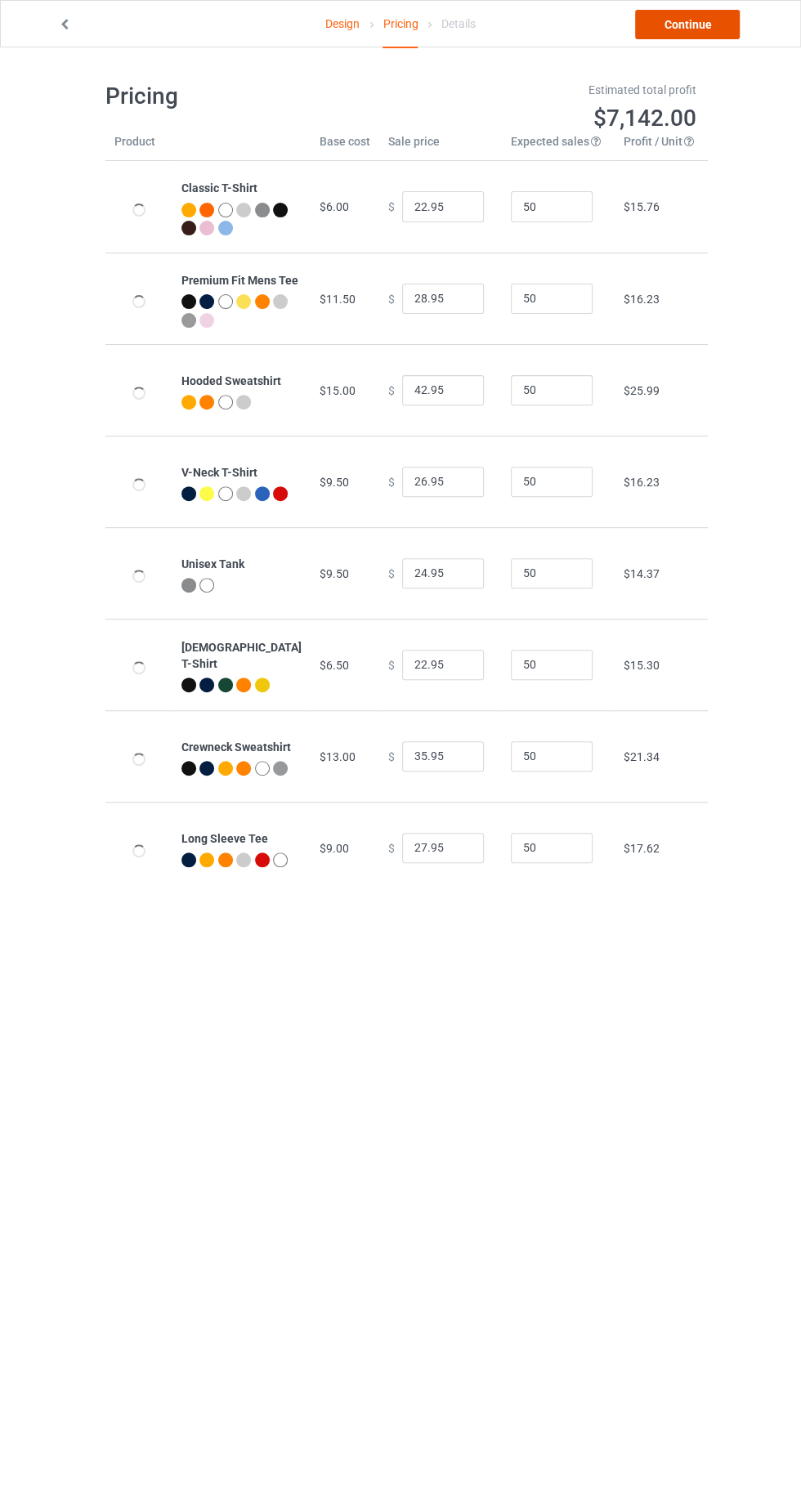
click at [694, 24] on link "Continue" at bounding box center [687, 24] width 105 height 29
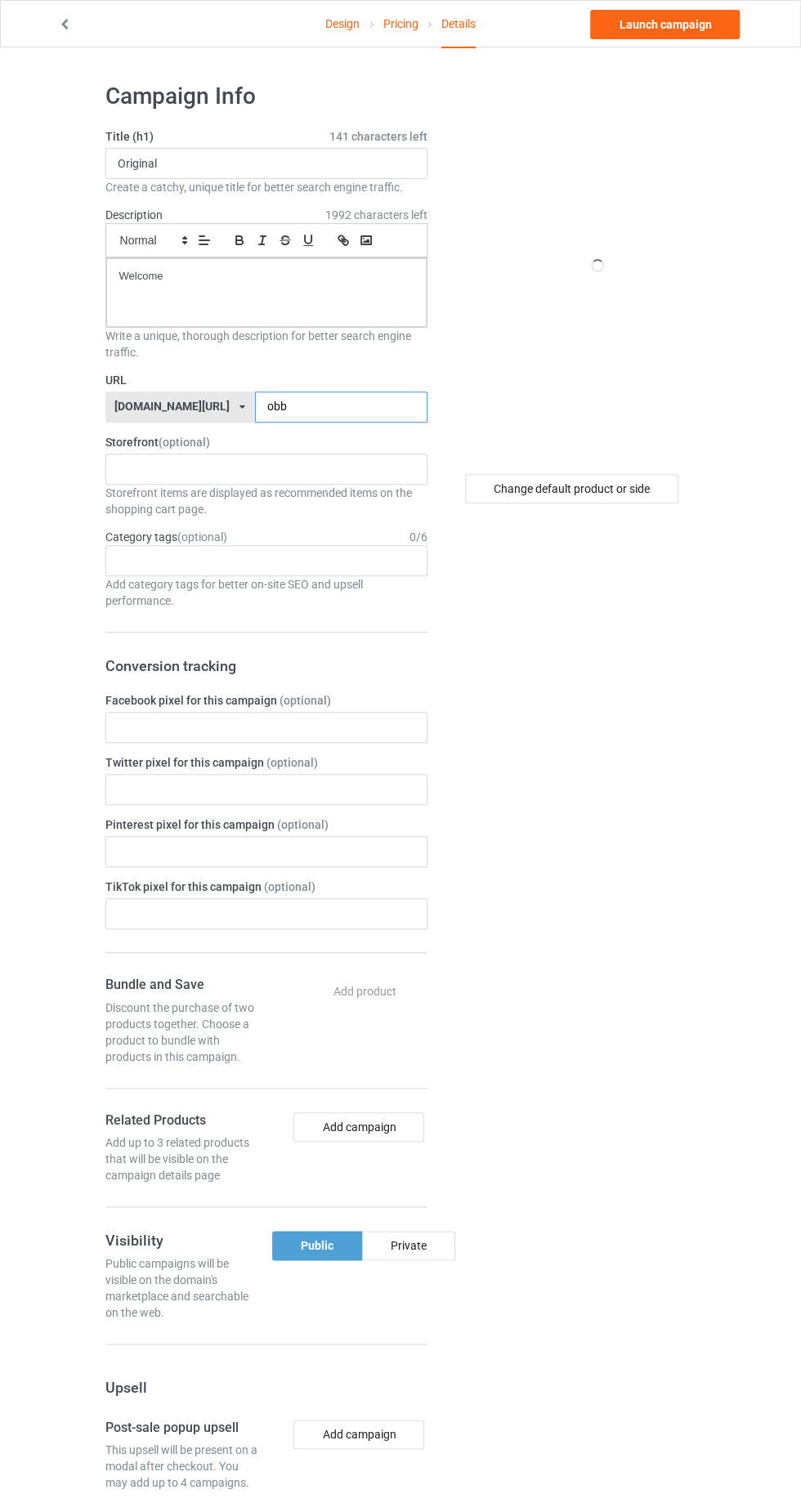
click at [339, 406] on input "obb" at bounding box center [341, 406] width 172 height 31
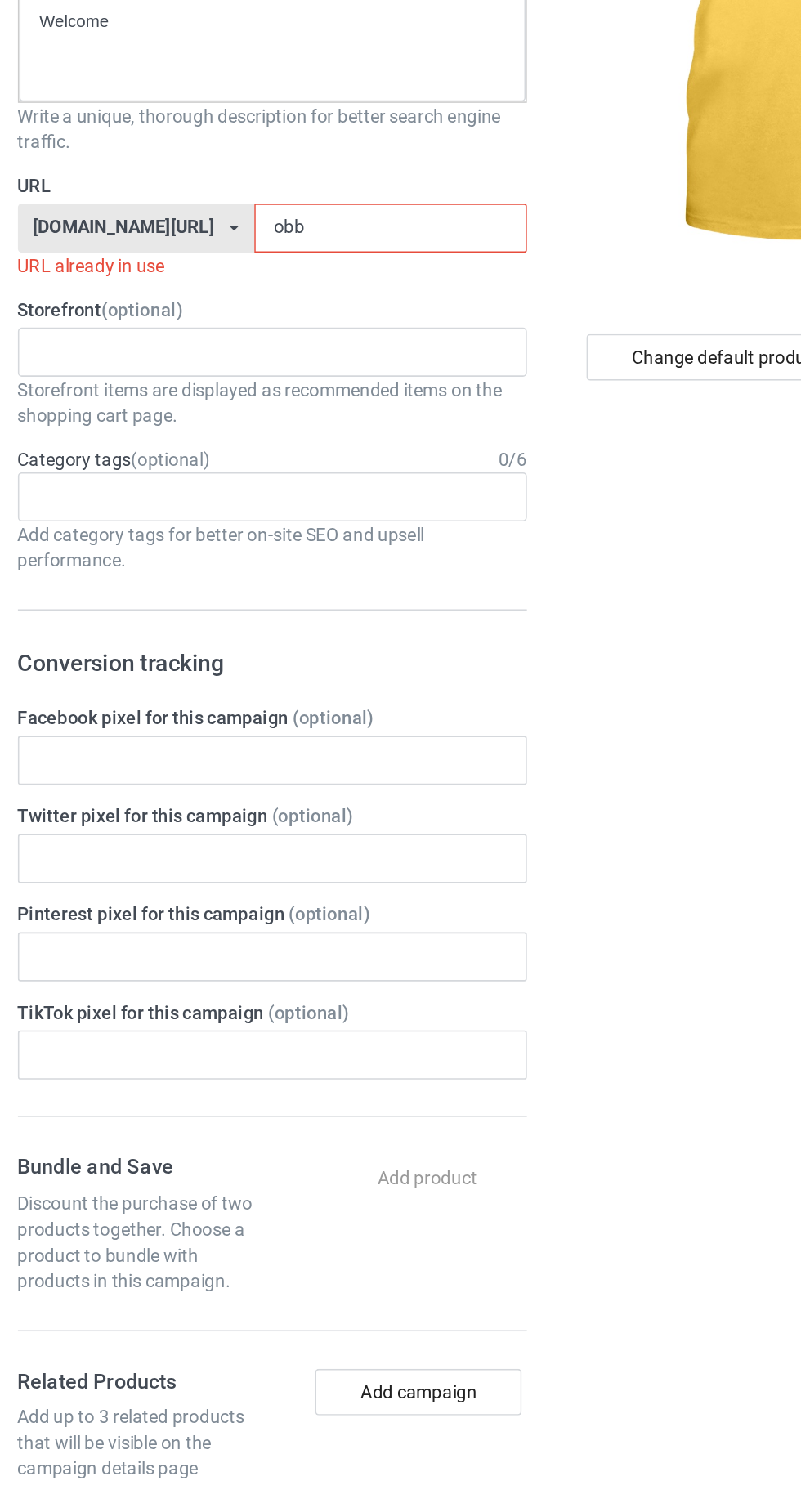
click at [203, 452] on span "(optional)" at bounding box center [184, 458] width 52 height 13
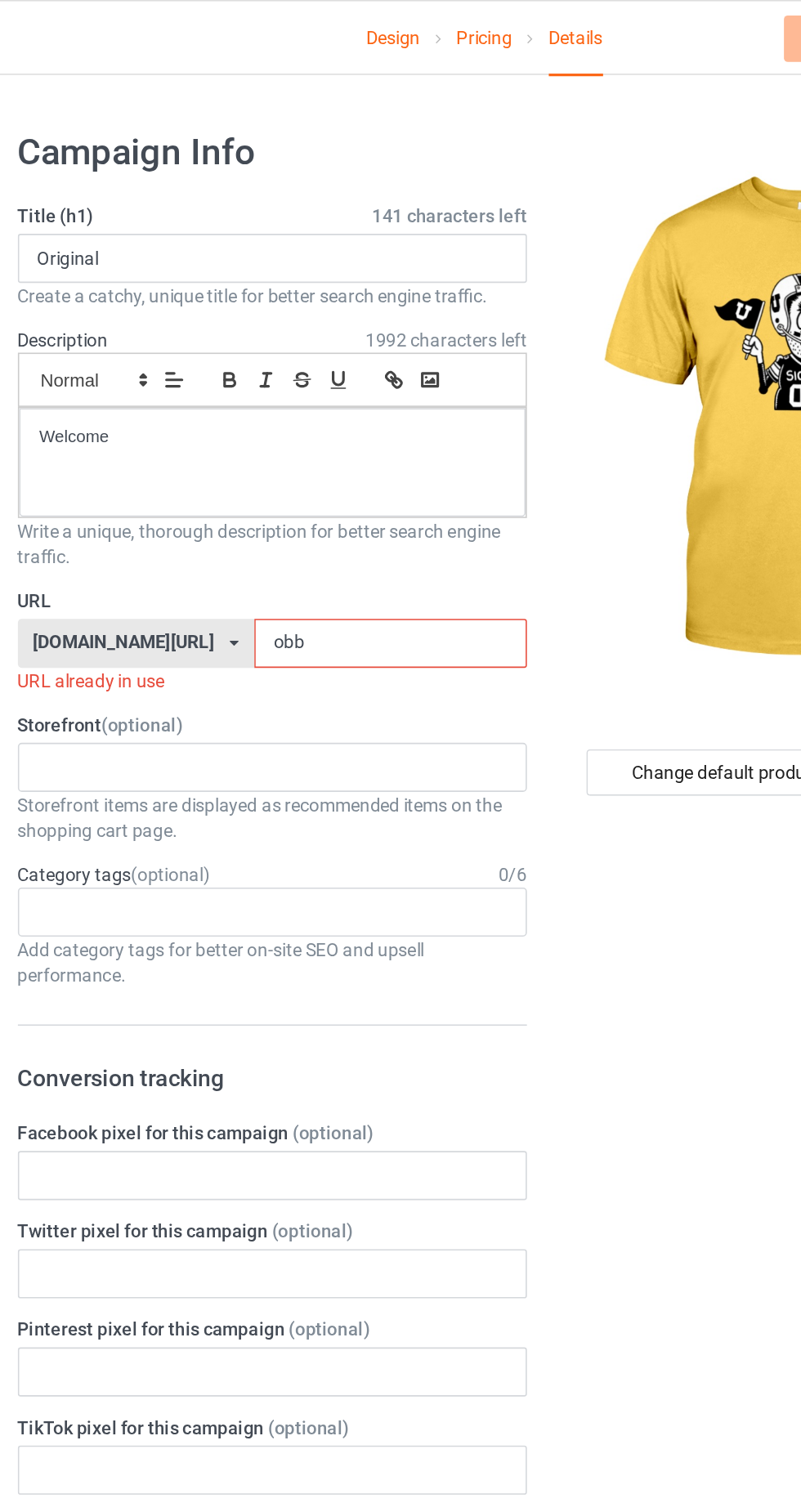
click at [331, 404] on input "obb" at bounding box center [341, 406] width 172 height 31
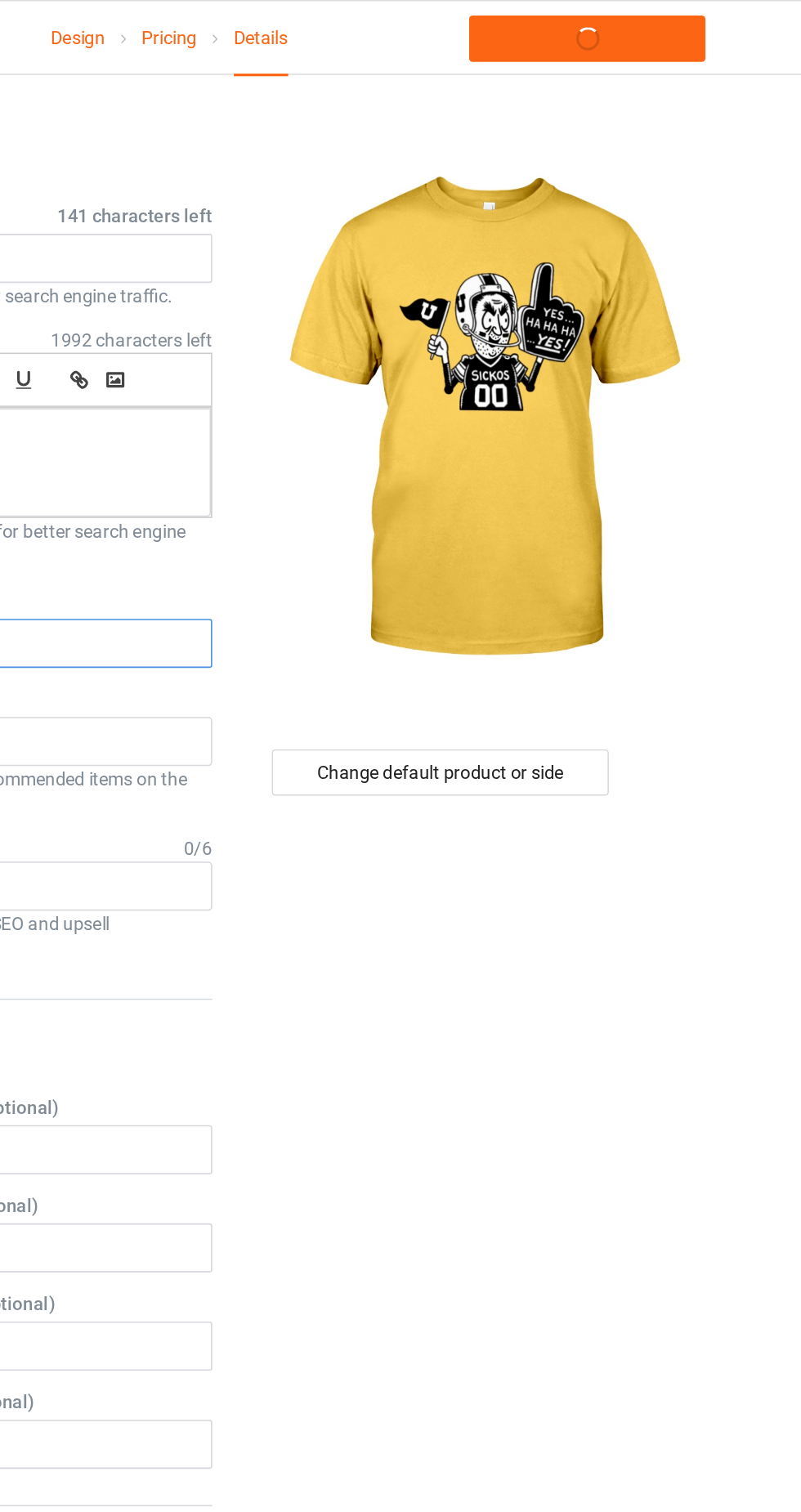
type input "oak"
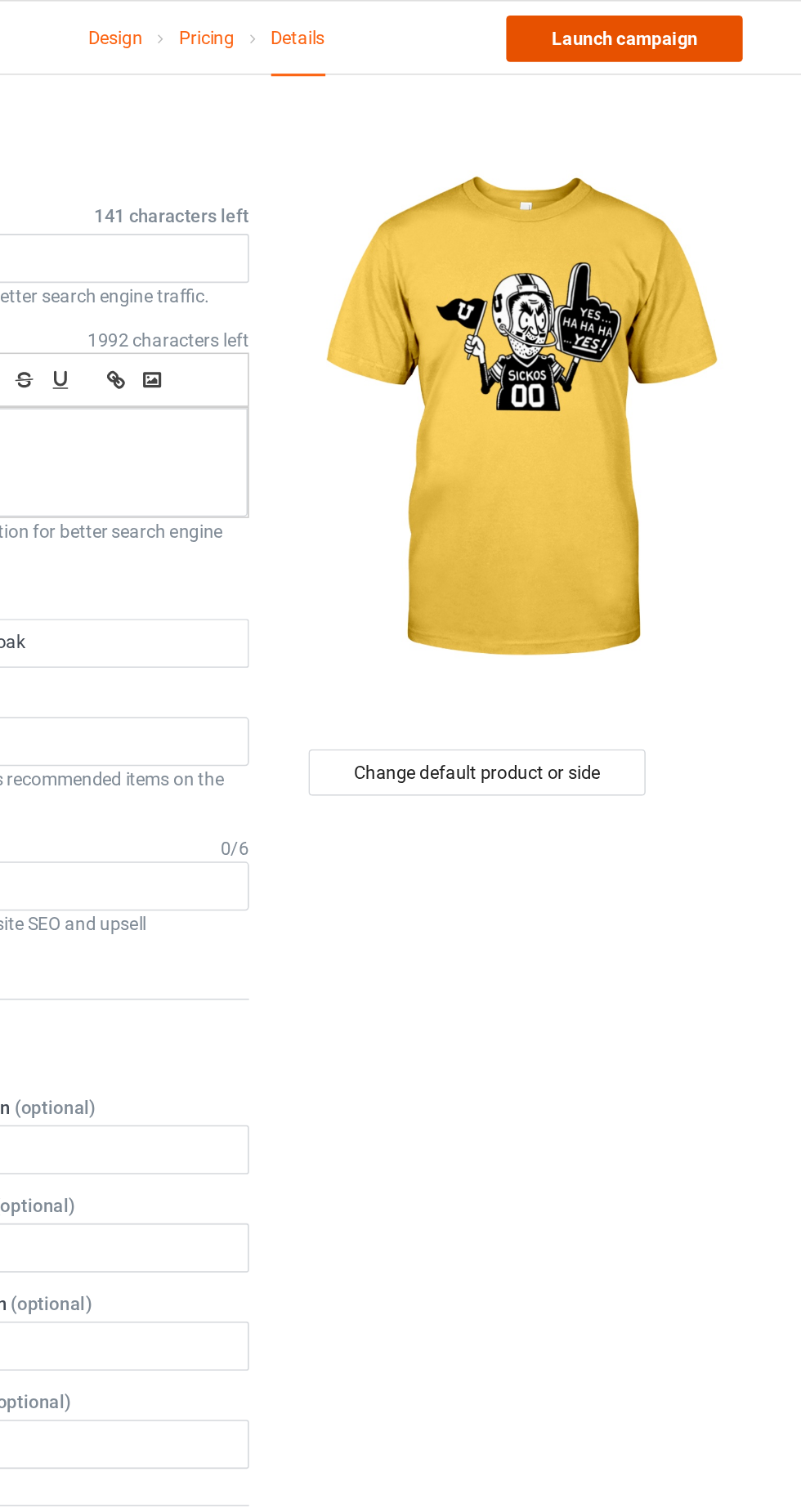
click at [682, 24] on link "Launch campaign" at bounding box center [665, 24] width 149 height 29
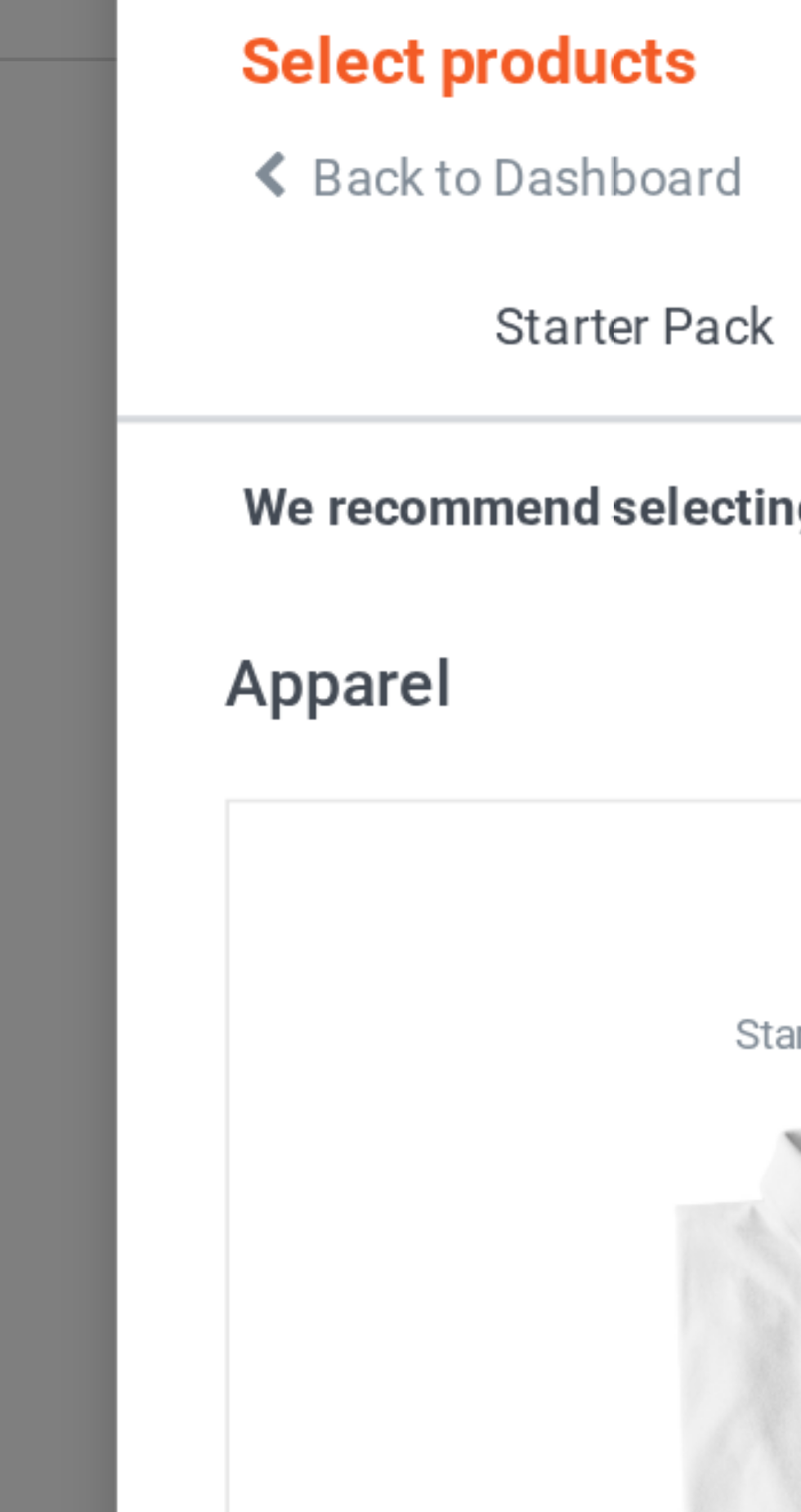
scroll to position [866, 0]
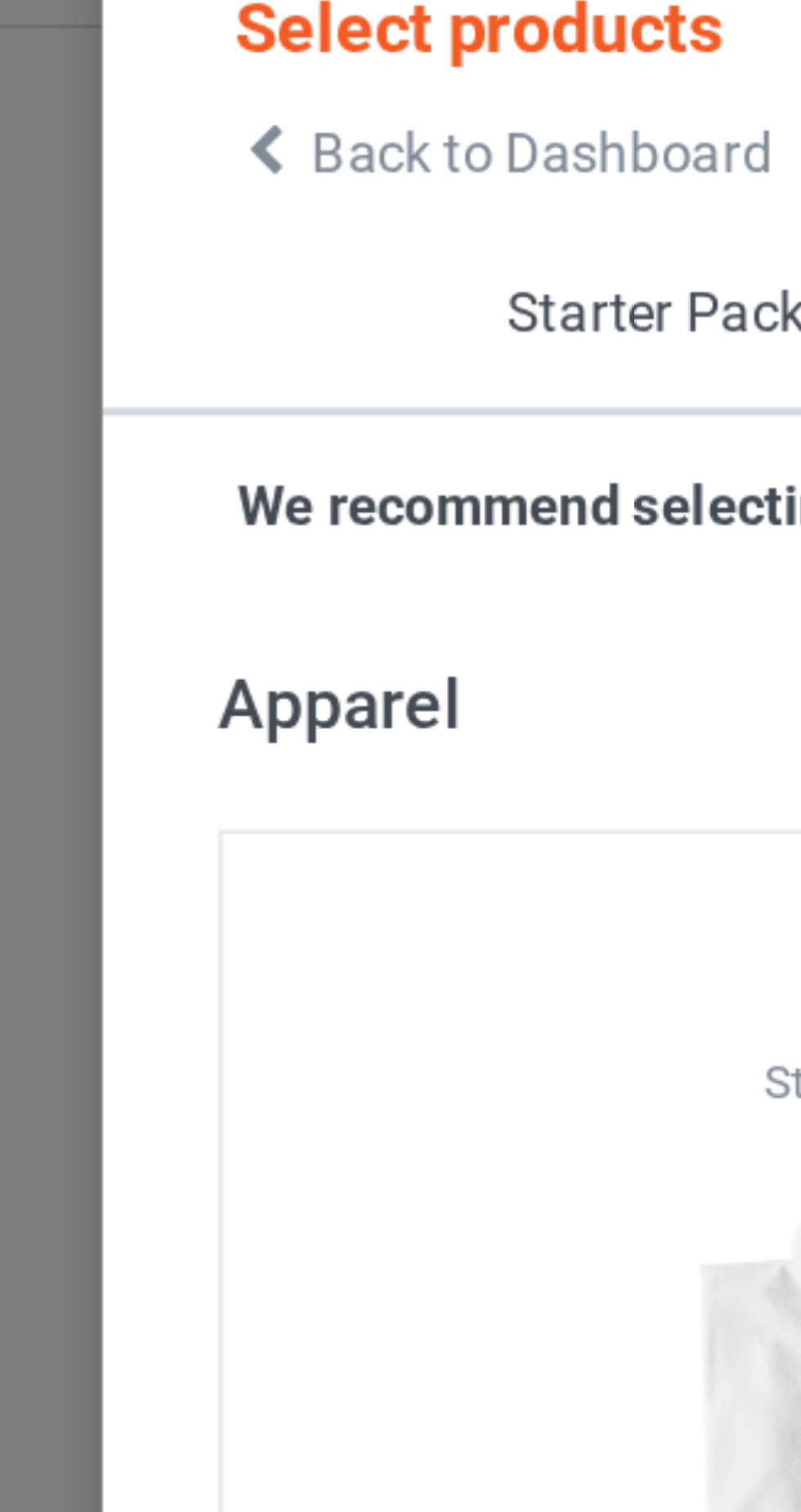
click at [86, 73] on icon at bounding box center [83, 73] width 14 height 11
